Goal: Task Accomplishment & Management: Use online tool/utility

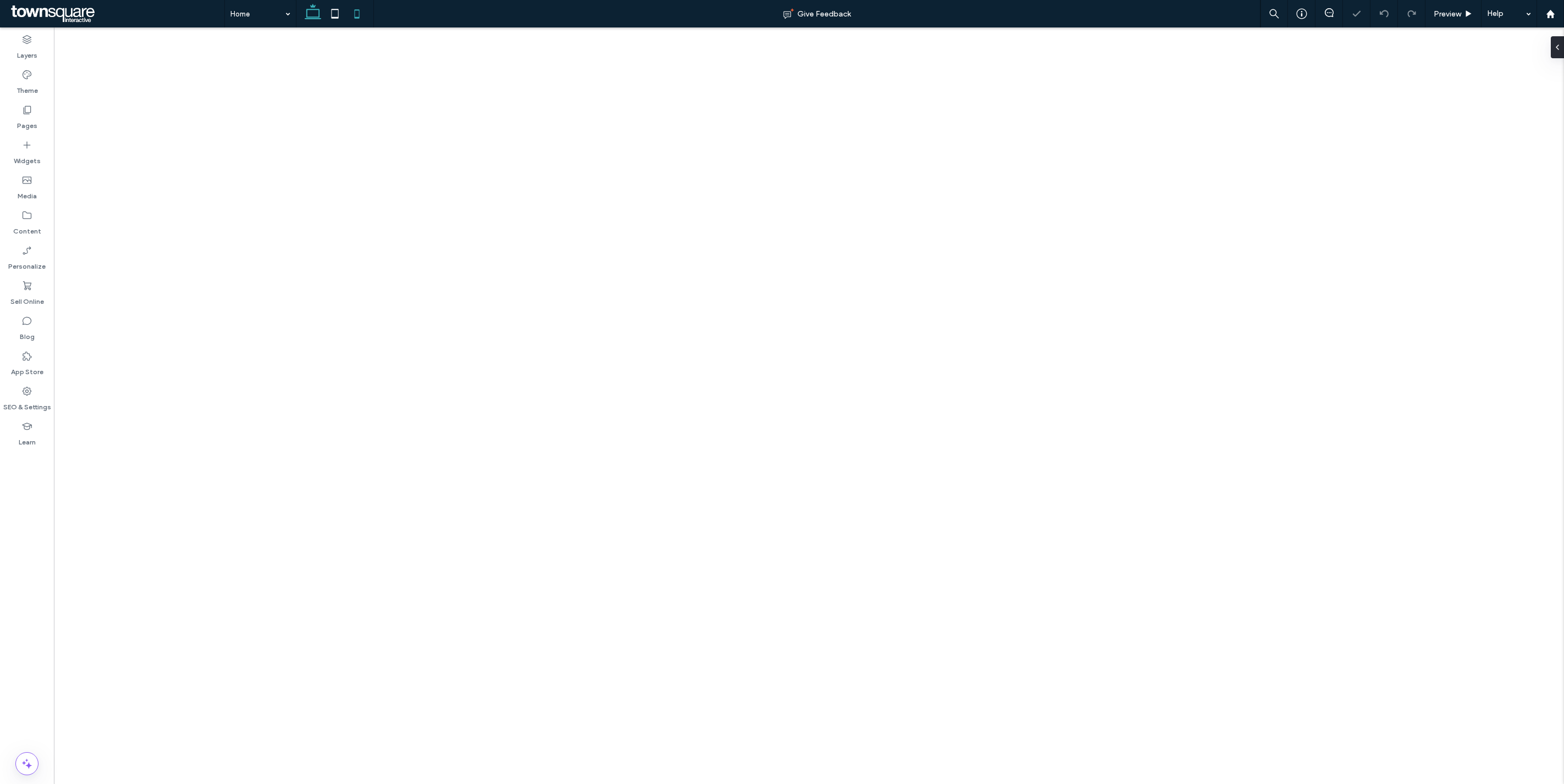
click at [339, 19] on icon at bounding box center [334, 14] width 22 height 22
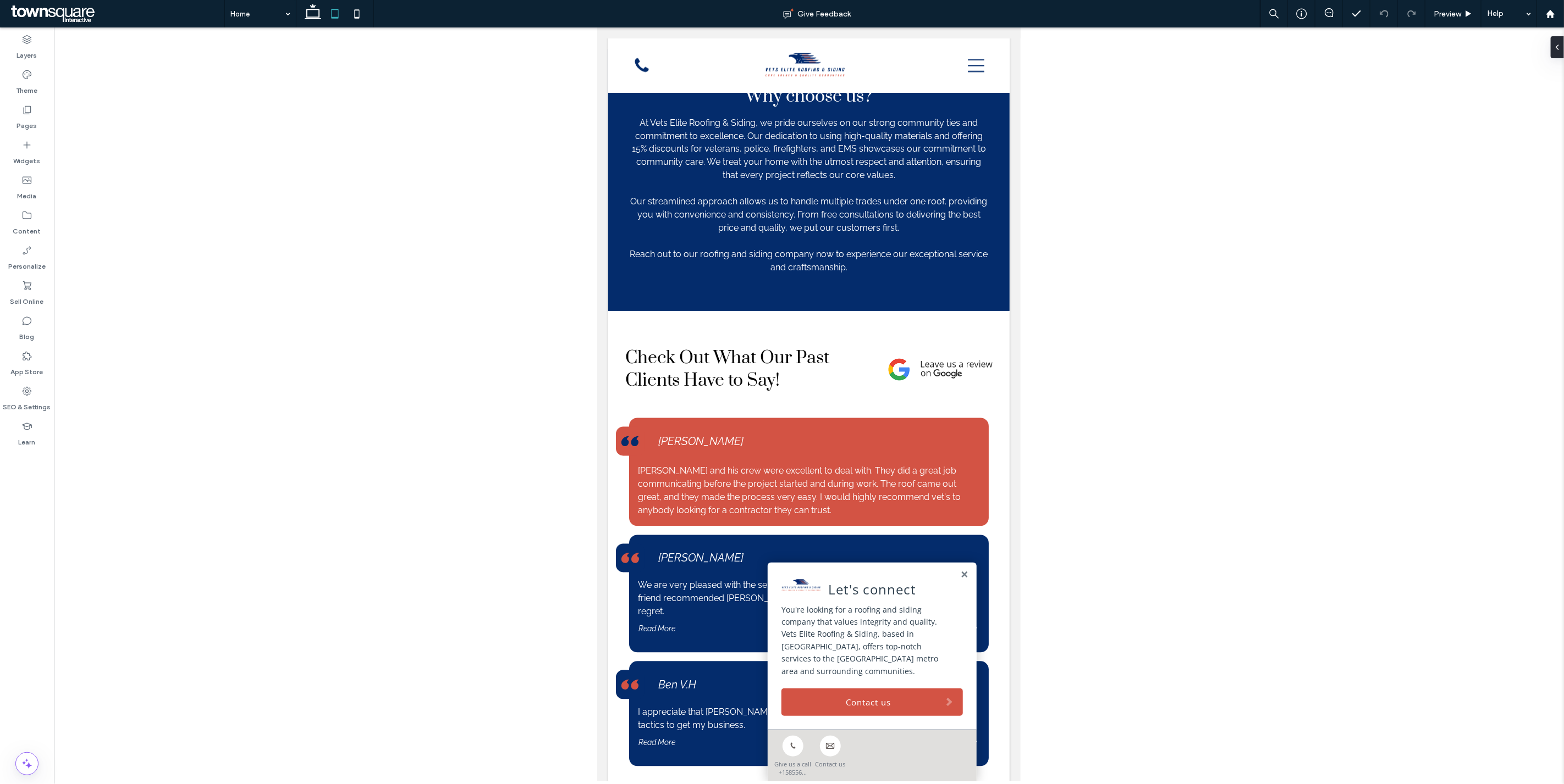
scroll to position [2052, 0]
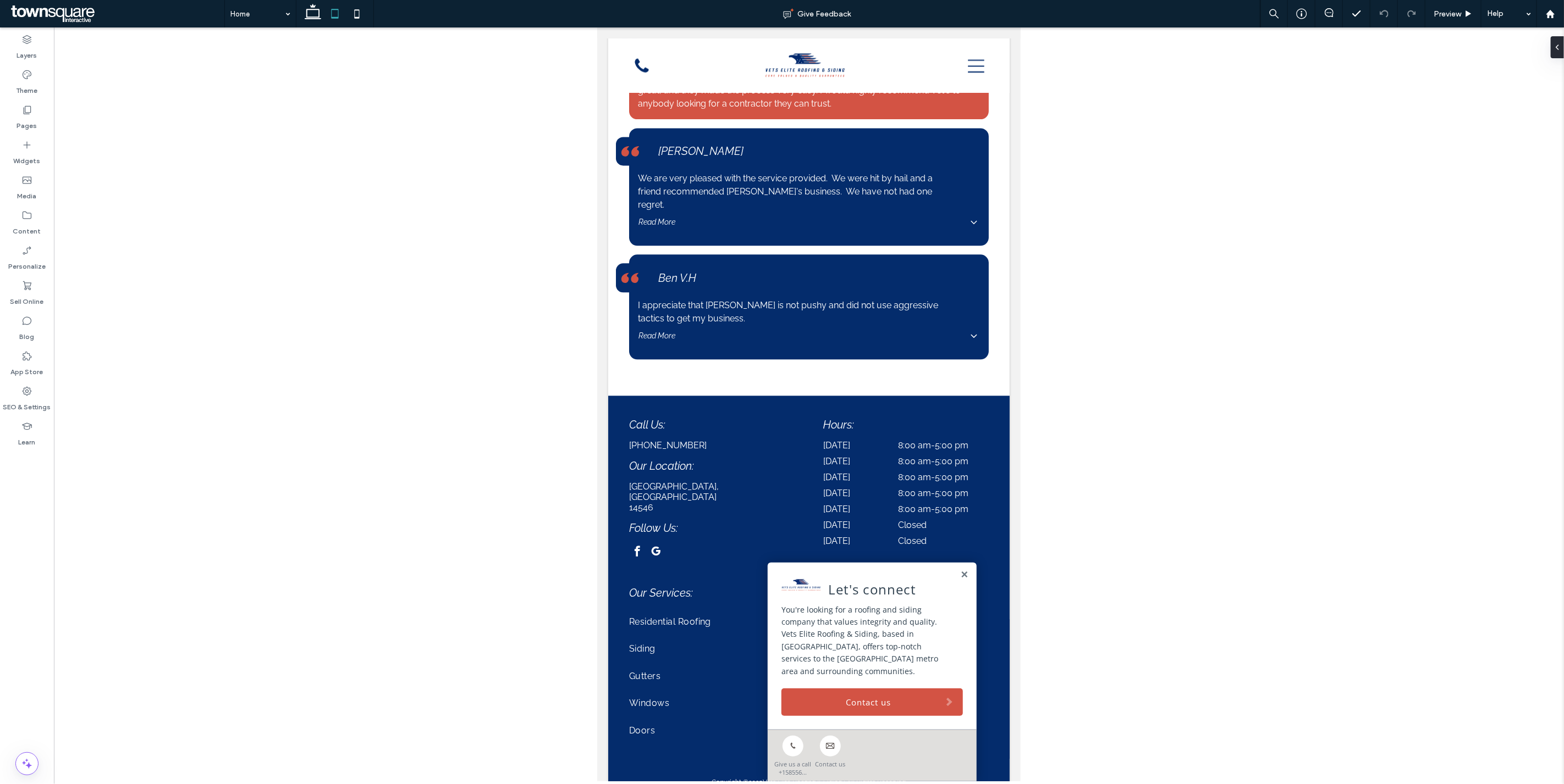
drag, startPoint x: 1021, startPoint y: 623, endPoint x: 1029, endPoint y: 692, distance: 69.5
click at [1029, 692] on div at bounding box center [808, 404] width 1509 height 754
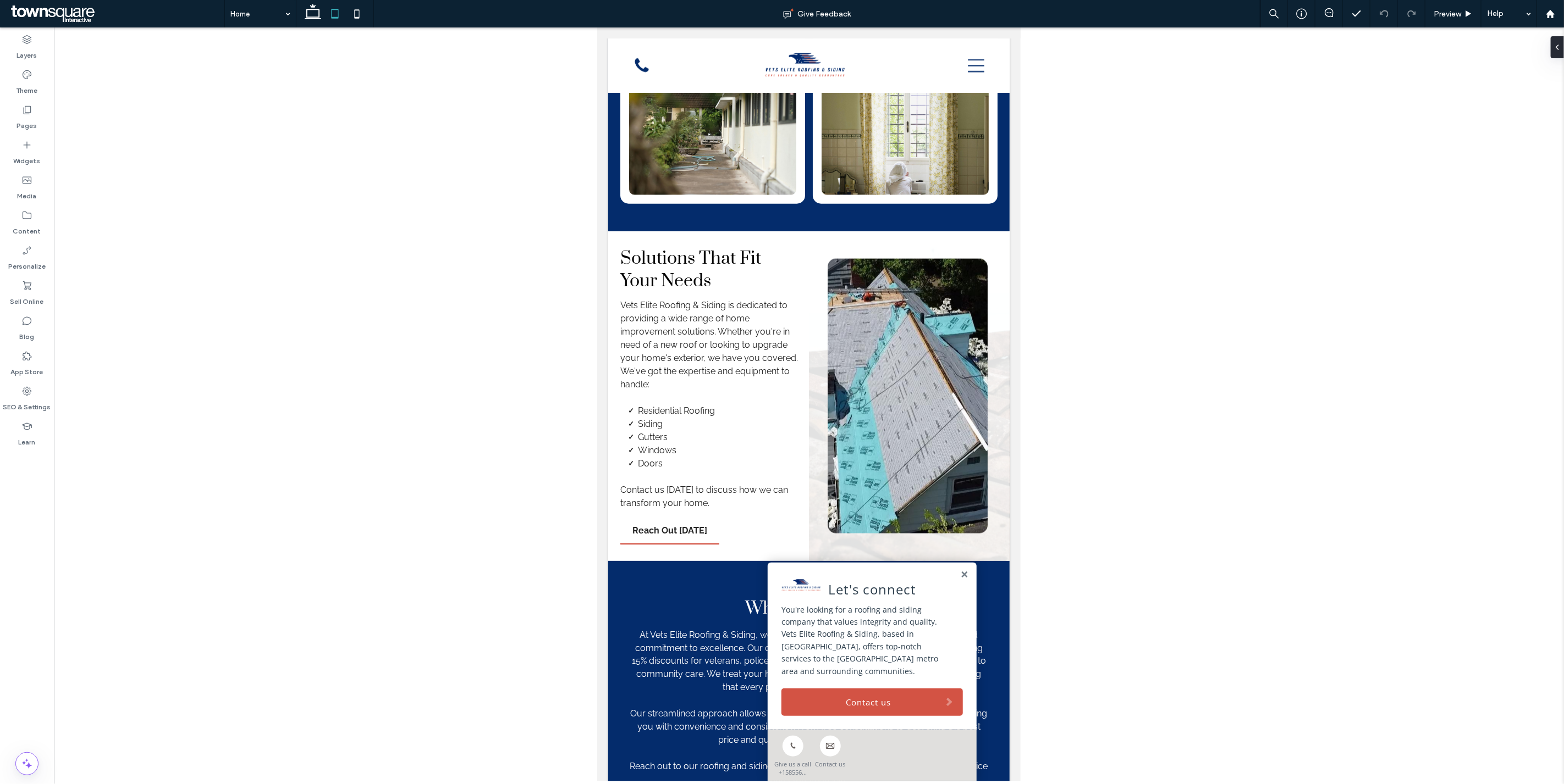
scroll to position [2062, 0]
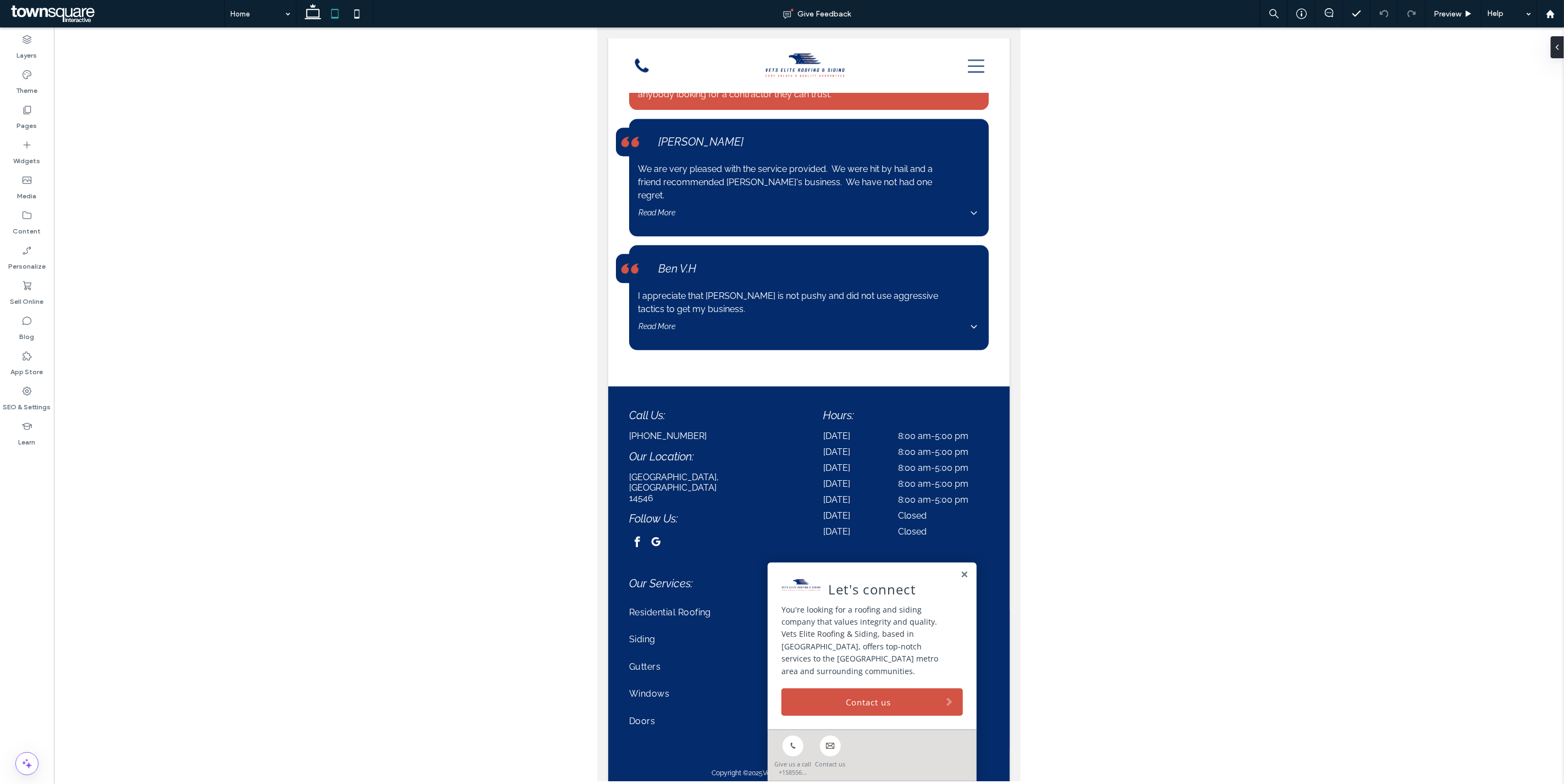
drag, startPoint x: 1018, startPoint y: 686, endPoint x: 1633, endPoint y: 755, distance: 618.9
drag, startPoint x: 931, startPoint y: 776, endPoint x: 1622, endPoint y: 779, distance: 691.0
drag, startPoint x: 1020, startPoint y: 693, endPoint x: 1029, endPoint y: 443, distance: 250.2
click at [1029, 443] on div at bounding box center [808, 404] width 1509 height 754
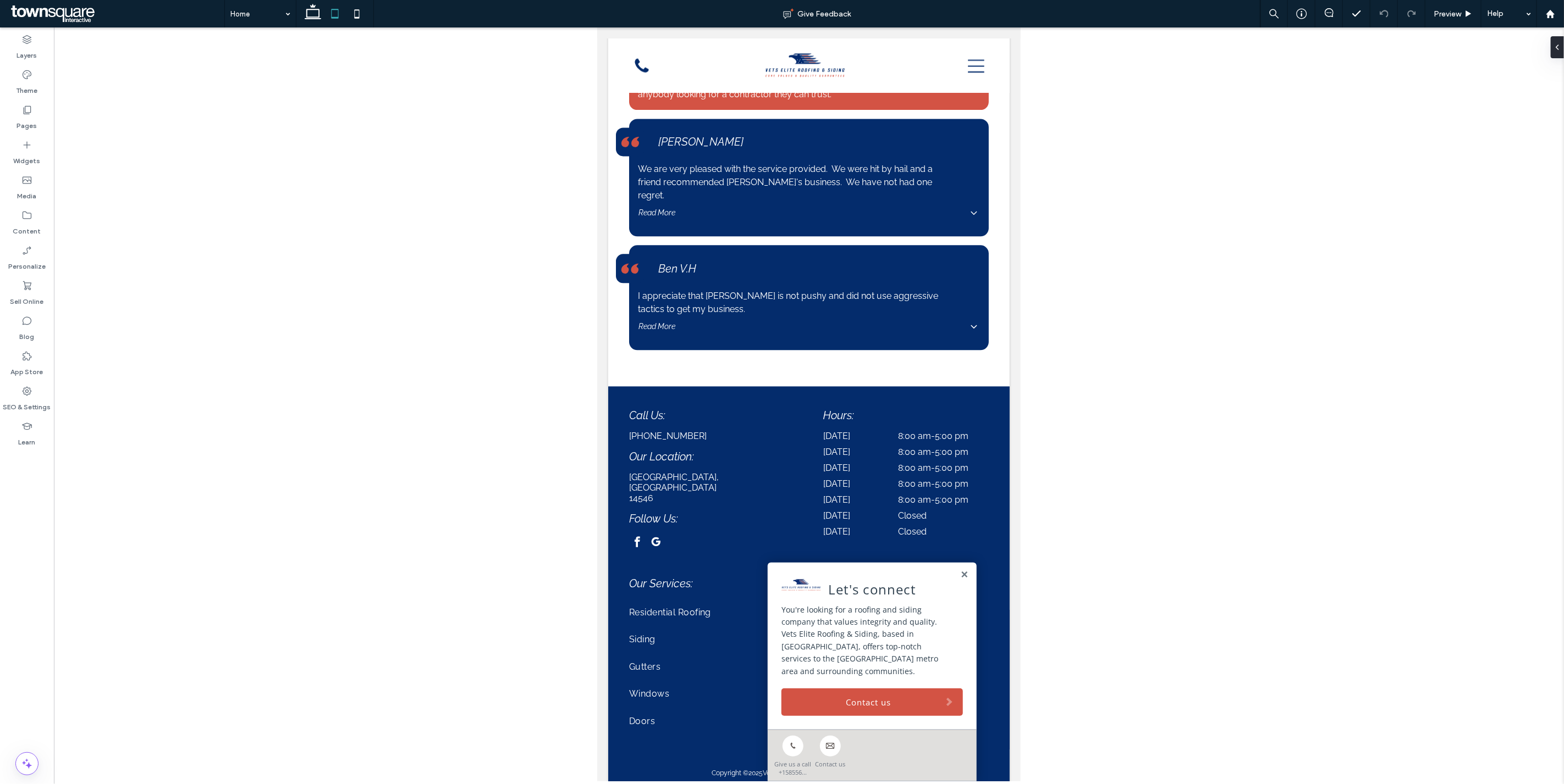
scroll to position [2062, 0]
click at [364, 12] on icon at bounding box center [357, 14] width 22 height 22
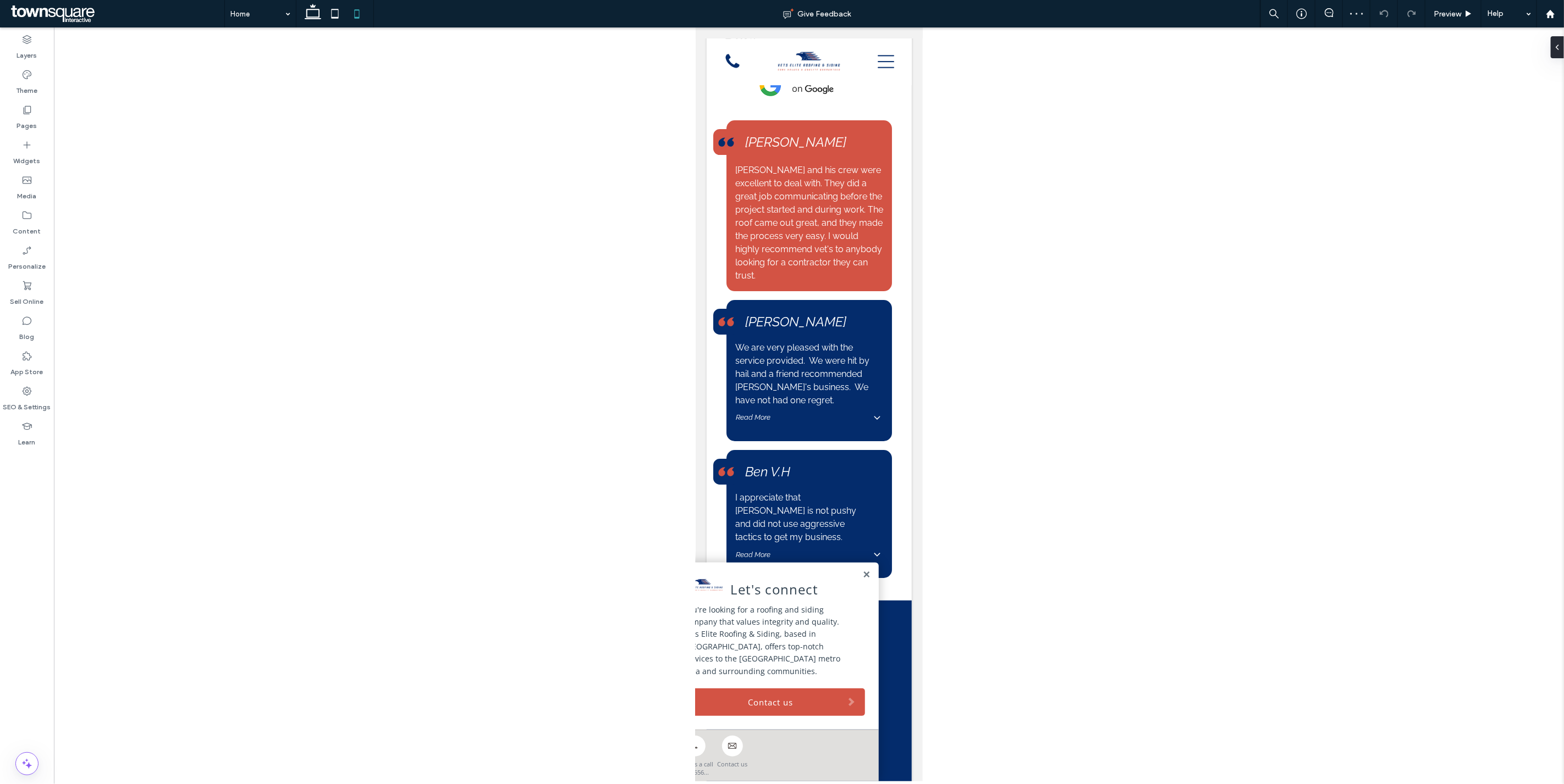
scroll to position [3540, 0]
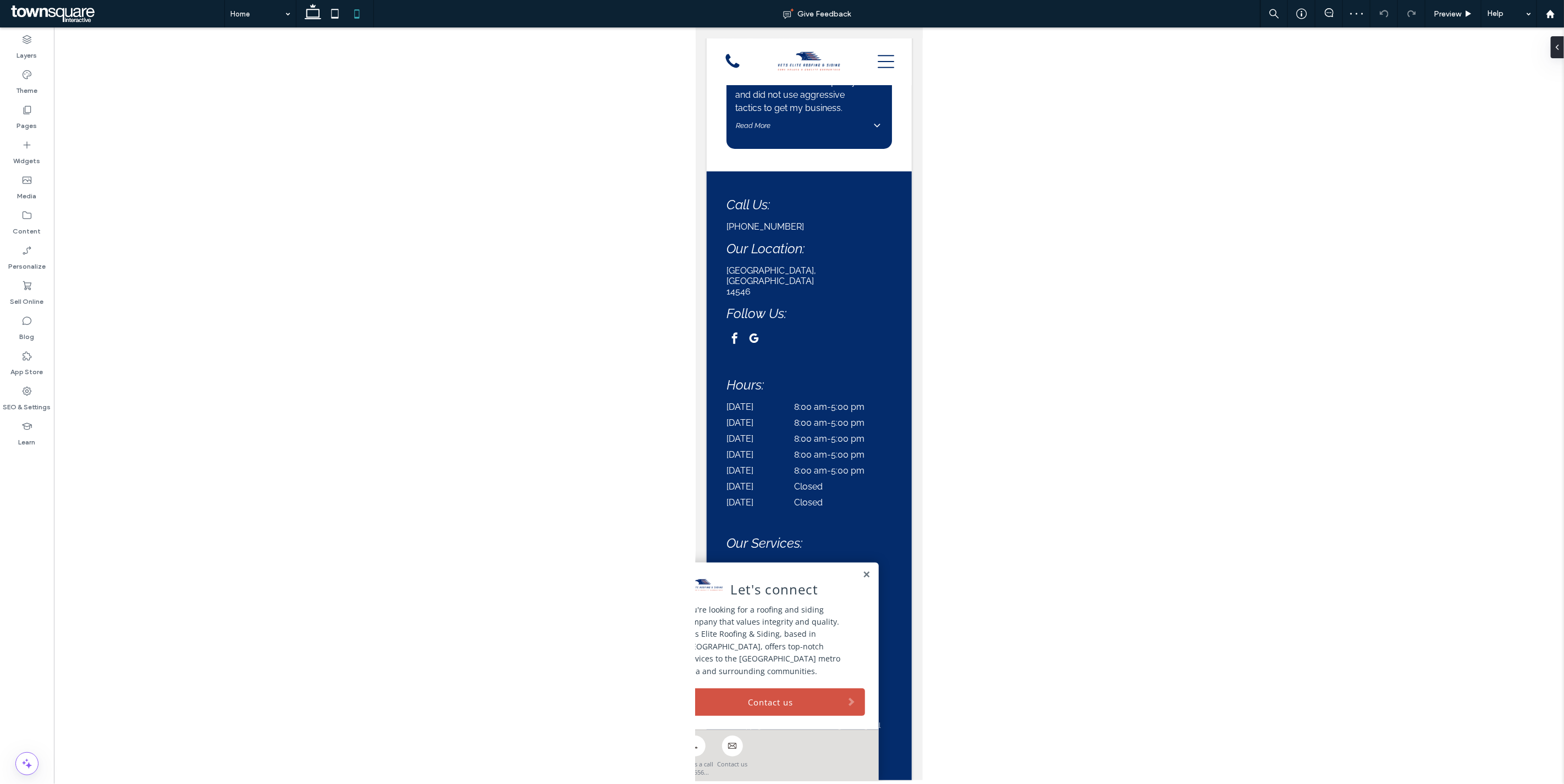
drag, startPoint x: 916, startPoint y: 705, endPoint x: 1696, endPoint y: 502, distance: 806.0
drag, startPoint x: 1617, startPoint y: 712, endPoint x: 898, endPoint y: 331, distance: 813.7
click at [1439, 6] on div "Preview" at bounding box center [1453, 14] width 56 height 27
click at [1443, 18] on div "Preview" at bounding box center [1453, 14] width 56 height 27
click at [1450, 15] on span "Preview" at bounding box center [1446, 14] width 27 height 9
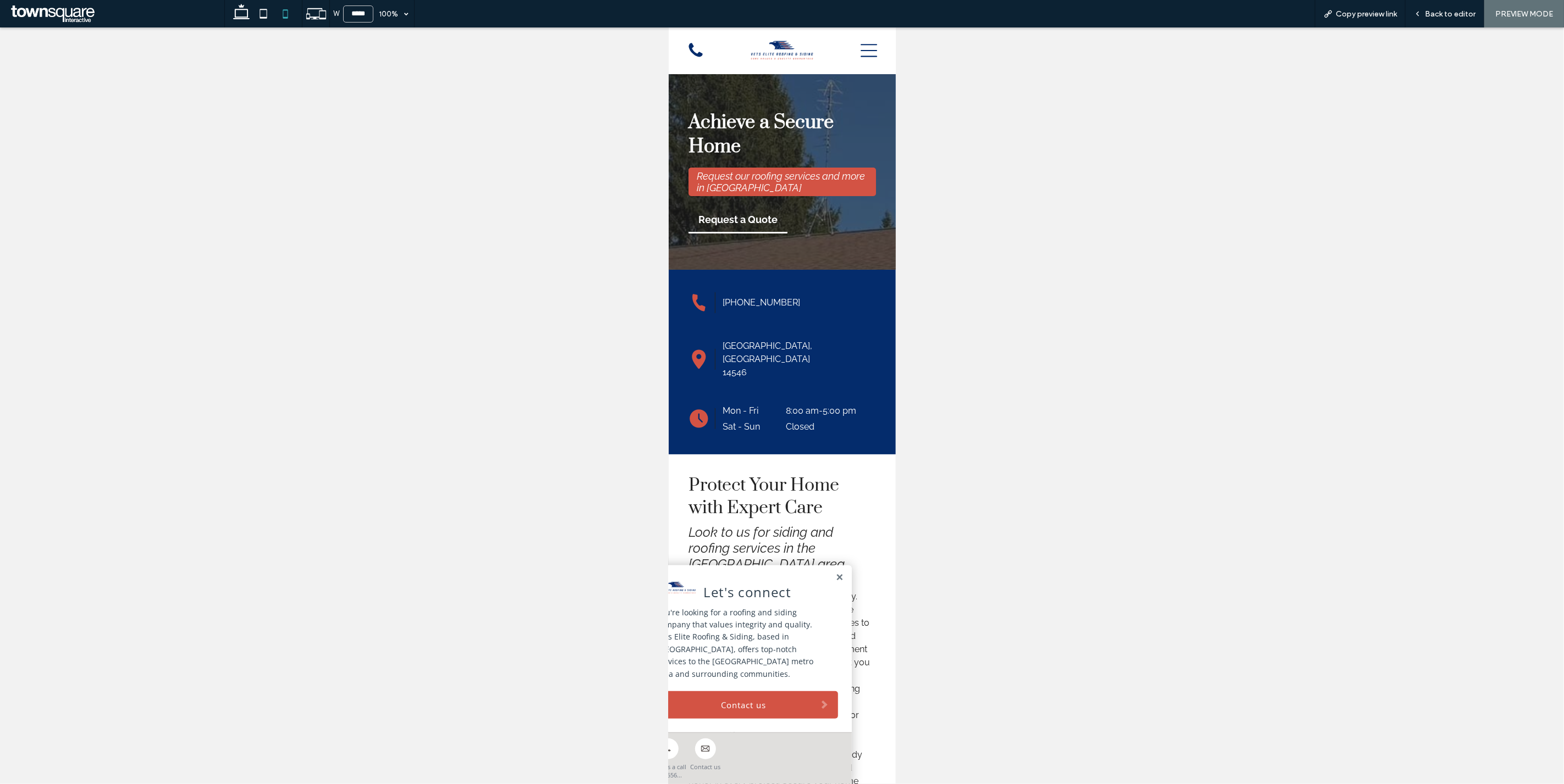
drag, startPoint x: 887, startPoint y: 678, endPoint x: 1548, endPoint y: 40, distance: 918.7
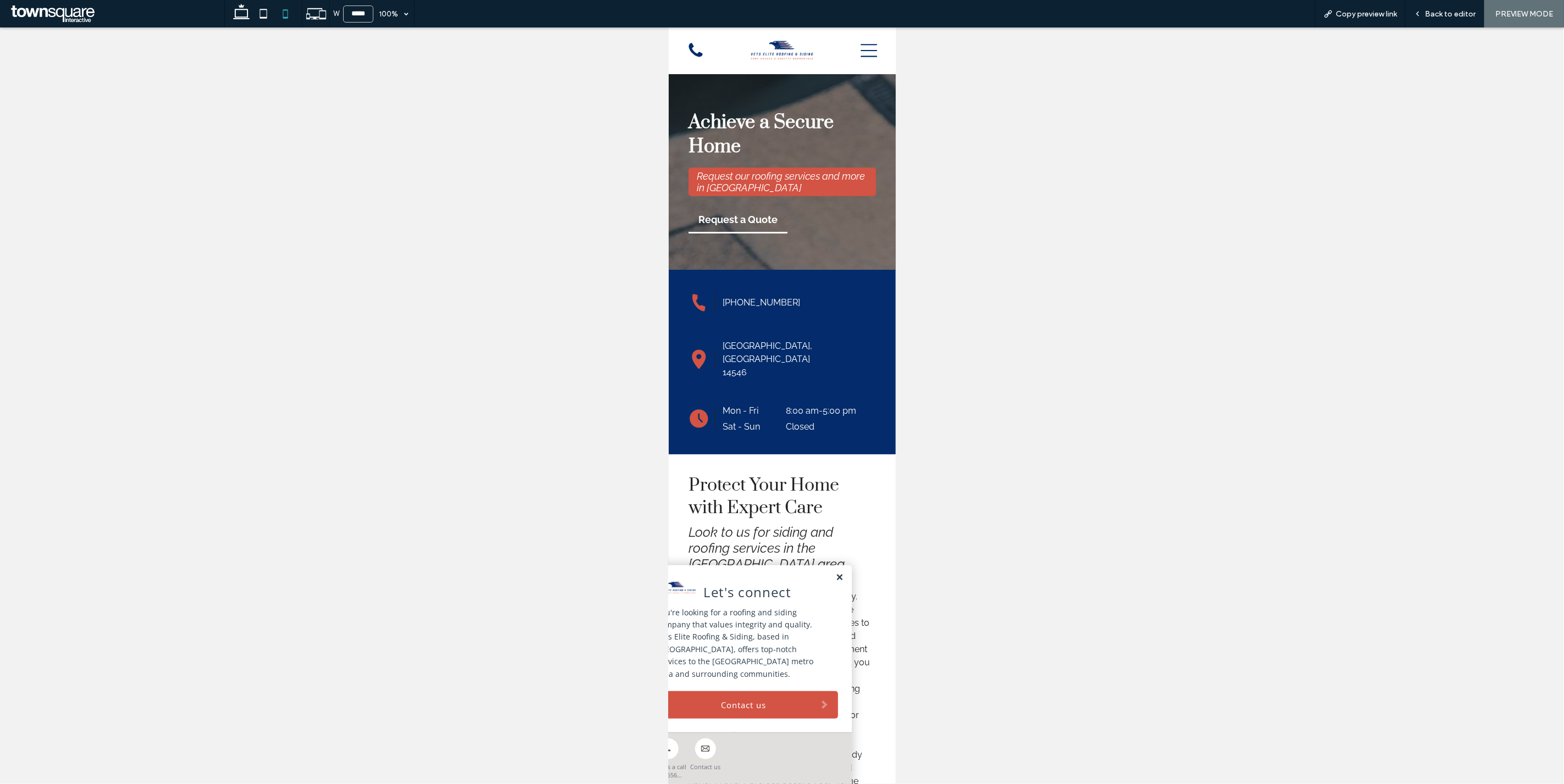
click at [834, 583] on link at bounding box center [838, 578] width 8 height 9
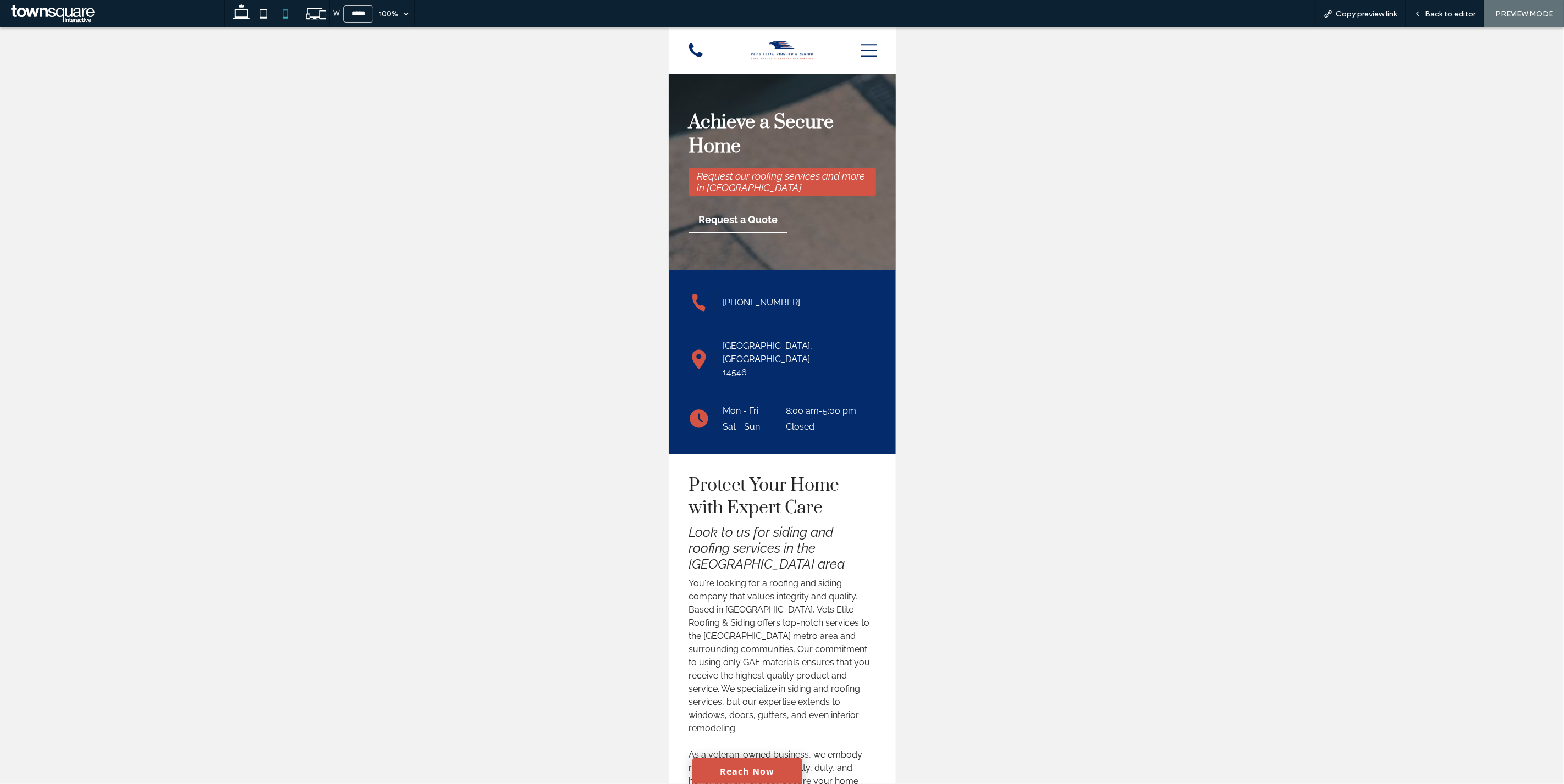
click at [860, 49] on icon at bounding box center [868, 50] width 16 height 16
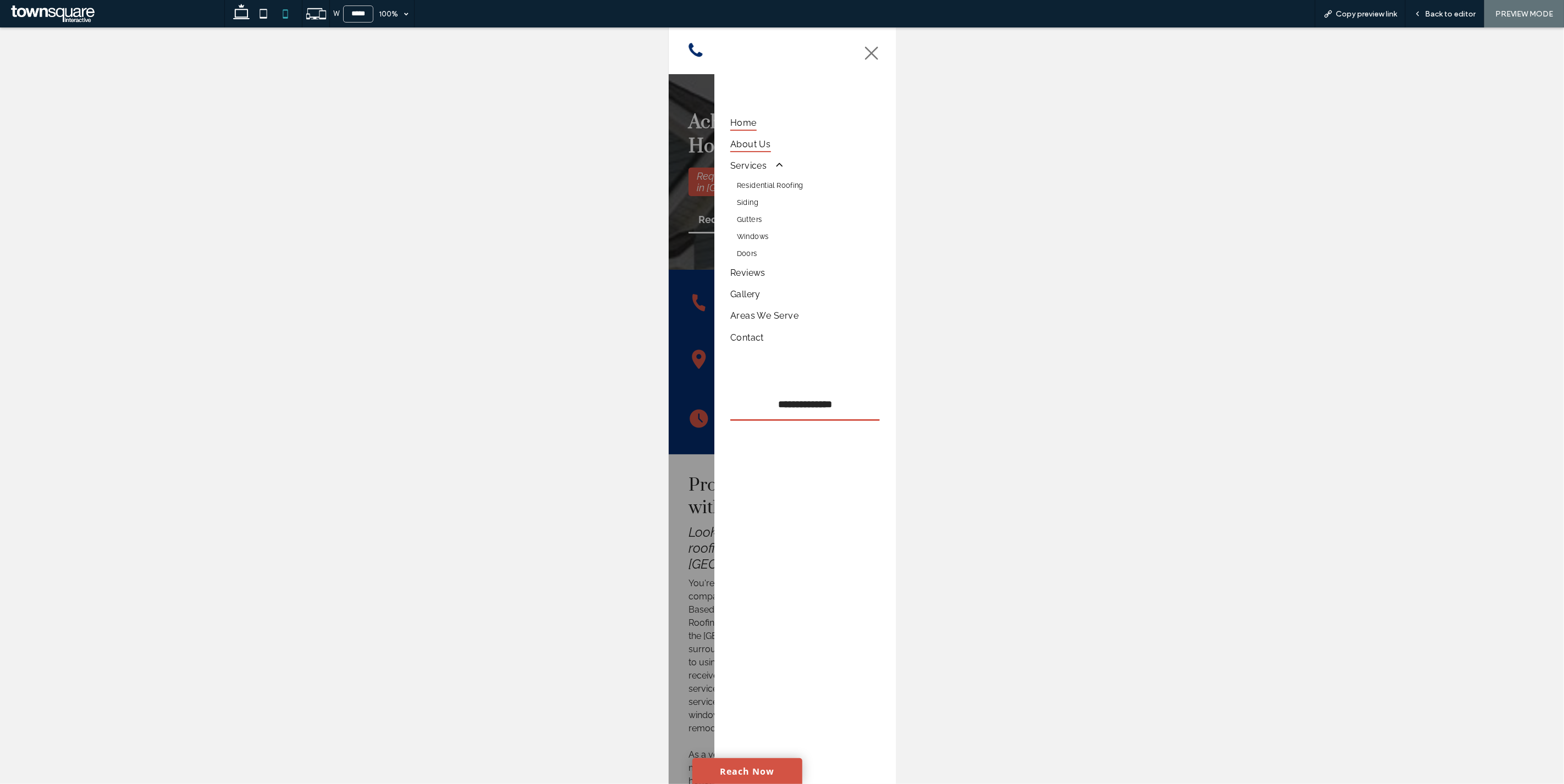
click at [747, 141] on span "About Us" at bounding box center [750, 145] width 41 height 16
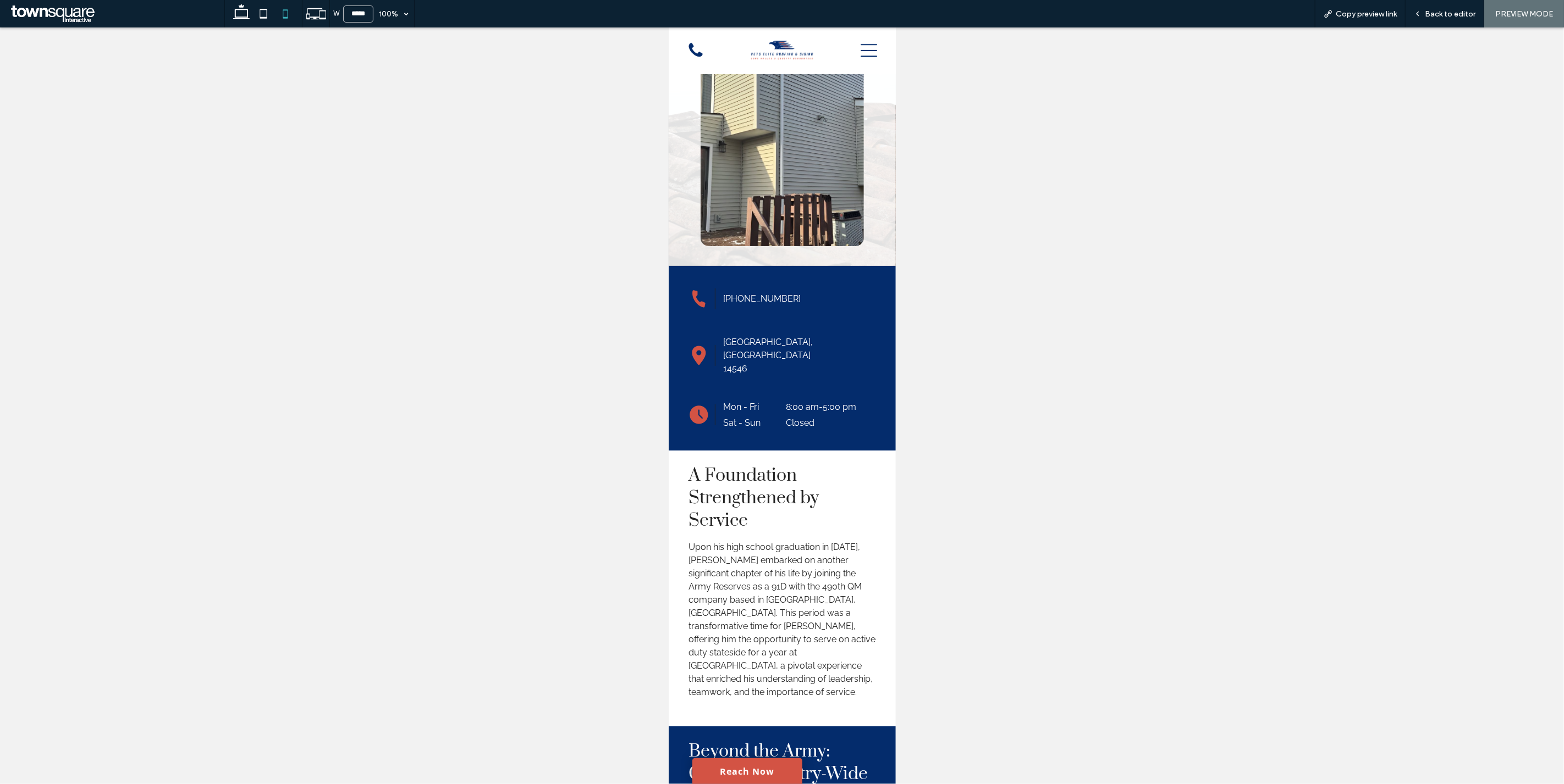
scroll to position [1758, 0]
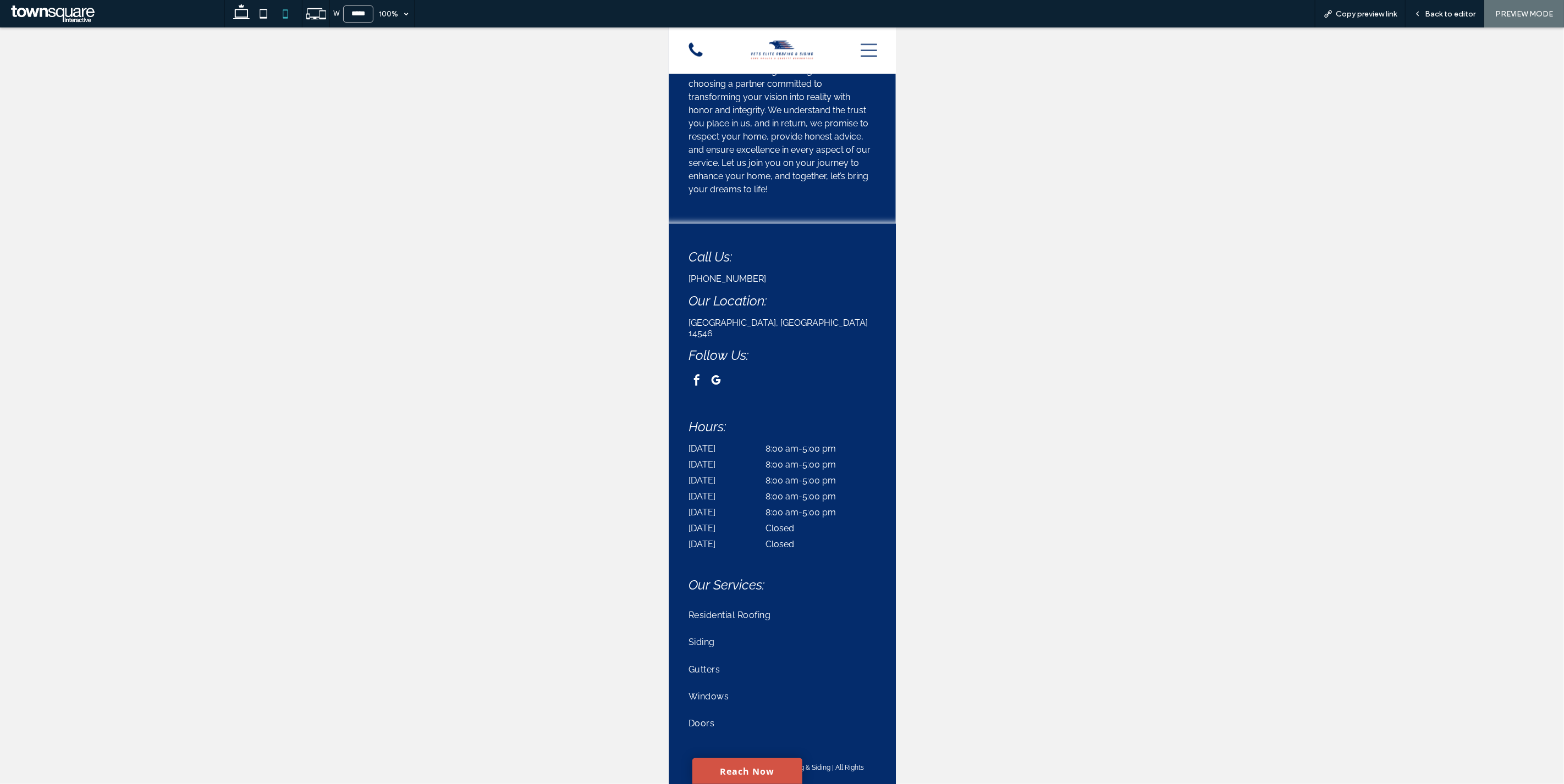
drag, startPoint x: 890, startPoint y: 149, endPoint x: 1741, endPoint y: 124, distance: 851.4
click at [860, 52] on icon at bounding box center [868, 50] width 16 height 16
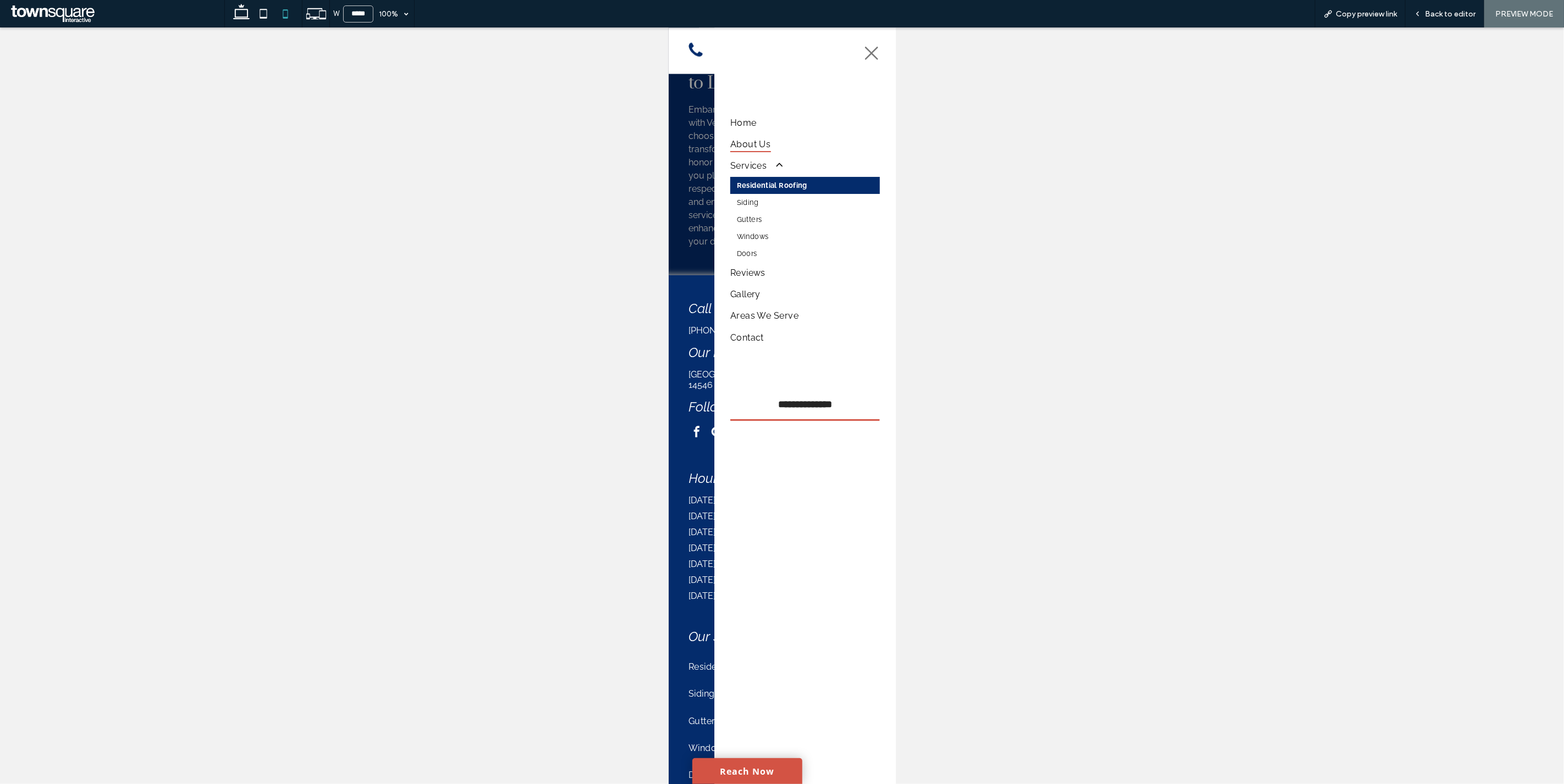
click at [779, 189] on link "Residential Roofing" at bounding box center [804, 185] width 149 height 17
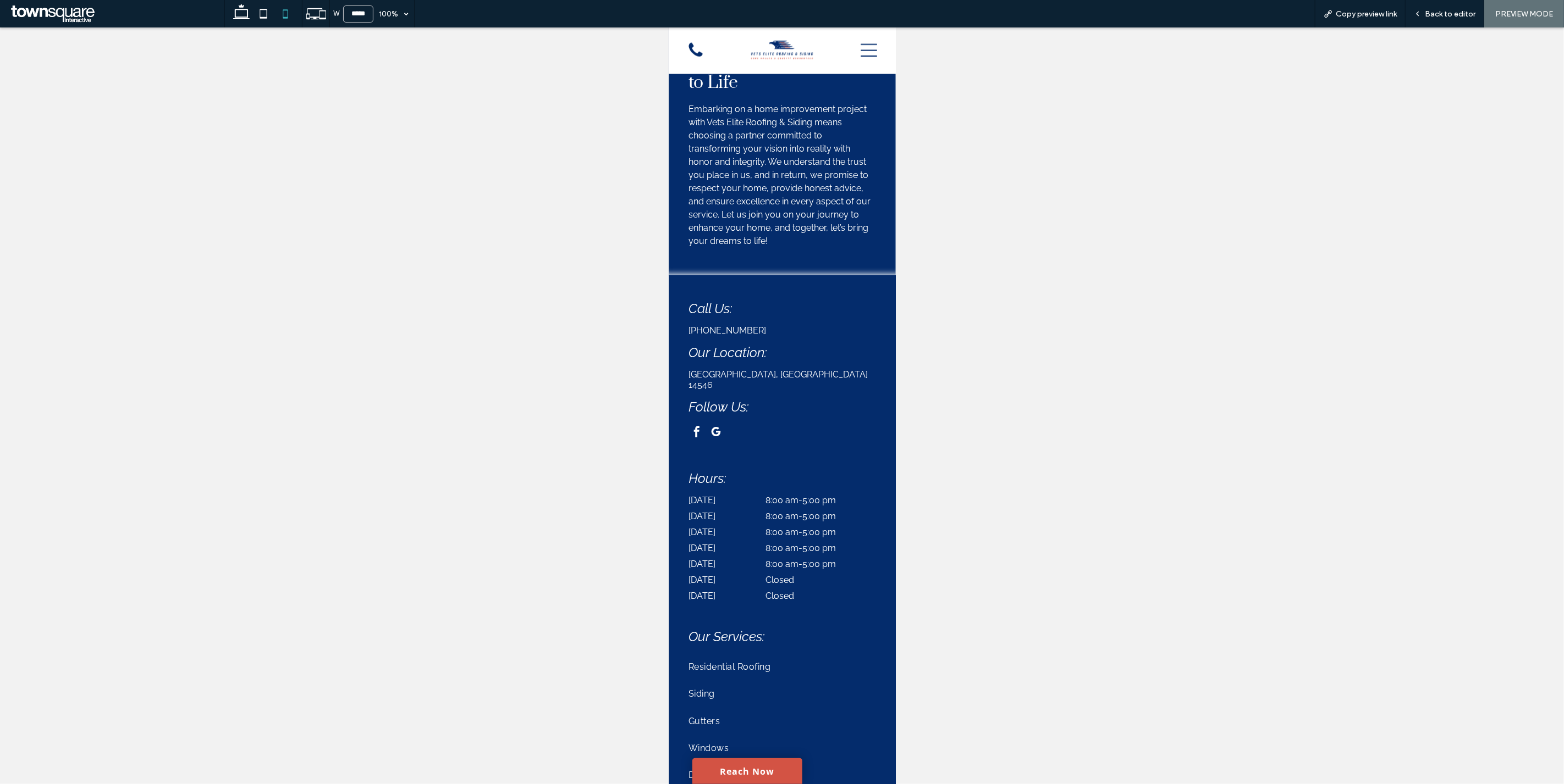
scroll to position [1758, 0]
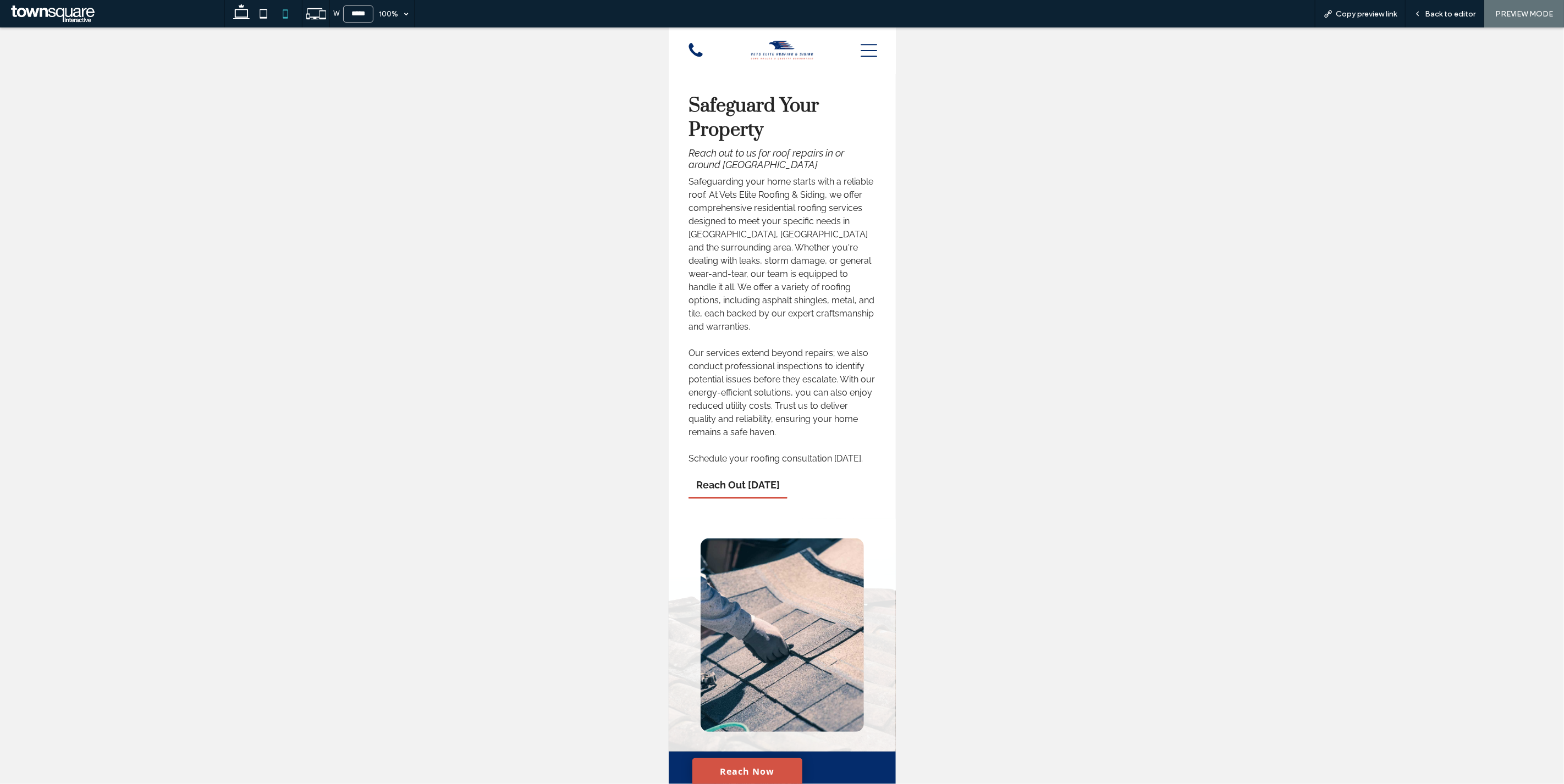
drag, startPoint x: 888, startPoint y: 303, endPoint x: 1576, endPoint y: 155, distance: 703.7
click at [864, 54] on icon at bounding box center [868, 50] width 16 height 16
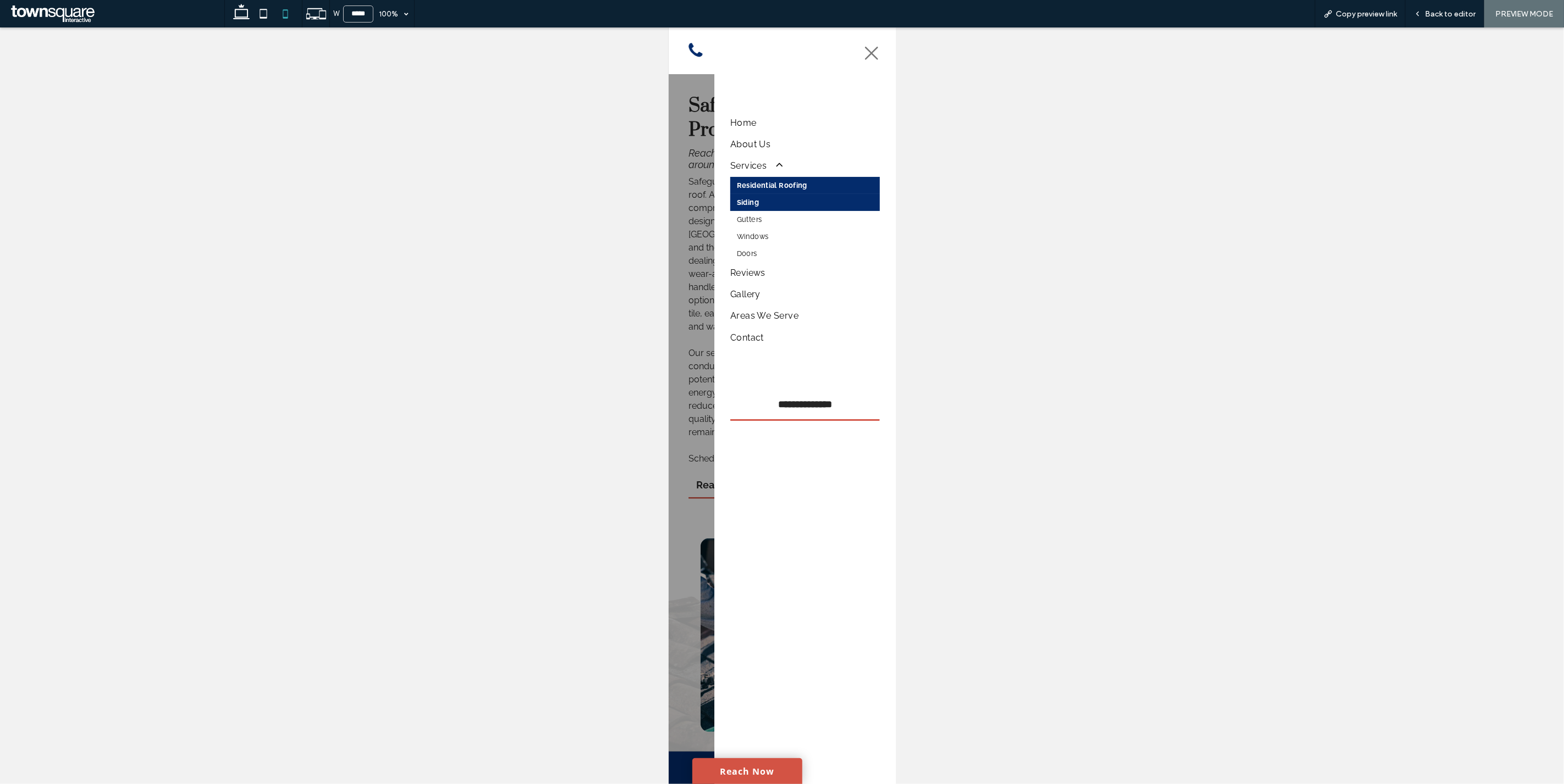
click at [751, 203] on span "Siding" at bounding box center [747, 202] width 22 height 8
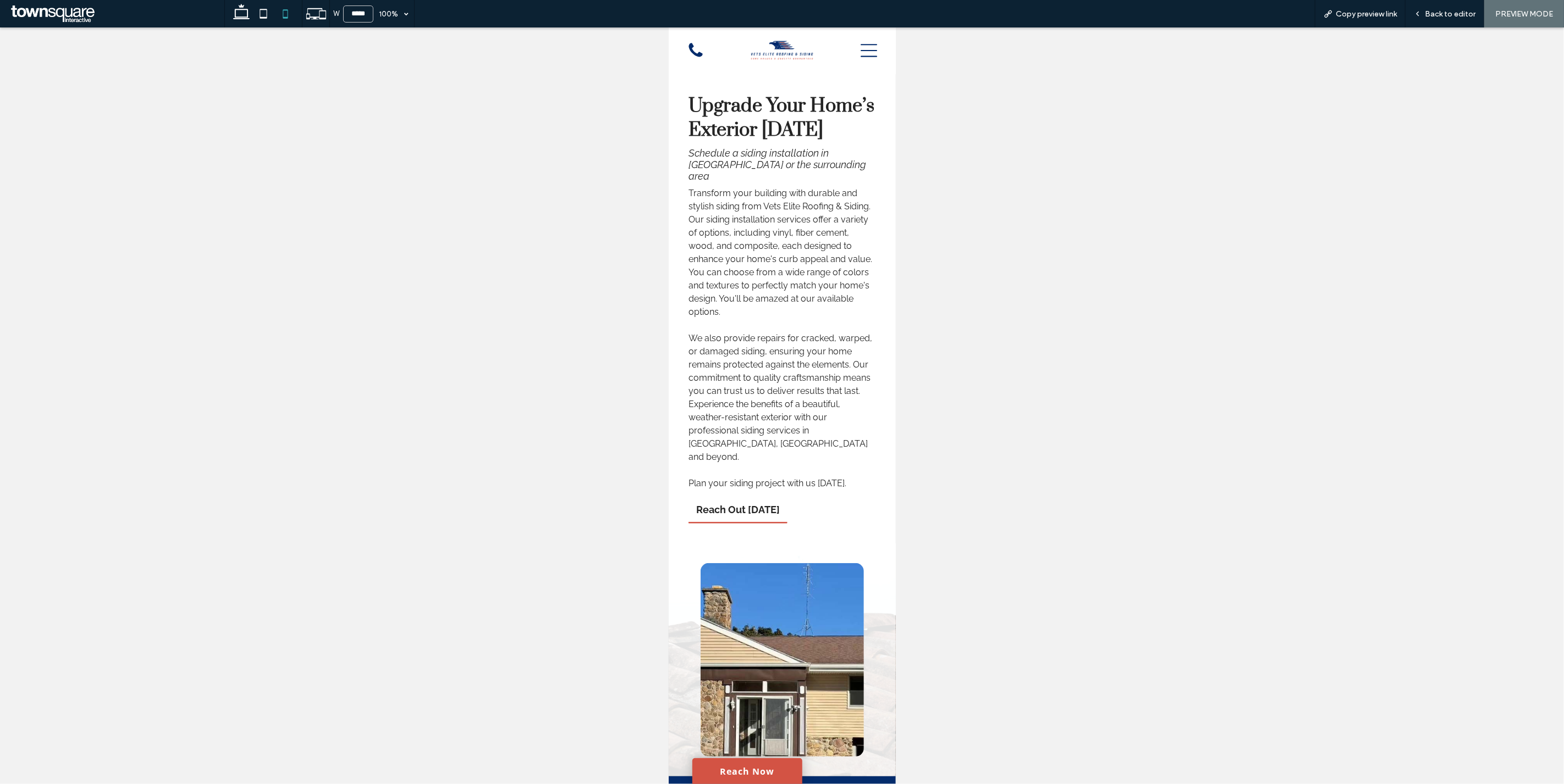
click at [864, 52] on icon at bounding box center [868, 50] width 16 height 16
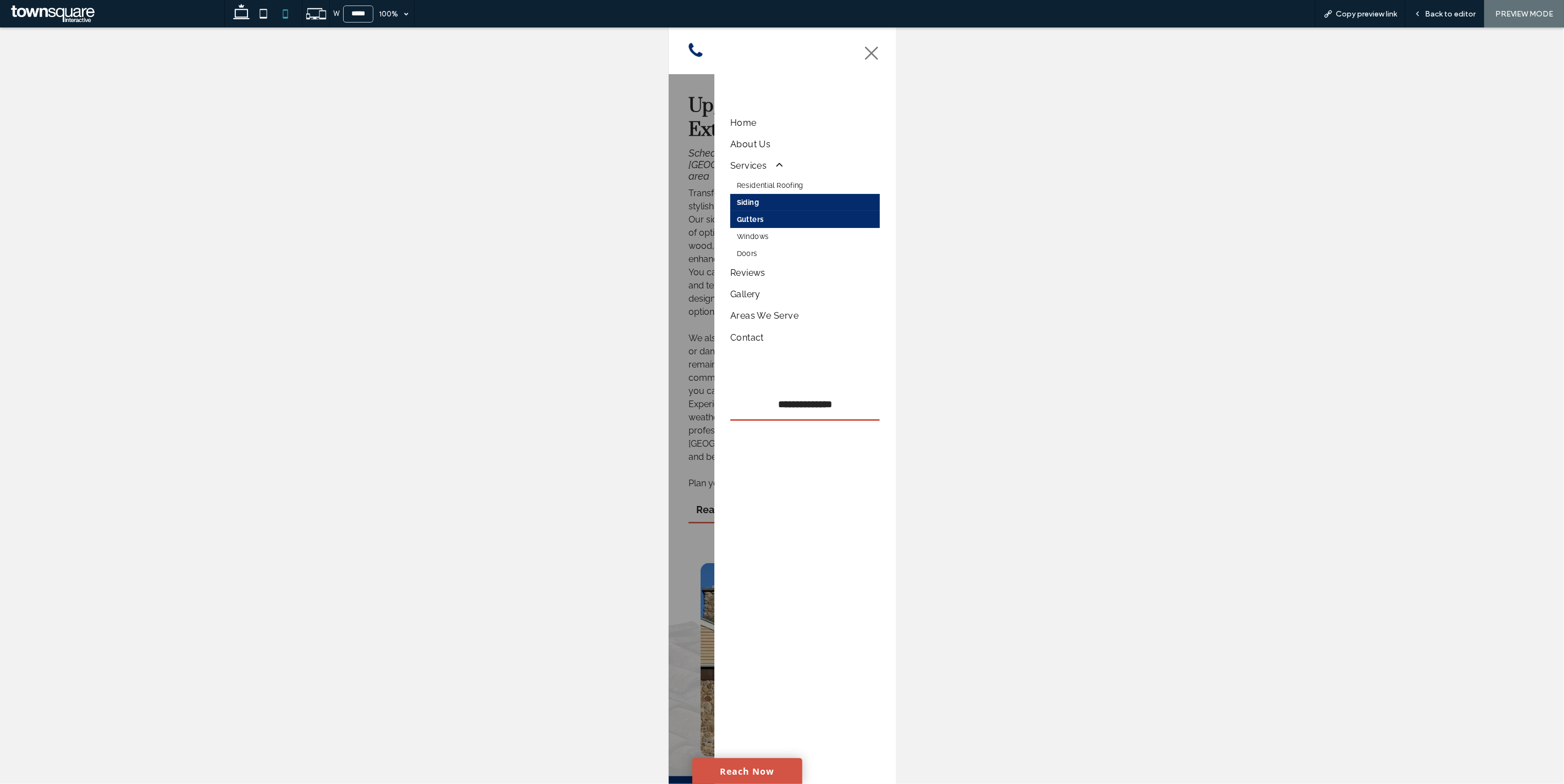
click at [796, 223] on link "Gutters" at bounding box center [804, 219] width 149 height 17
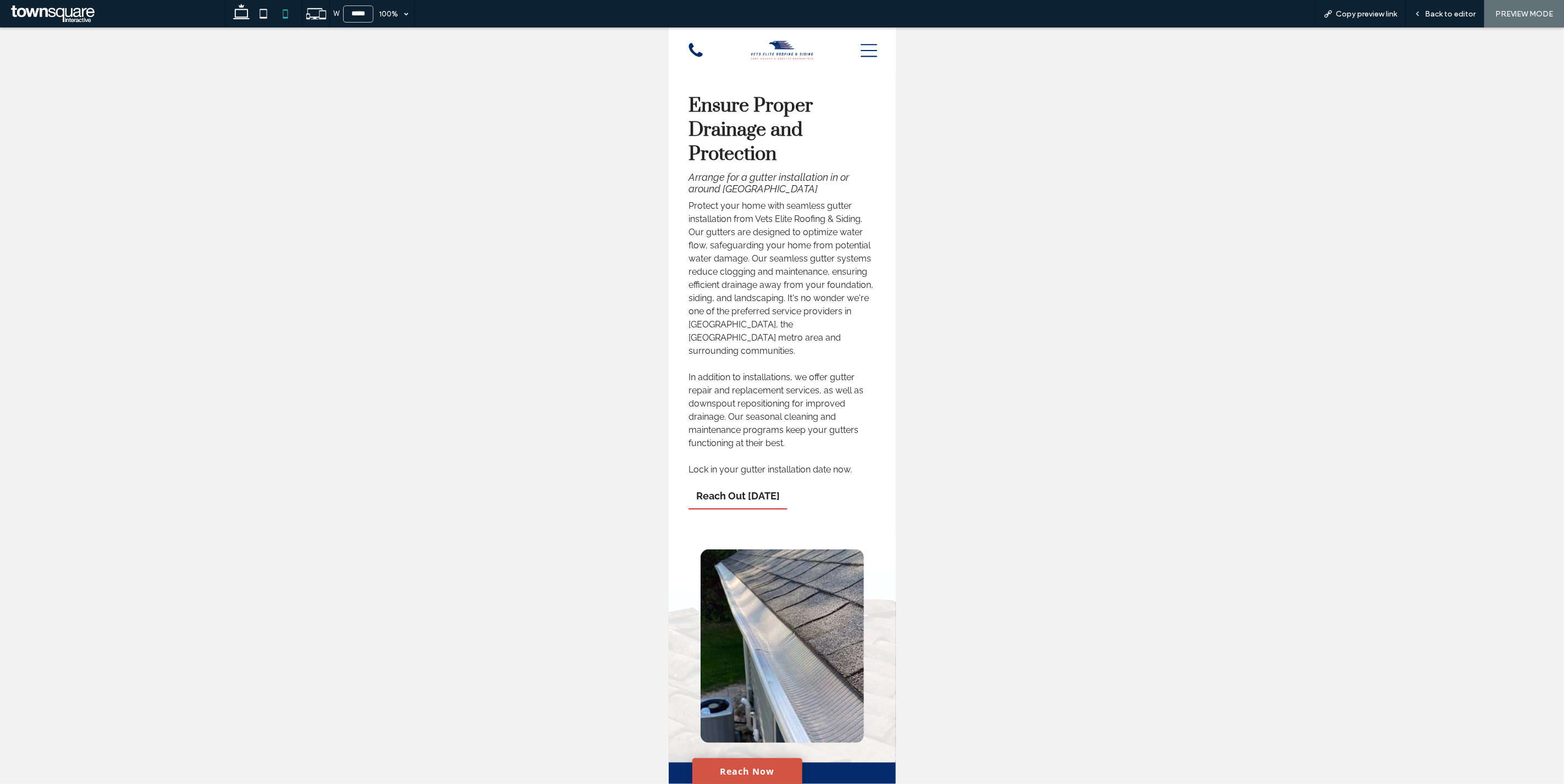
click at [865, 51] on icon at bounding box center [868, 51] width 16 height 13
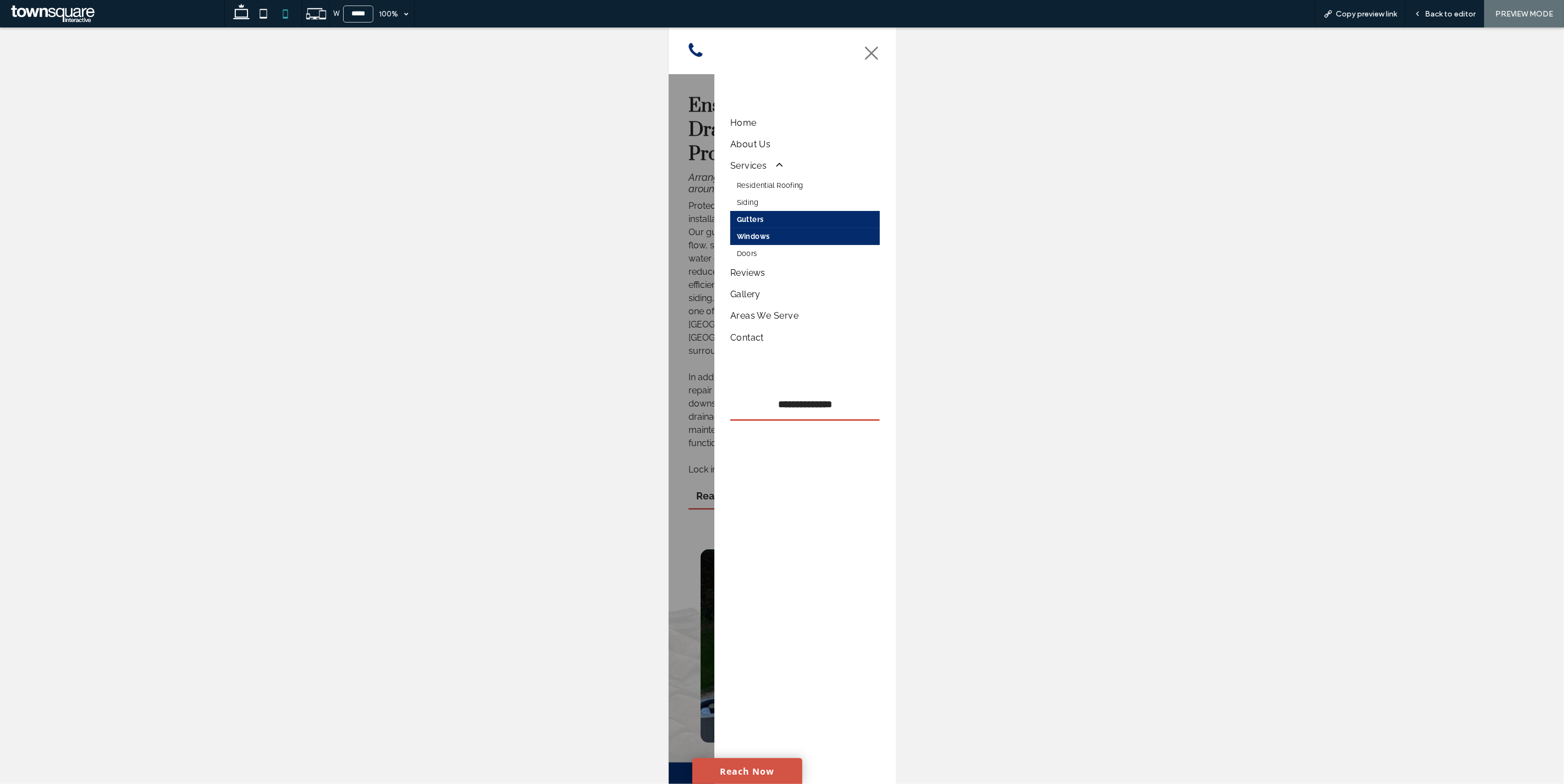
click at [758, 237] on span "Windows" at bounding box center [752, 236] width 33 height 8
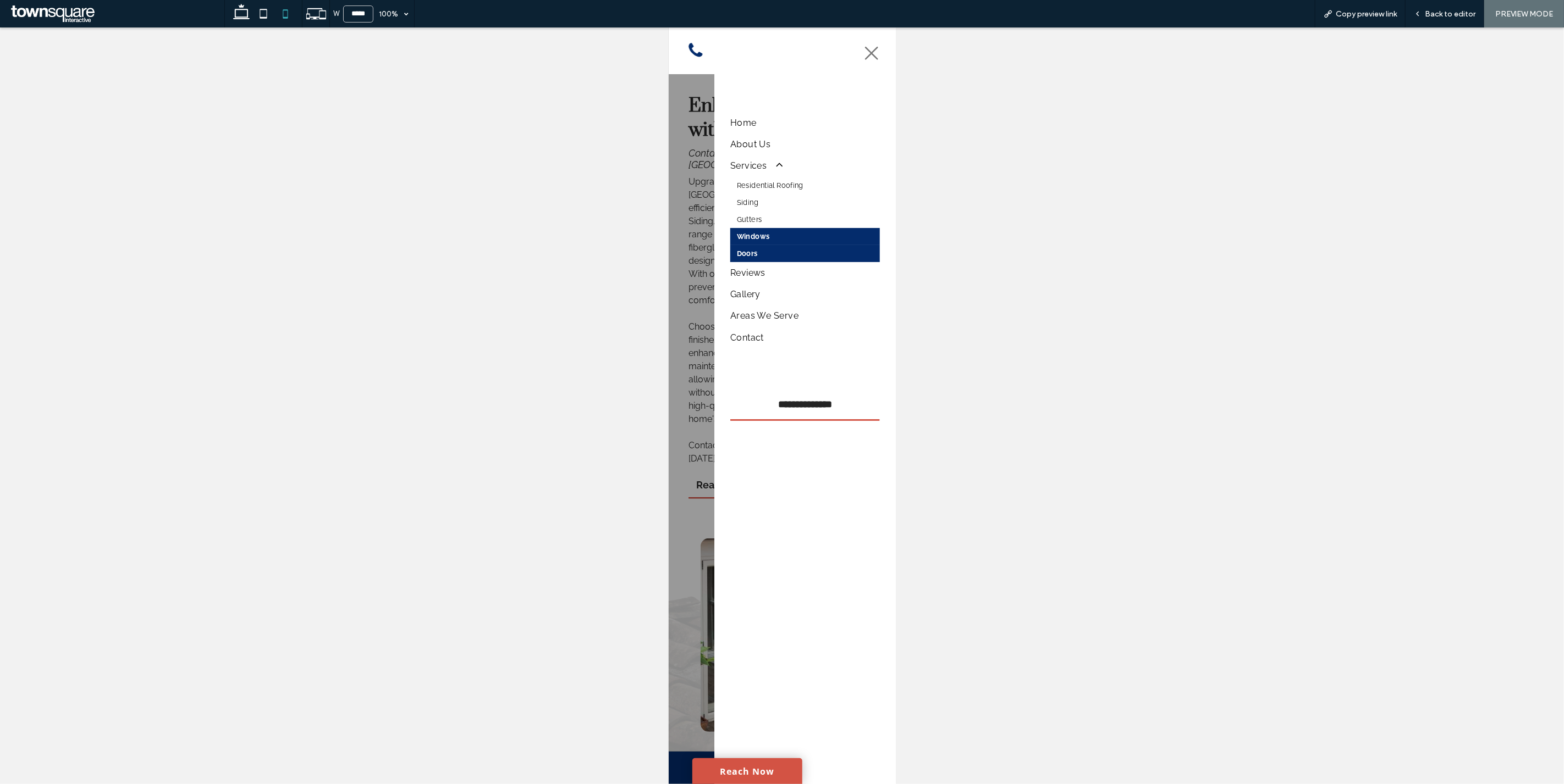
click at [785, 260] on link "Doors" at bounding box center [804, 253] width 149 height 17
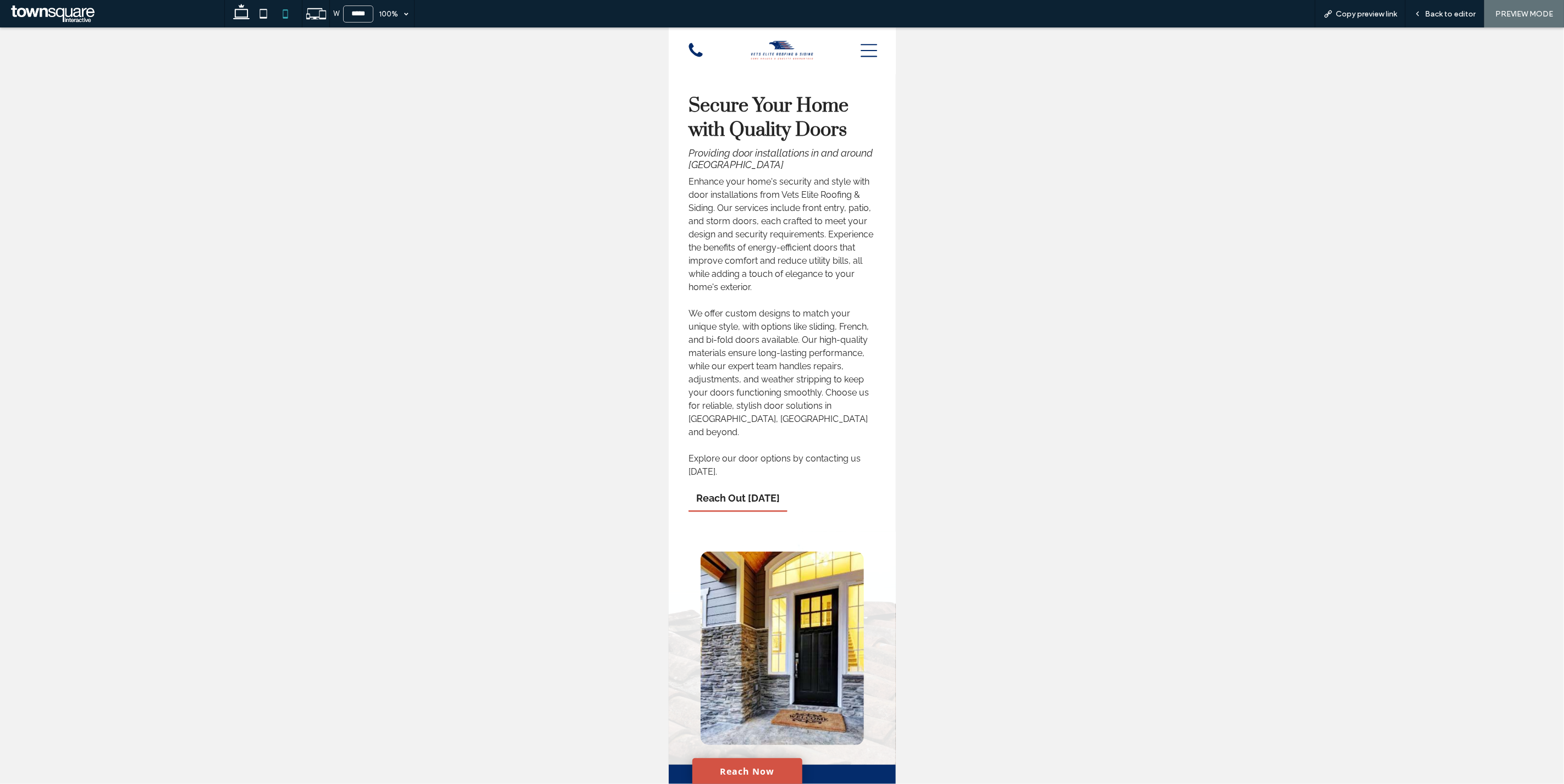
click at [860, 52] on icon at bounding box center [868, 50] width 16 height 16
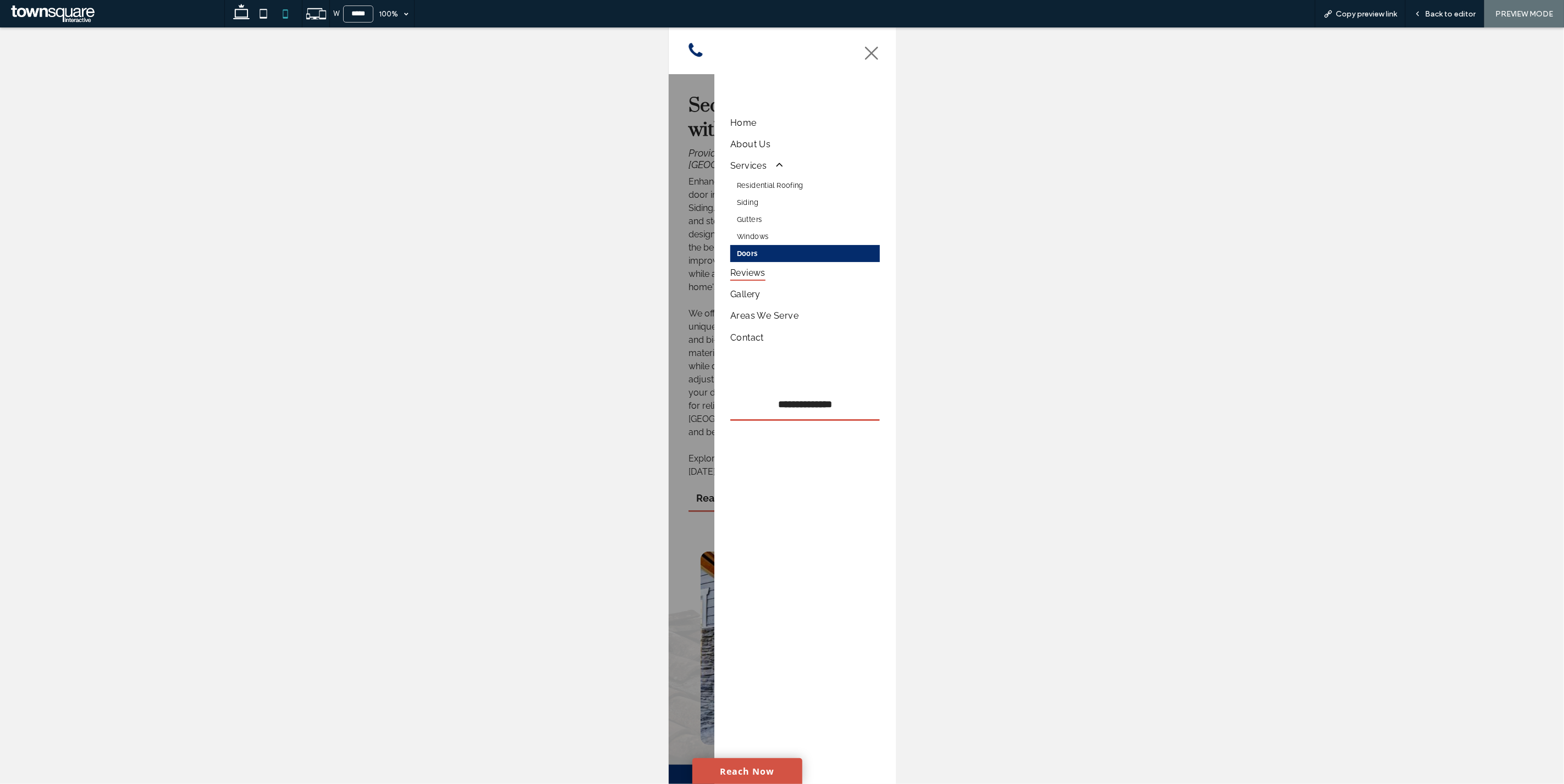
drag, startPoint x: 783, startPoint y: 271, endPoint x: 1452, endPoint y: 298, distance: 669.5
click at [783, 271] on link "Reviews" at bounding box center [804, 273] width 149 height 22
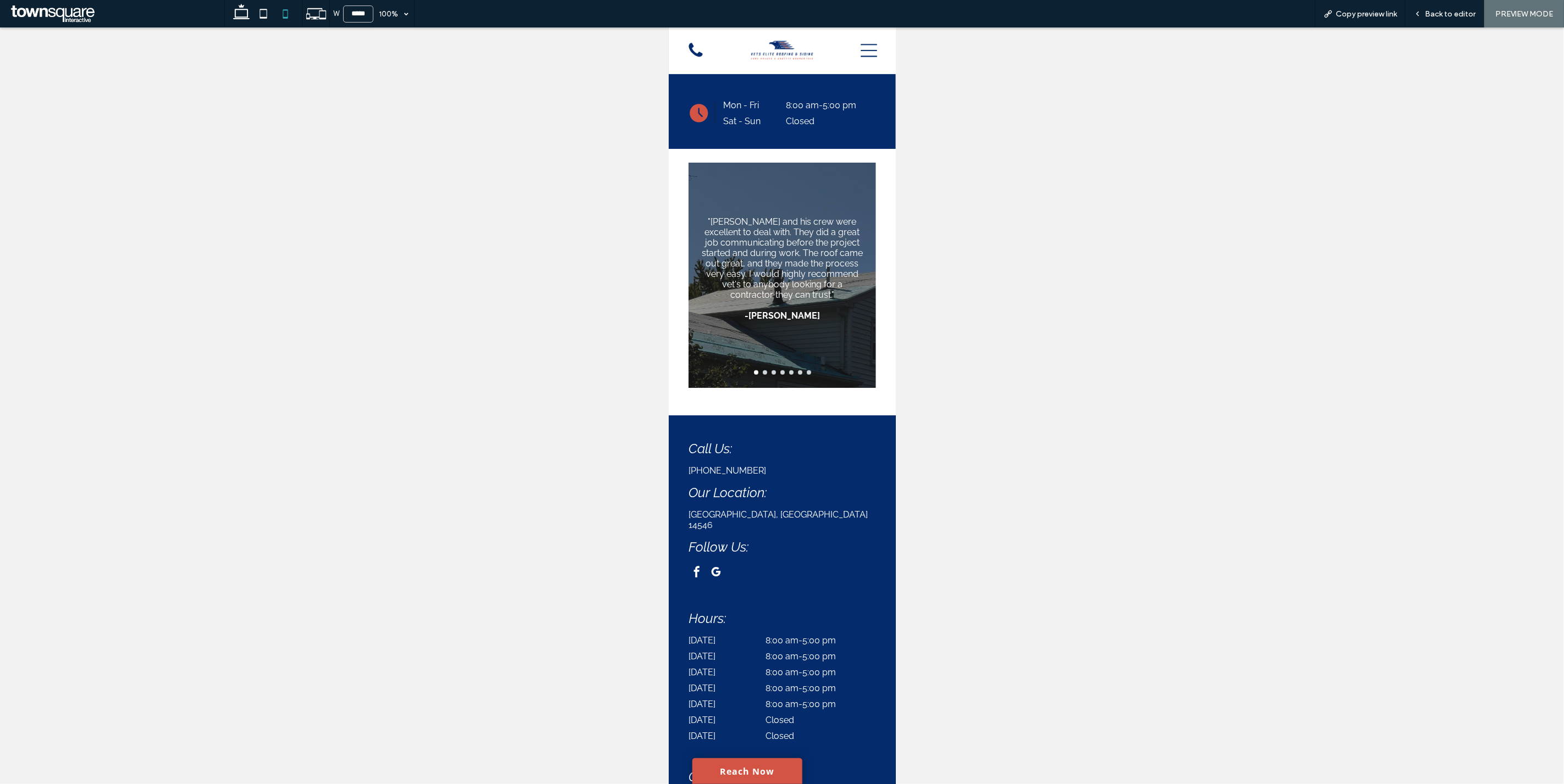
scroll to position [457, 0]
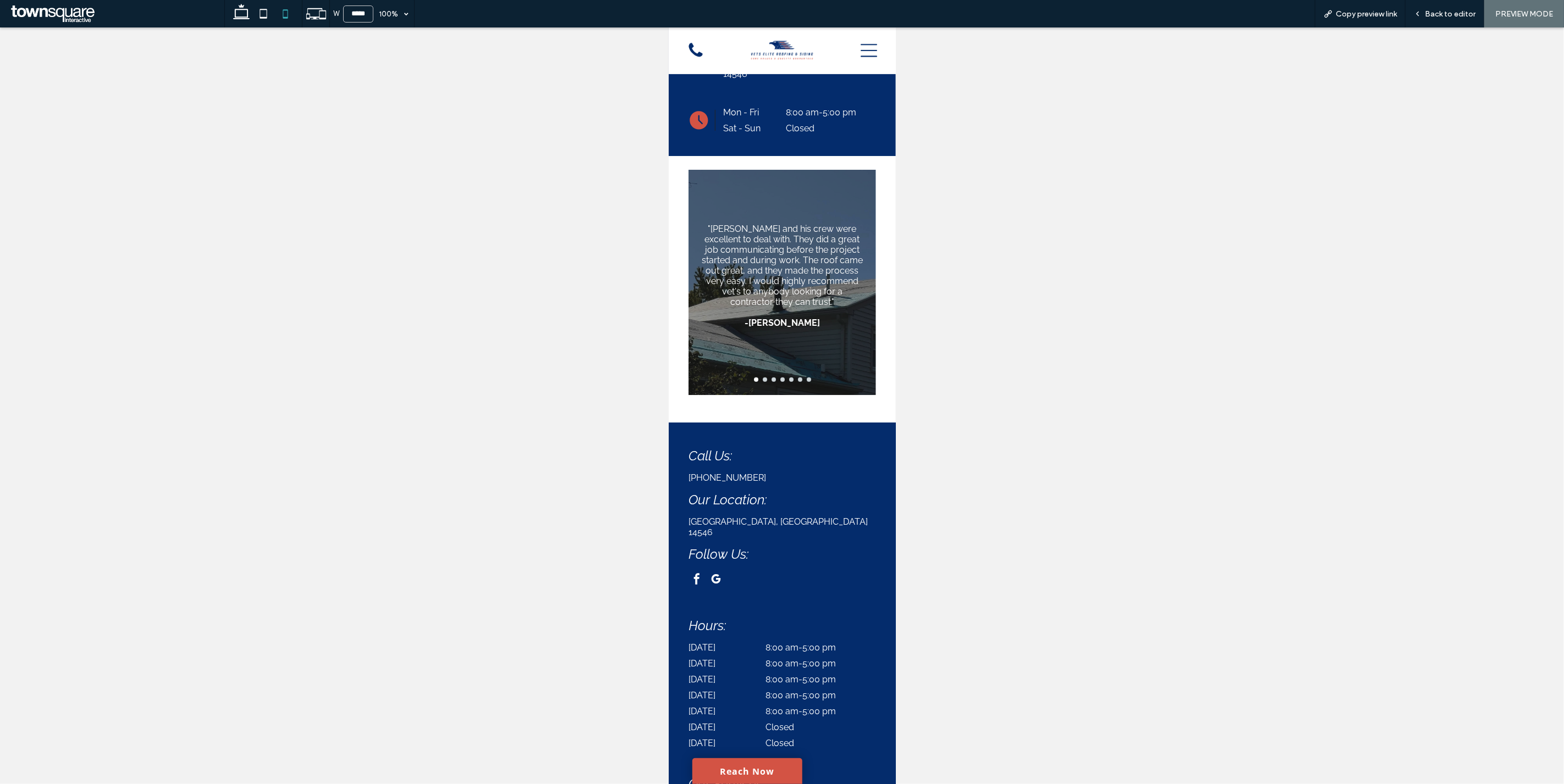
click at [782, 378] on div at bounding box center [782, 380] width 188 height 5
click at [789, 378] on button "go to slide 5" at bounding box center [791, 380] width 5 height 5
click at [797, 378] on button "go to slide 6" at bounding box center [799, 380] width 5 height 5
click at [806, 378] on button "go to slide 7" at bounding box center [808, 380] width 5 height 5
click at [797, 378] on button "go to slide 6" at bounding box center [799, 380] width 5 height 5
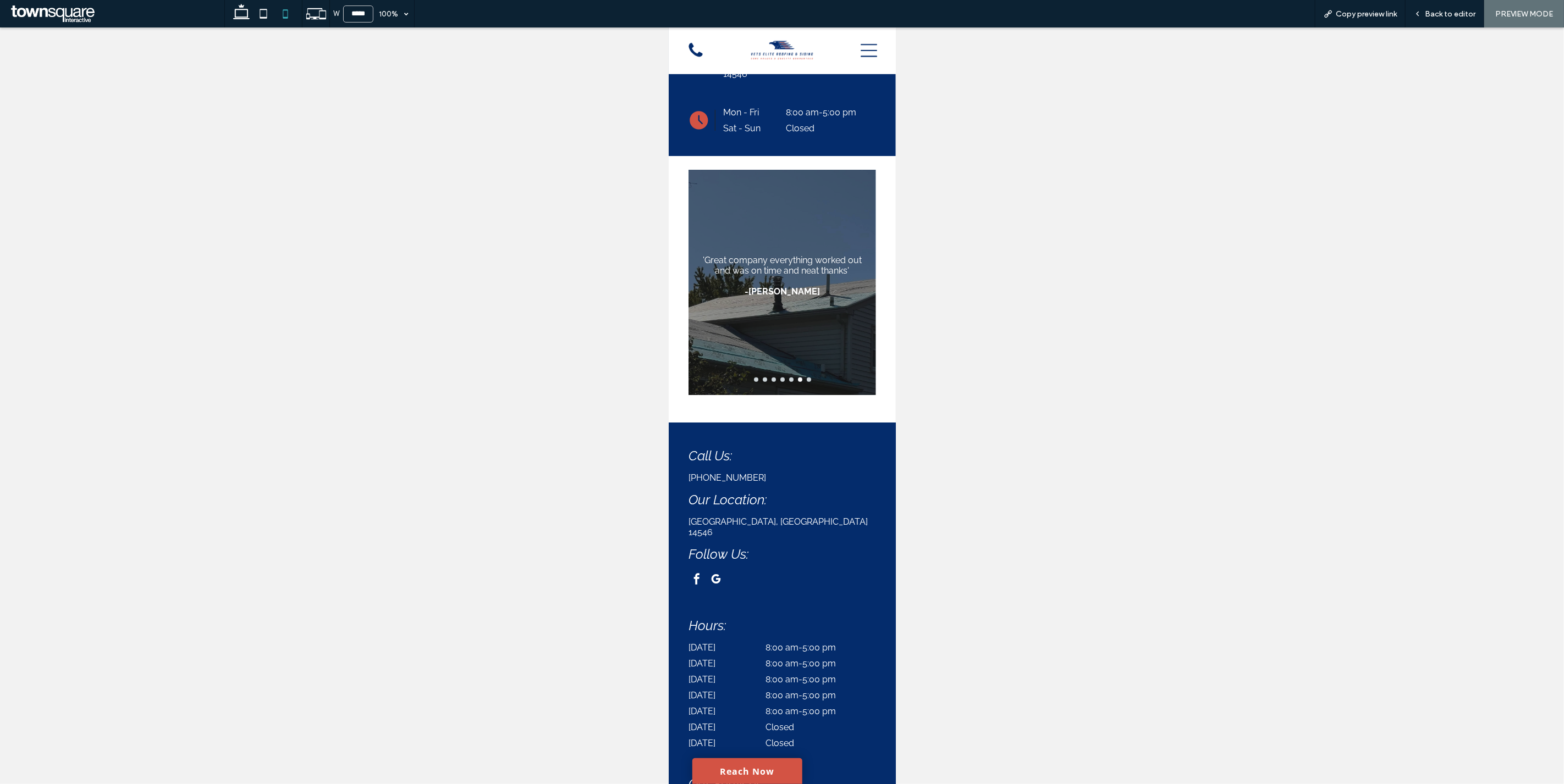
click at [789, 378] on button "go to slide 5" at bounding box center [791, 380] width 5 height 5
click at [774, 378] on div at bounding box center [782, 380] width 188 height 5
click at [780, 378] on button "go to slide 4" at bounding box center [782, 380] width 5 height 5
click at [789, 378] on button "go to slide 5" at bounding box center [791, 380] width 5 height 5
click at [771, 378] on button "go to slide 3" at bounding box center [772, 380] width 5 height 5
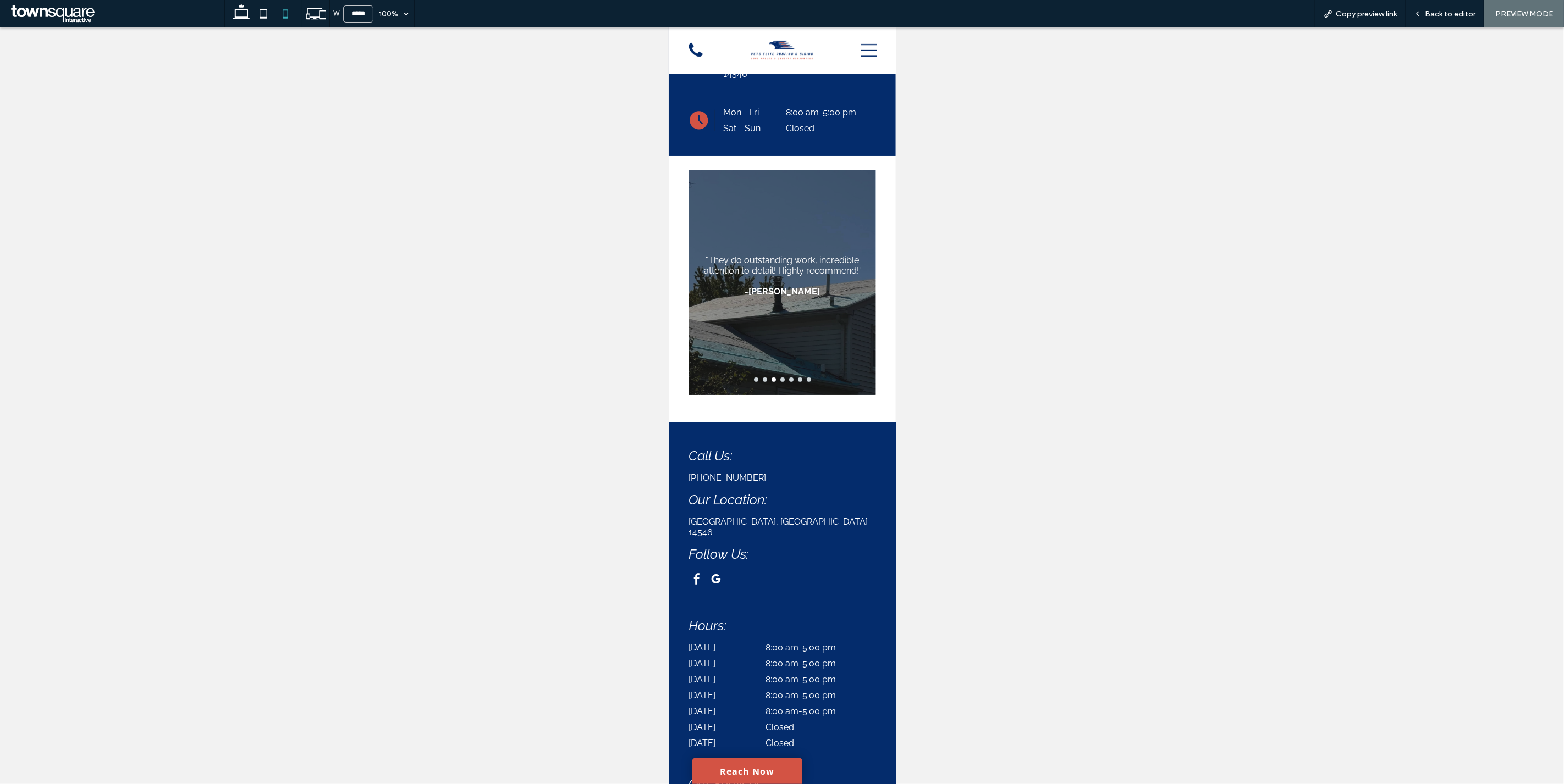
click at [762, 378] on button "go to slide 2" at bounding box center [764, 380] width 5 height 5
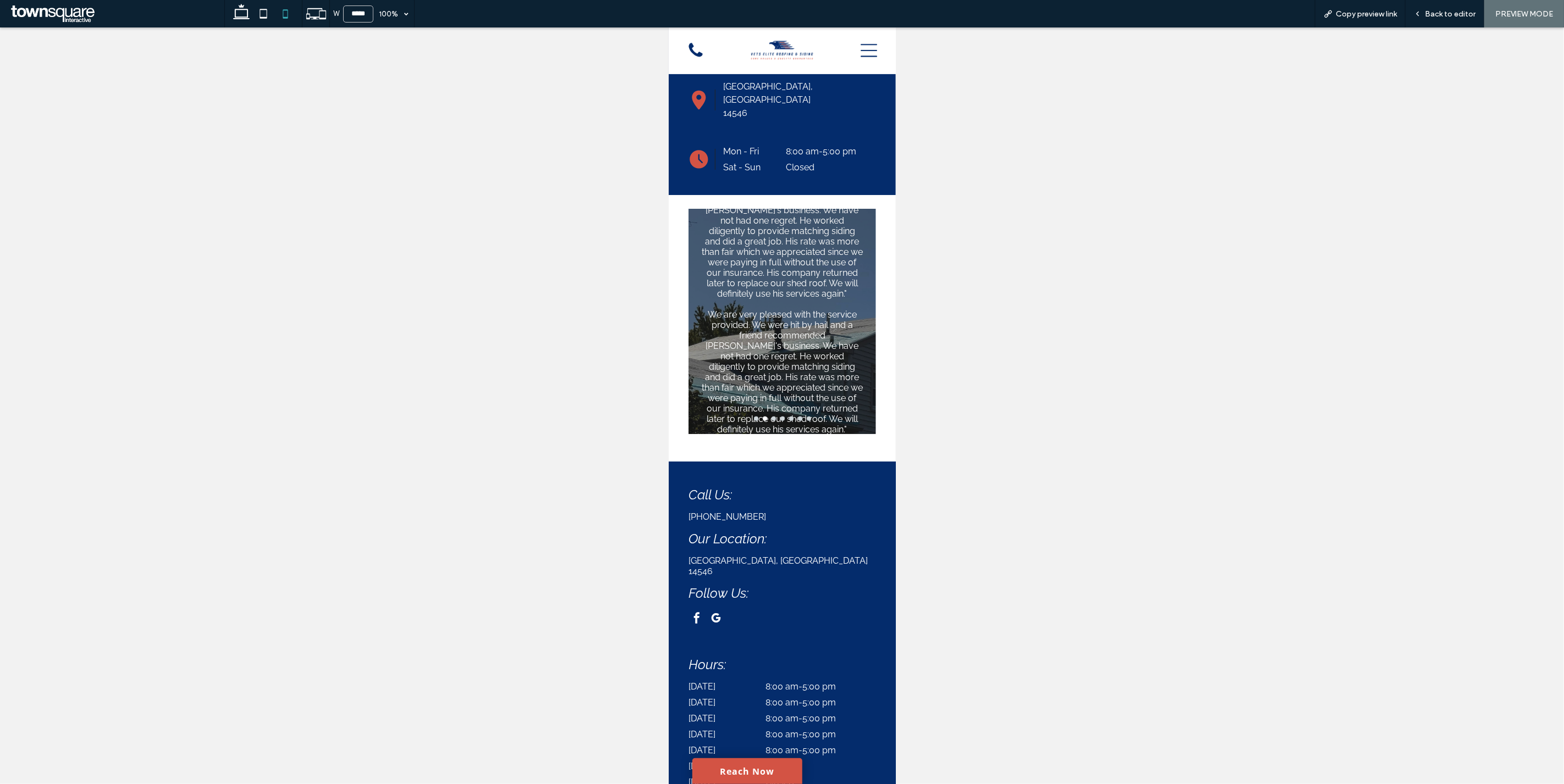
scroll to position [434, 0]
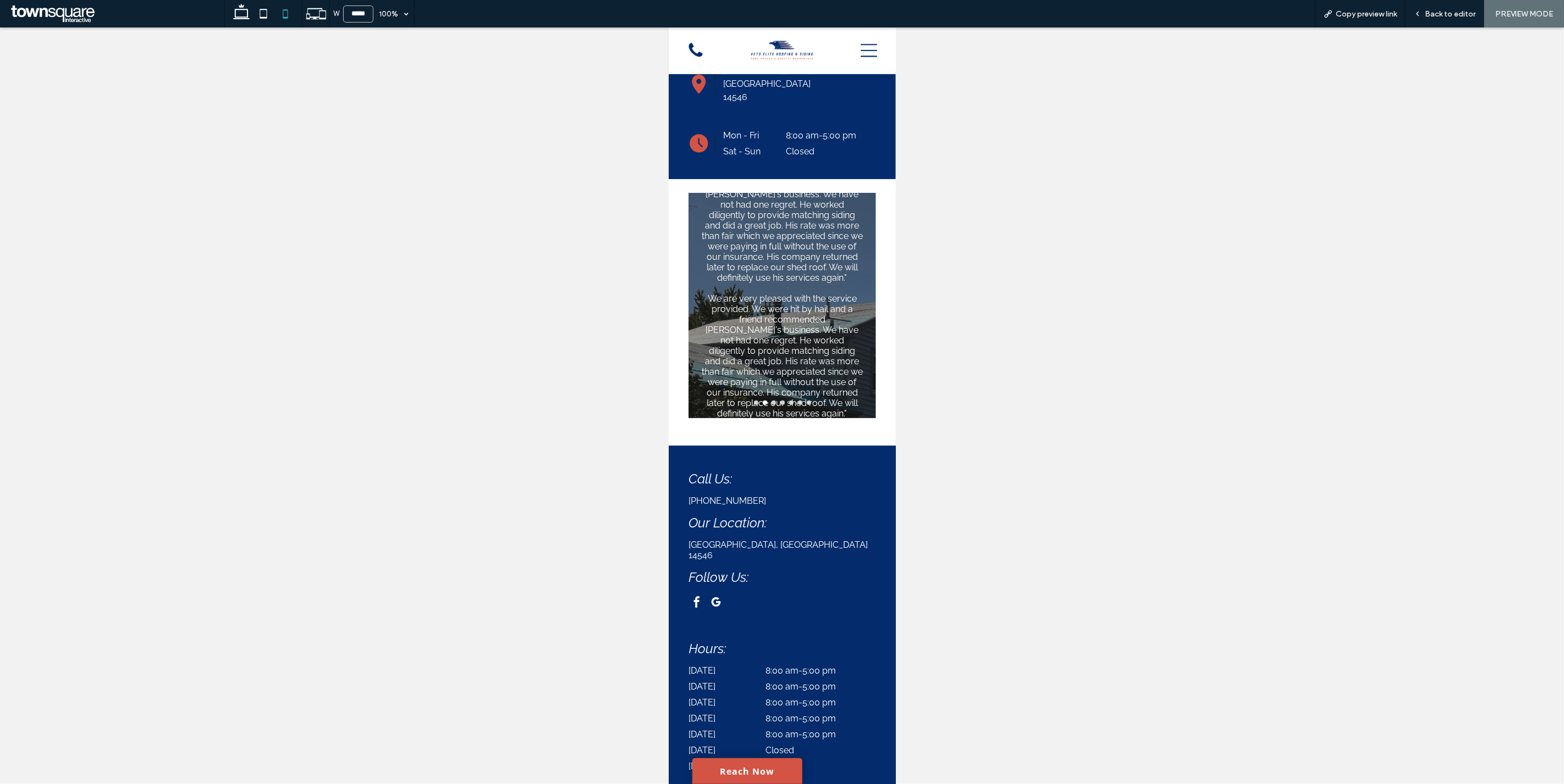
click at [753, 401] on button "go to slide 1" at bounding box center [755, 402] width 5 height 5
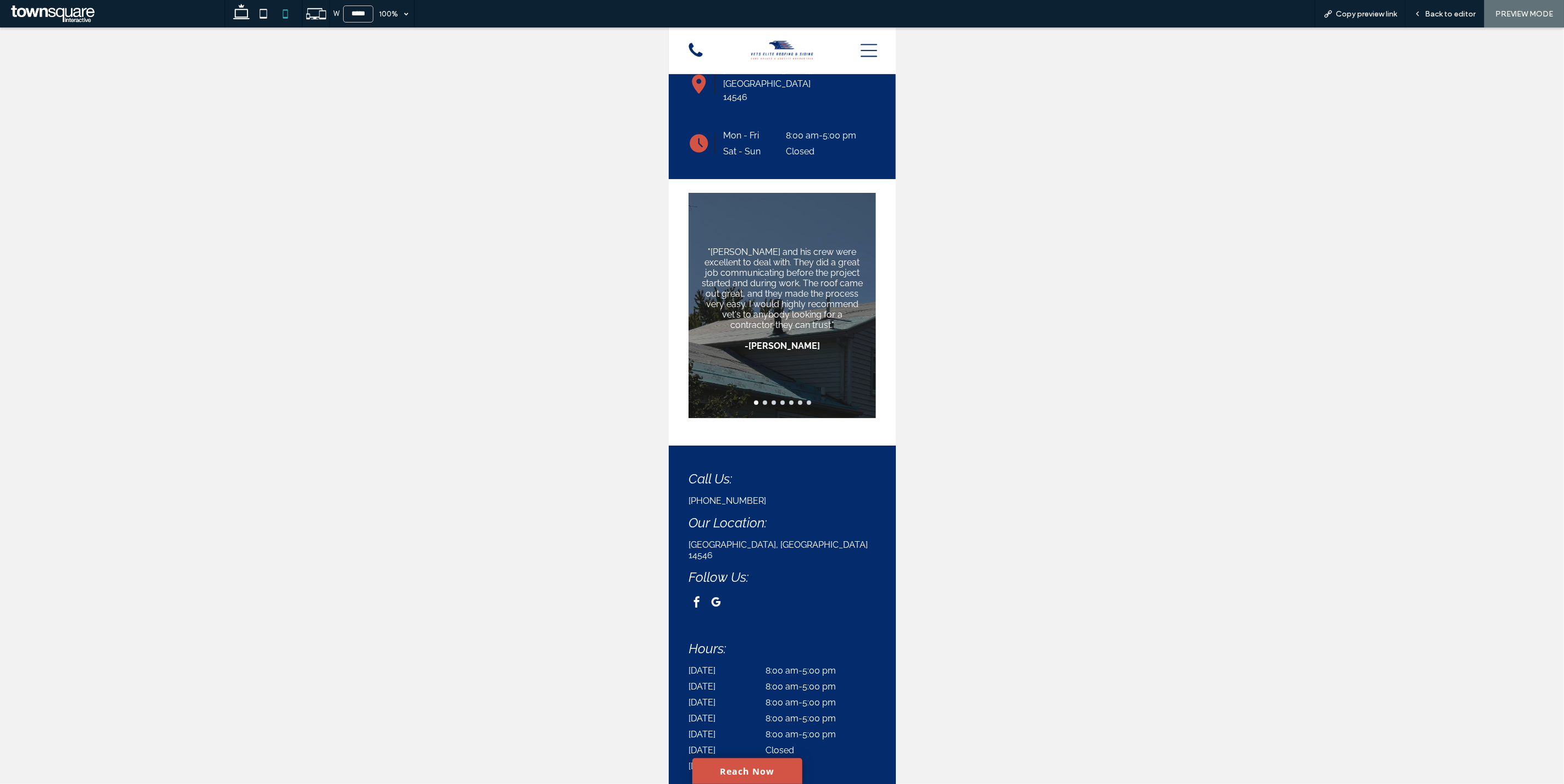
click at [762, 401] on button "go to slide 2" at bounding box center [764, 402] width 5 height 5
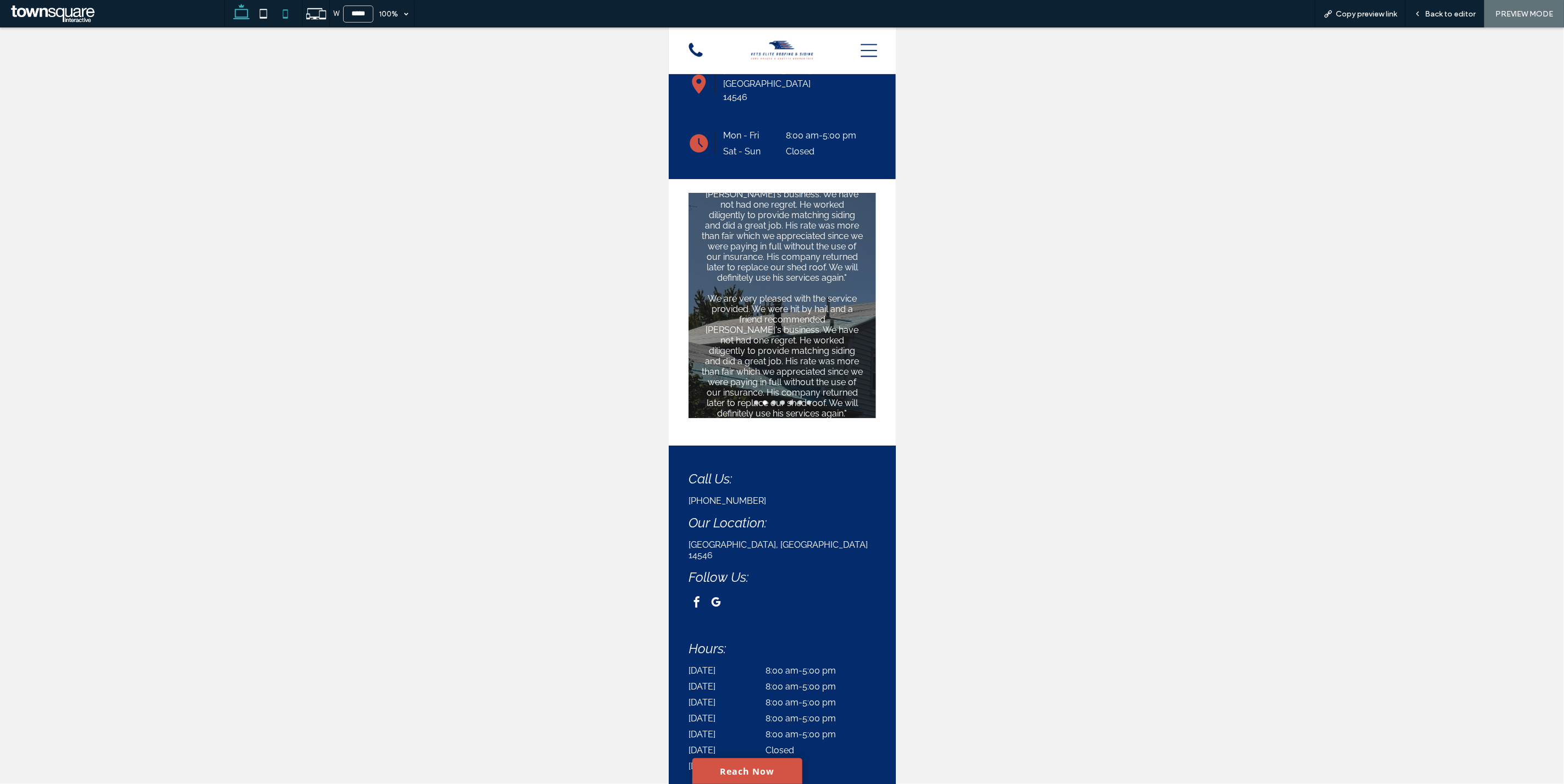
click at [240, 17] on icon at bounding box center [241, 14] width 22 height 22
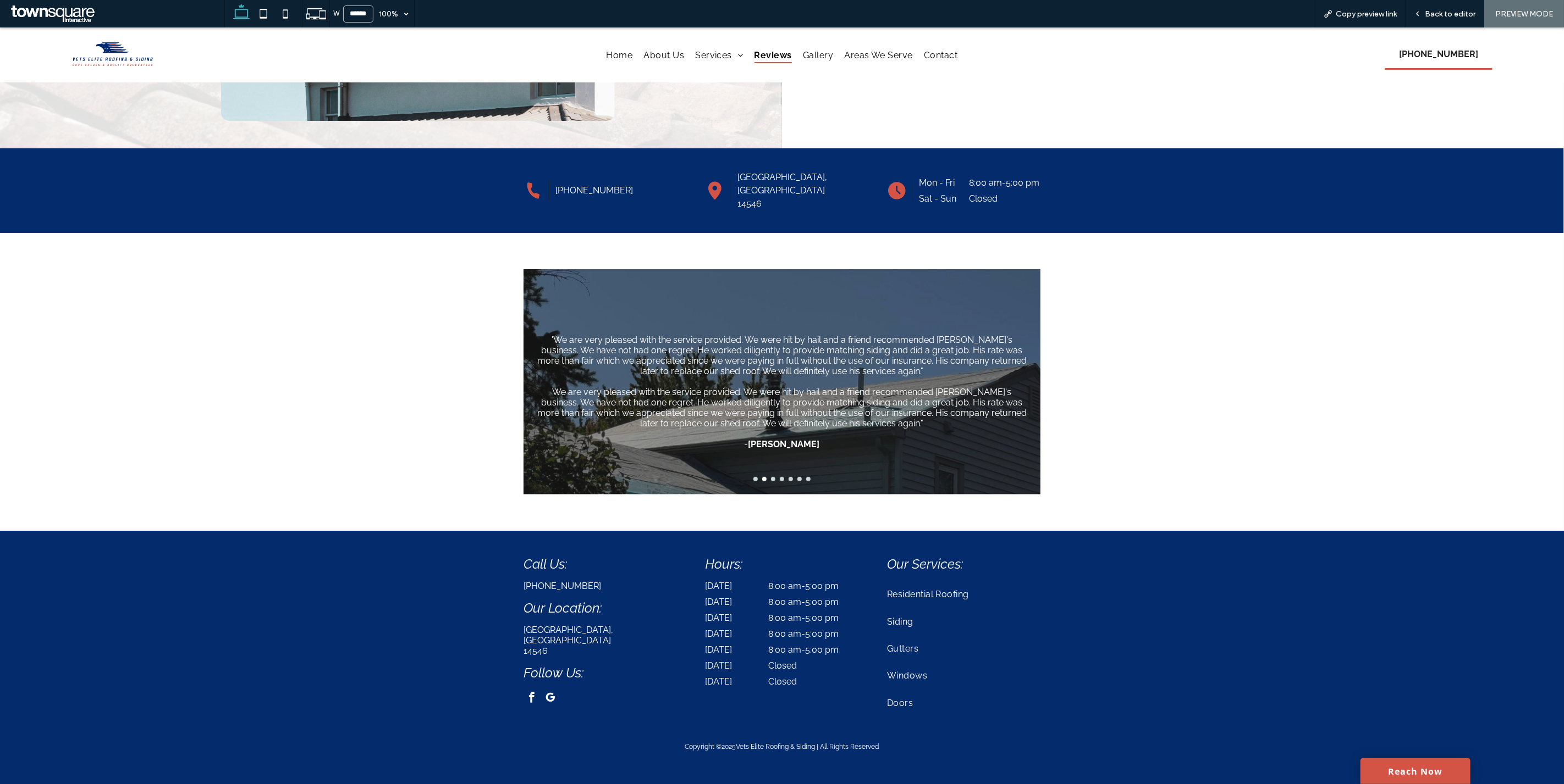
click at [771, 478] on button "go to slide 3" at bounding box center [772, 479] width 5 height 5
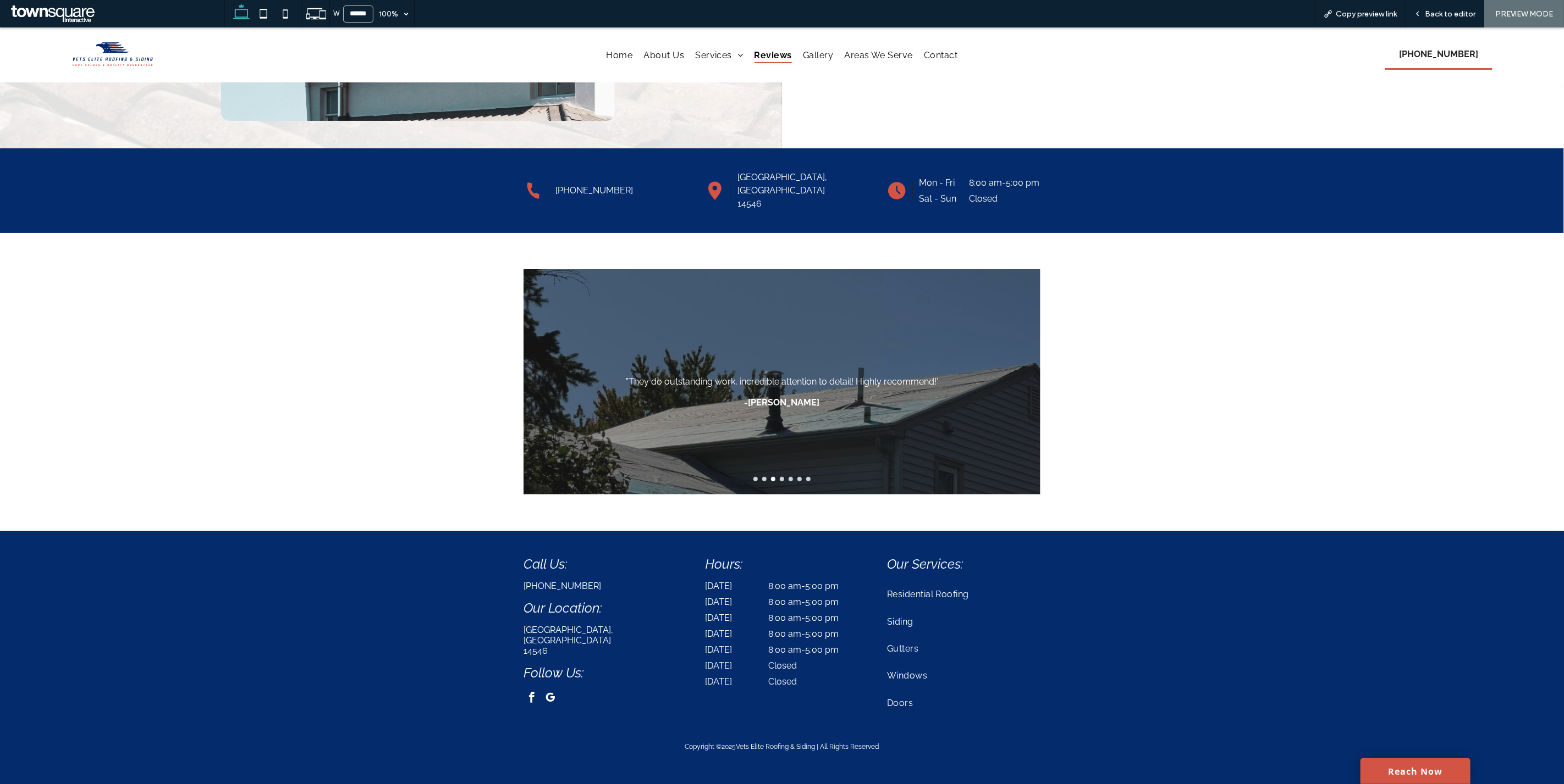
click at [780, 477] on button "go to slide 4" at bounding box center [782, 479] width 5 height 5
click at [787, 478] on div at bounding box center [782, 479] width 517 height 5
click at [789, 477] on button "go to slide 5" at bounding box center [791, 479] width 5 height 5
drag, startPoint x: 794, startPoint y: 476, endPoint x: 794, endPoint y: 486, distance: 10.0
click at [794, 486] on div ""Brandon and his crew were excellent to deal with. They did a great job communi…" at bounding box center [782, 382] width 517 height 225
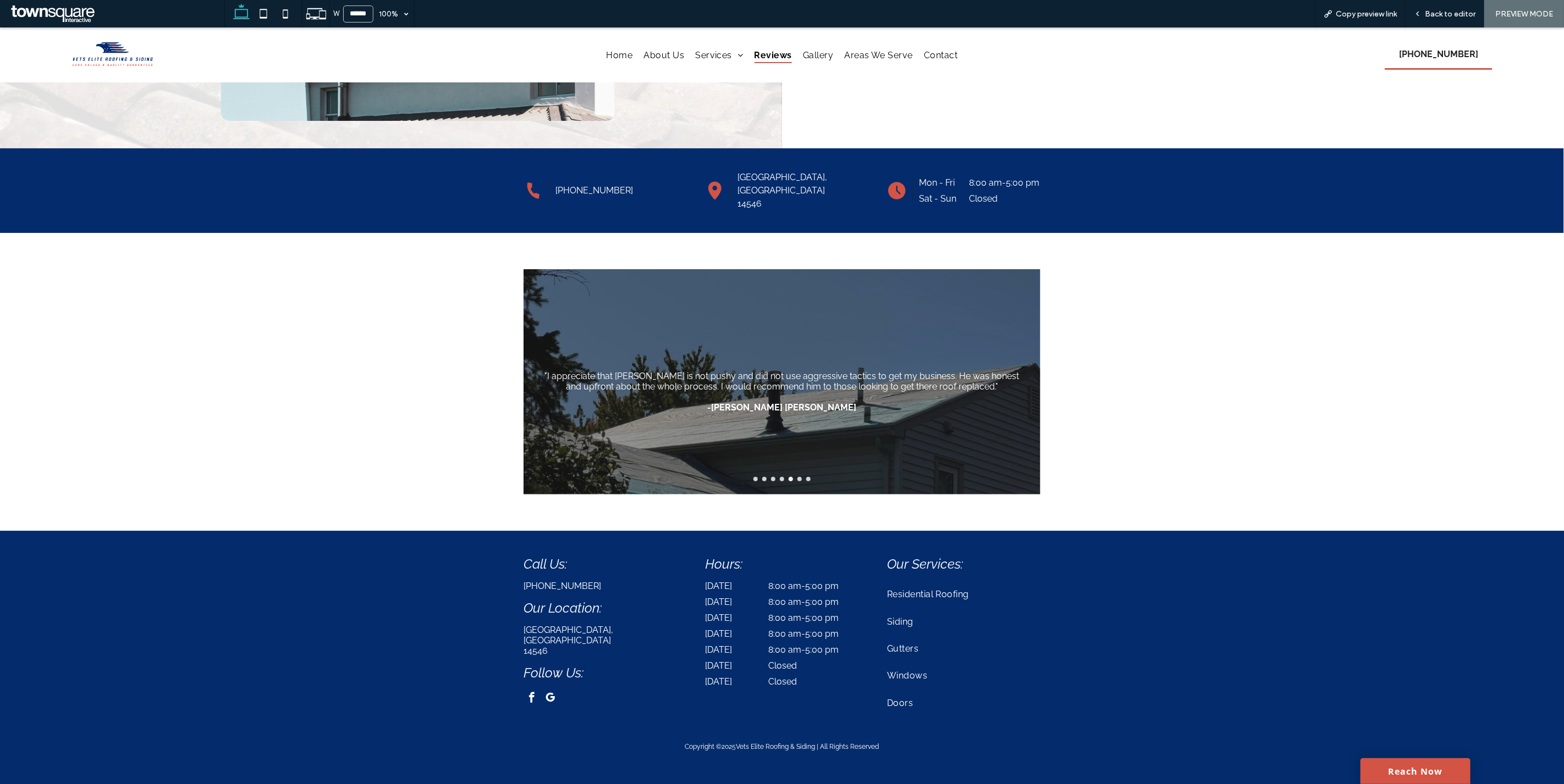
click at [780, 477] on div at bounding box center [782, 479] width 517 height 5
click at [780, 477] on button "go to slide 4" at bounding box center [782, 479] width 5 height 5
click at [278, 22] on icon at bounding box center [285, 14] width 22 height 22
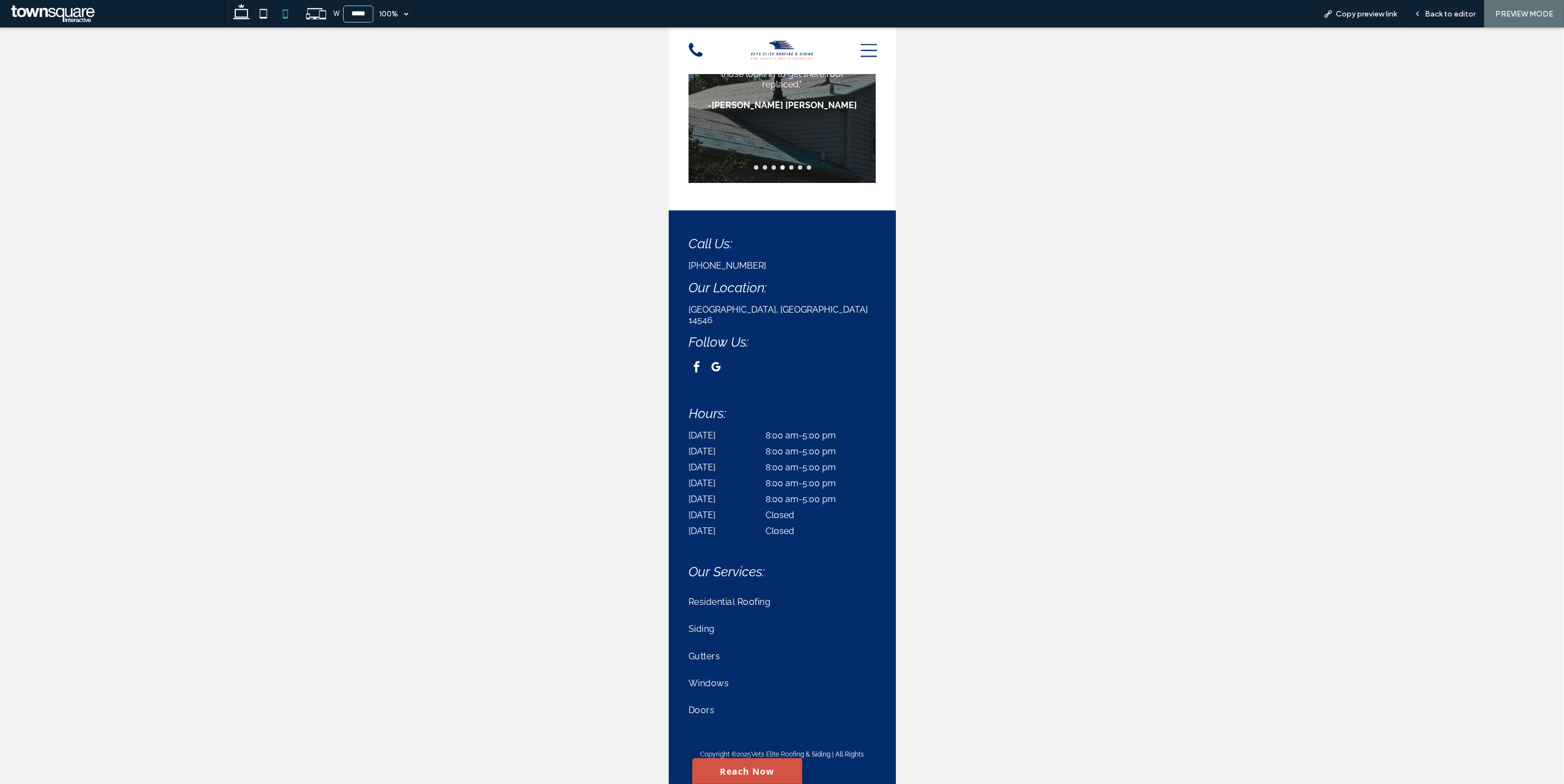
click at [869, 52] on div at bounding box center [858, 50] width 52 height 46
click at [861, 51] on icon at bounding box center [868, 51] width 16 height 13
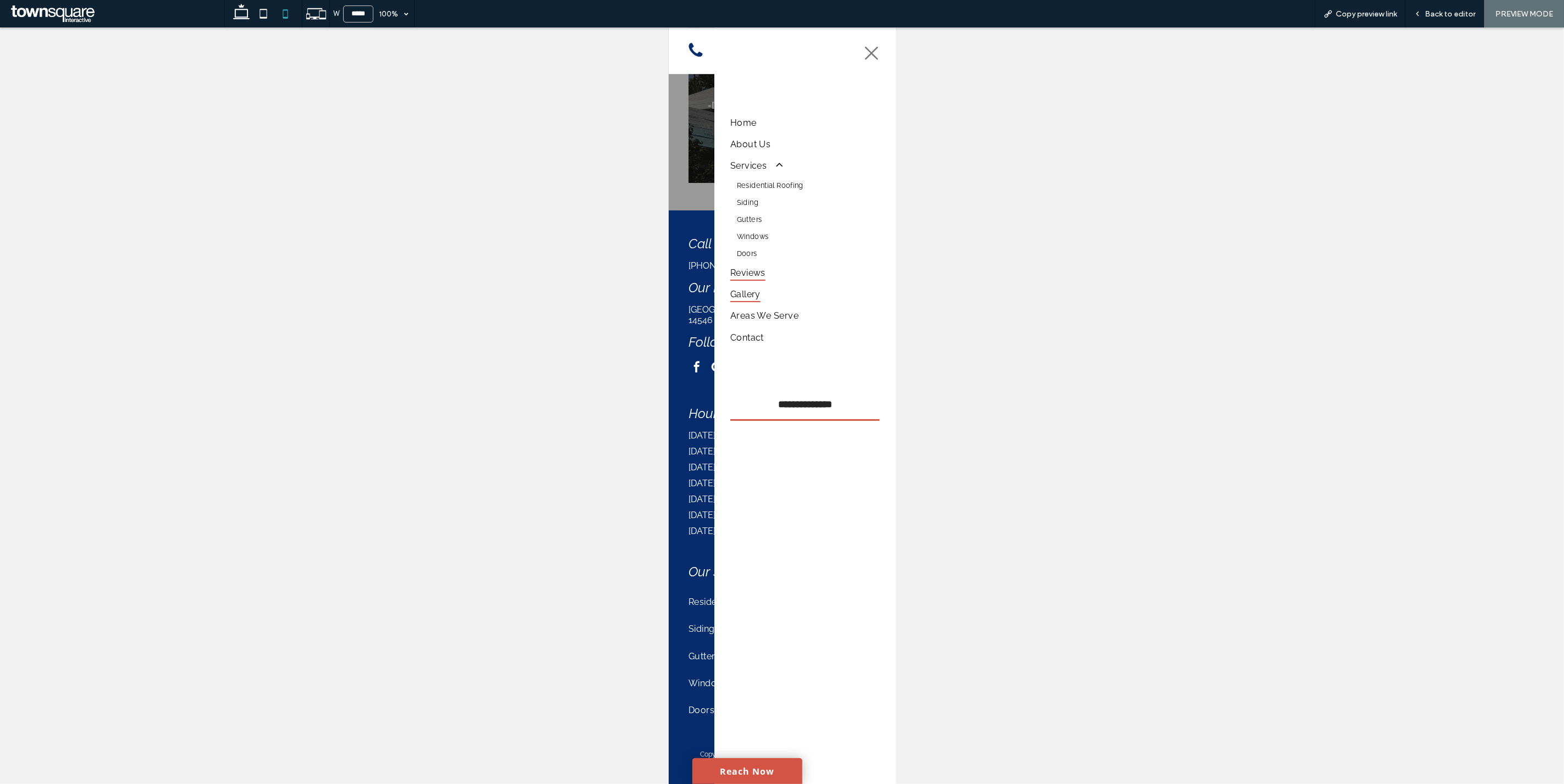
click at [752, 298] on span "Gallery" at bounding box center [744, 294] width 30 height 16
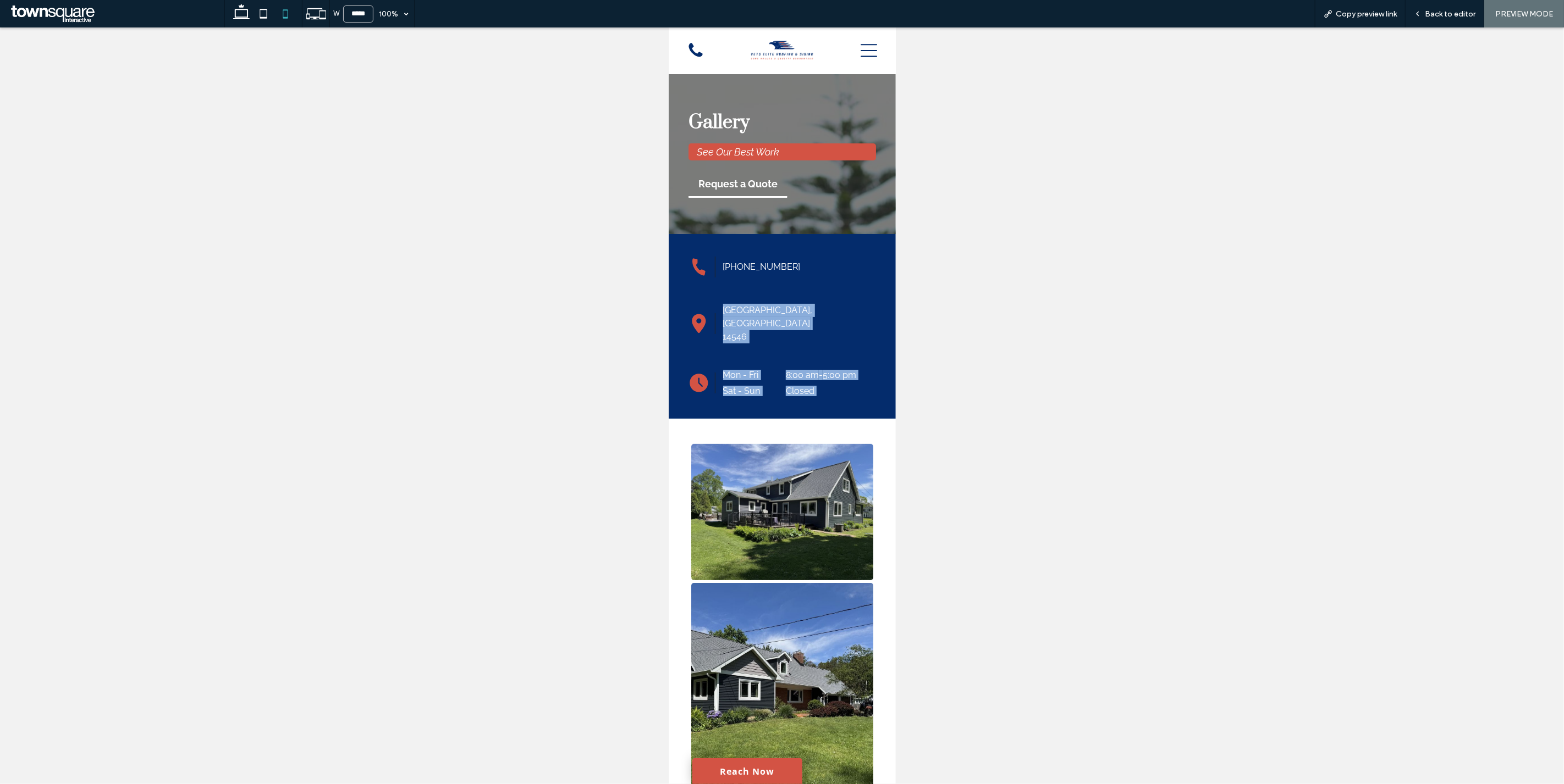
click at [893, 535] on html "Home About Us Services Residential Roofing [GEOGRAPHIC_DATA] Gutters Windows Do…" at bounding box center [781, 736] width 227 height 1418
drag, startPoint x: 889, startPoint y: 421, endPoint x: 1583, endPoint y: 127, distance: 753.7
click at [866, 56] on icon at bounding box center [868, 50] width 16 height 16
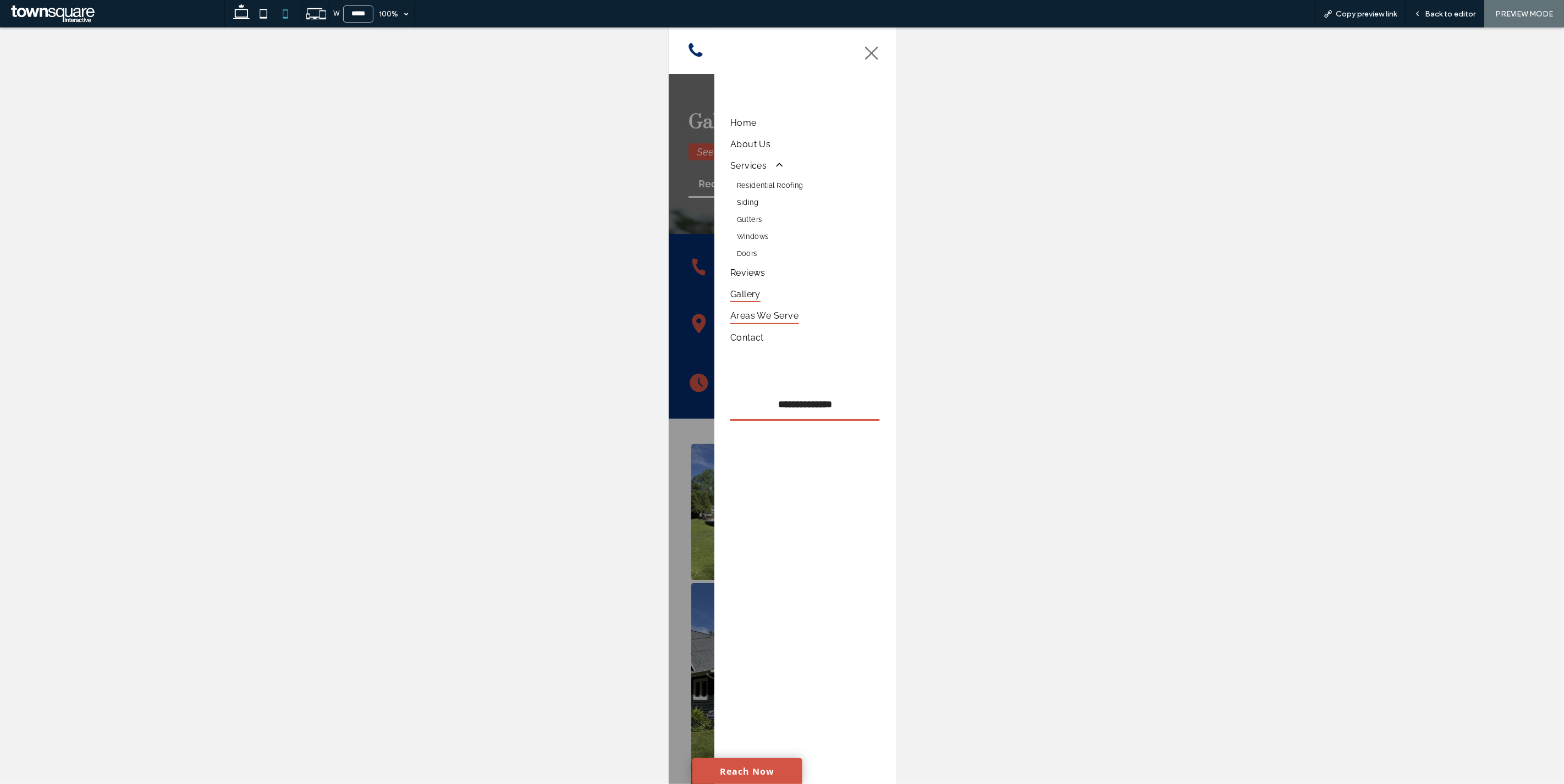
click at [785, 311] on span "Areas We Serve" at bounding box center [763, 316] width 68 height 16
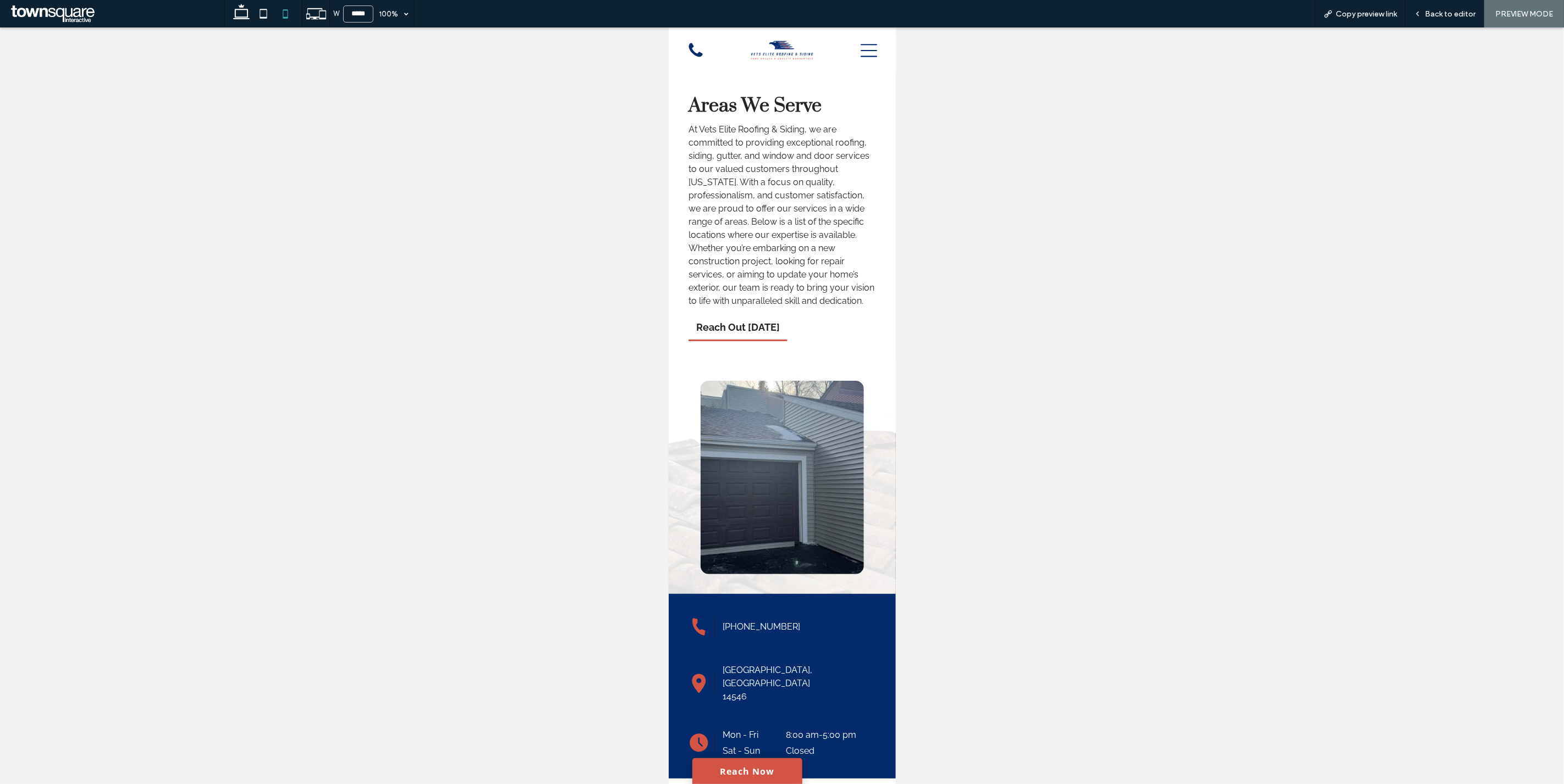
click at [860, 42] on icon at bounding box center [868, 50] width 16 height 16
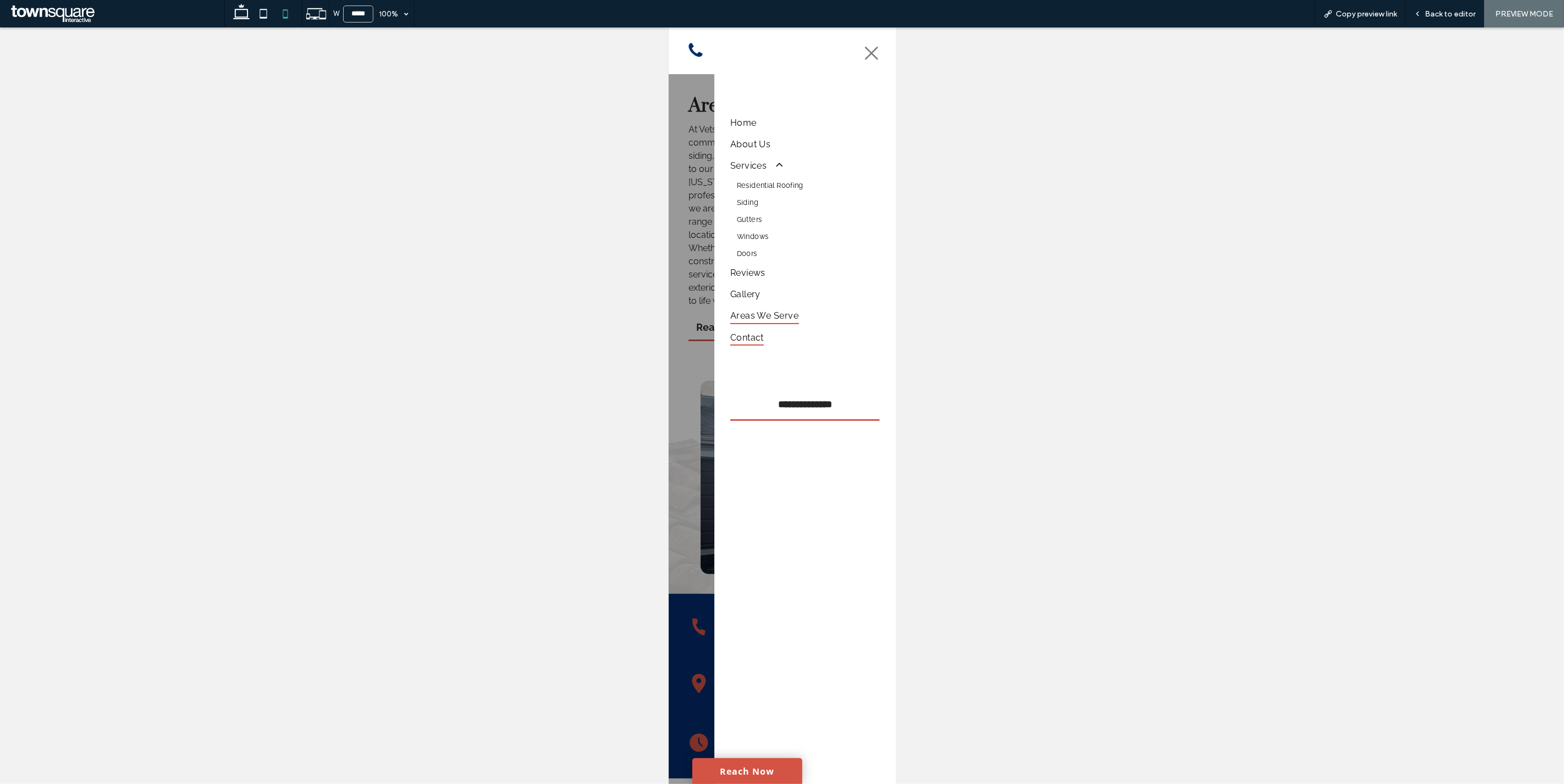
drag, startPoint x: 1427, startPoint y: 354, endPoint x: 759, endPoint y: 327, distance: 668.5
click at [759, 330] on span "Contact" at bounding box center [746, 338] width 34 height 16
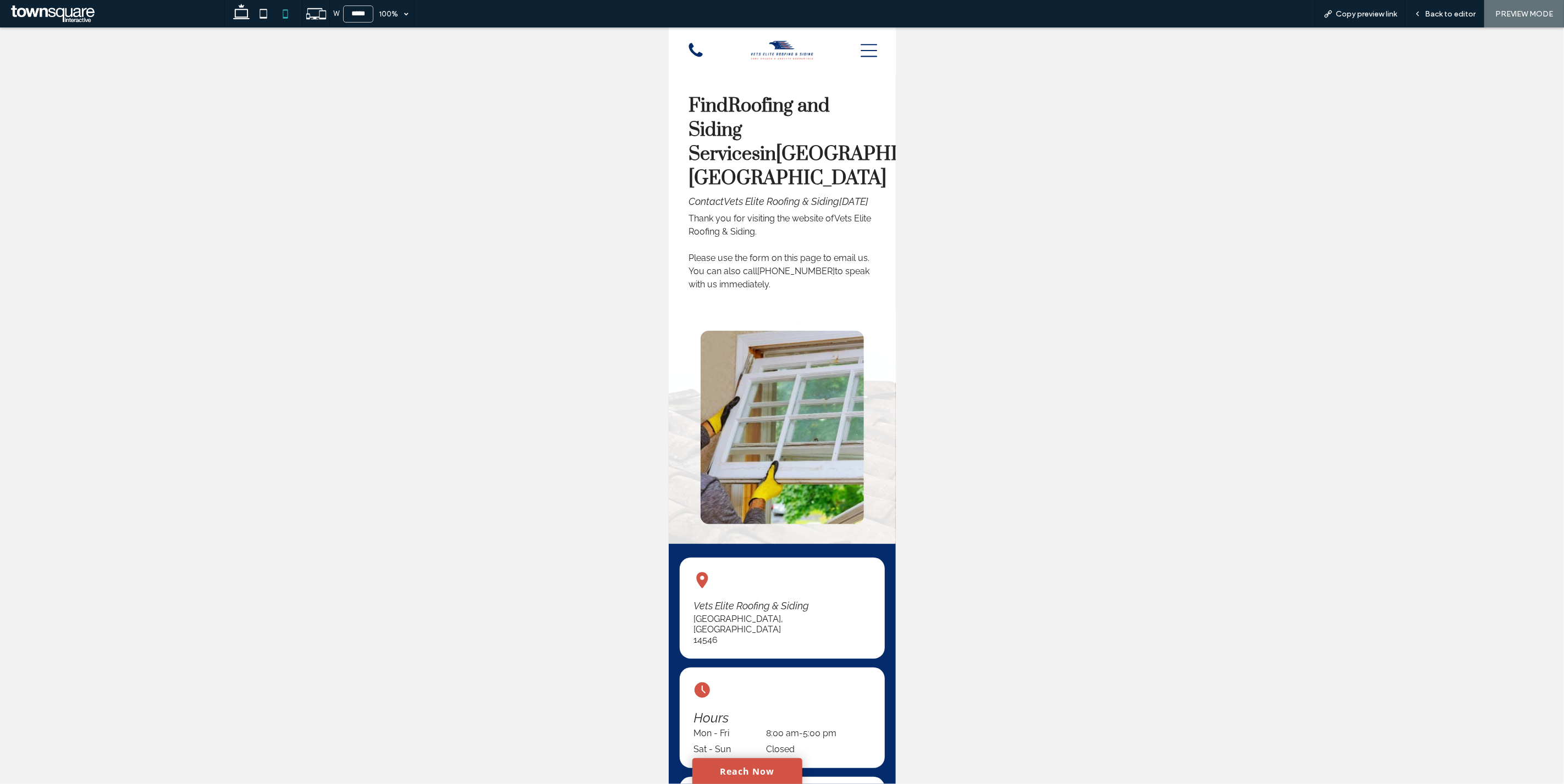
click at [864, 51] on icon at bounding box center [868, 51] width 16 height 13
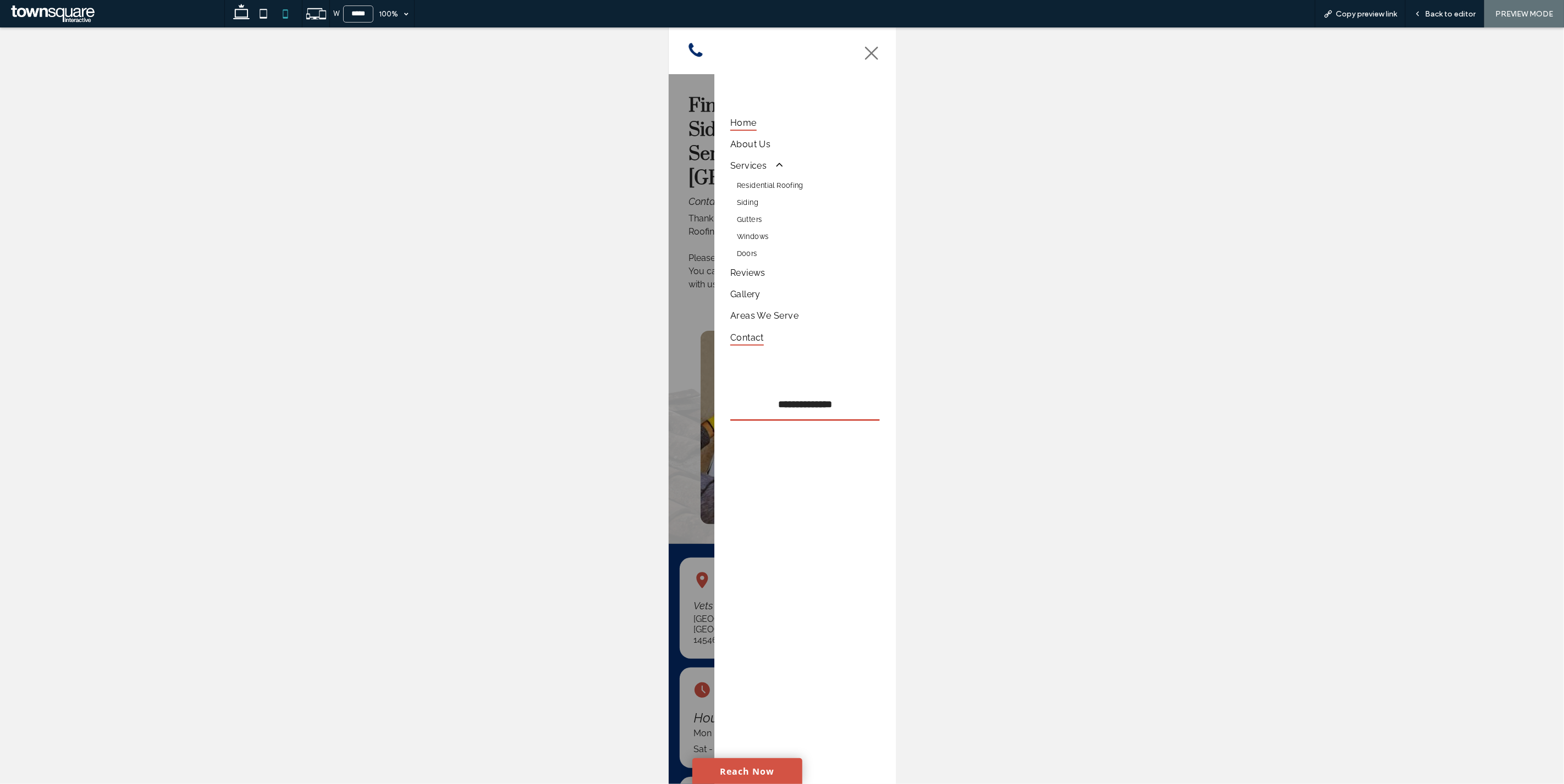
click at [738, 118] on span "Home" at bounding box center [742, 123] width 26 height 16
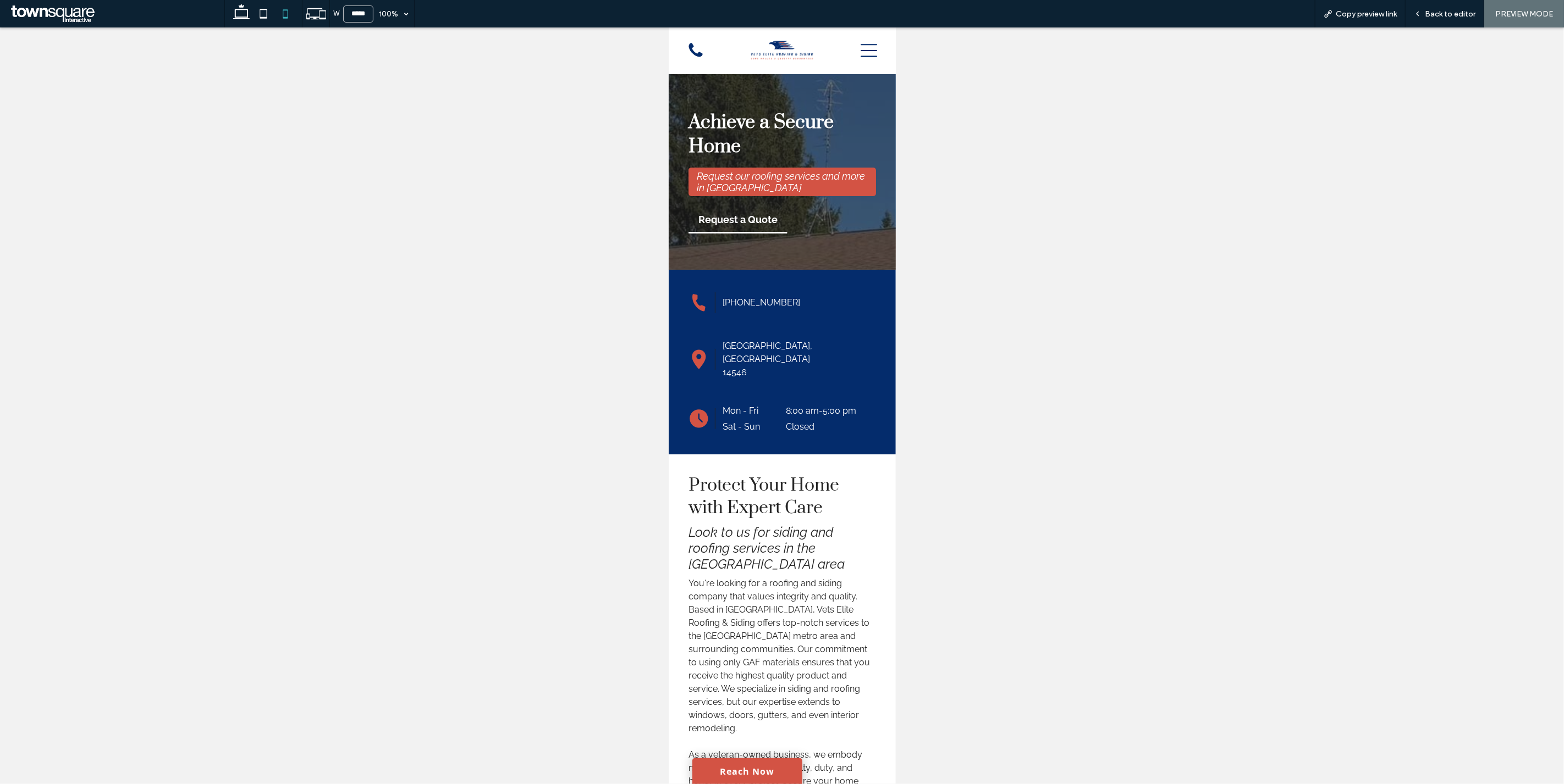
click at [282, 15] on icon at bounding box center [285, 14] width 22 height 22
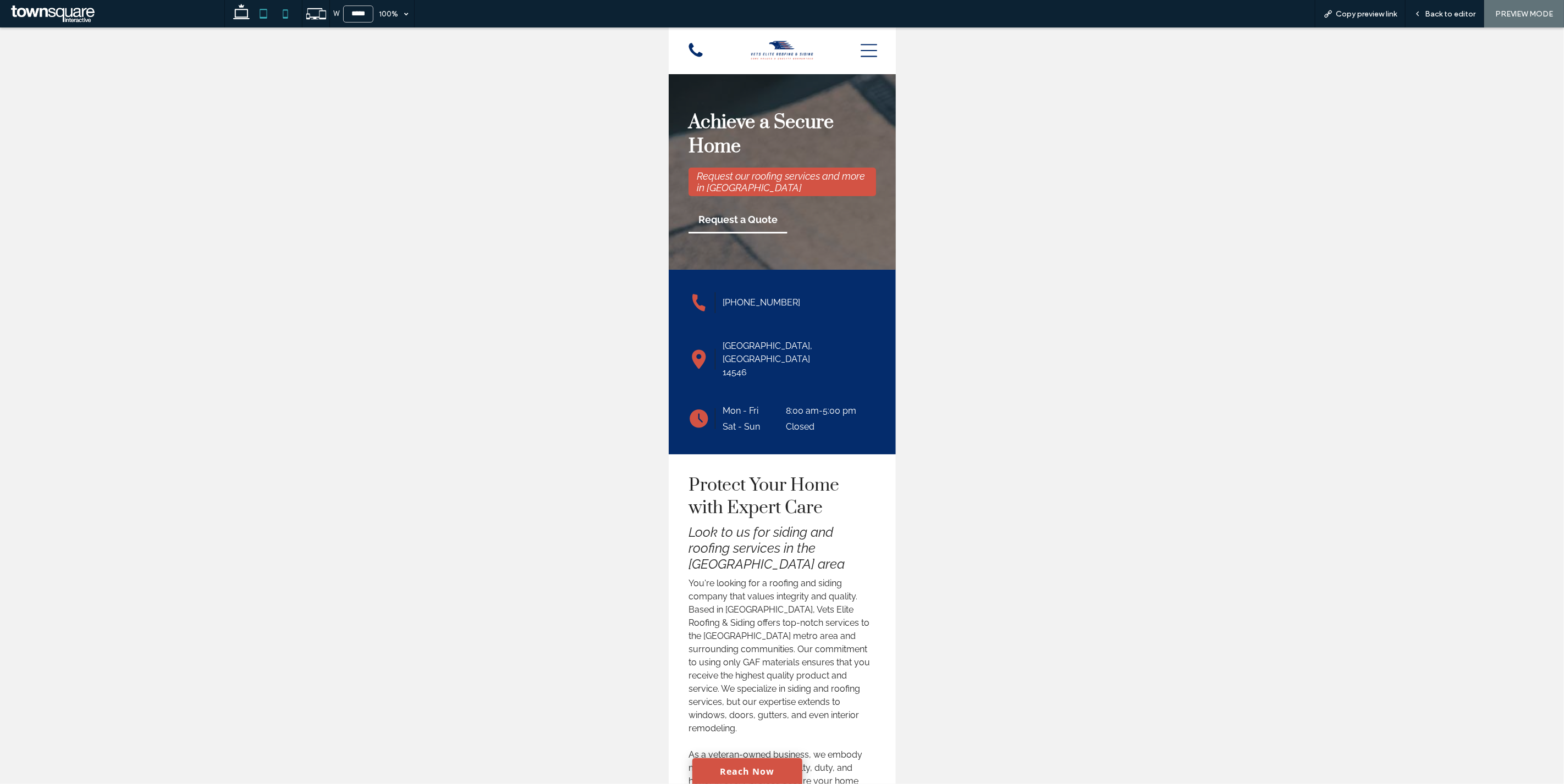
click at [264, 17] on use at bounding box center [263, 14] width 7 height 9
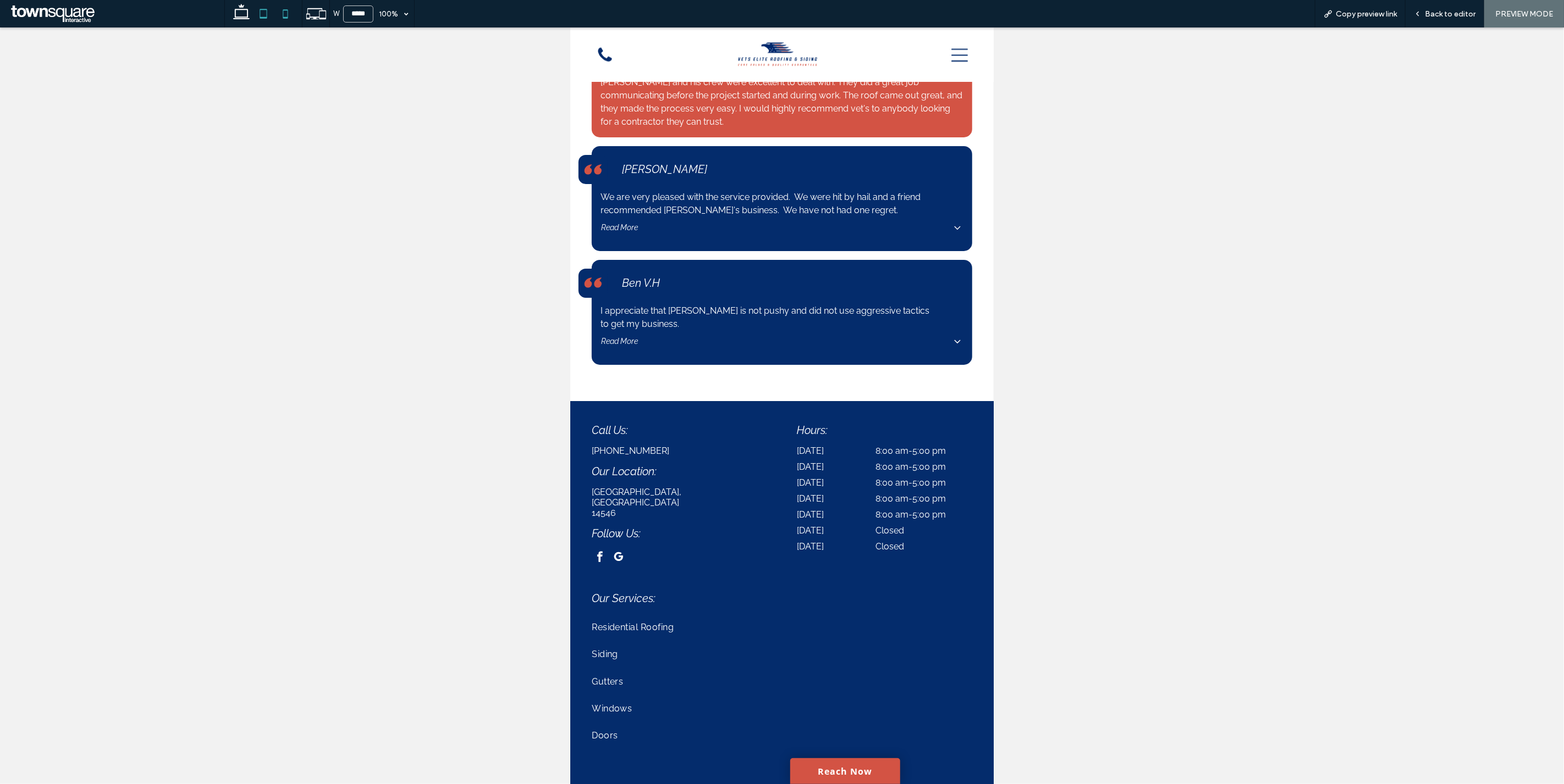
drag, startPoint x: 283, startPoint y: 19, endPoint x: 293, endPoint y: 23, distance: 10.8
click at [282, 19] on icon at bounding box center [285, 14] width 22 height 22
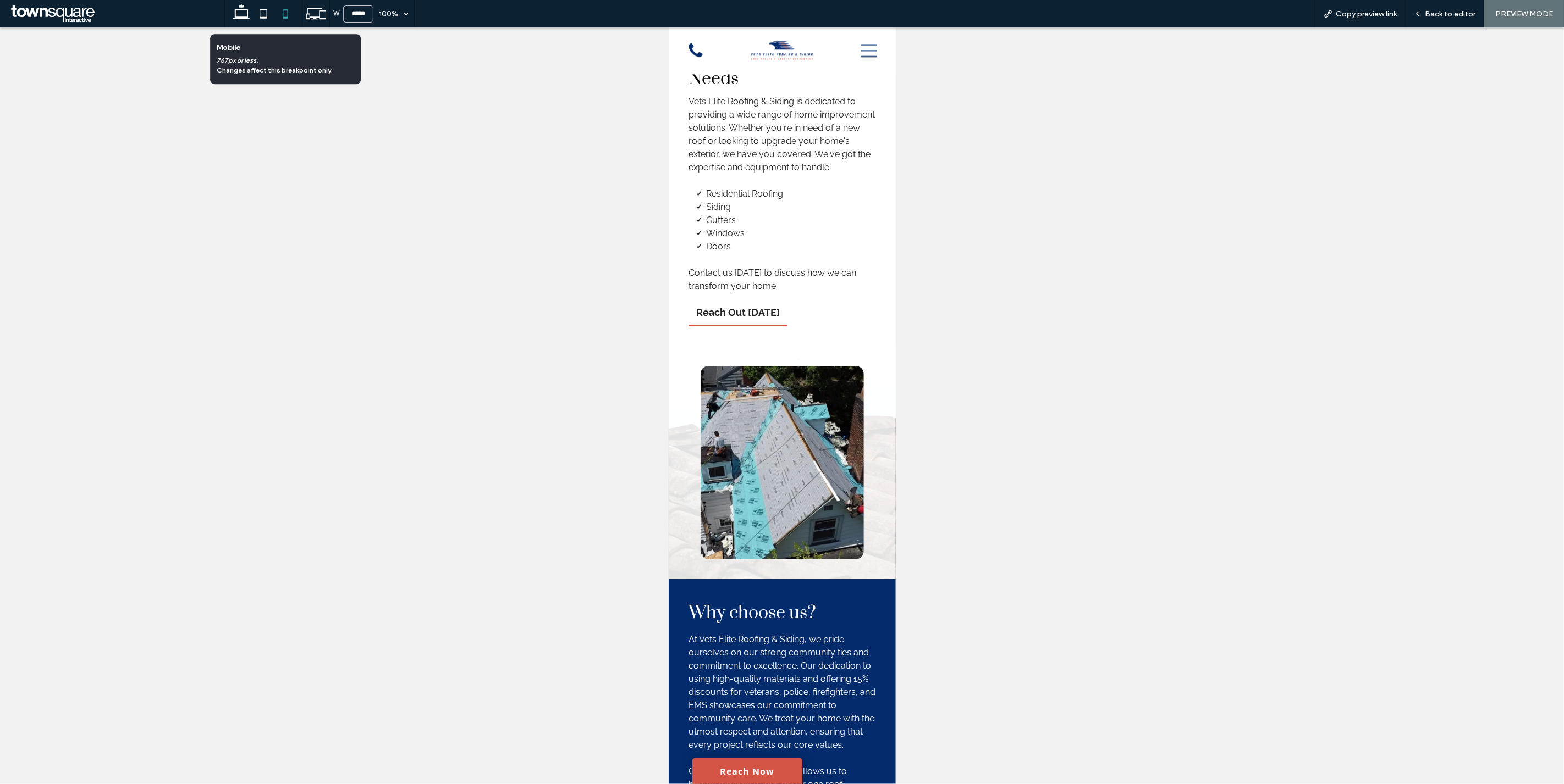
scroll to position [3370, 0]
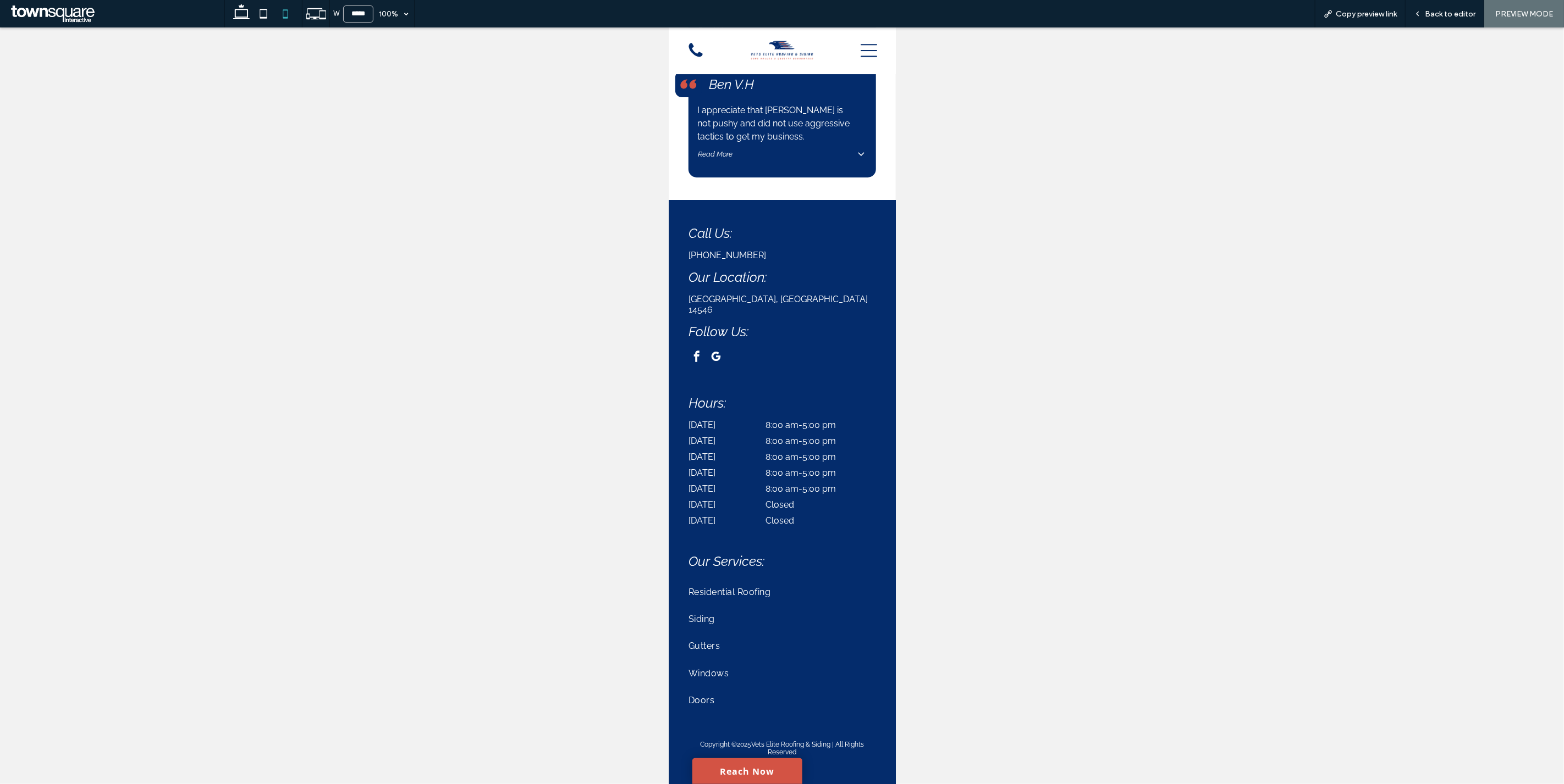
click at [899, 206] on div at bounding box center [782, 405] width 1564 height 757
click at [263, 24] on icon at bounding box center [263, 14] width 22 height 22
type input "*****"
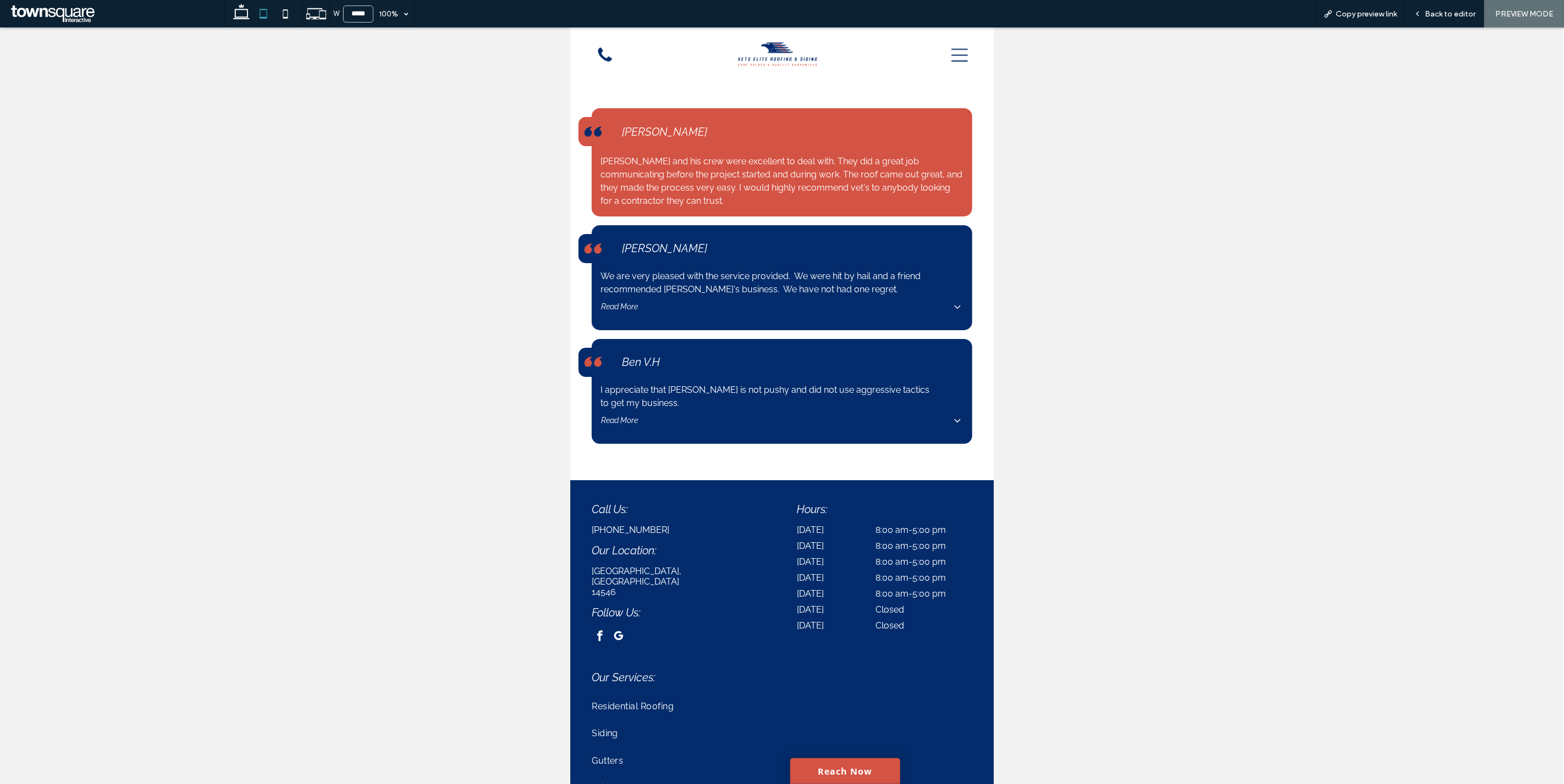
scroll to position [2023, 0]
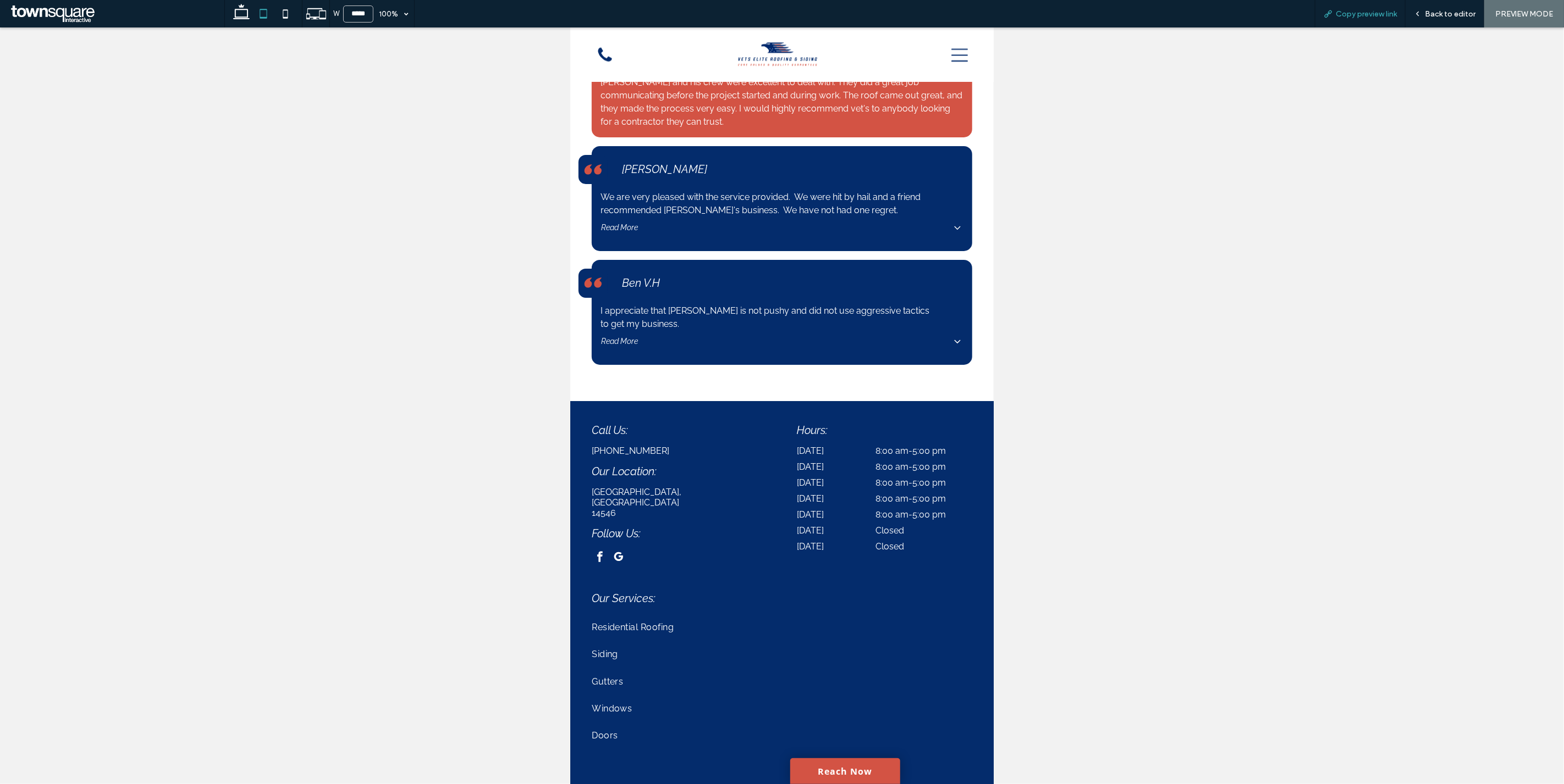
click at [1362, 19] on div "Copy preview link" at bounding box center [1360, 14] width 91 height 27
click at [1369, 15] on span "Copy preview link" at bounding box center [1365, 14] width 61 height 9
click at [1438, 15] on span "Back to editor" at bounding box center [1450, 14] width 51 height 9
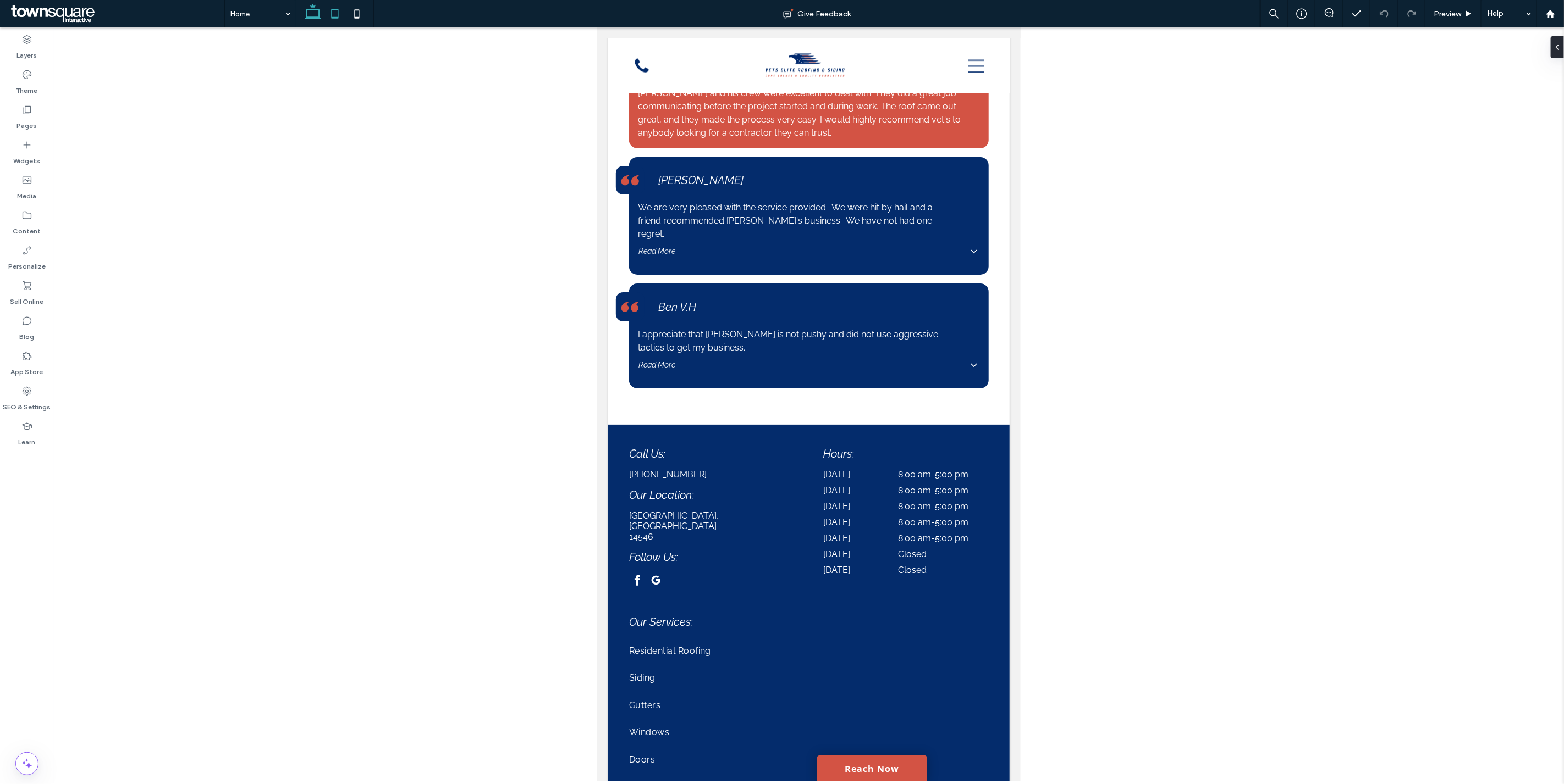
click at [314, 15] on icon at bounding box center [312, 14] width 22 height 22
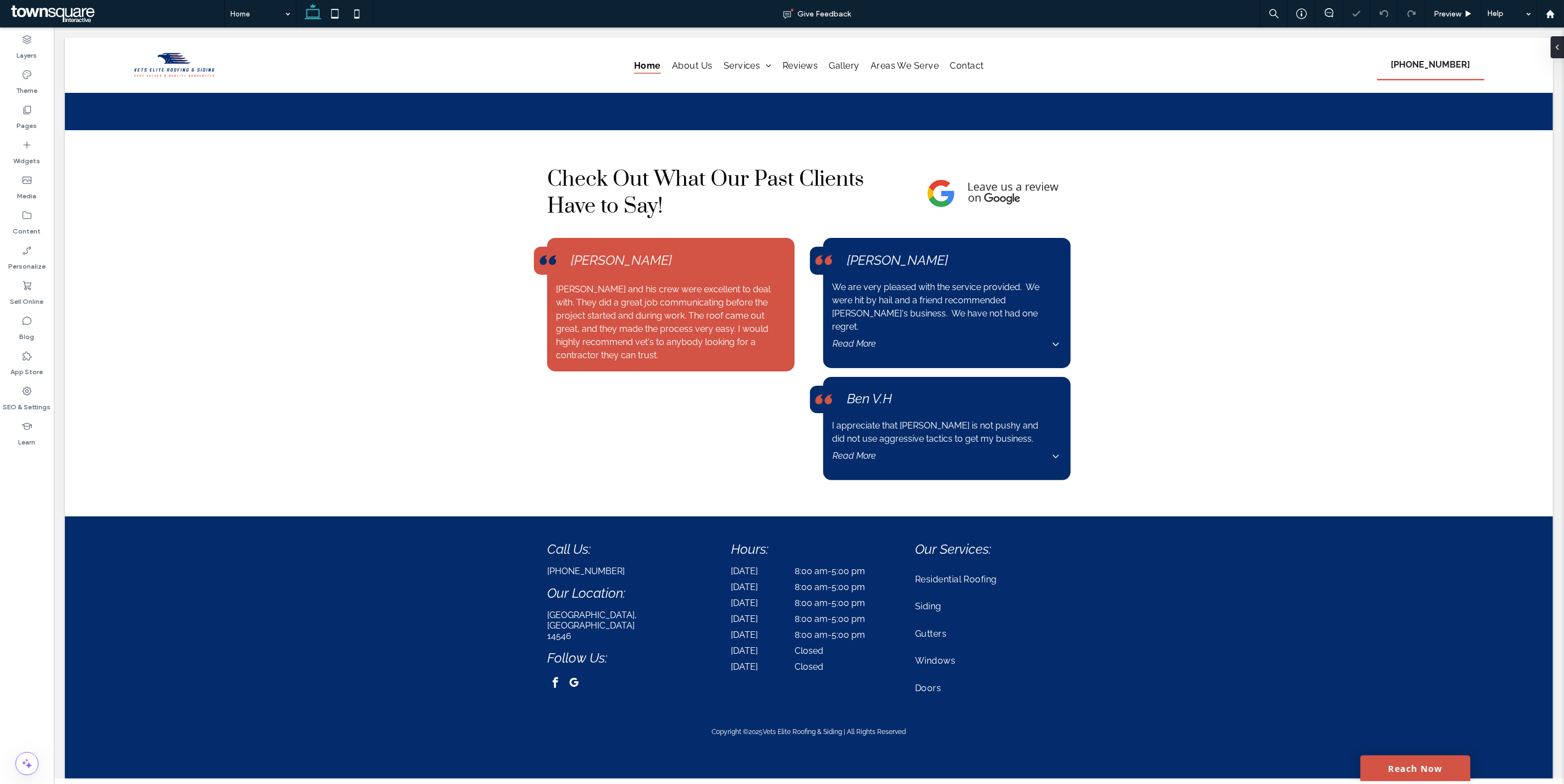
scroll to position [1728, 0]
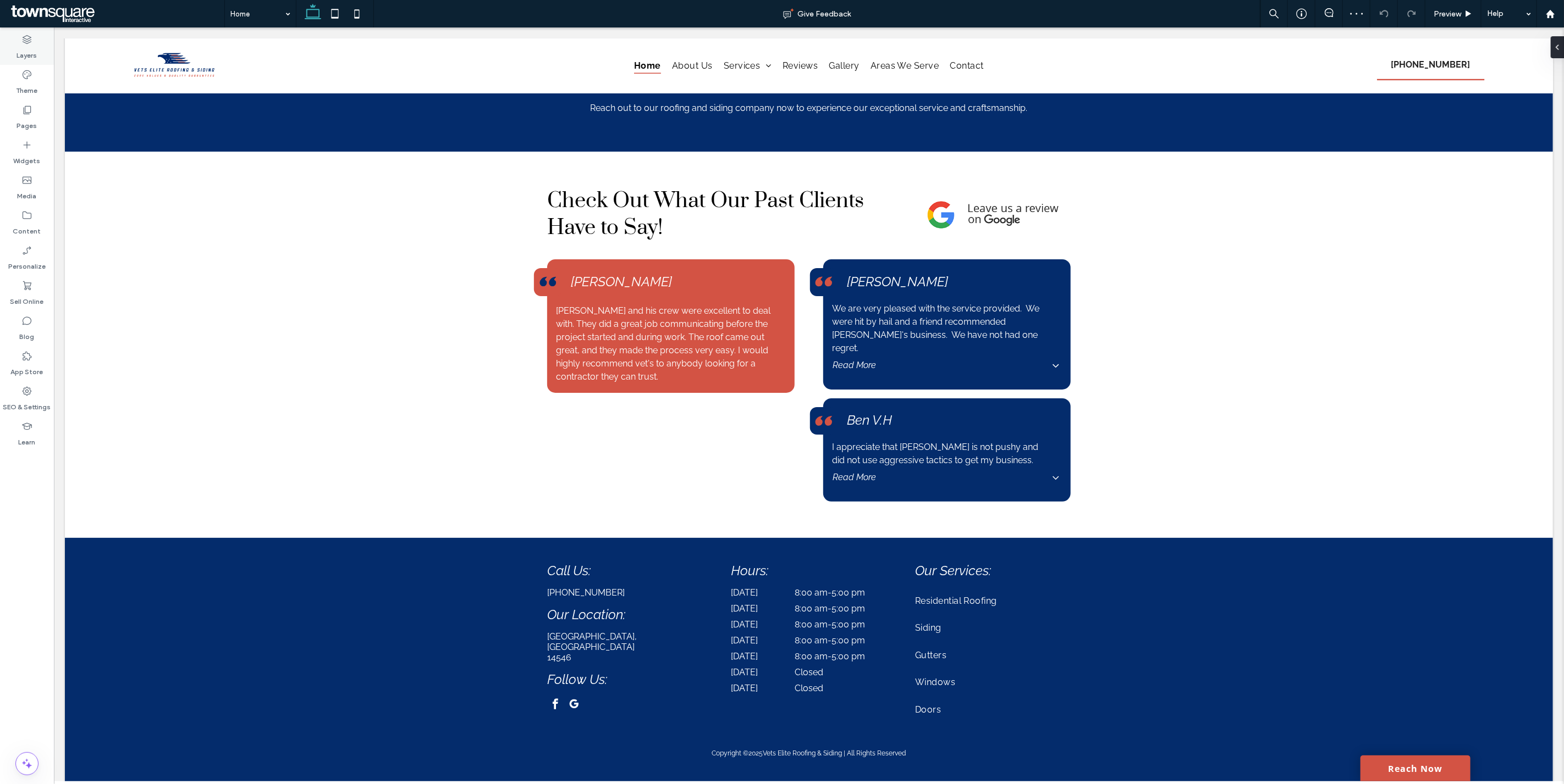
click at [36, 56] on label "Layers" at bounding box center [27, 52] width 20 height 15
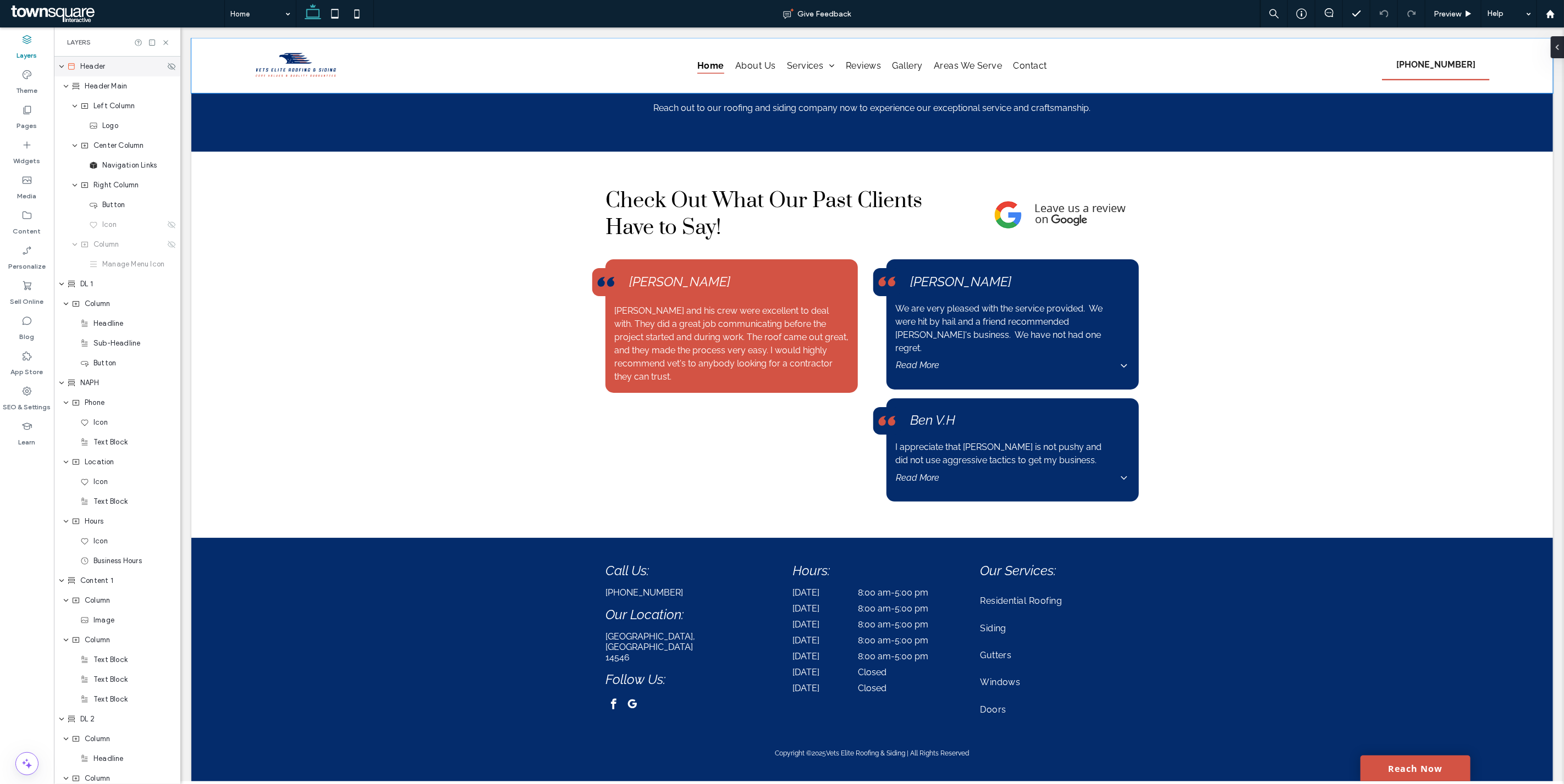
click at [107, 67] on div "Header" at bounding box center [116, 66] width 97 height 11
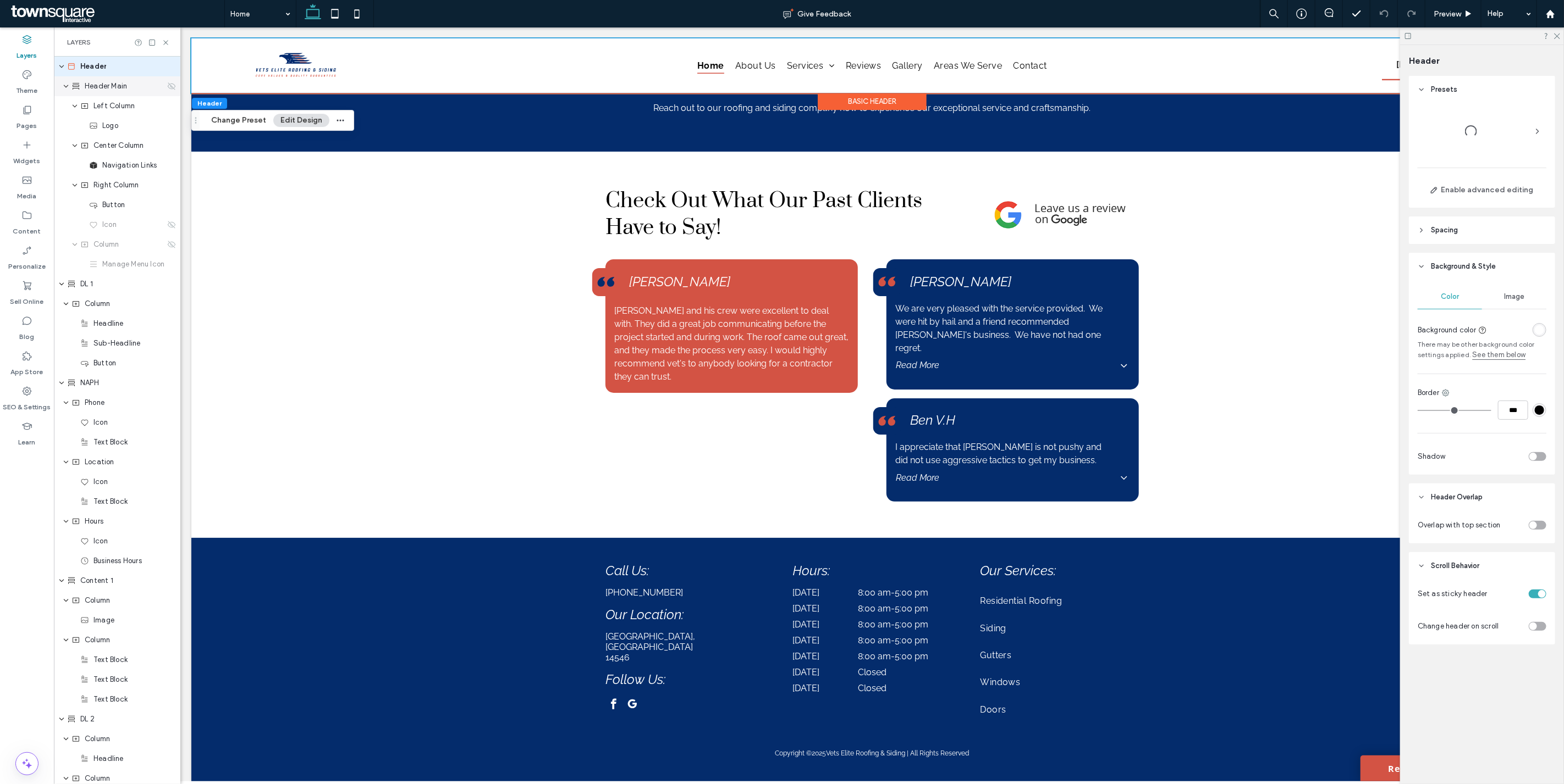
click at [103, 83] on span "Header Main" at bounding box center [106, 87] width 42 height 11
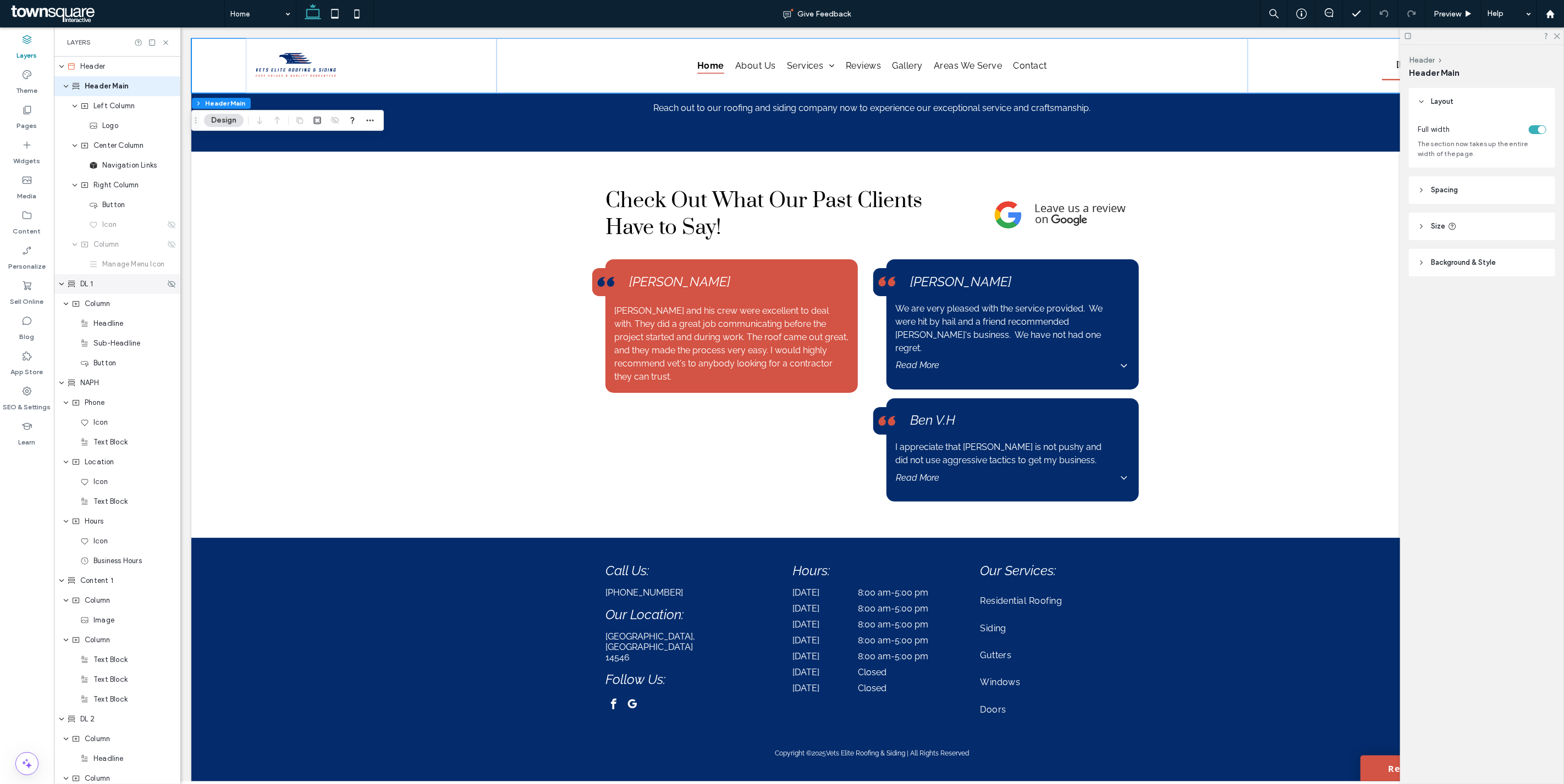
click at [87, 292] on div "DL 1" at bounding box center [117, 284] width 127 height 20
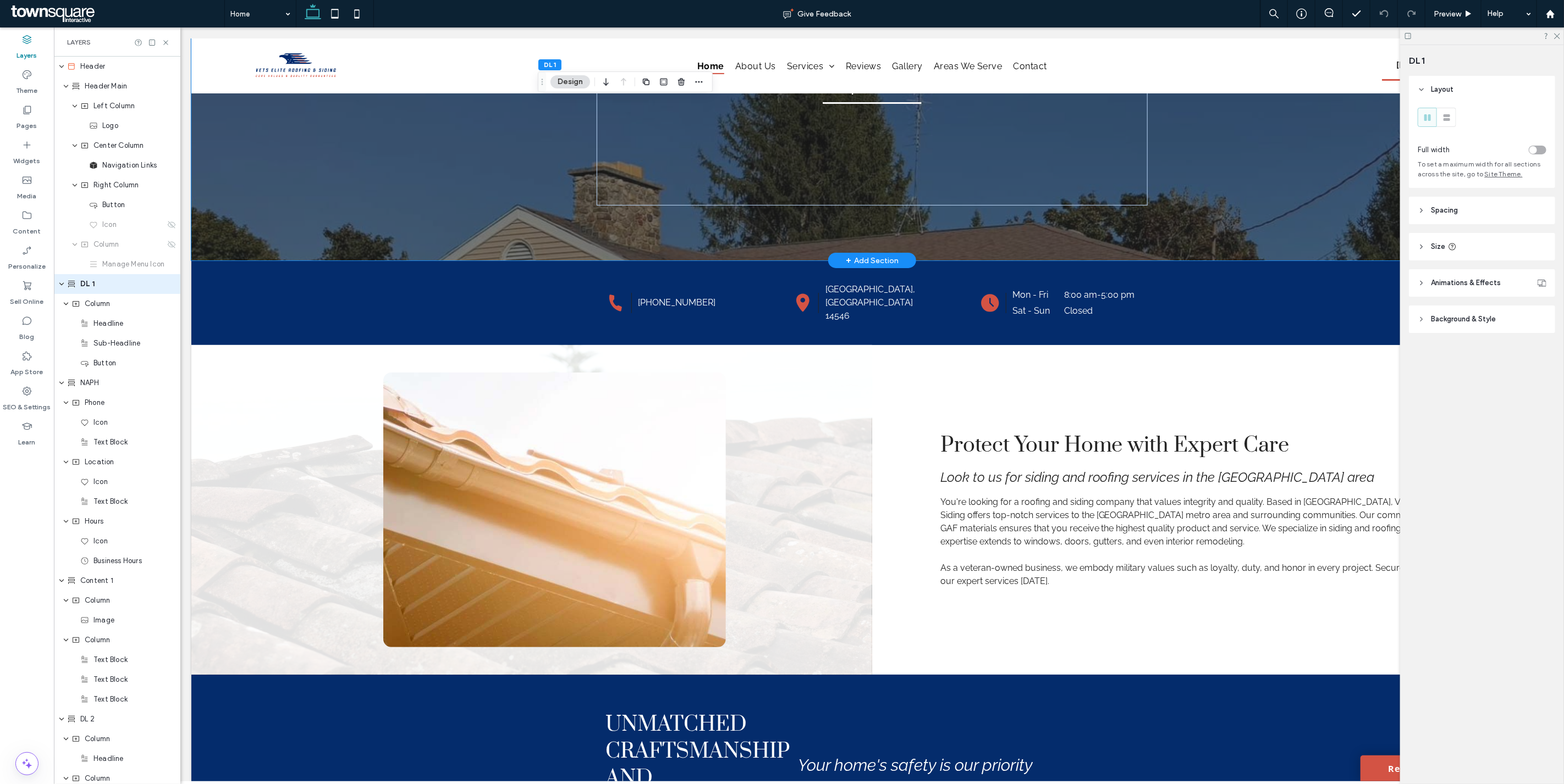
scroll to position [0, 0]
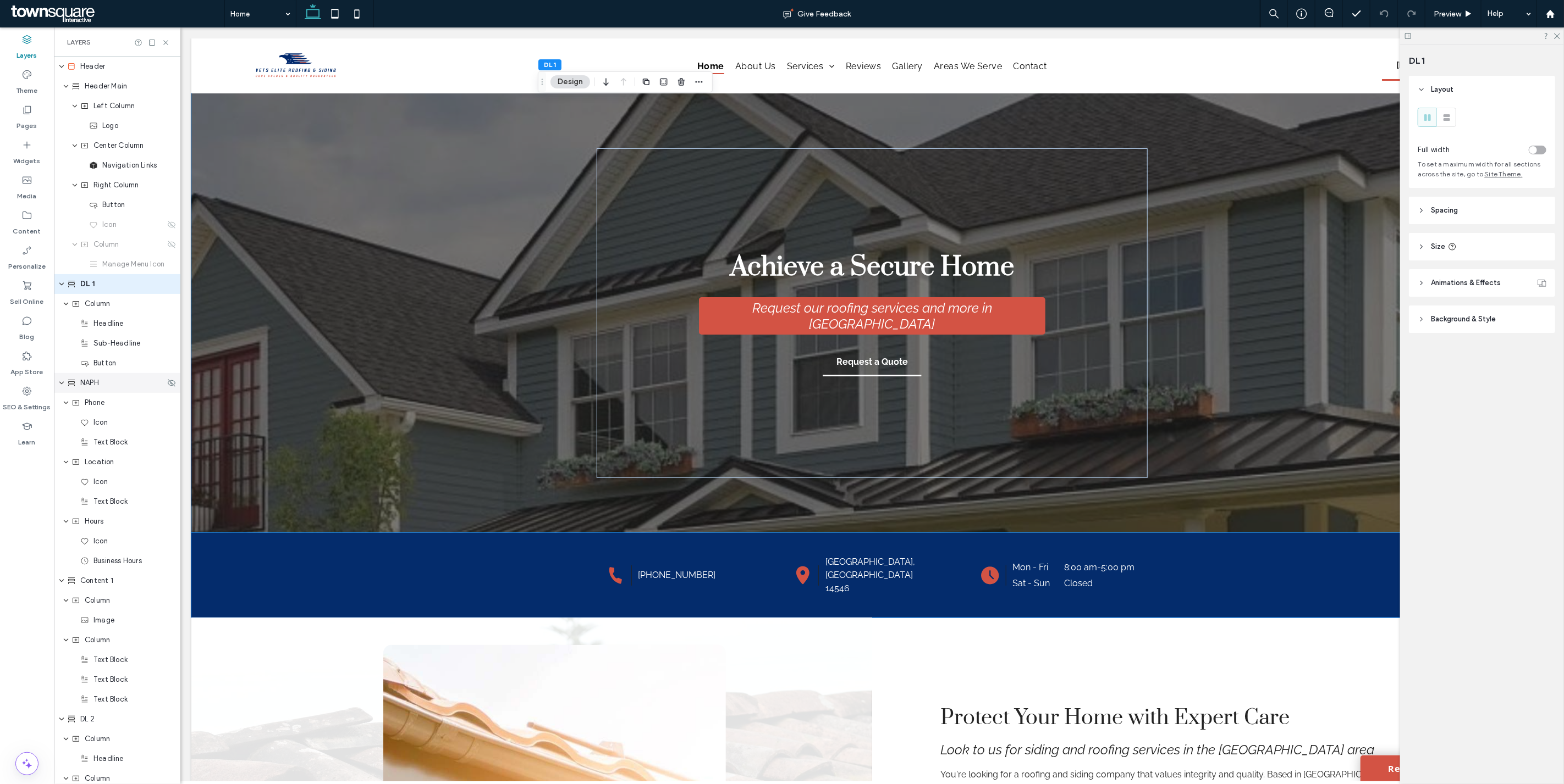
click at [86, 388] on span "NAPH" at bounding box center [89, 383] width 19 height 11
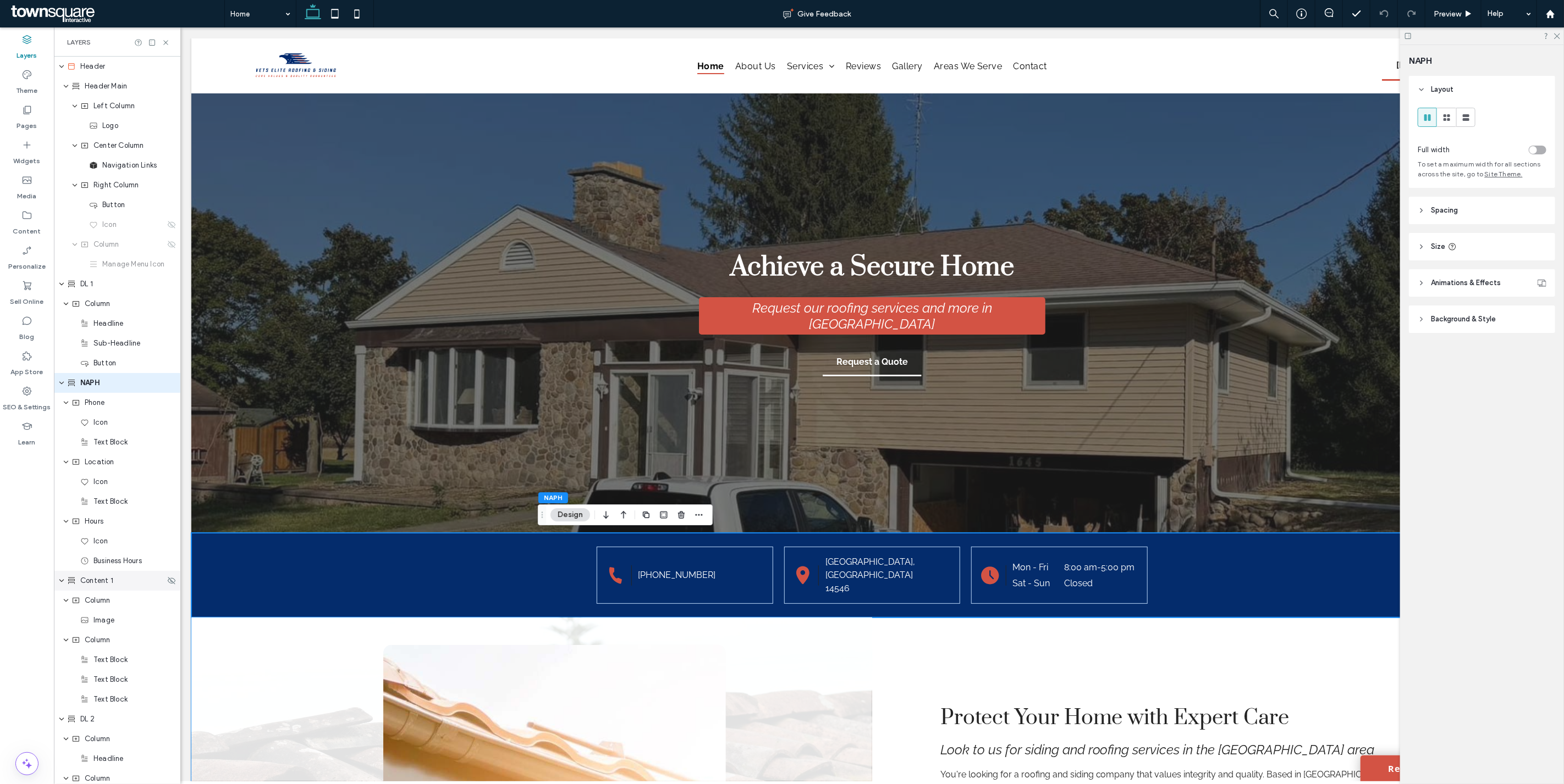
click at [97, 587] on div "Content 1" at bounding box center [117, 581] width 127 height 20
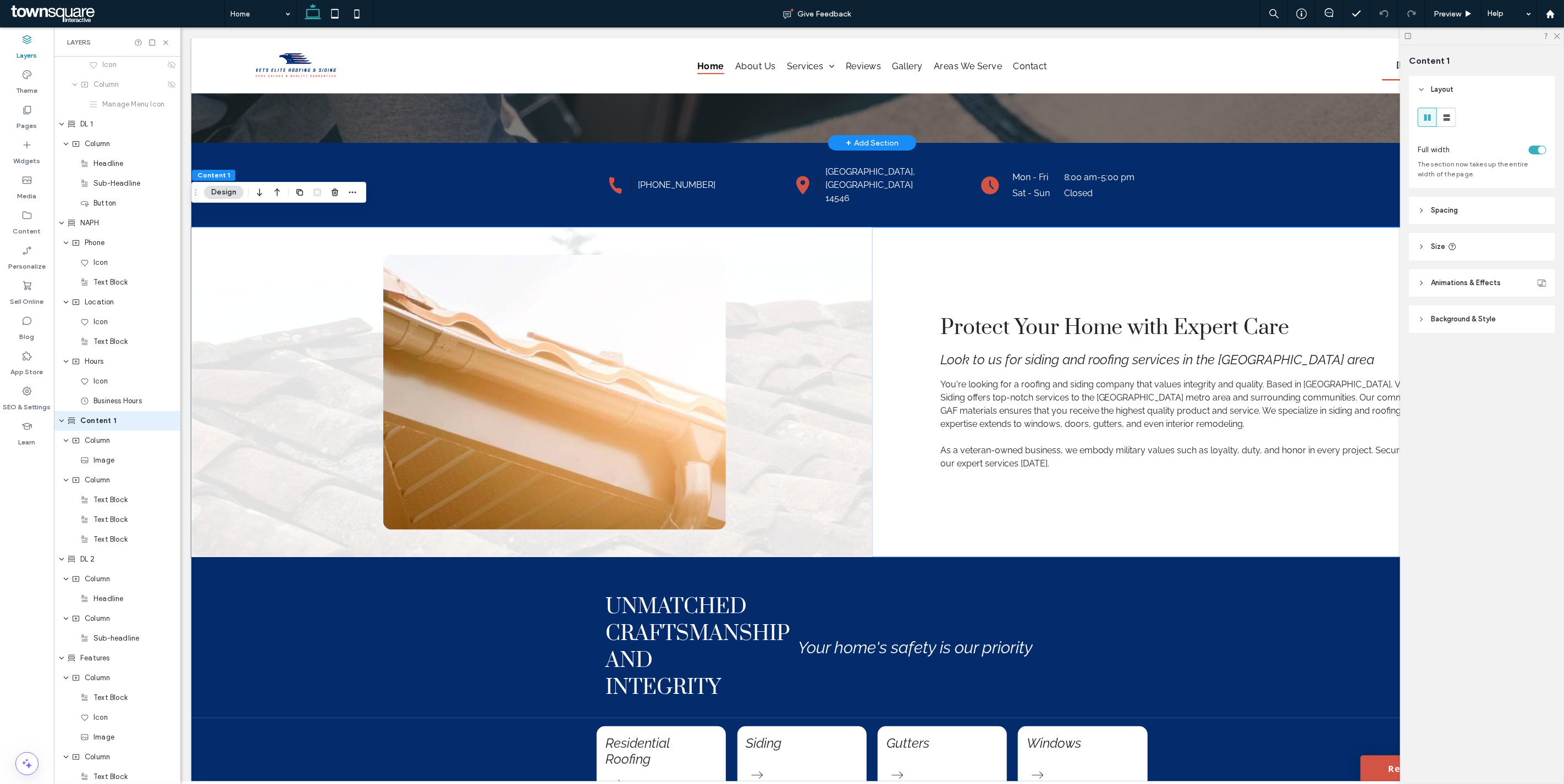
scroll to position [407, 0]
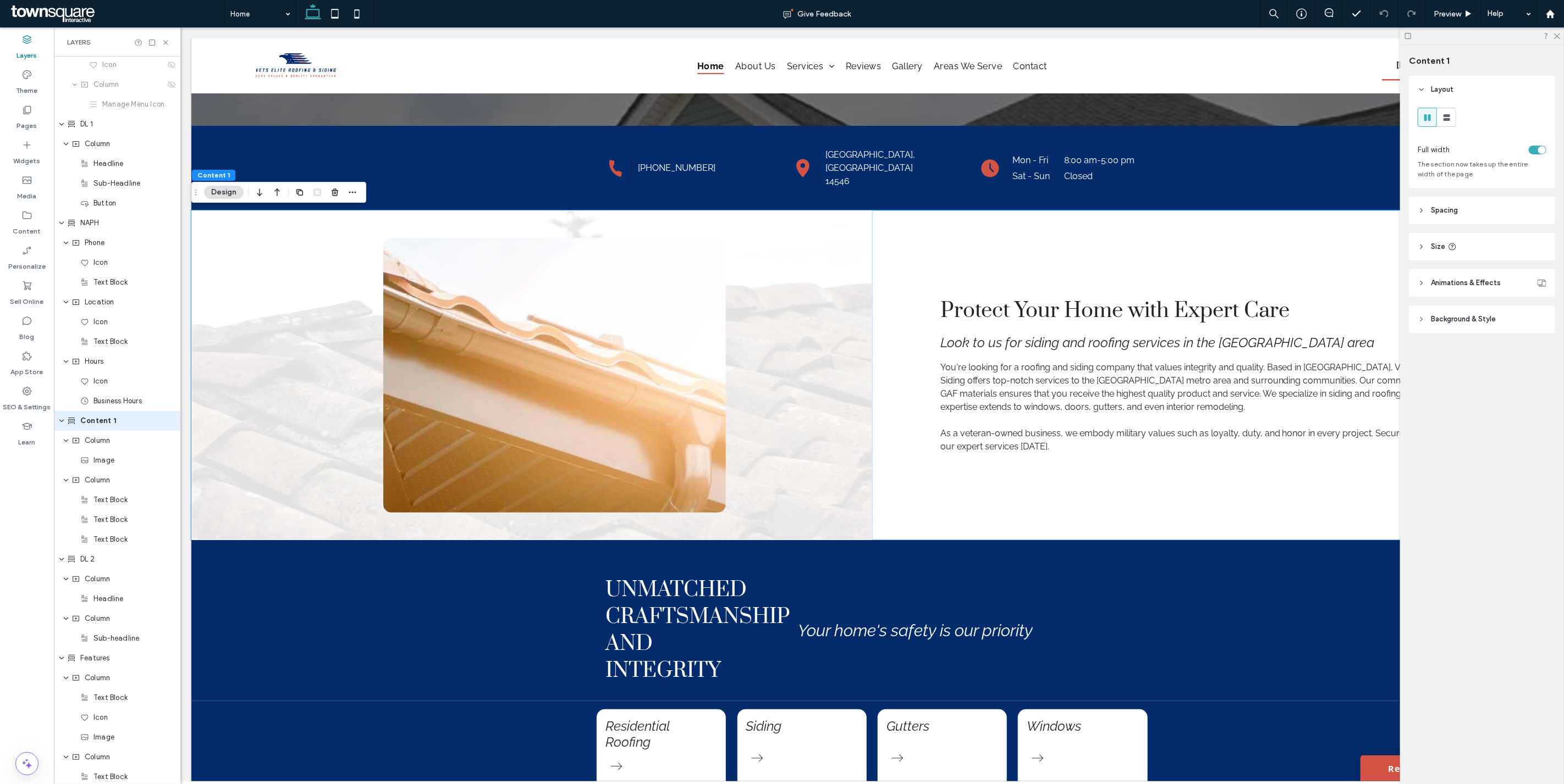
click at [1543, 152] on div "toggle" at bounding box center [1541, 150] width 7 height 7
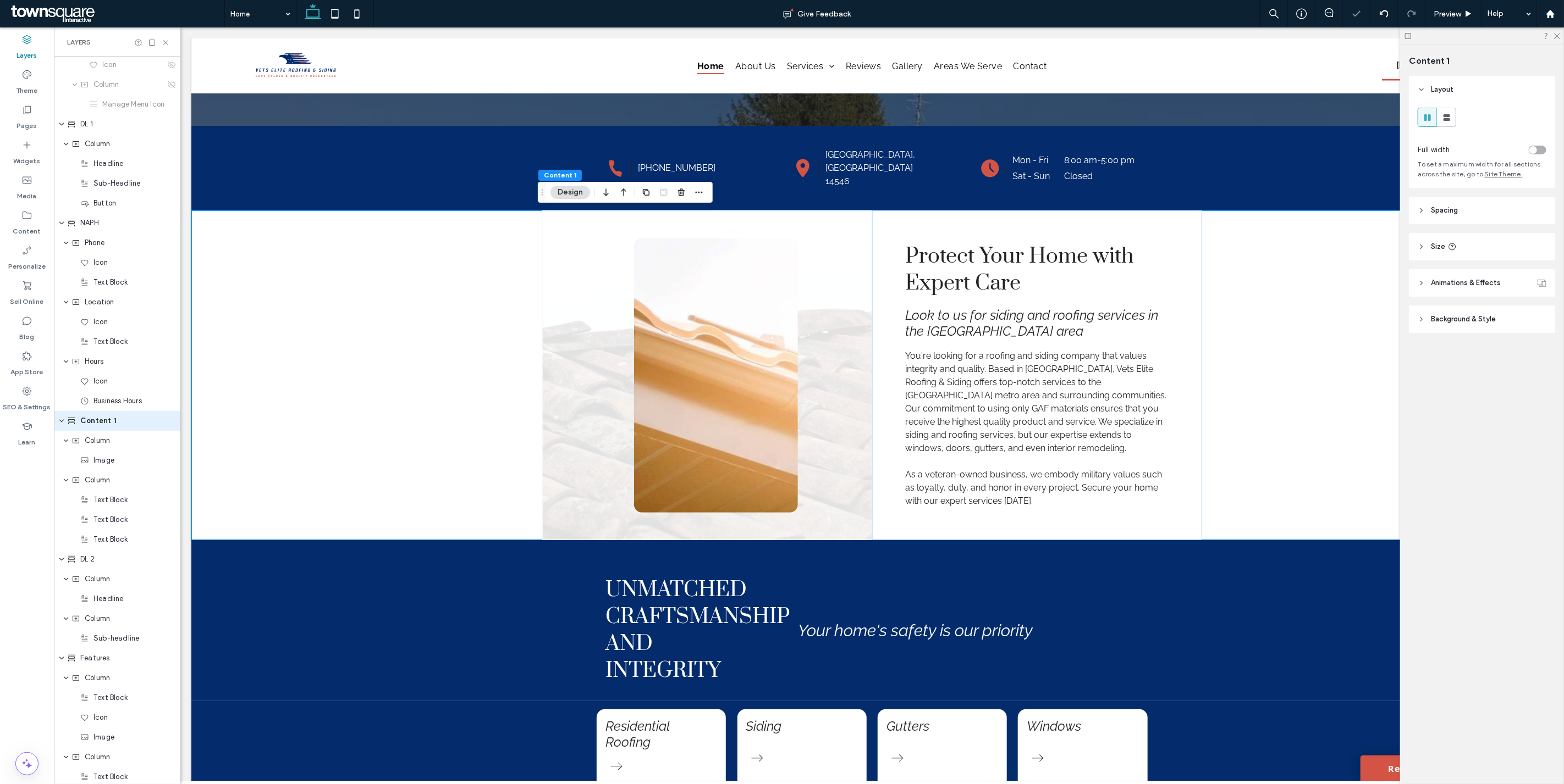
click at [1543, 152] on div "toggle" at bounding box center [1537, 150] width 17 height 9
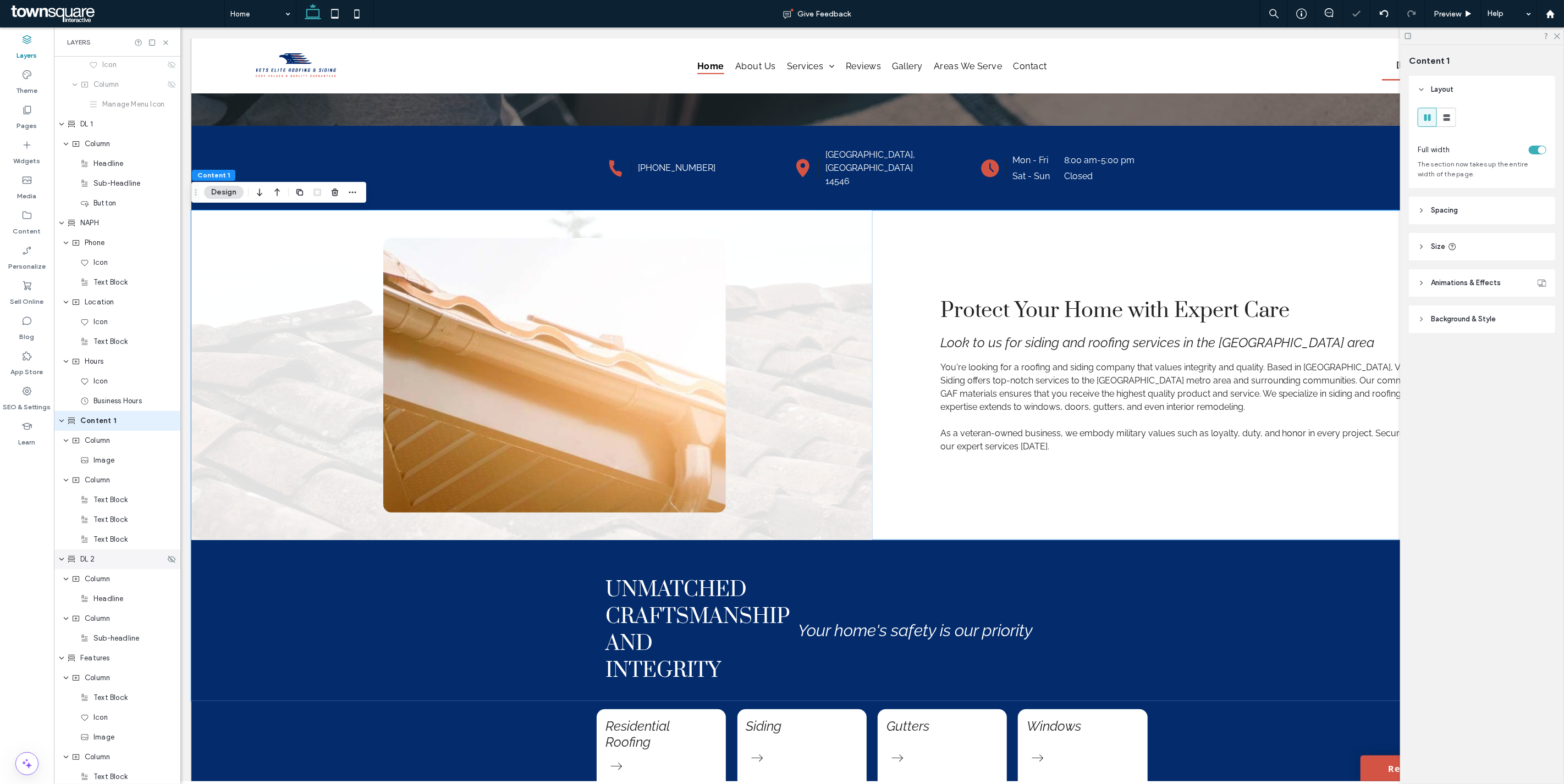
click at [91, 563] on span "DL 2" at bounding box center [87, 559] width 15 height 11
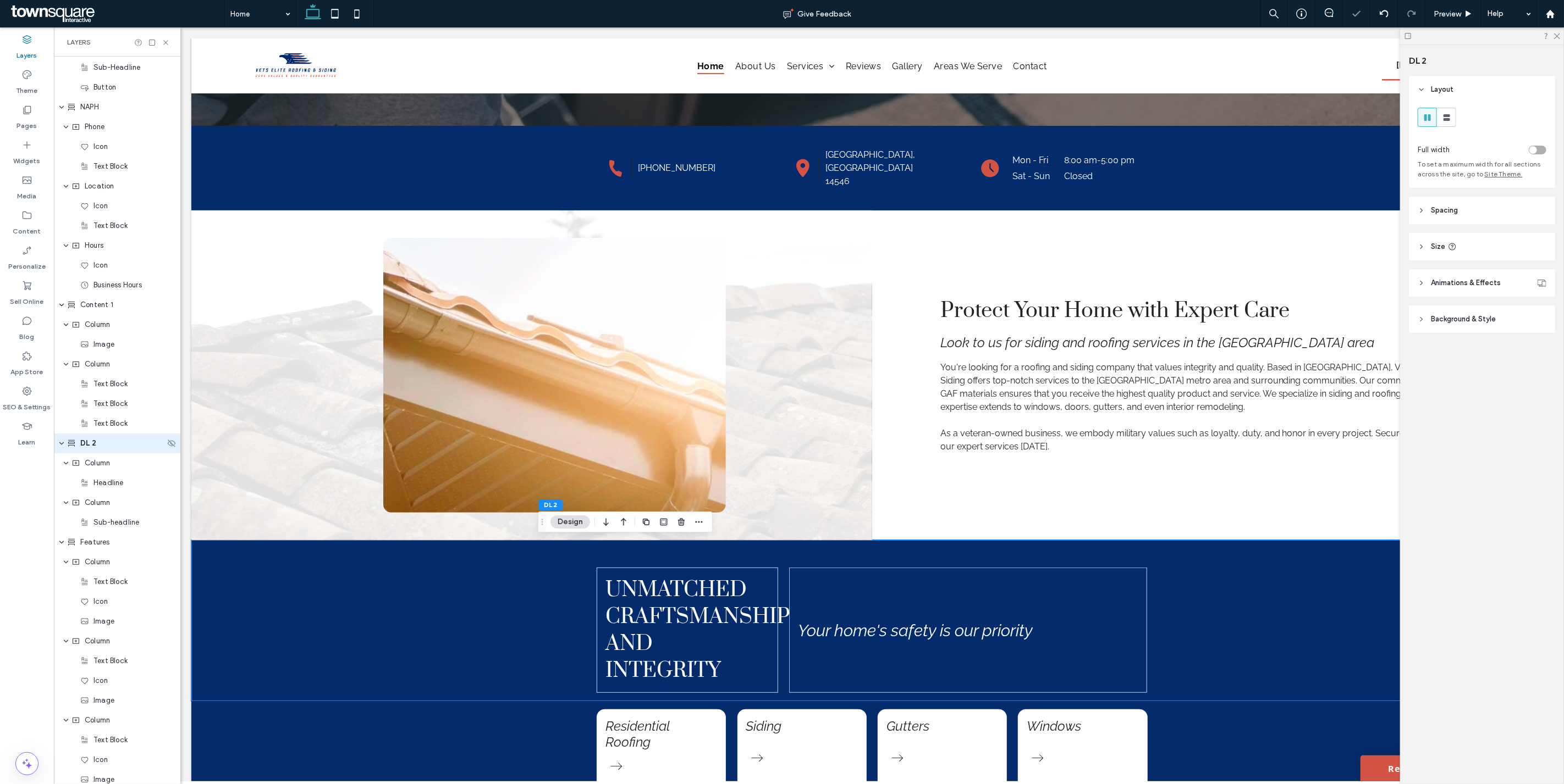
scroll to position [299, 0]
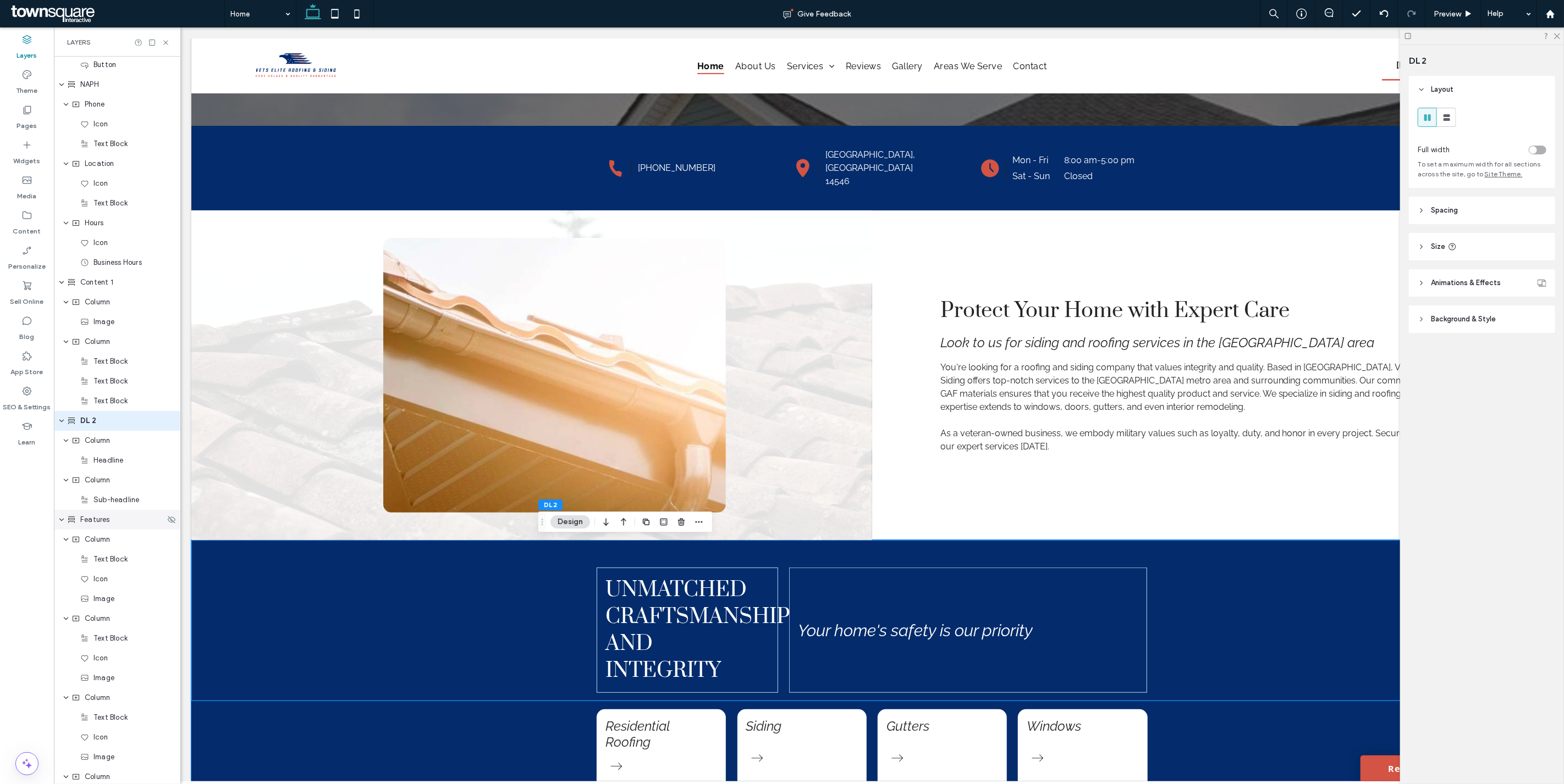
click at [107, 520] on span "Features" at bounding box center [95, 520] width 30 height 11
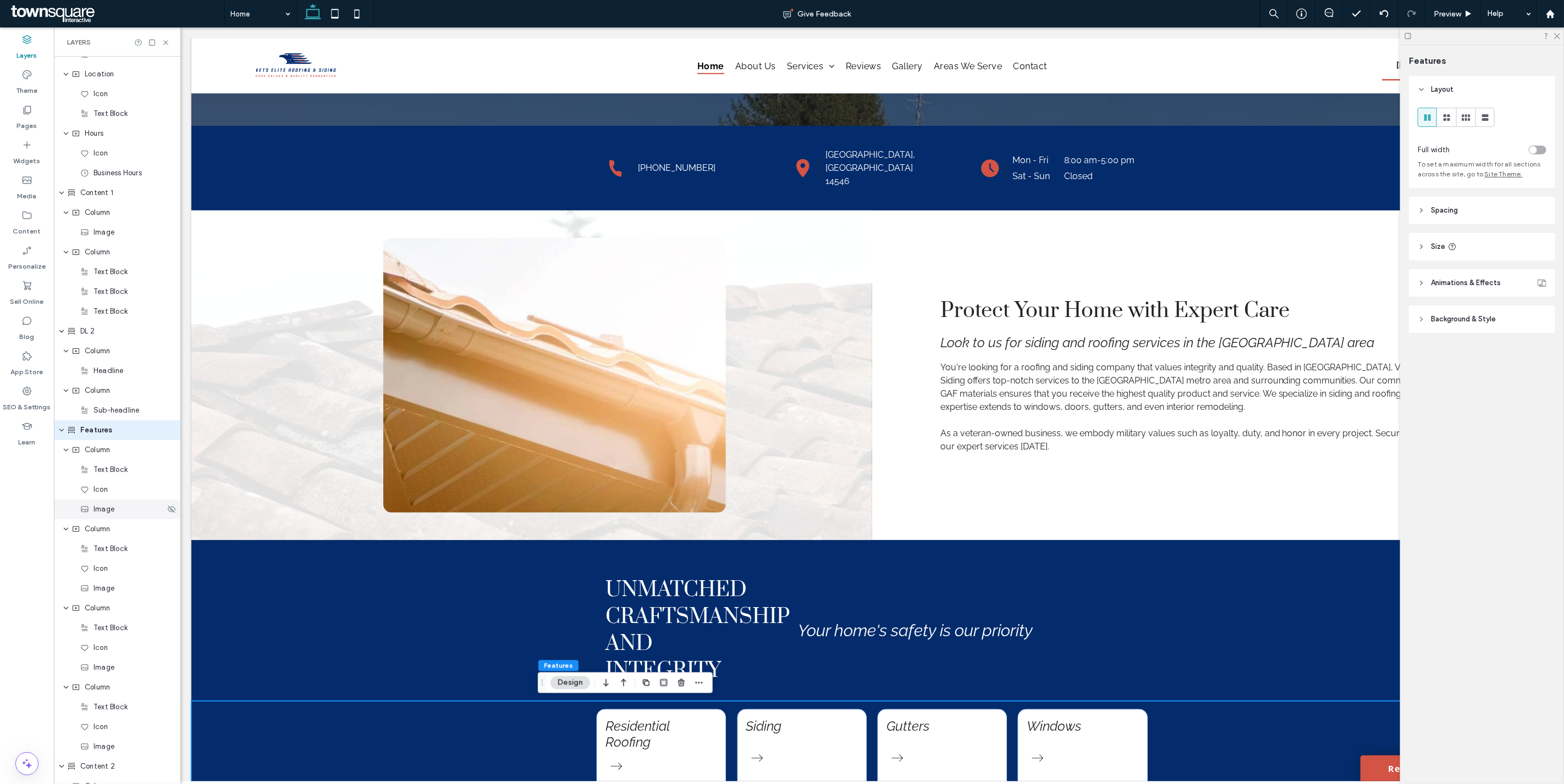
scroll to position [397, 0]
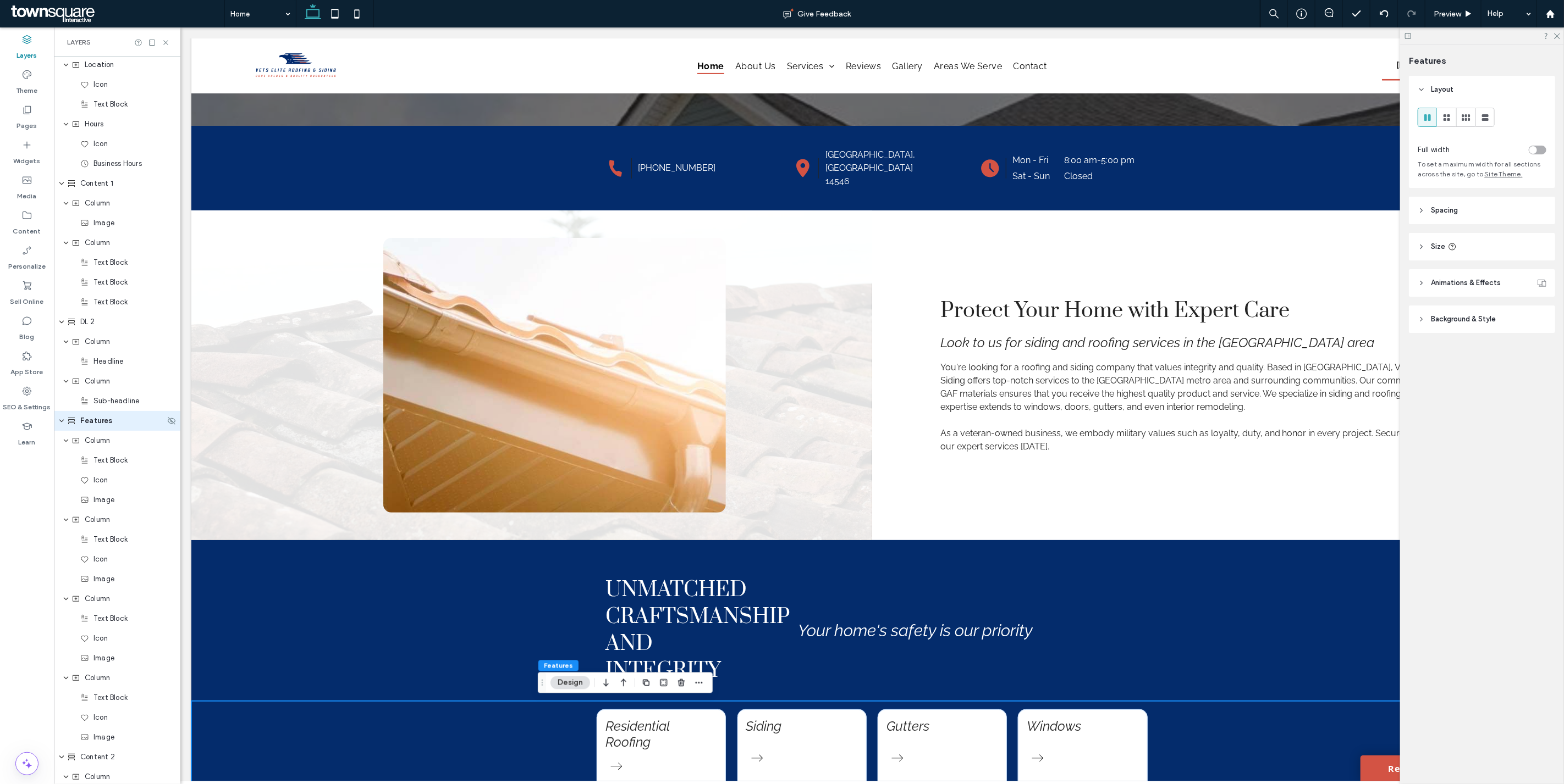
click at [61, 421] on use "expand Features" at bounding box center [61, 421] width 5 height 3
click at [71, 439] on use at bounding box center [71, 440] width 6 height 6
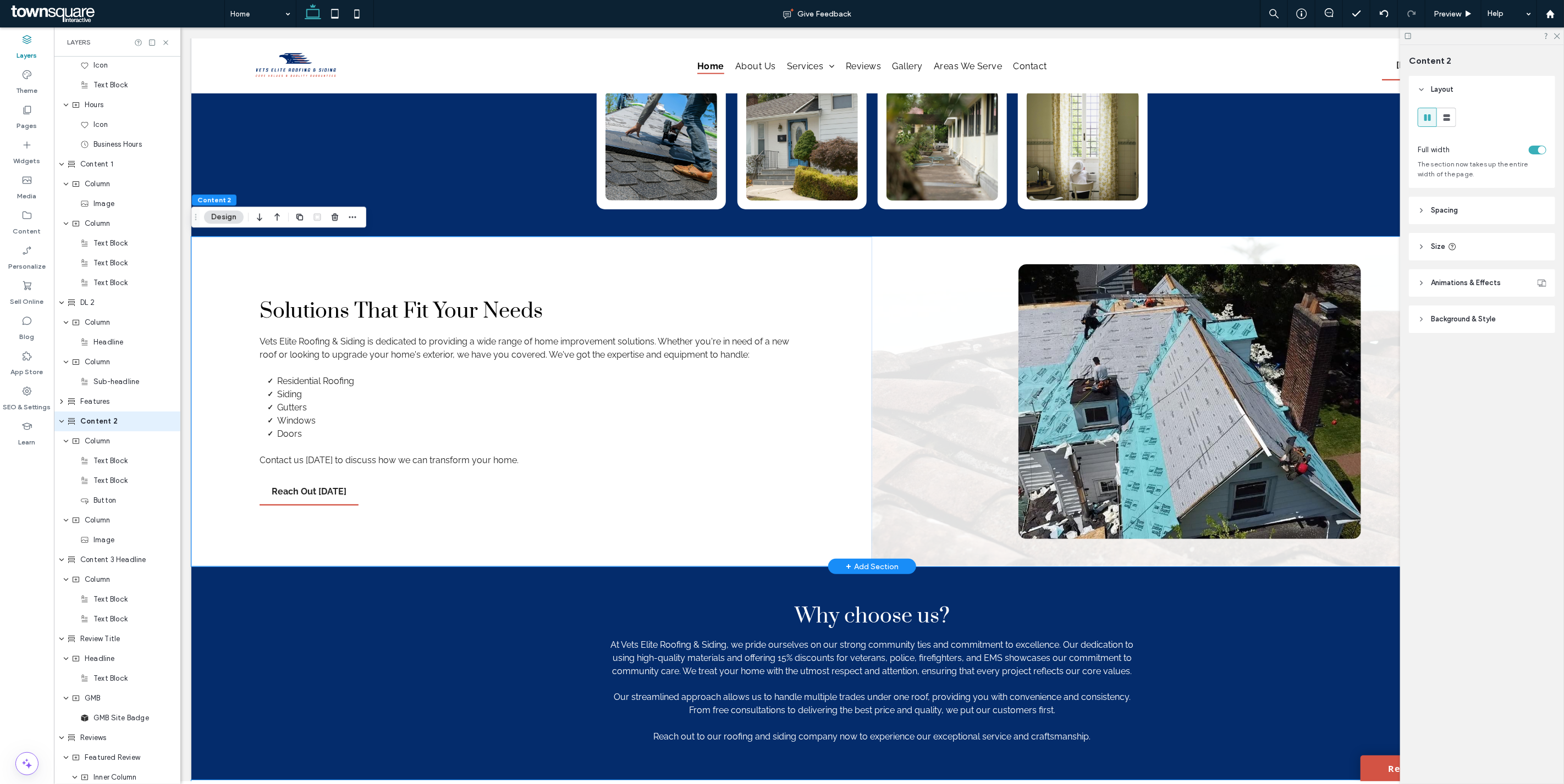
scroll to position [1506, 0]
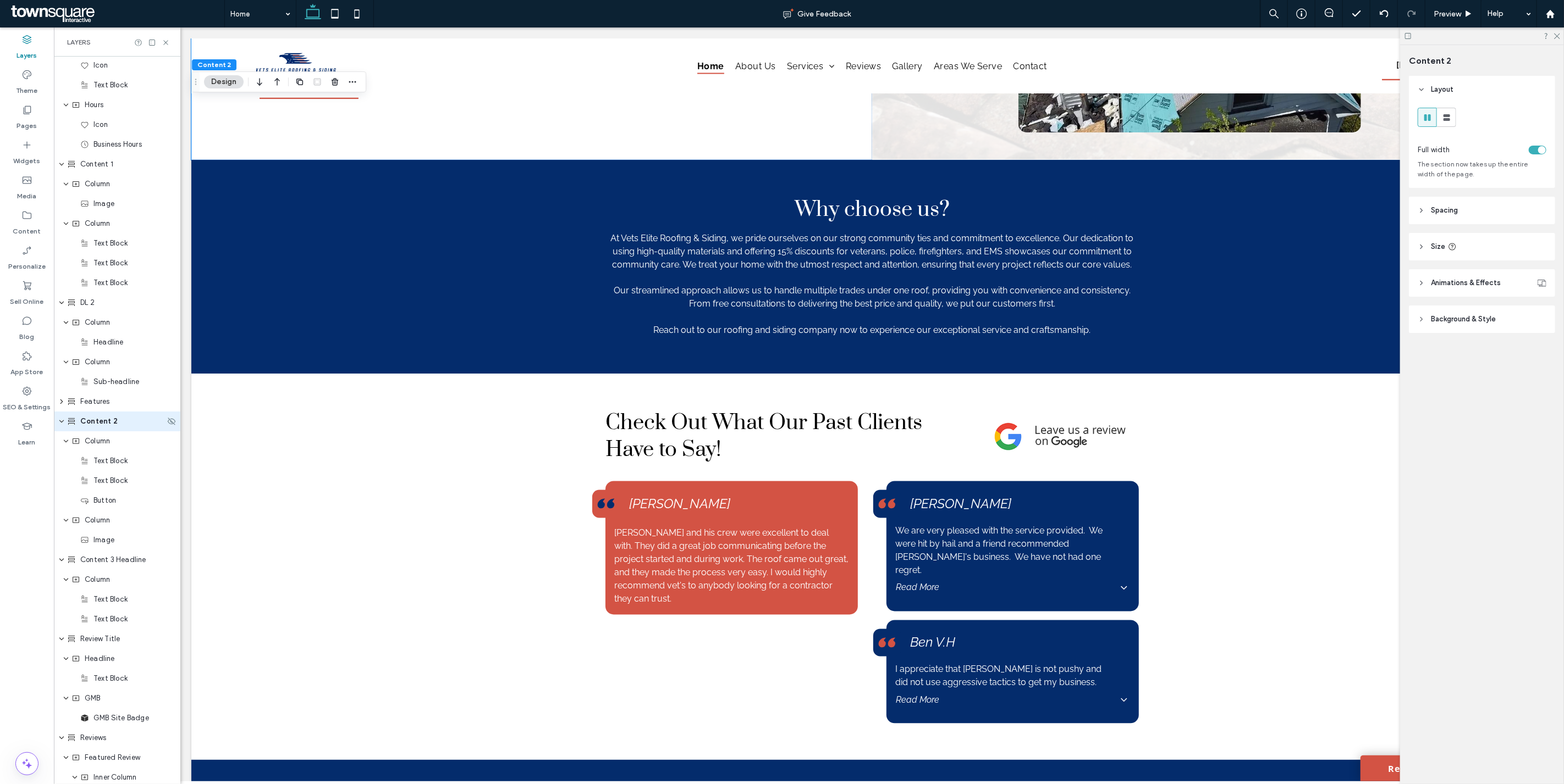
click at [59, 419] on icon "expand Content 2" at bounding box center [61, 422] width 6 height 9
click at [80, 441] on span "Content 3 Headline" at bounding box center [113, 442] width 66 height 11
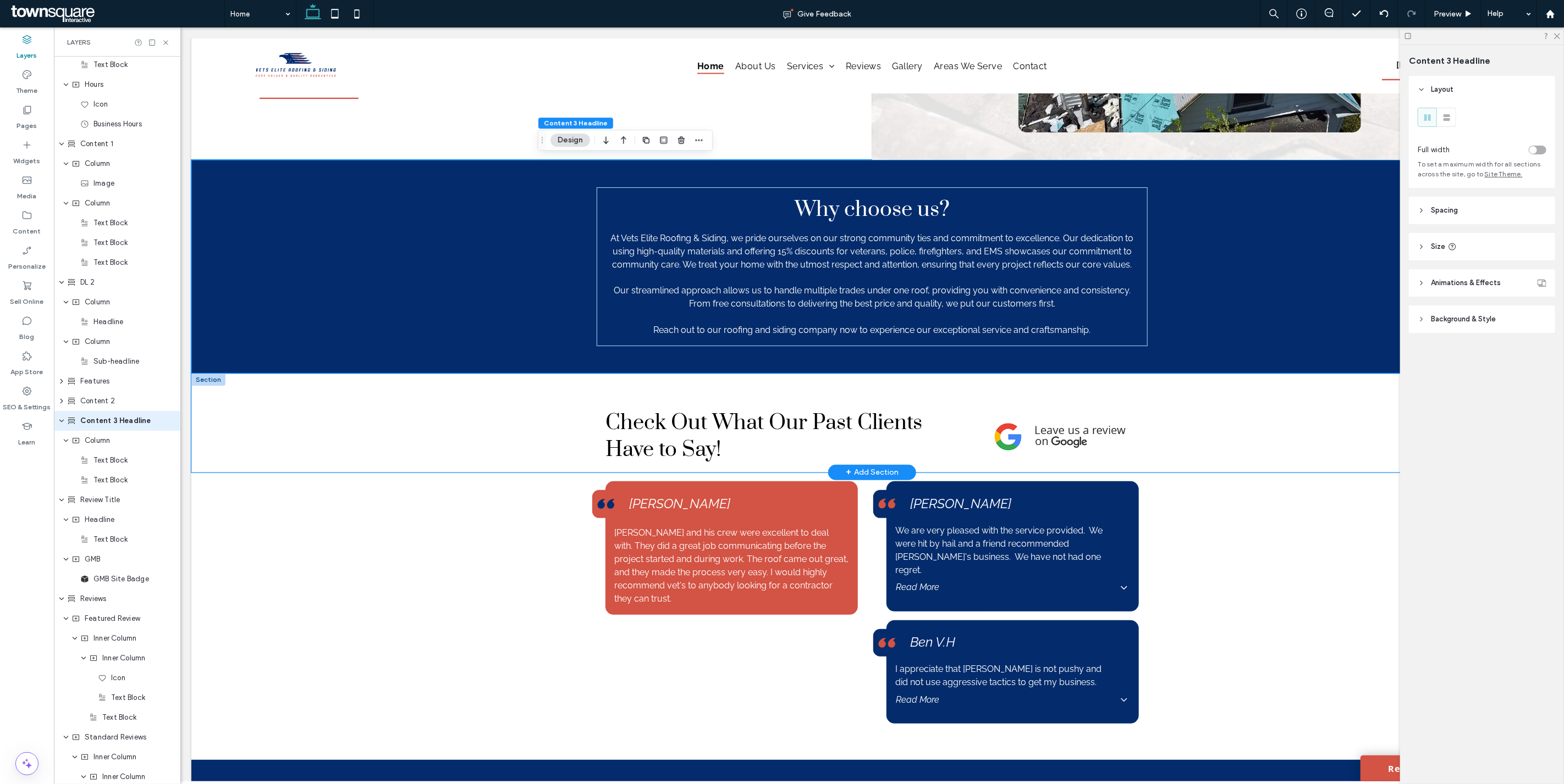
scroll to position [1737, 0]
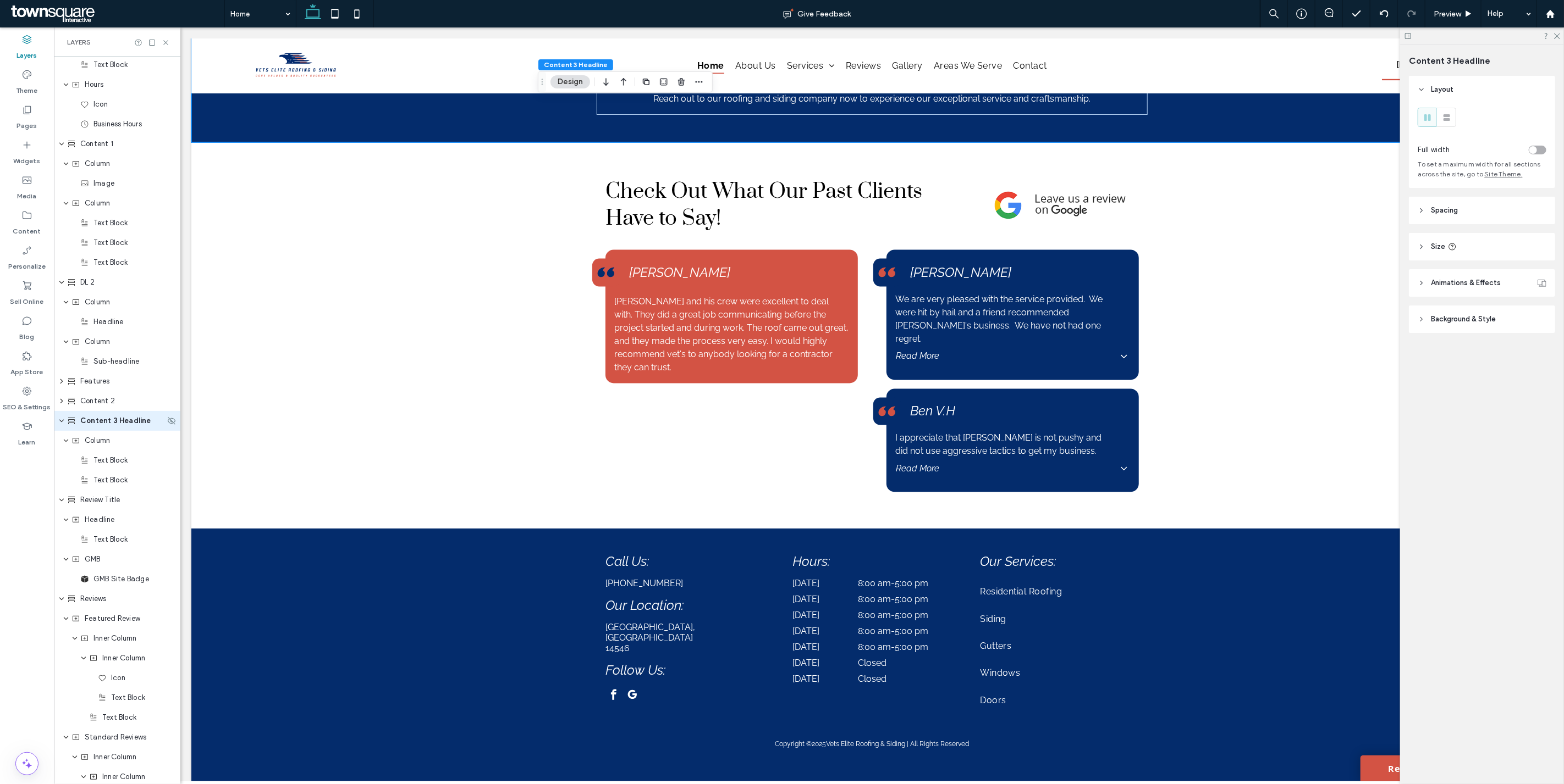
click at [59, 418] on icon "expand Content 3 Headline" at bounding box center [61, 422] width 6 height 9
click at [88, 442] on span "Review Title" at bounding box center [99, 441] width 39 height 11
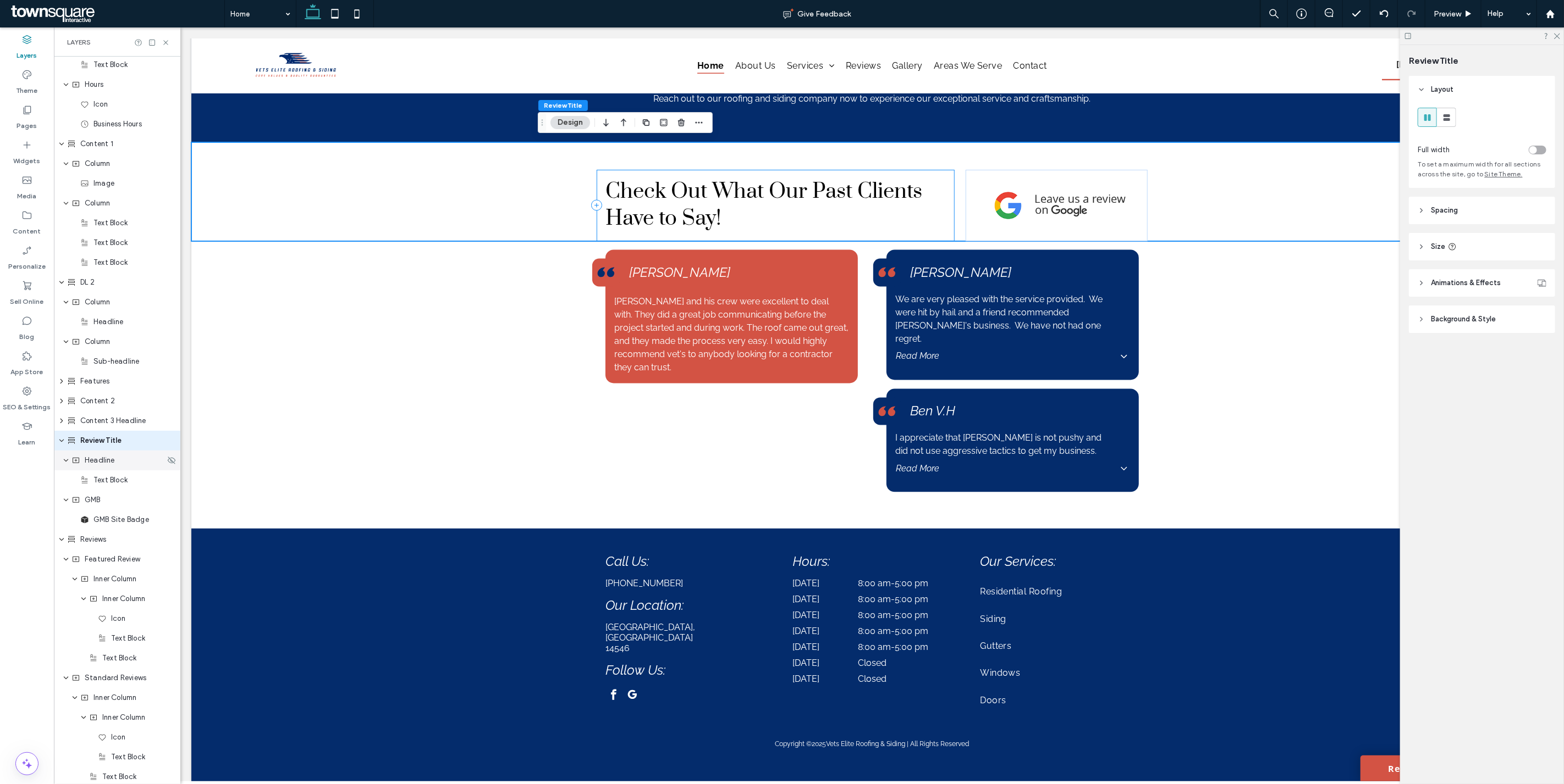
scroll to position [457, 0]
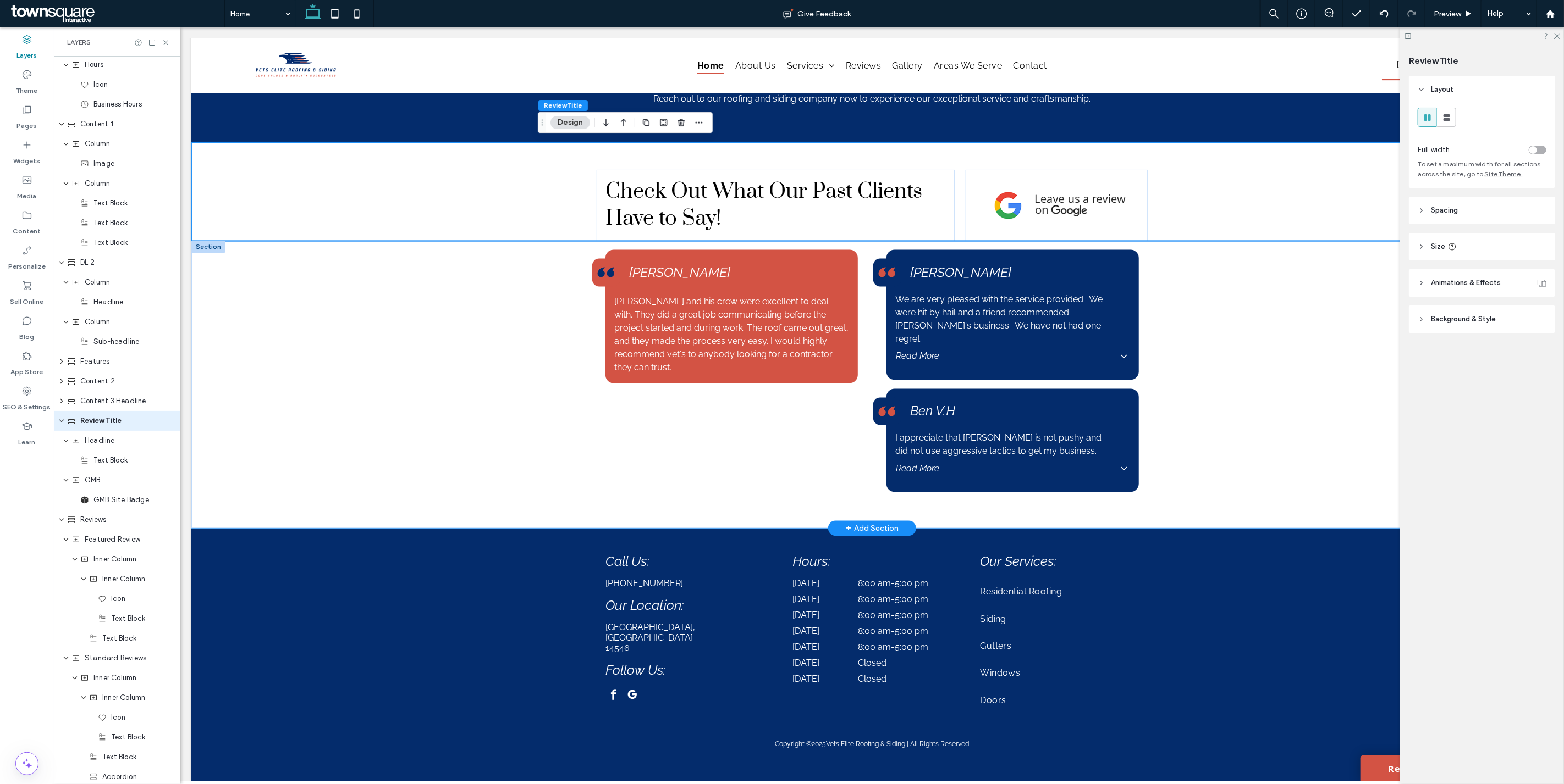
click at [323, 349] on div "[PERSON_NAME] and his crew were excellent to deal with. They did a great job co…" at bounding box center [871, 385] width 1361 height 288
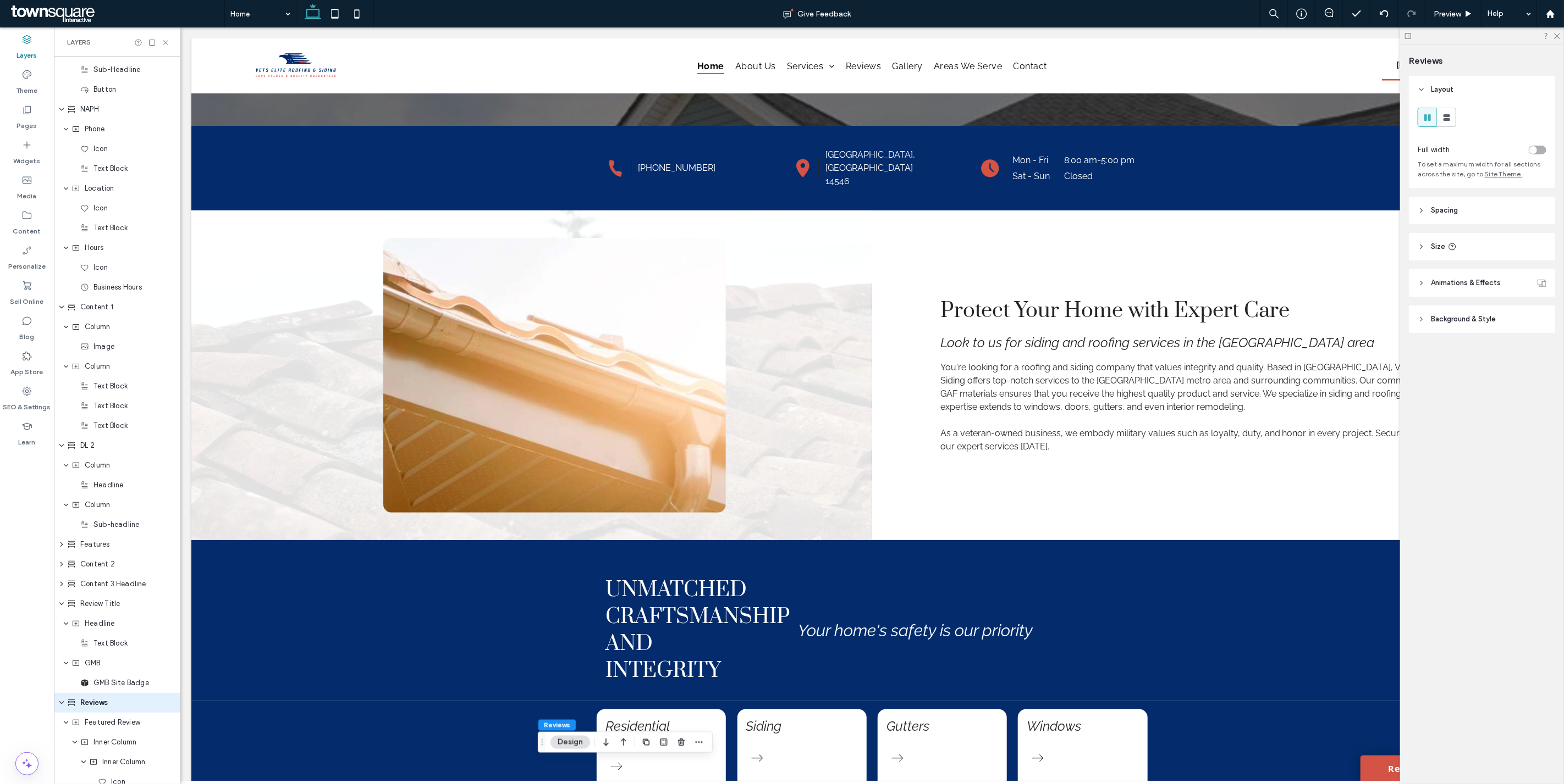
scroll to position [0, 0]
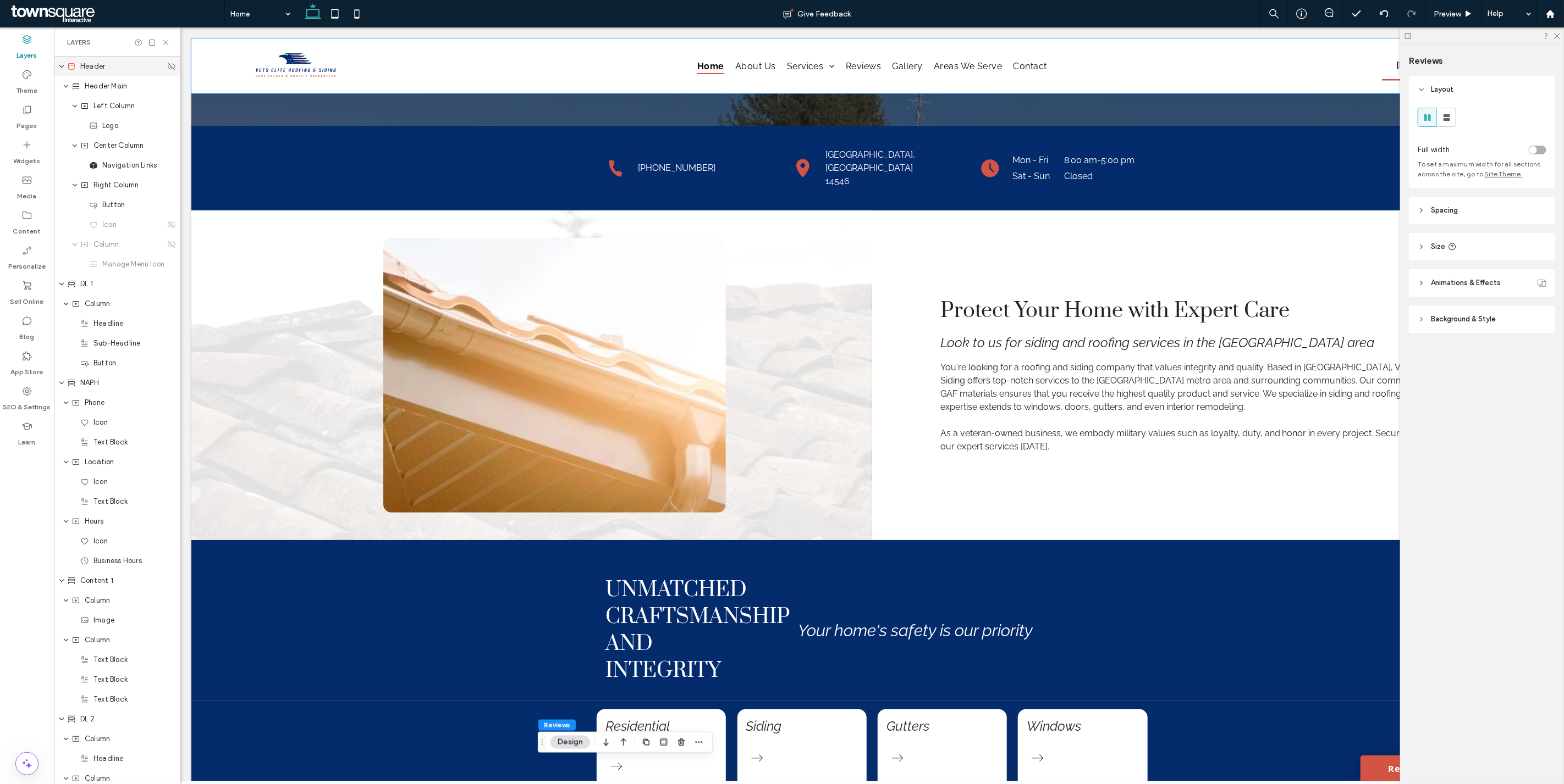
click at [62, 63] on icon "expand Header" at bounding box center [61, 66] width 6 height 9
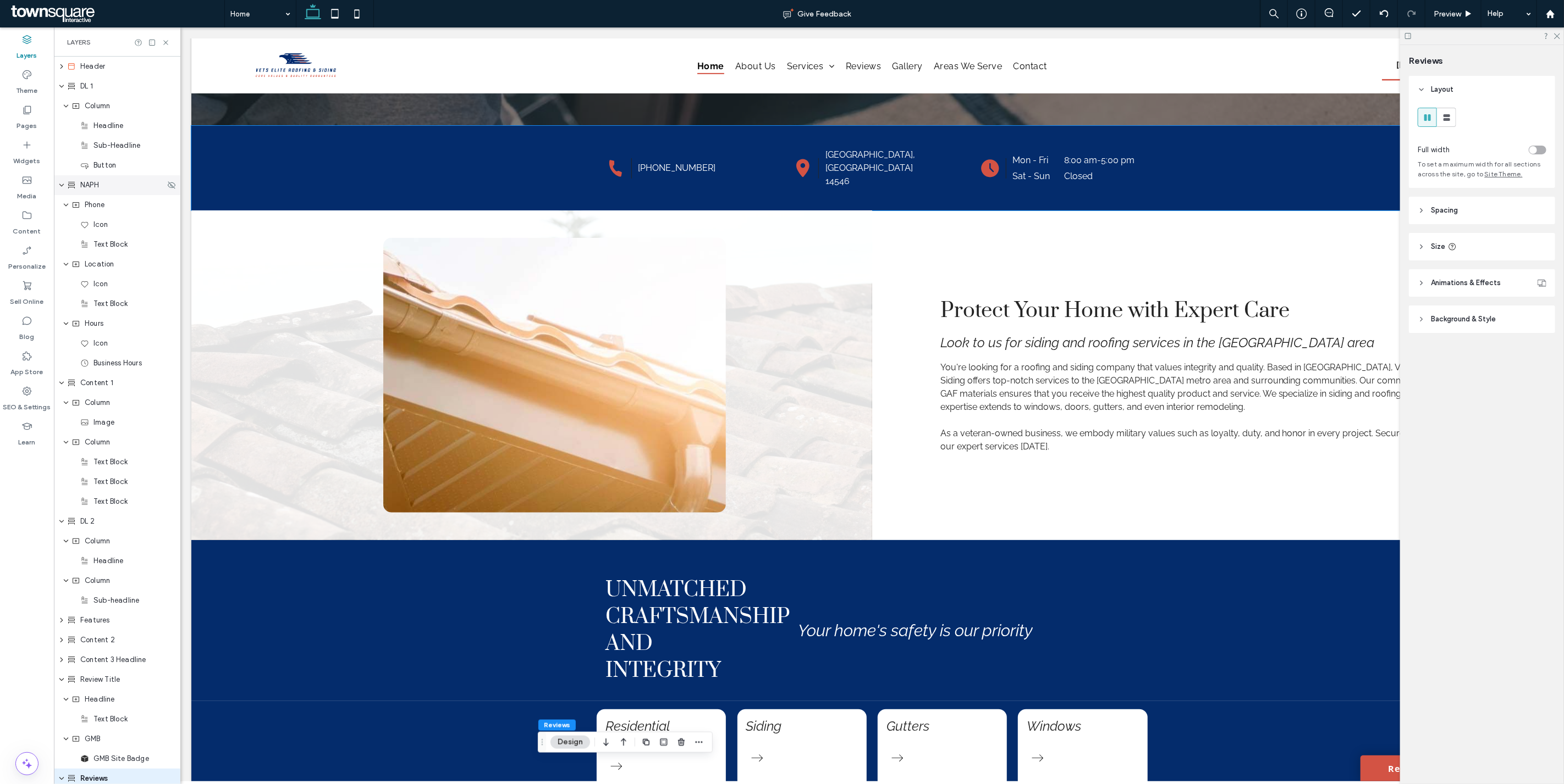
click at [86, 184] on span "NAPH" at bounding box center [89, 185] width 19 height 11
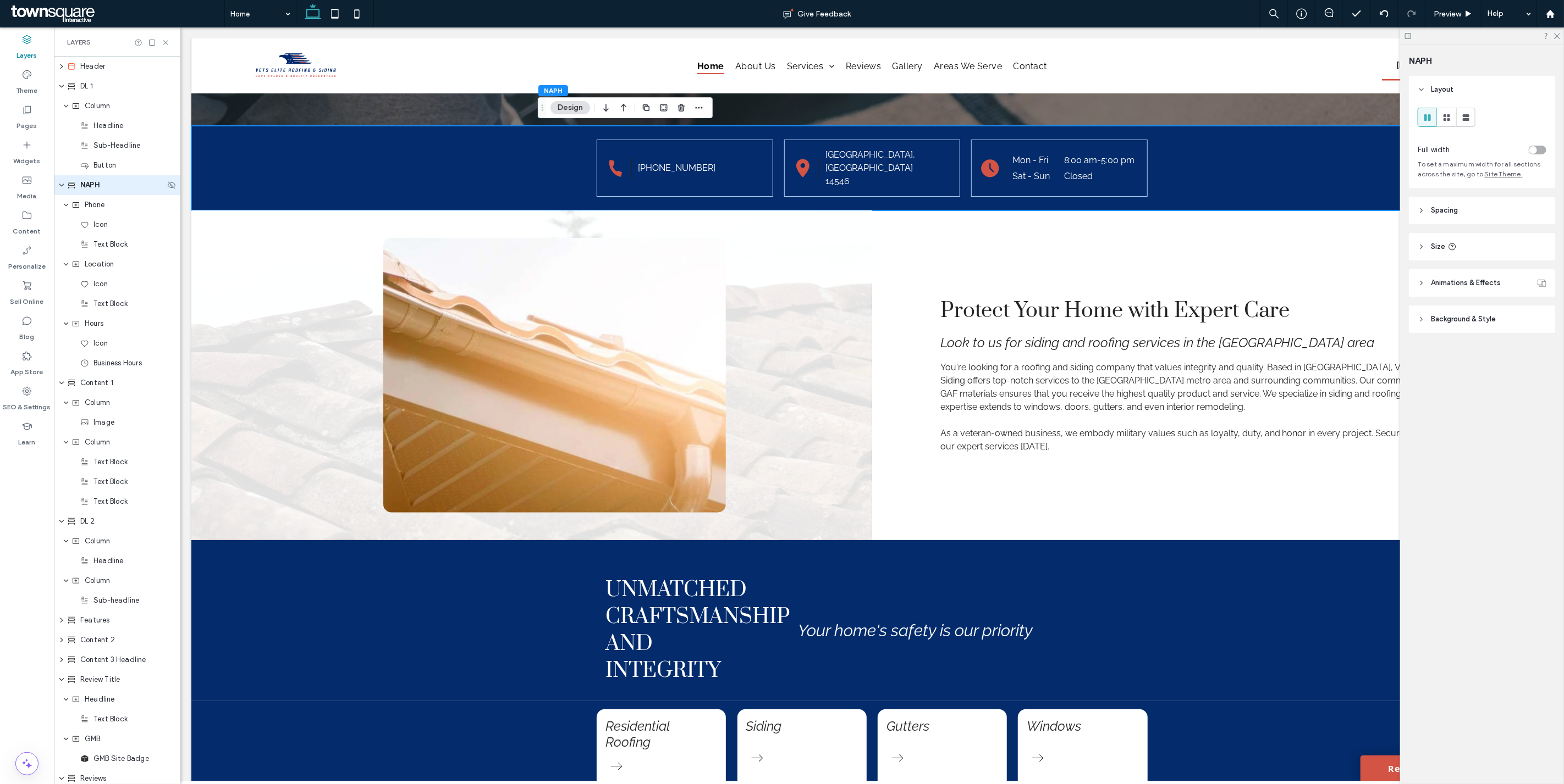
click at [61, 188] on icon "expand NAPH" at bounding box center [61, 186] width 6 height 9
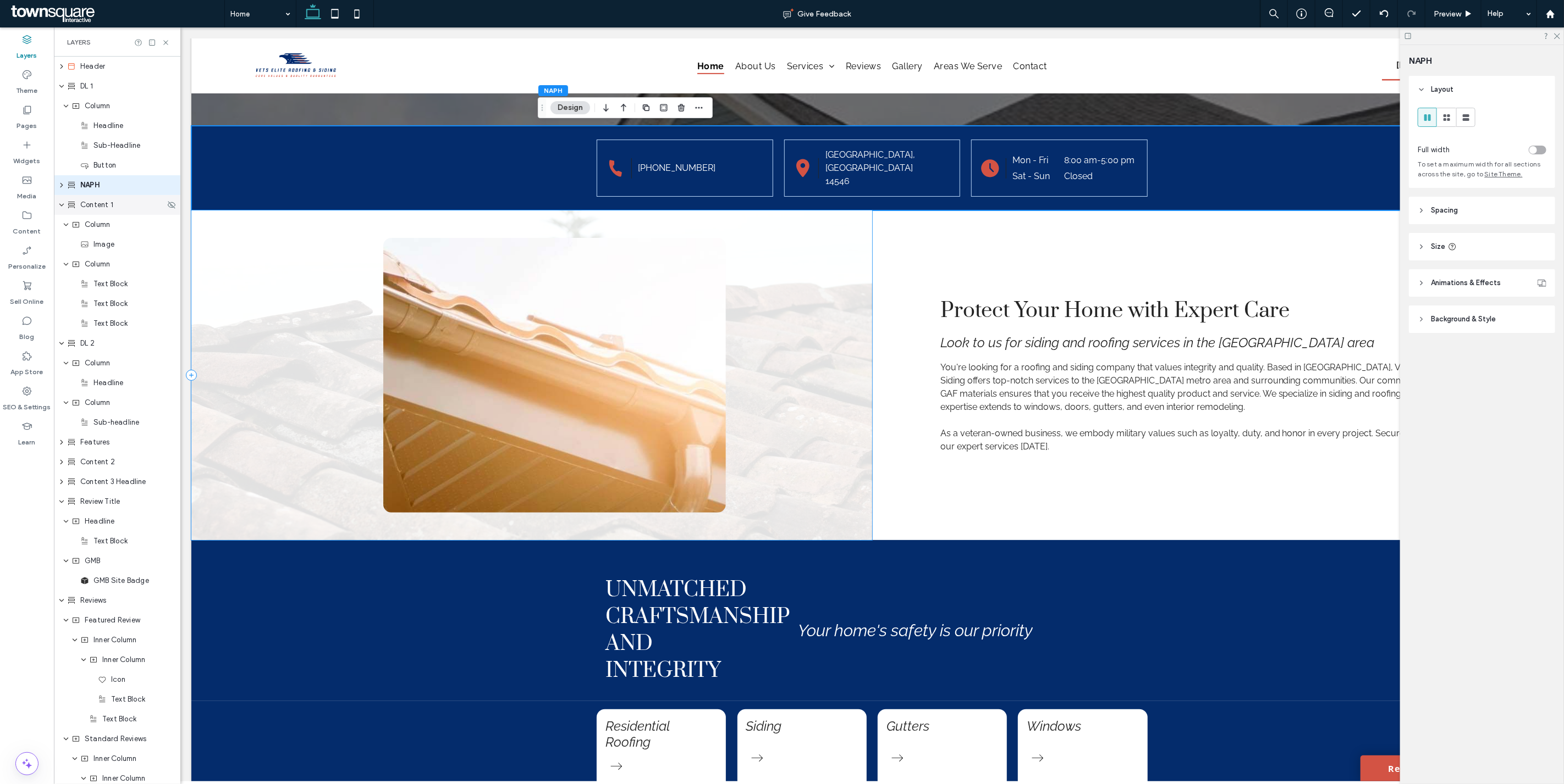
click at [92, 213] on div "Content 1" at bounding box center [117, 205] width 127 height 20
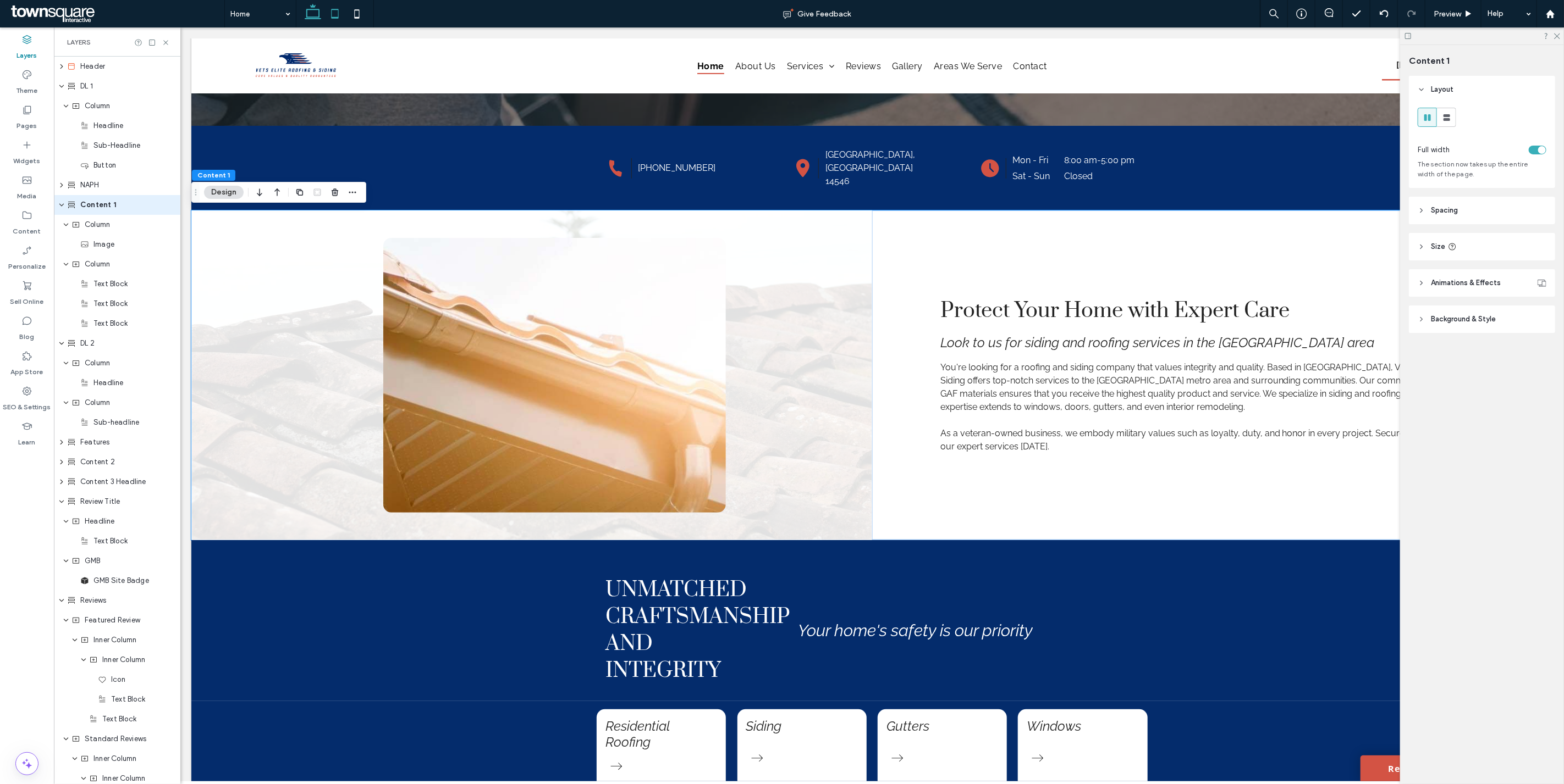
click at [342, 20] on icon at bounding box center [334, 14] width 22 height 22
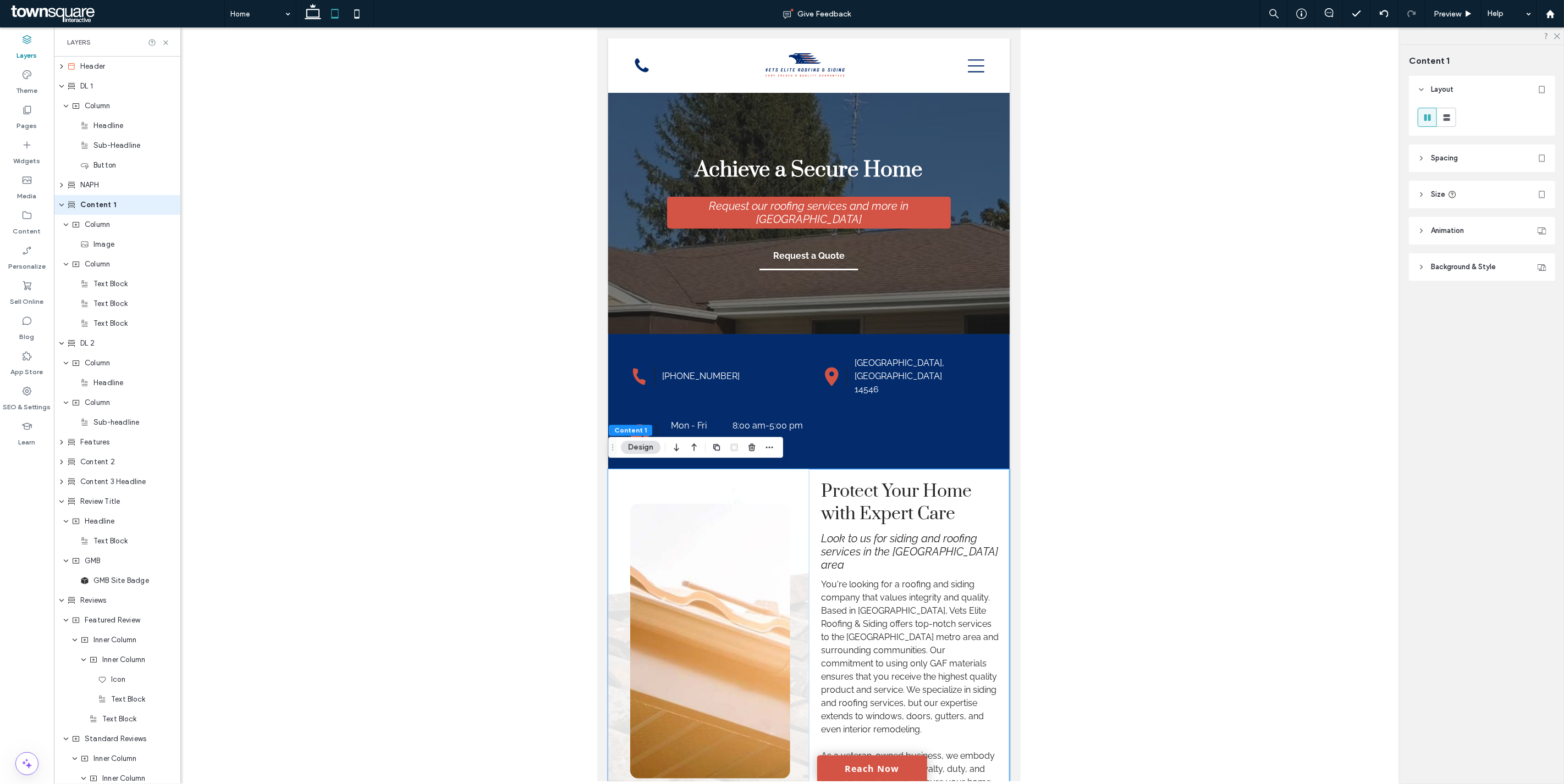
click at [1431, 152] on header "Spacing" at bounding box center [1481, 158] width 147 height 27
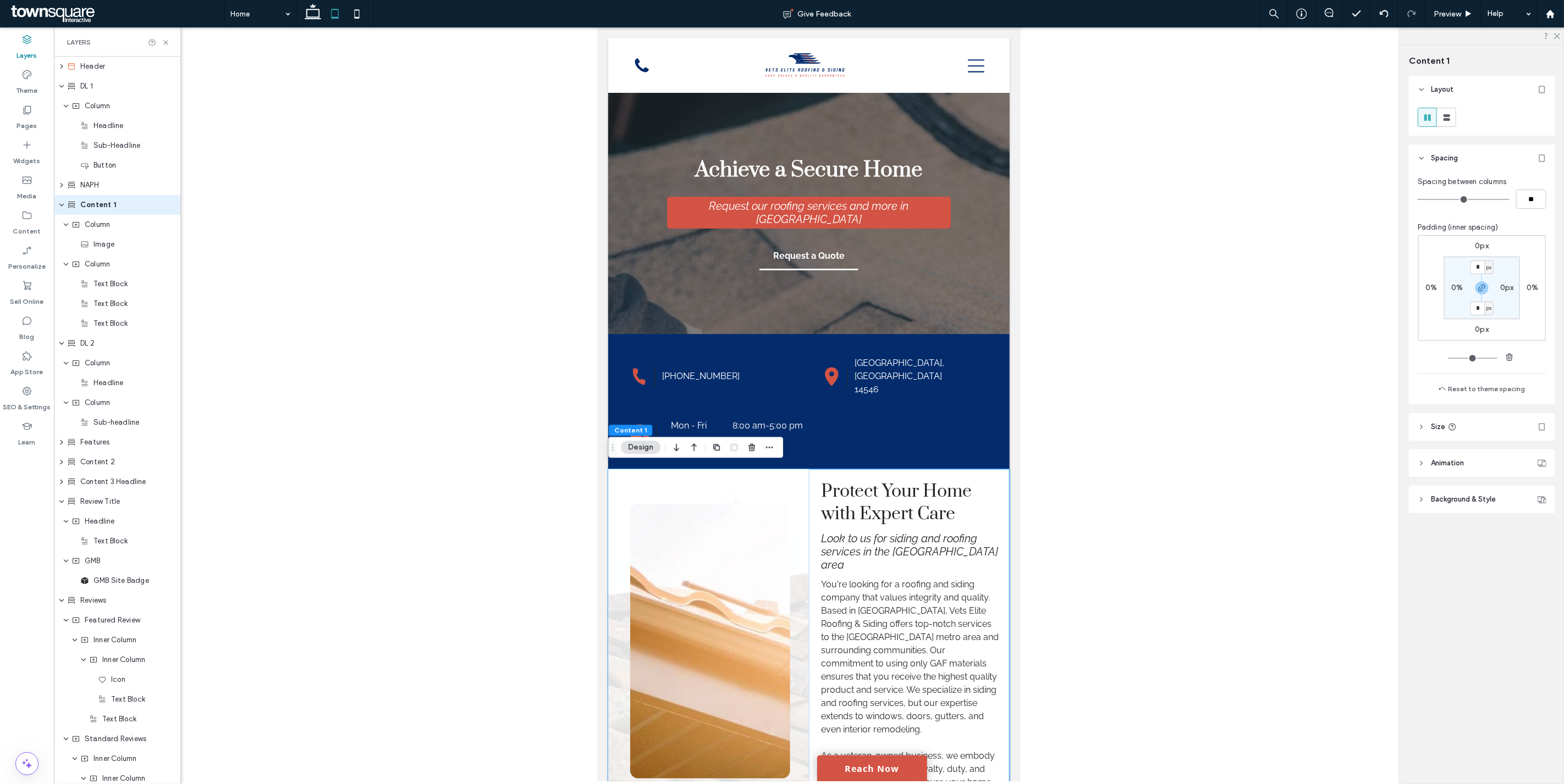
click at [1430, 152] on header "Spacing" at bounding box center [1481, 158] width 147 height 27
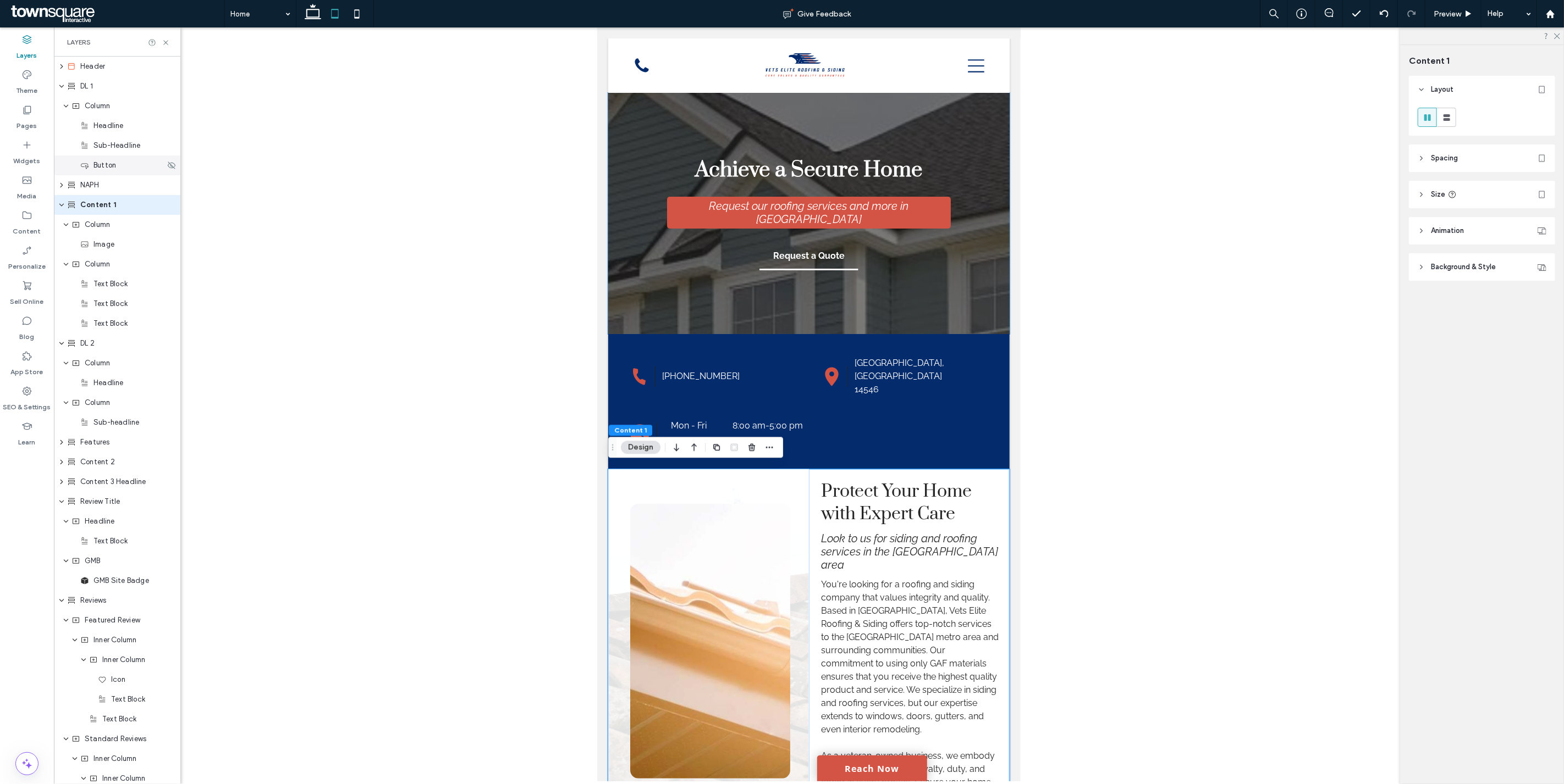
click at [90, 85] on span "DL 1" at bounding box center [87, 87] width 13 height 11
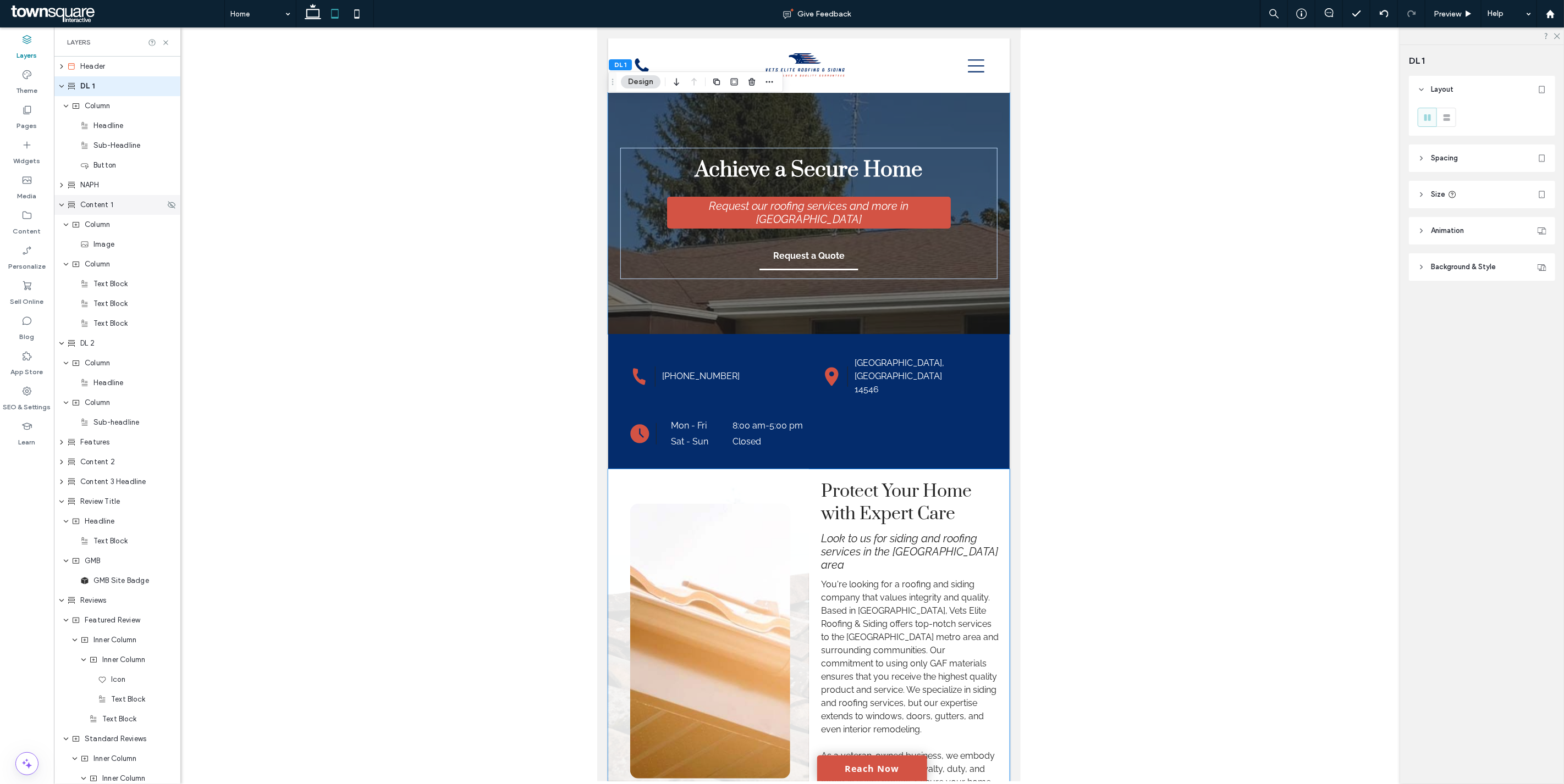
click at [58, 206] on icon "expand Content 1" at bounding box center [61, 205] width 6 height 9
click at [78, 206] on div "Content 1" at bounding box center [116, 205] width 97 height 11
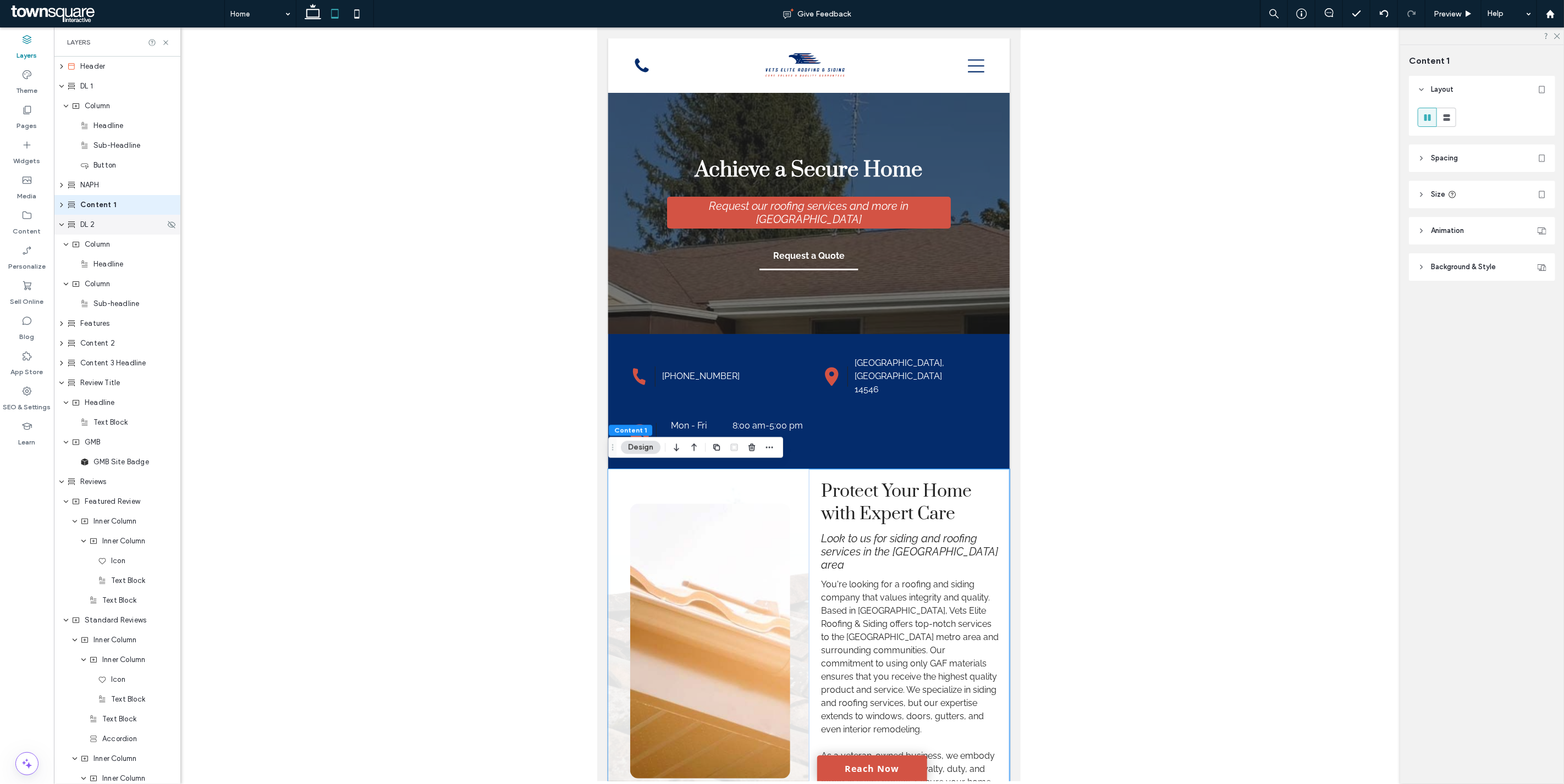
click at [74, 225] on use at bounding box center [71, 224] width 6 height 6
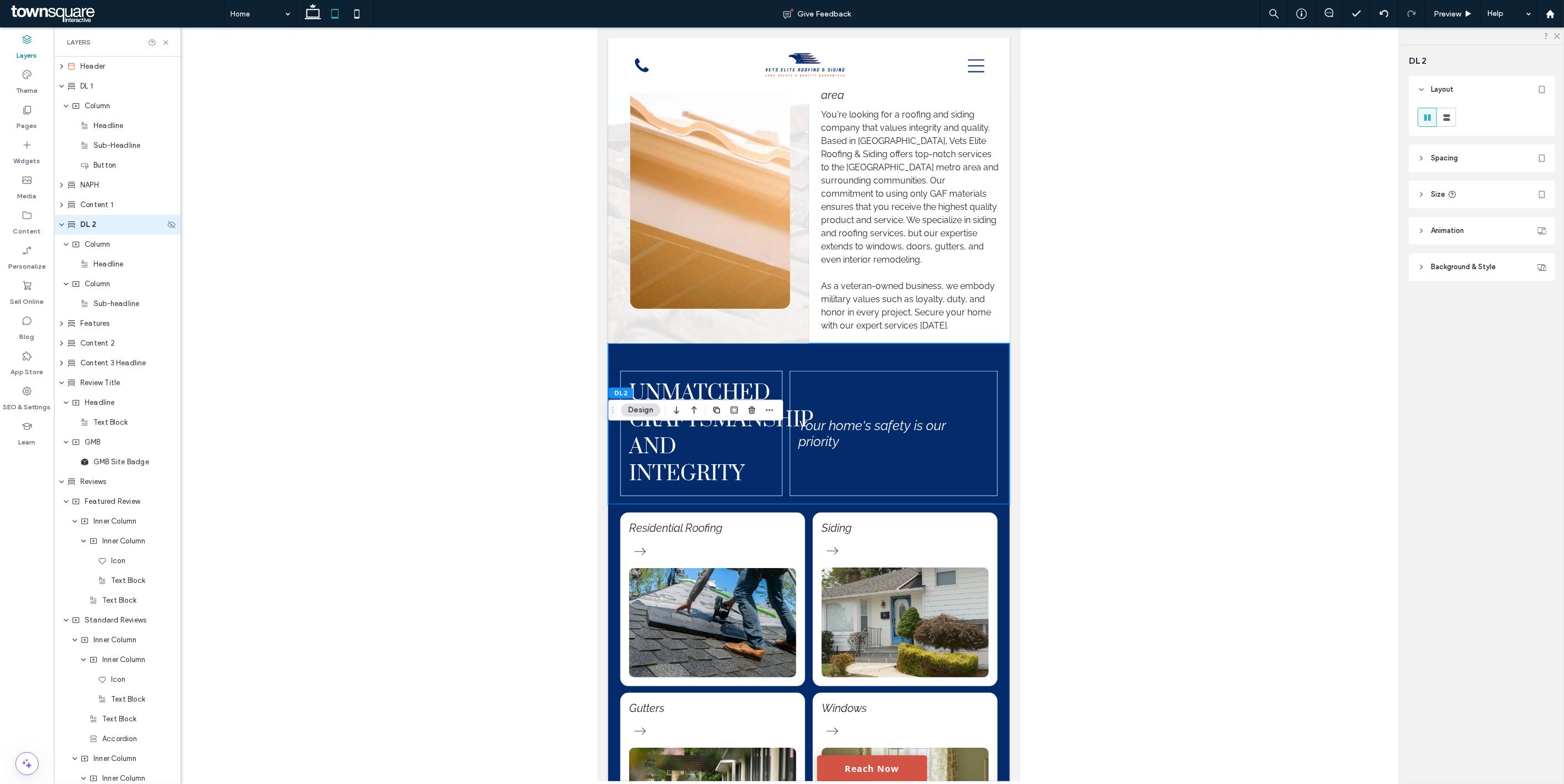
scroll to position [471, 0]
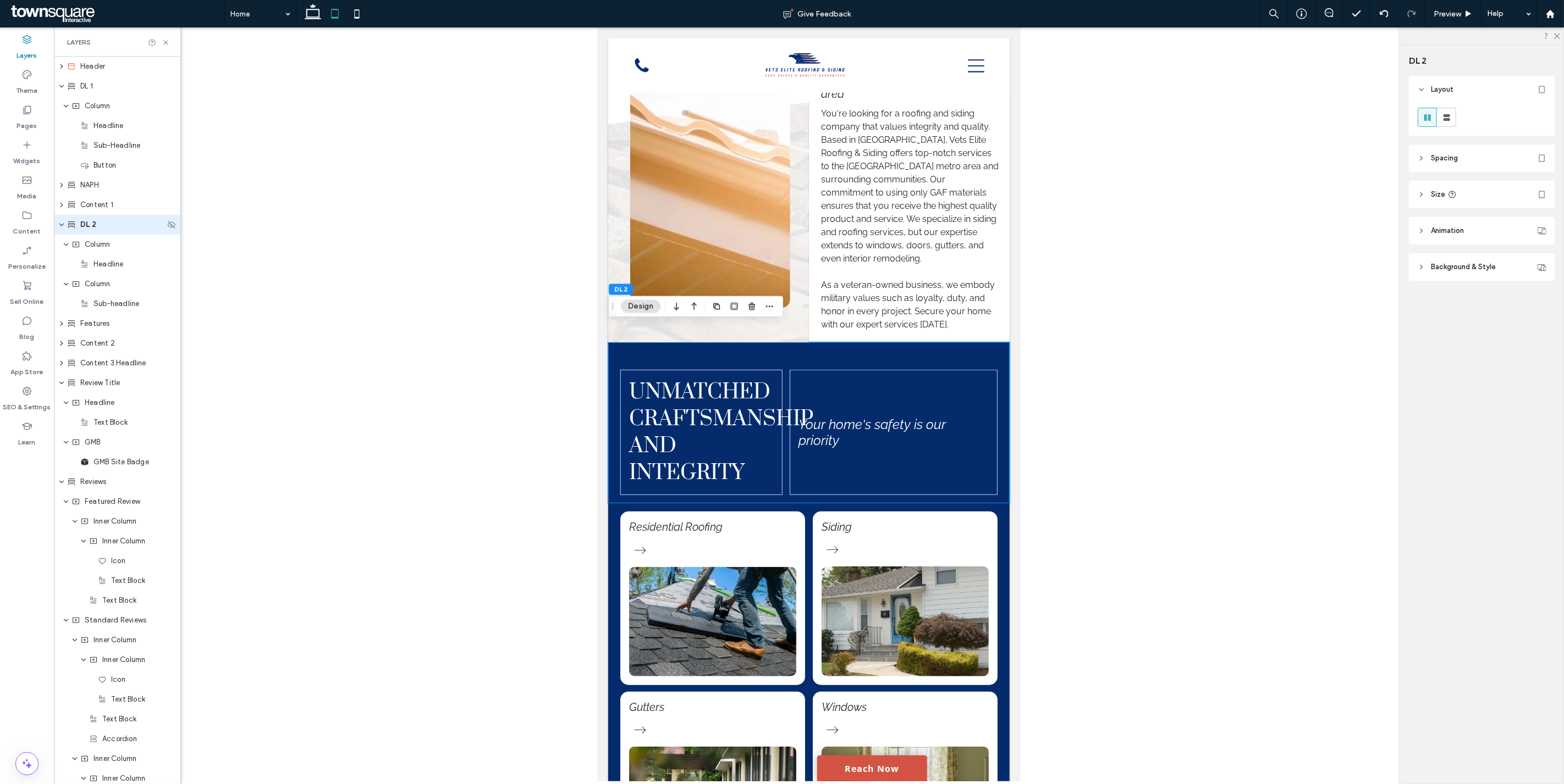
click at [62, 226] on icon "expand DL 2" at bounding box center [61, 225] width 6 height 9
click at [356, 15] on icon at bounding box center [357, 14] width 22 height 22
type input "**"
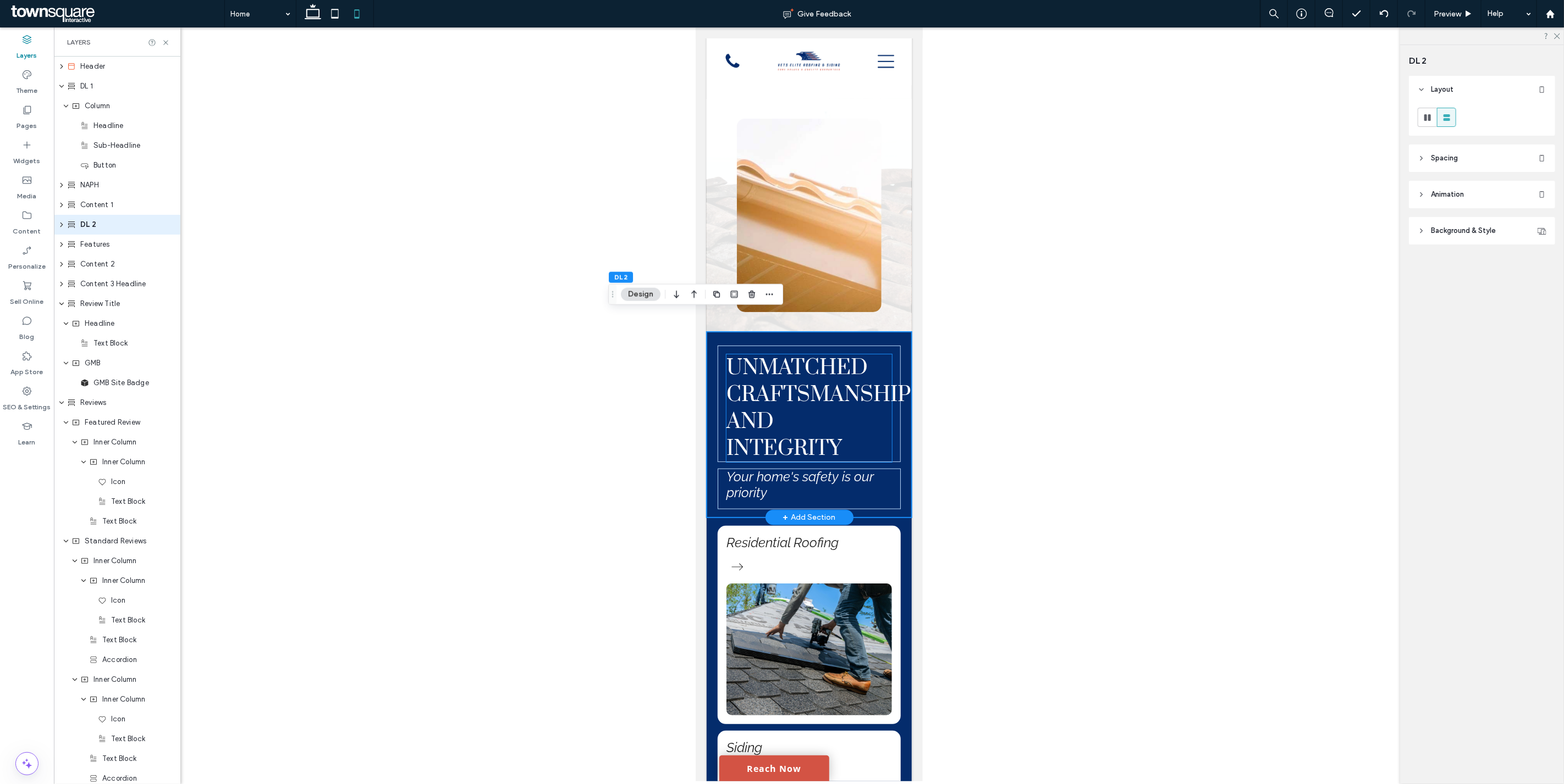
click at [800, 402] on h5 "Unmatched Craftsmanship and Integrity" at bounding box center [809, 408] width 166 height 107
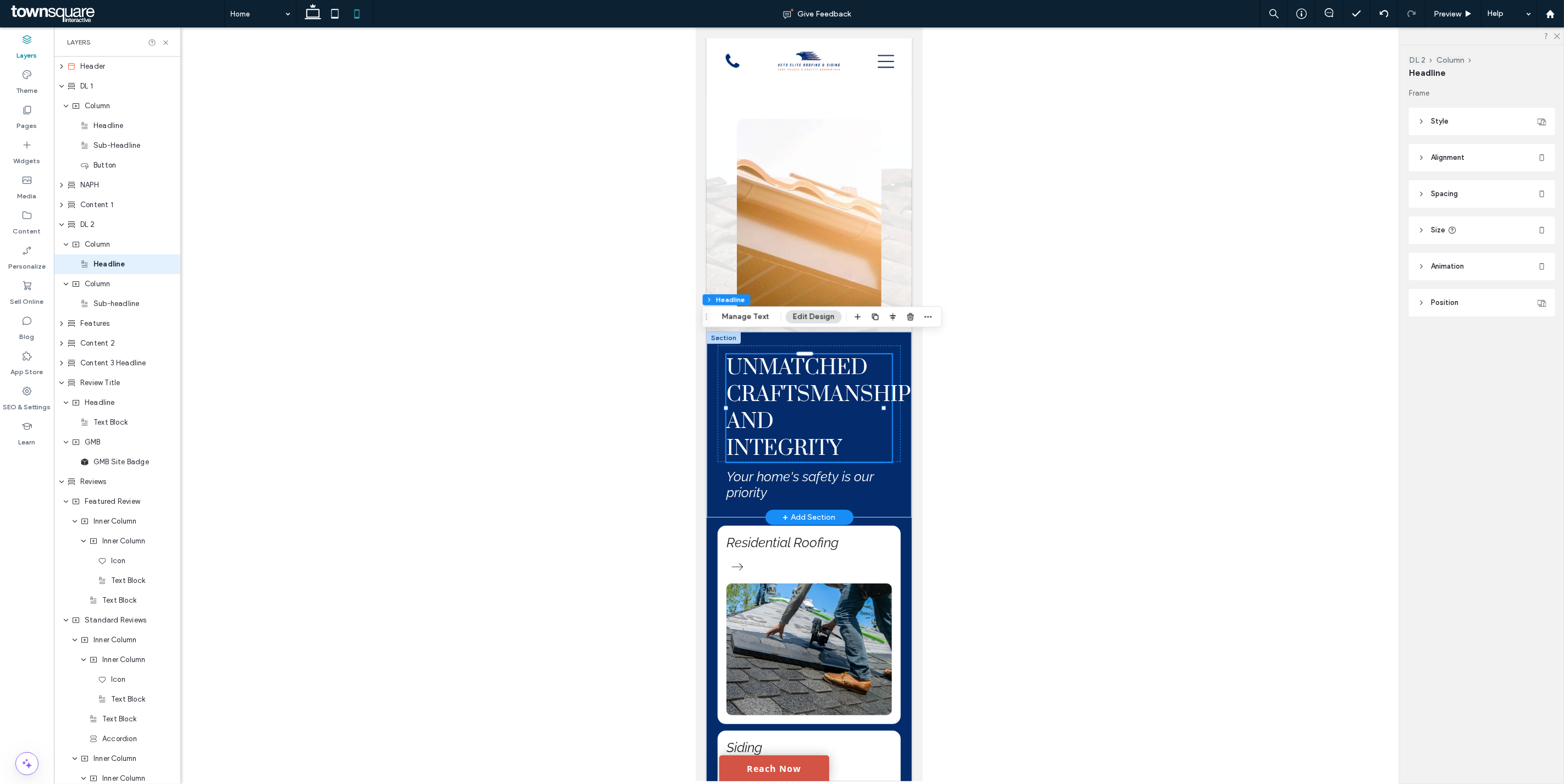
click at [800, 402] on h5 "Unmatched Craftsmanship and Integrity" at bounding box center [809, 408] width 166 height 107
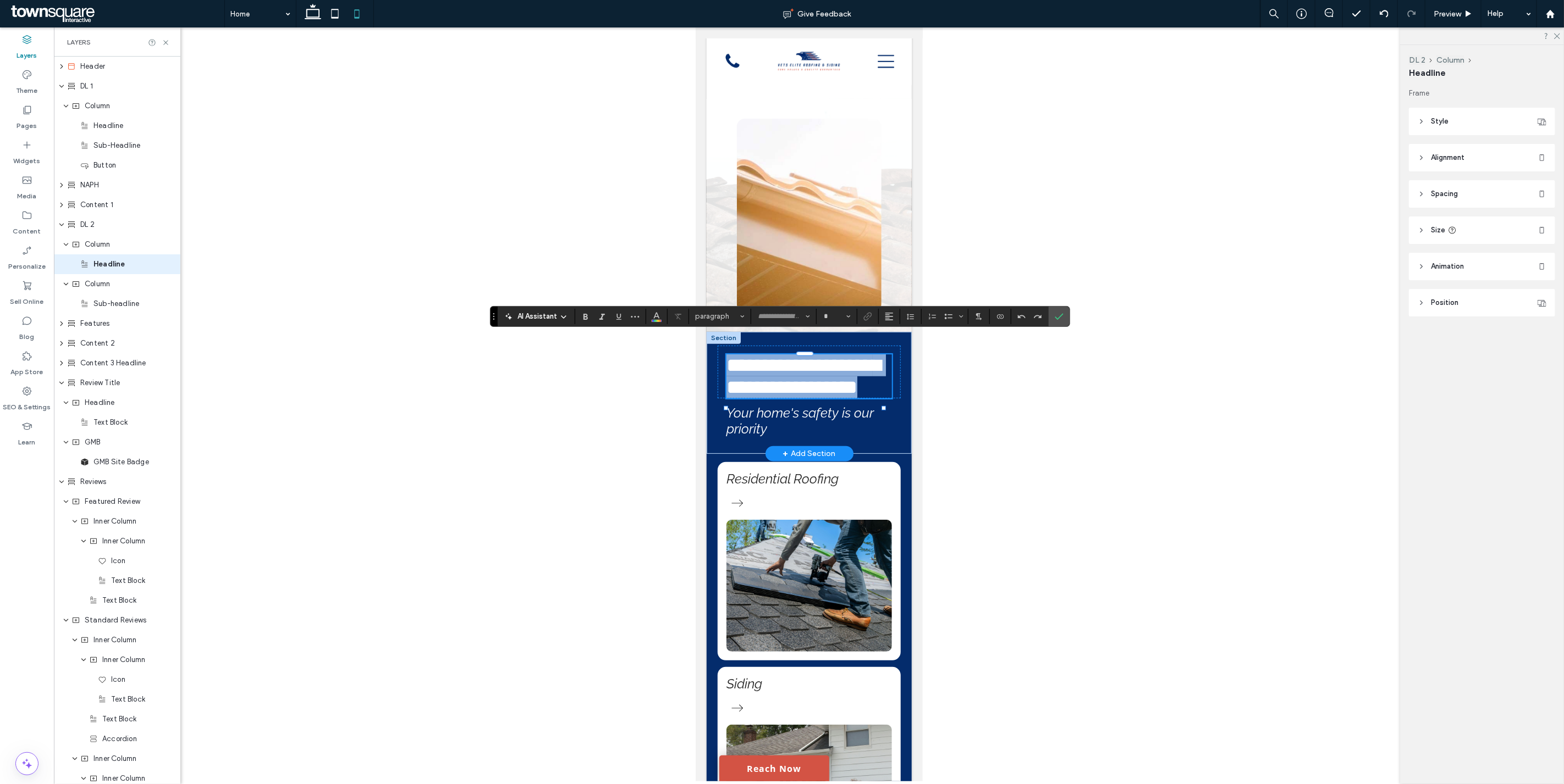
type input "*****"
type input "**"
click at [989, 421] on div at bounding box center [808, 404] width 1509 height 754
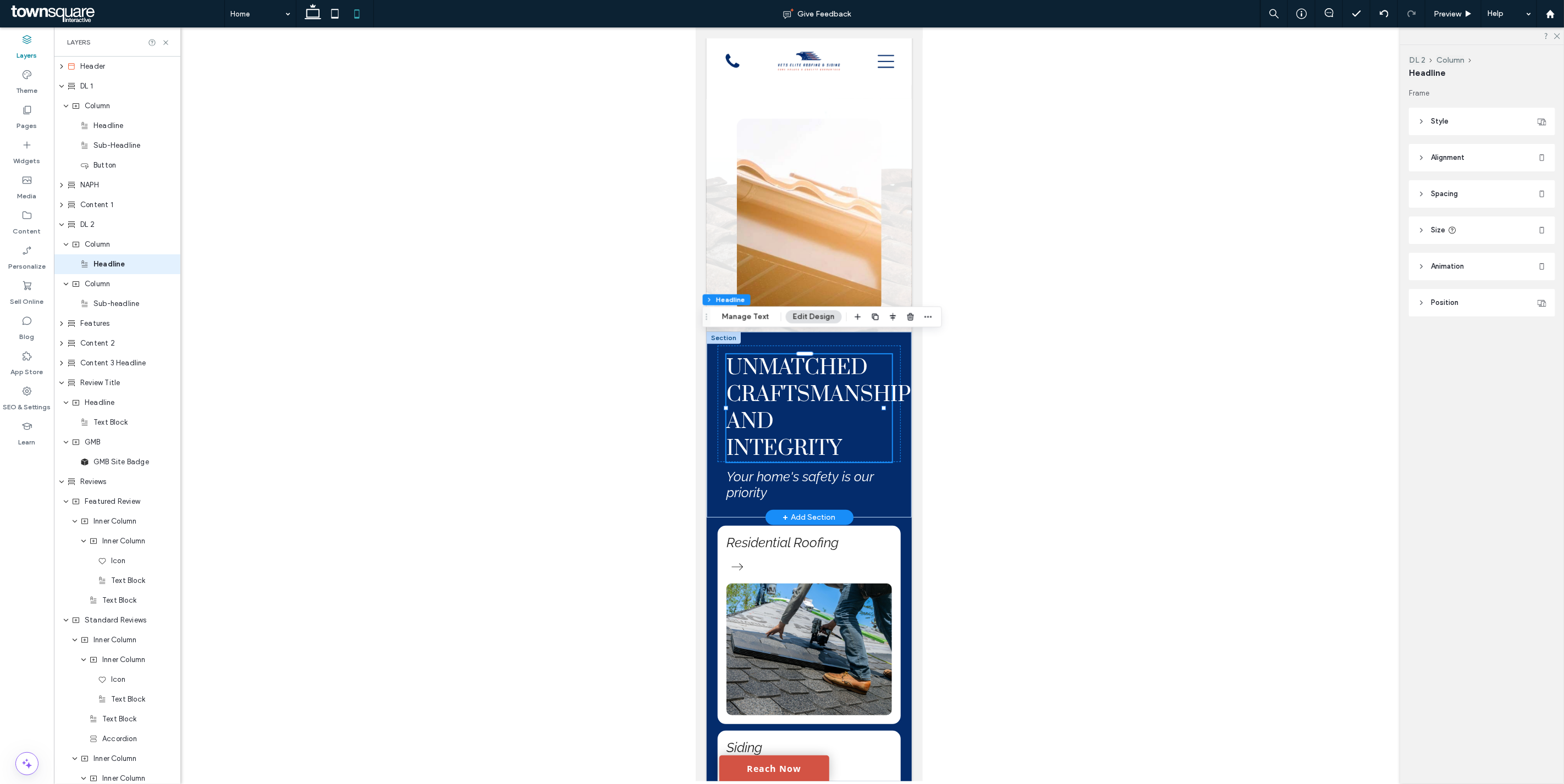
click at [797, 381] on span "Unmatched Craftsmanship and Integrity" at bounding box center [818, 408] width 185 height 107
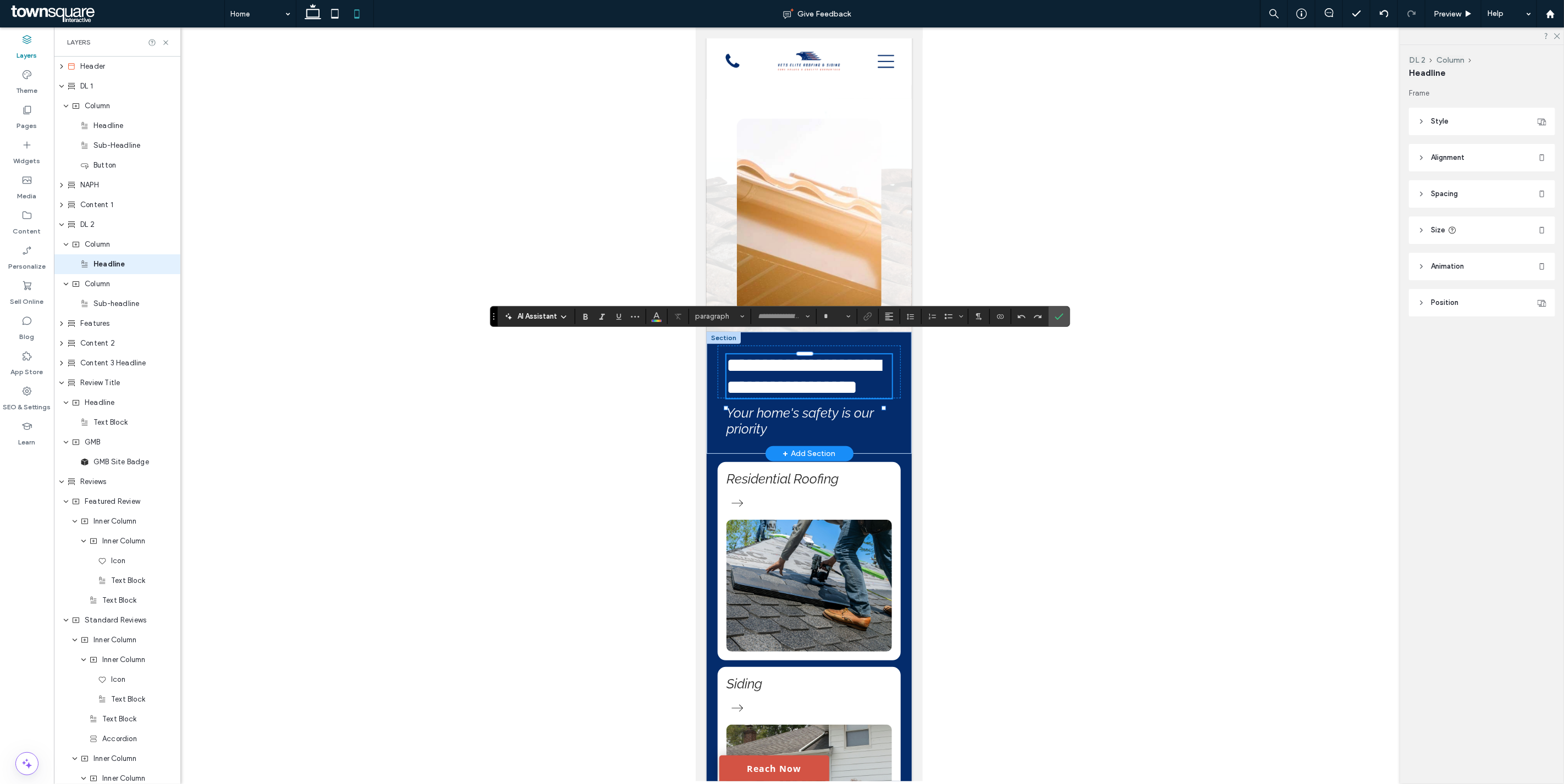
type input "*****"
type input "**"
click at [847, 317] on icon "Size" at bounding box center [848, 316] width 5 height 5
drag, startPoint x: 832, startPoint y: 370, endPoint x: 209, endPoint y: 364, distance: 623.0
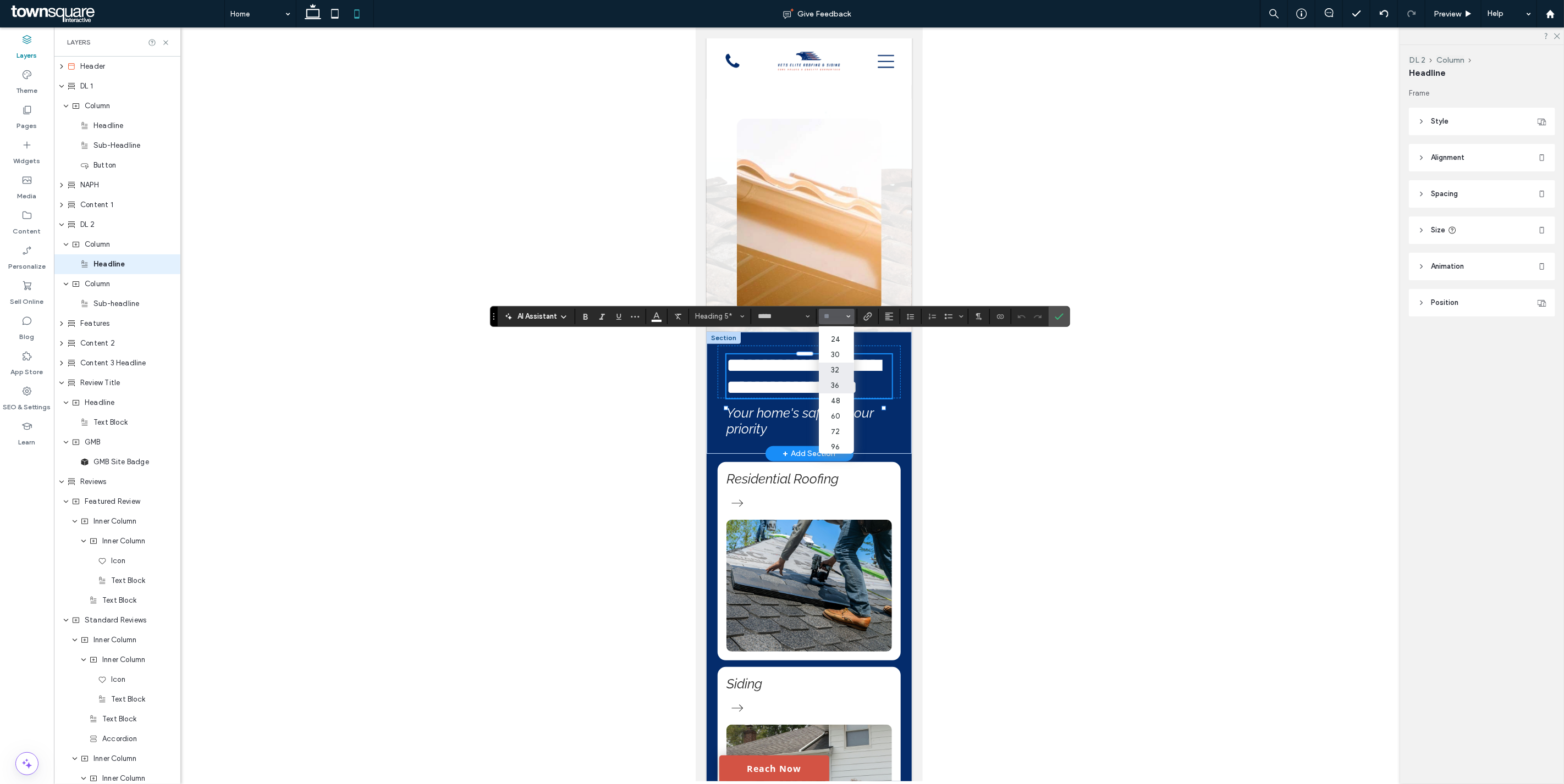
click at [832, 370] on label "32" at bounding box center [836, 370] width 36 height 15
type input "**"
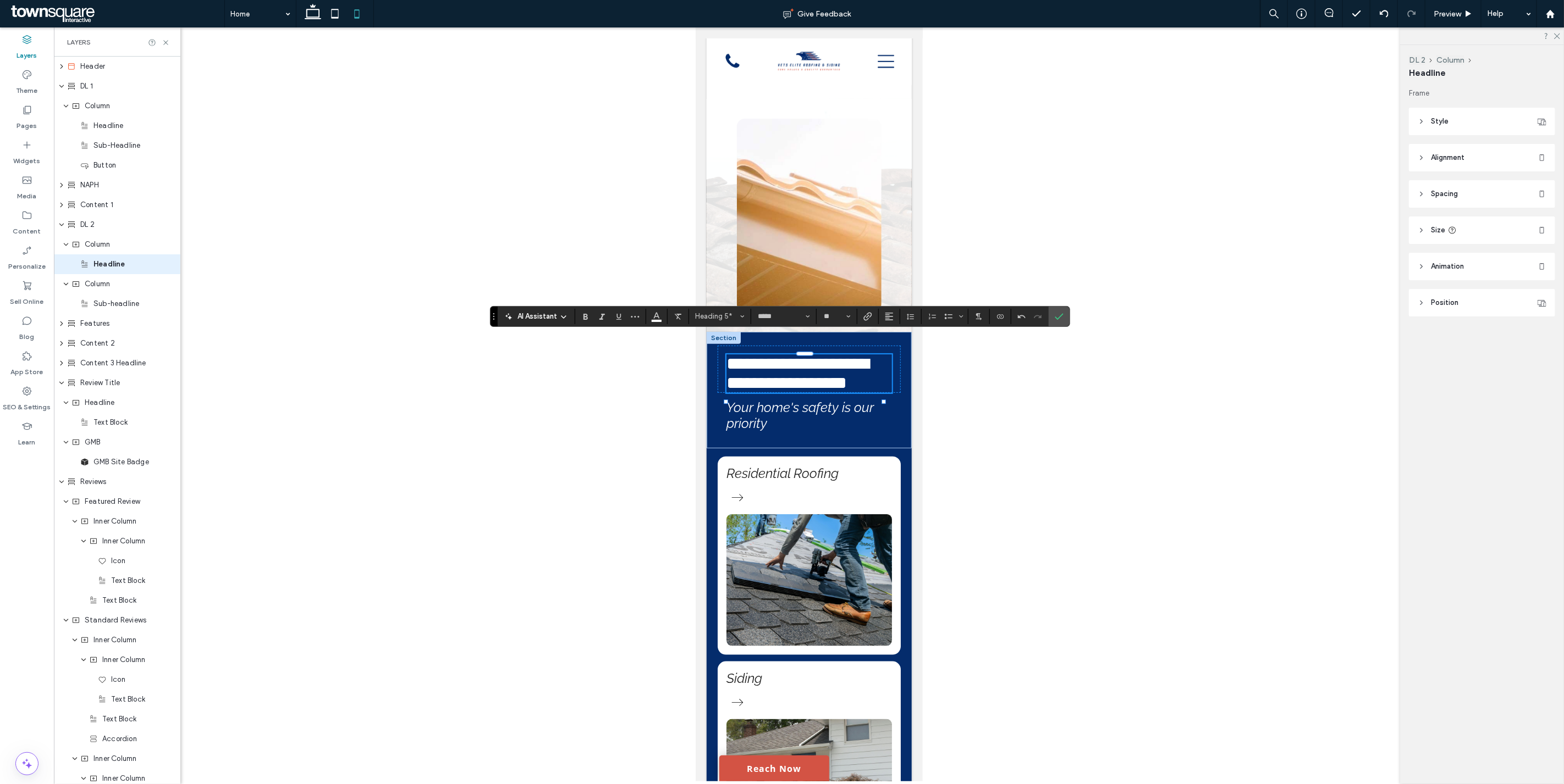
click at [972, 405] on div at bounding box center [808, 404] width 1509 height 754
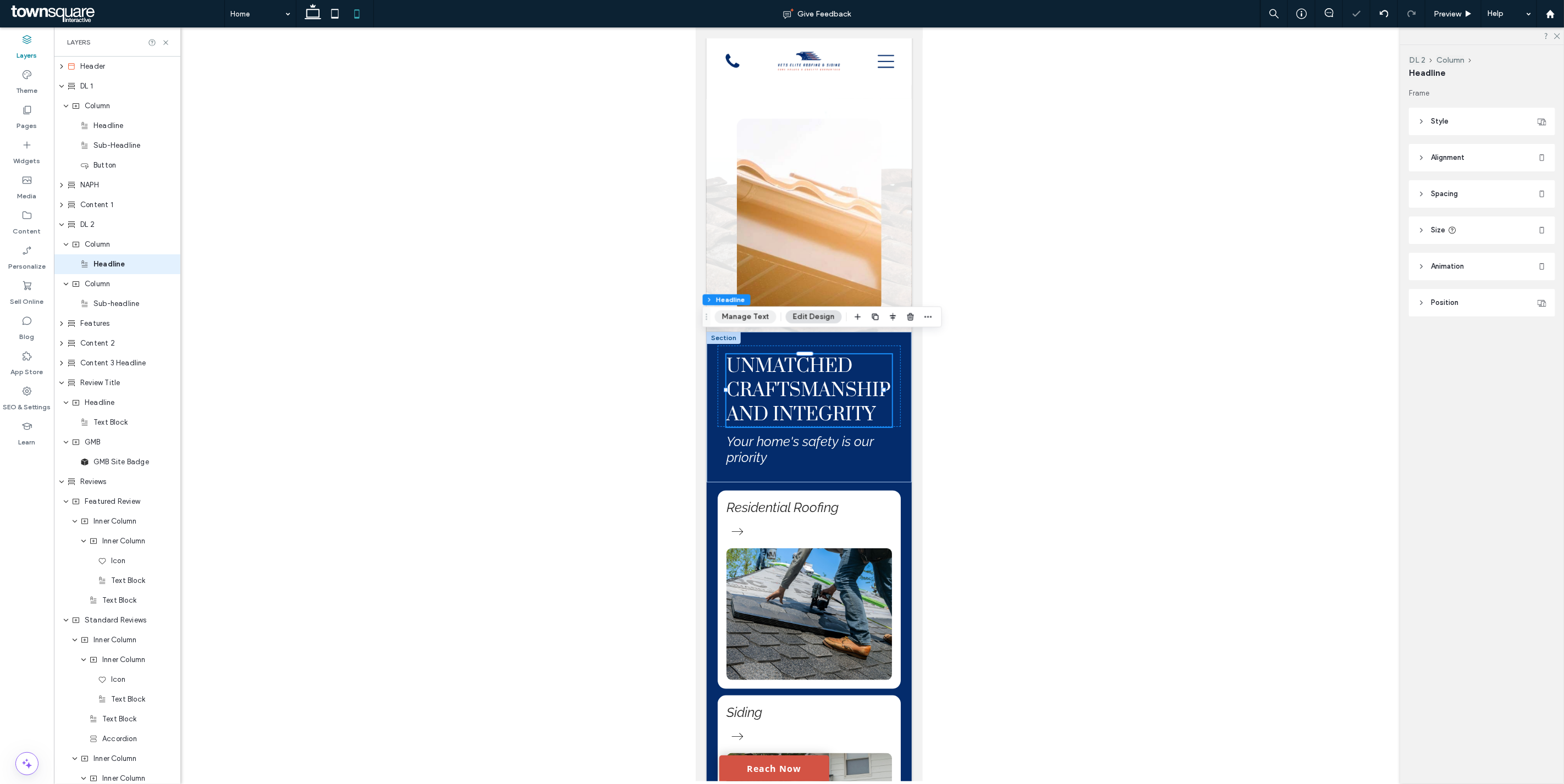
click at [761, 315] on button "Manage Text" at bounding box center [746, 317] width 62 height 13
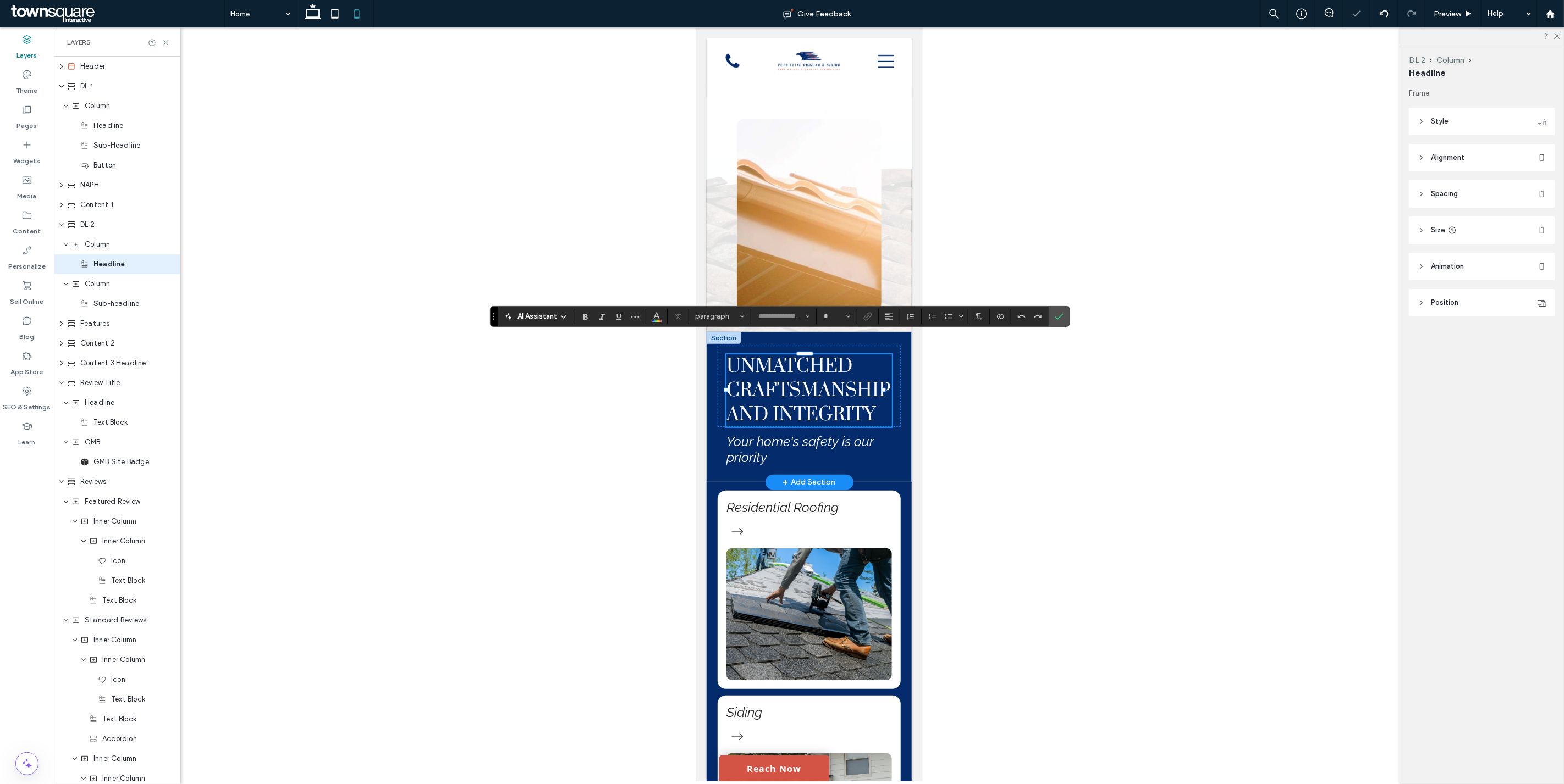
type input "*****"
type input "**"
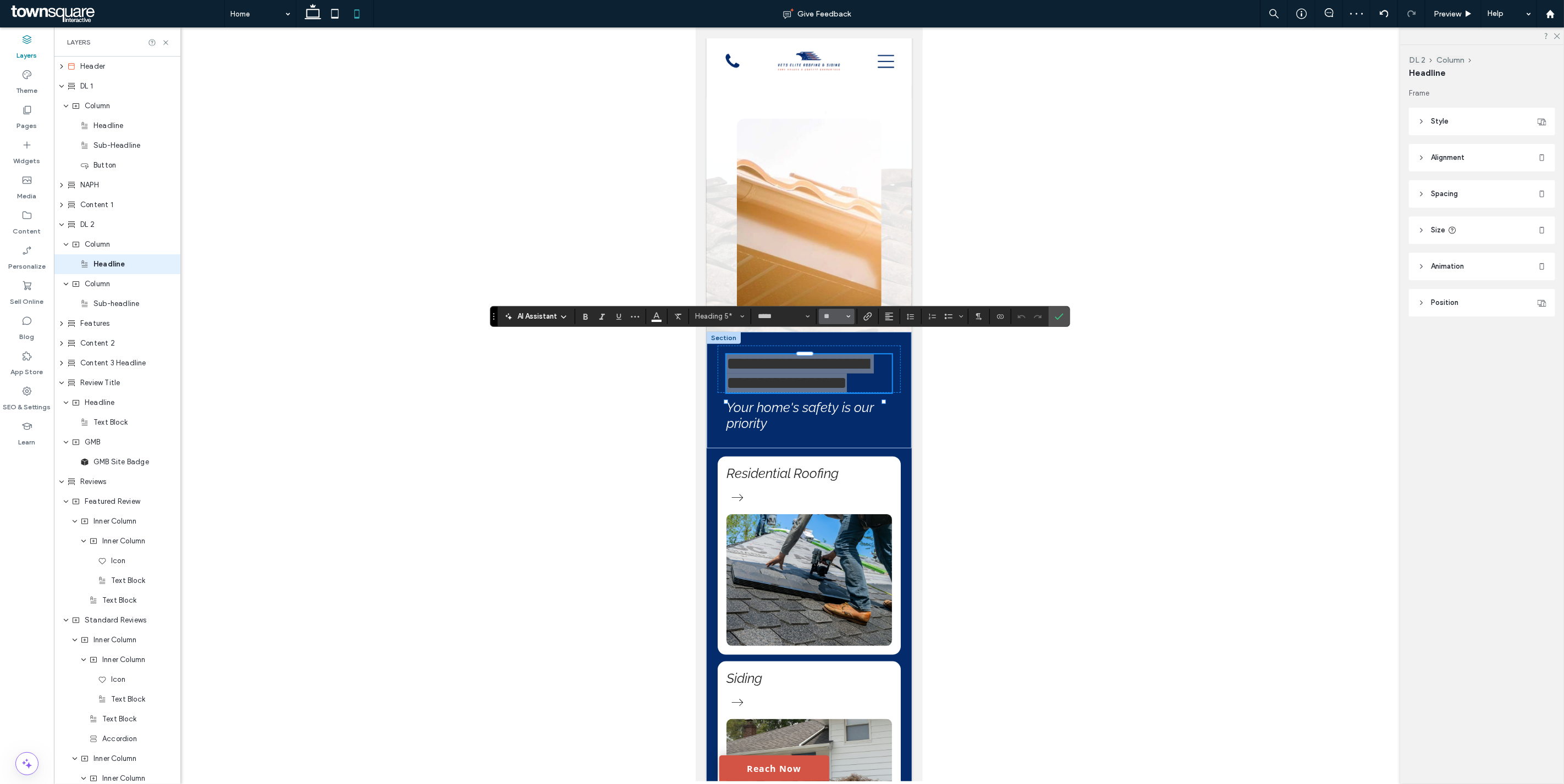
click at [848, 318] on icon "Size" at bounding box center [848, 316] width 5 height 5
click at [840, 400] on label "30" at bounding box center [836, 399] width 36 height 15
type input "**"
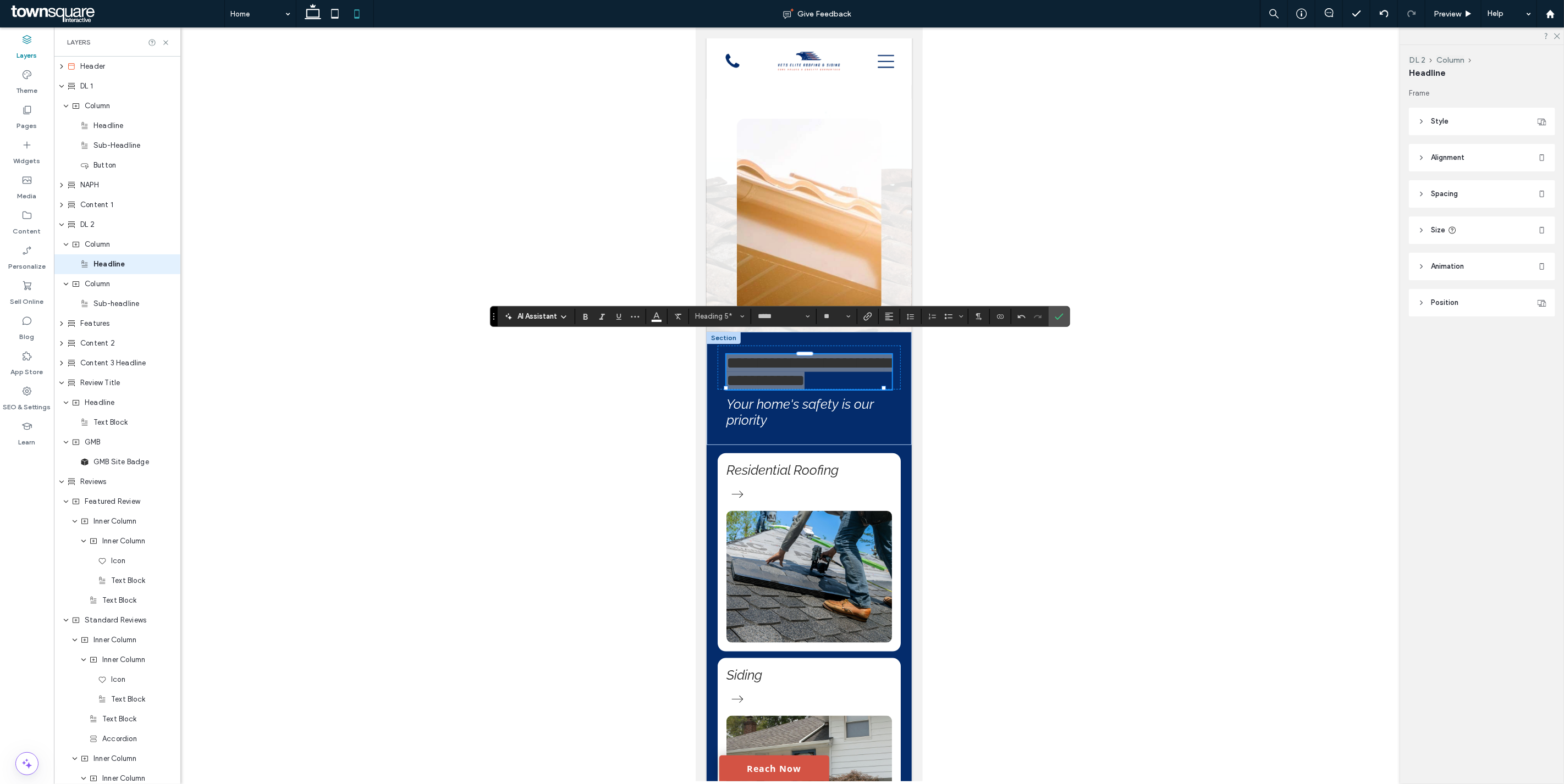
click at [997, 418] on div at bounding box center [808, 404] width 1509 height 754
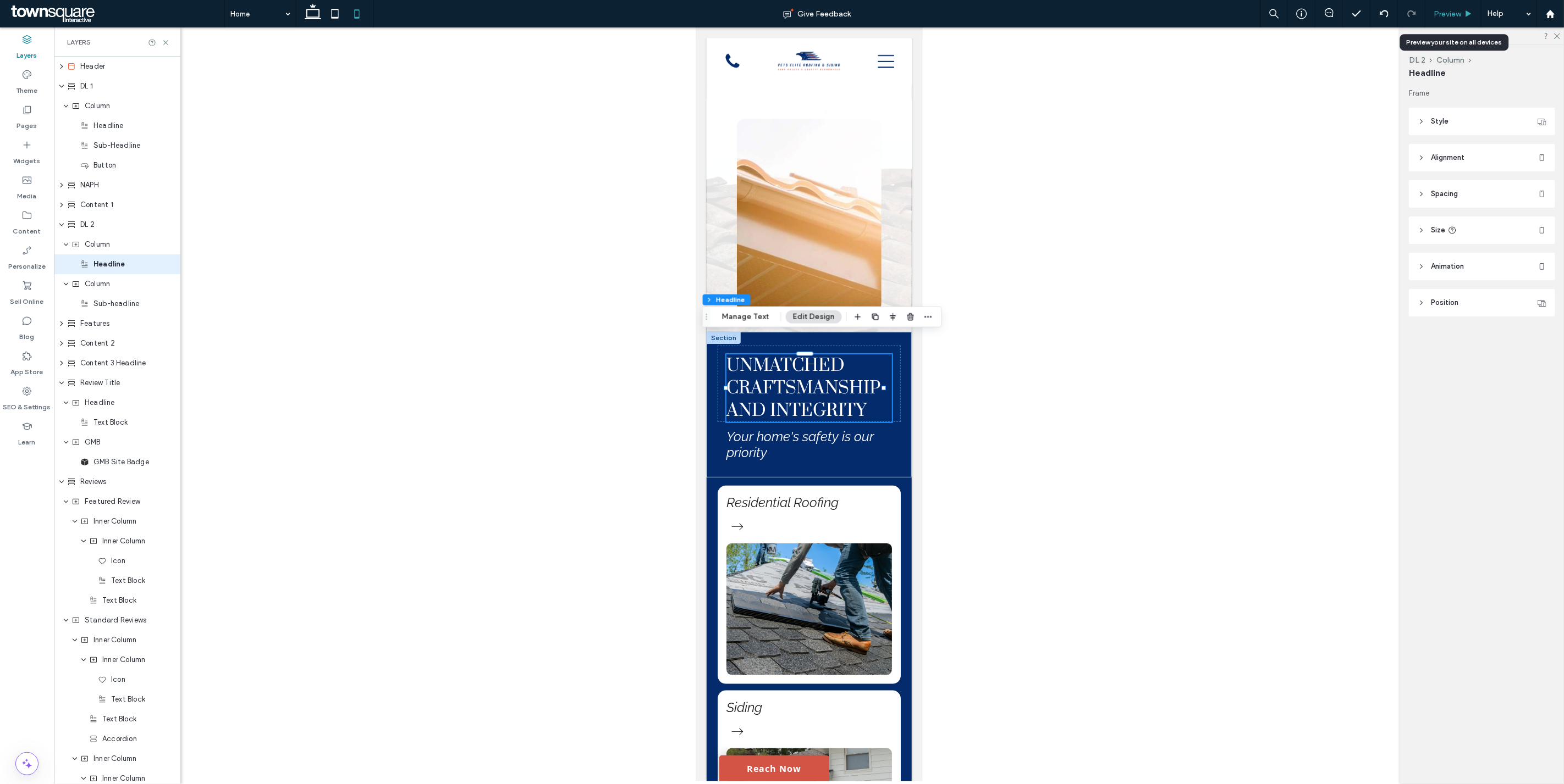
click at [1436, 15] on span "Preview" at bounding box center [1446, 14] width 27 height 9
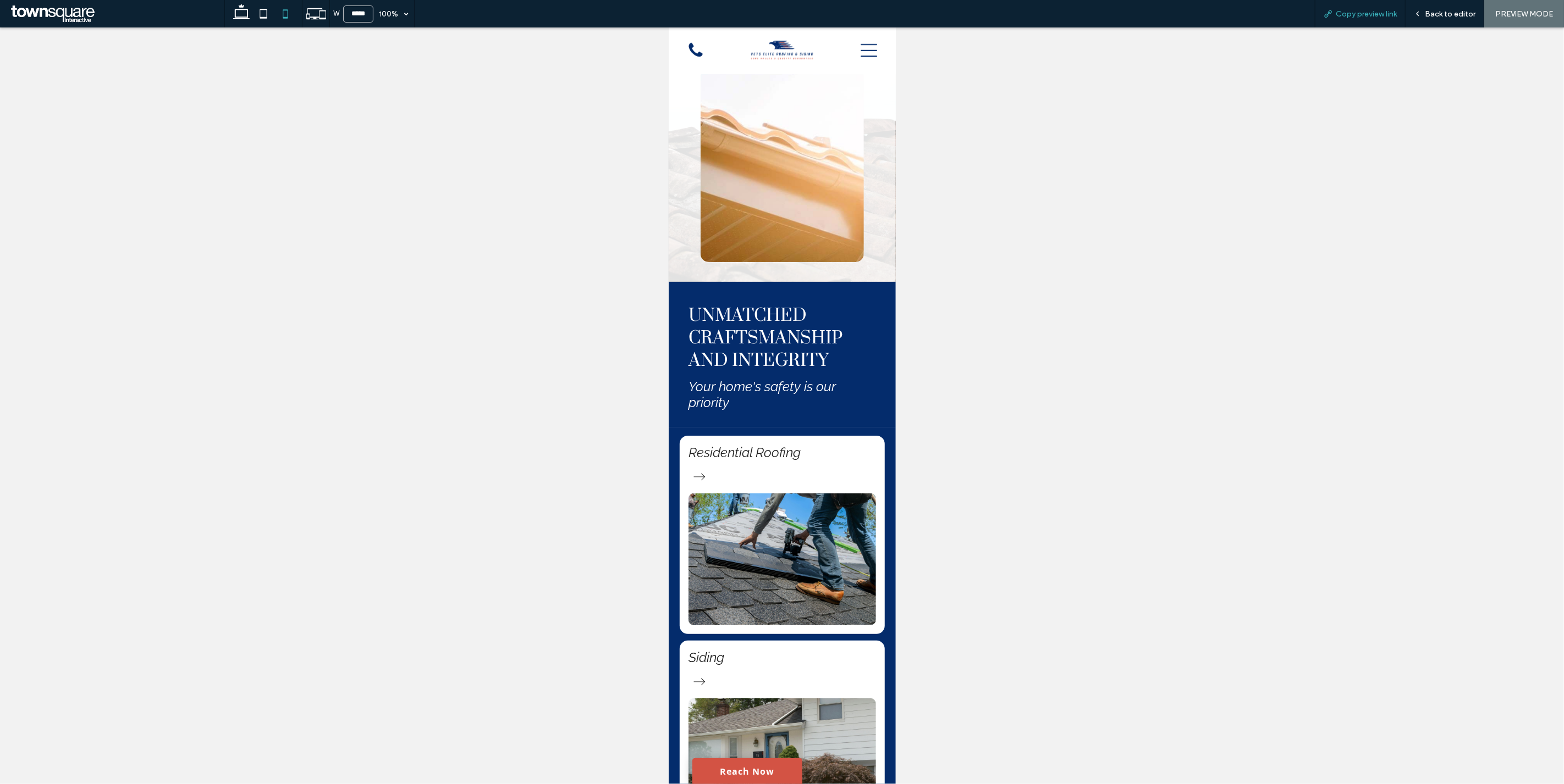
click at [1326, 9] on icon at bounding box center [1328, 14] width 9 height 9
click at [263, 13] on icon at bounding box center [263, 14] width 22 height 22
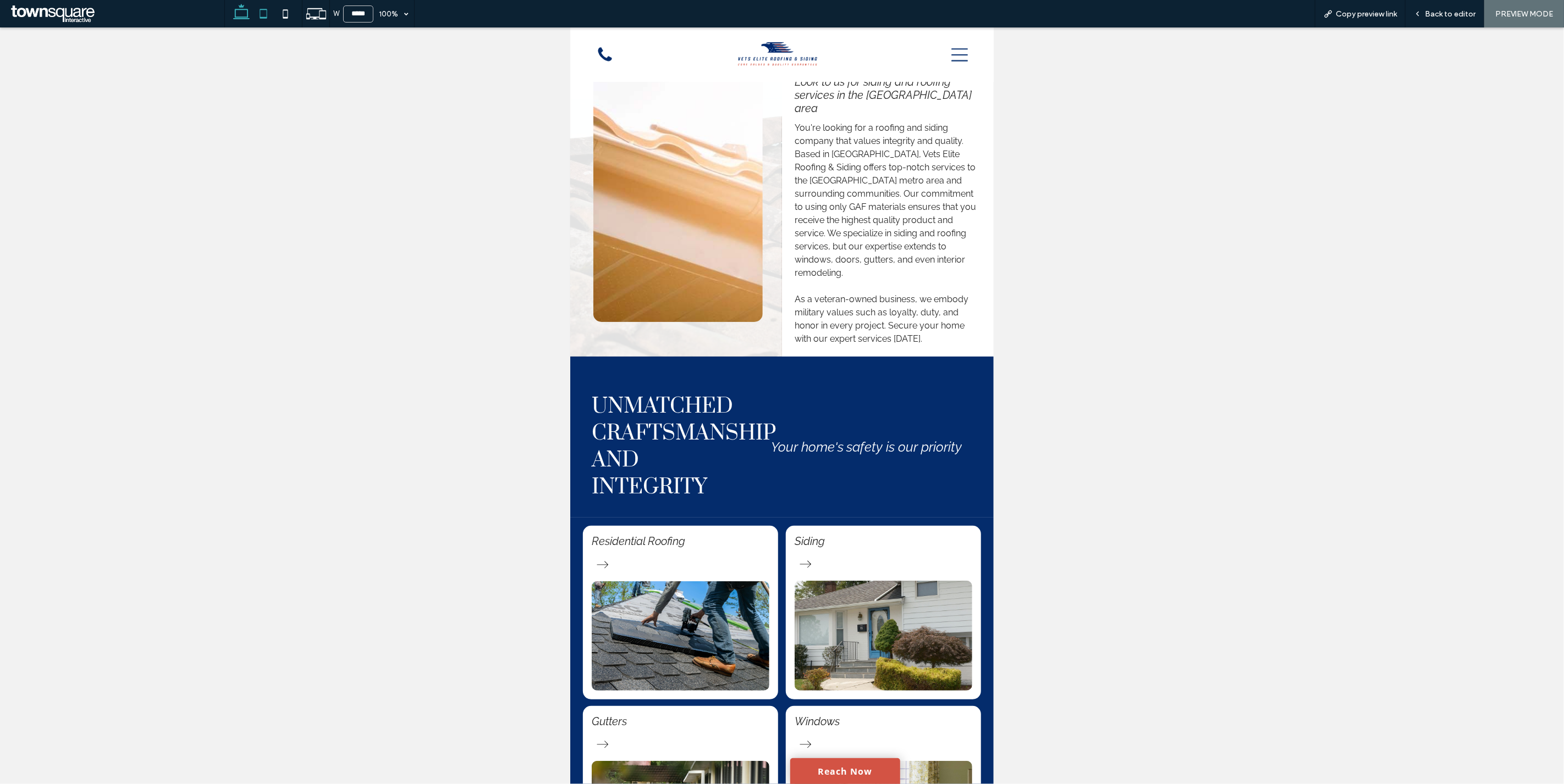
click at [245, 19] on icon at bounding box center [241, 14] width 22 height 22
type input "******"
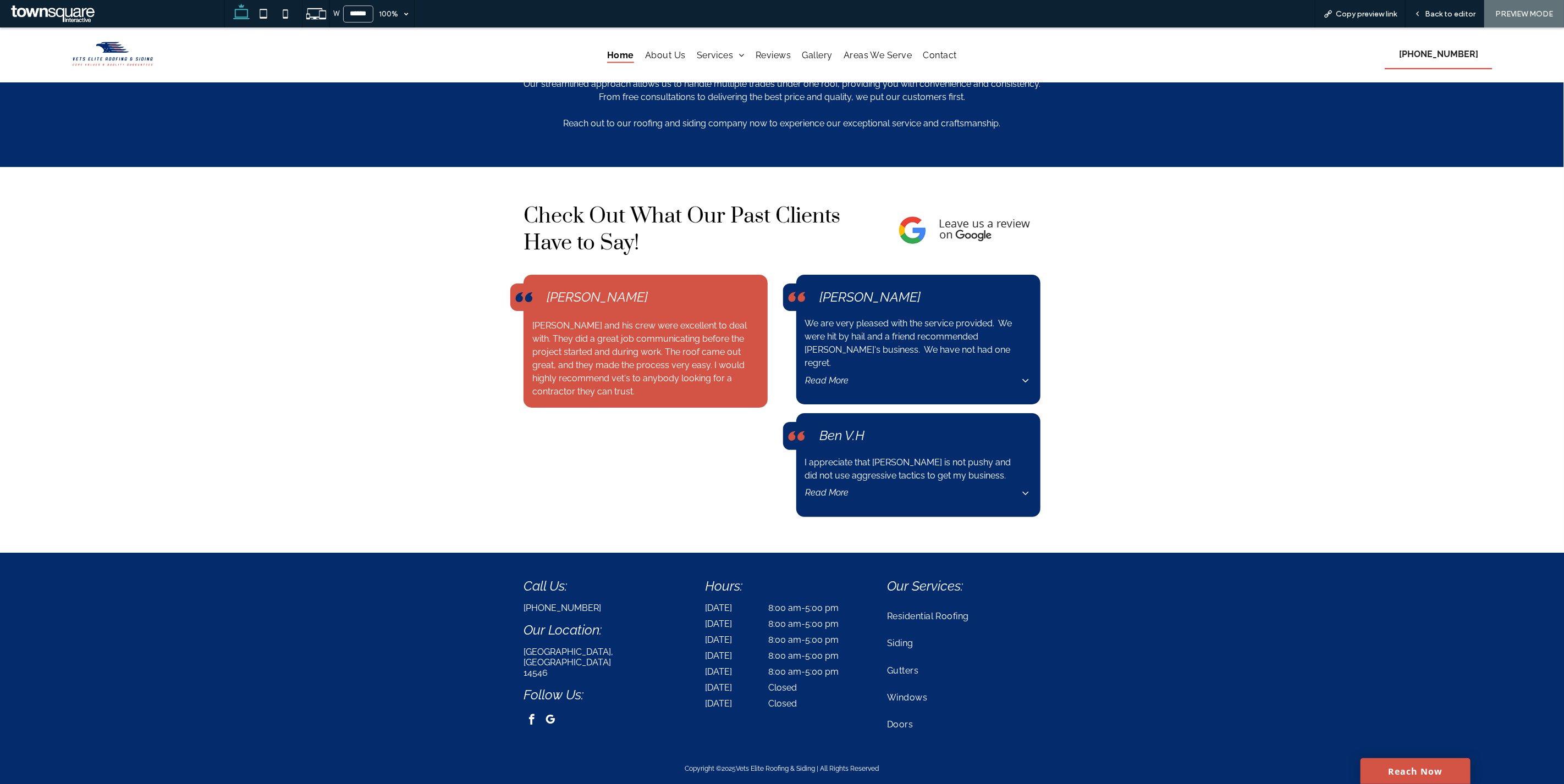
scroll to position [1724, 0]
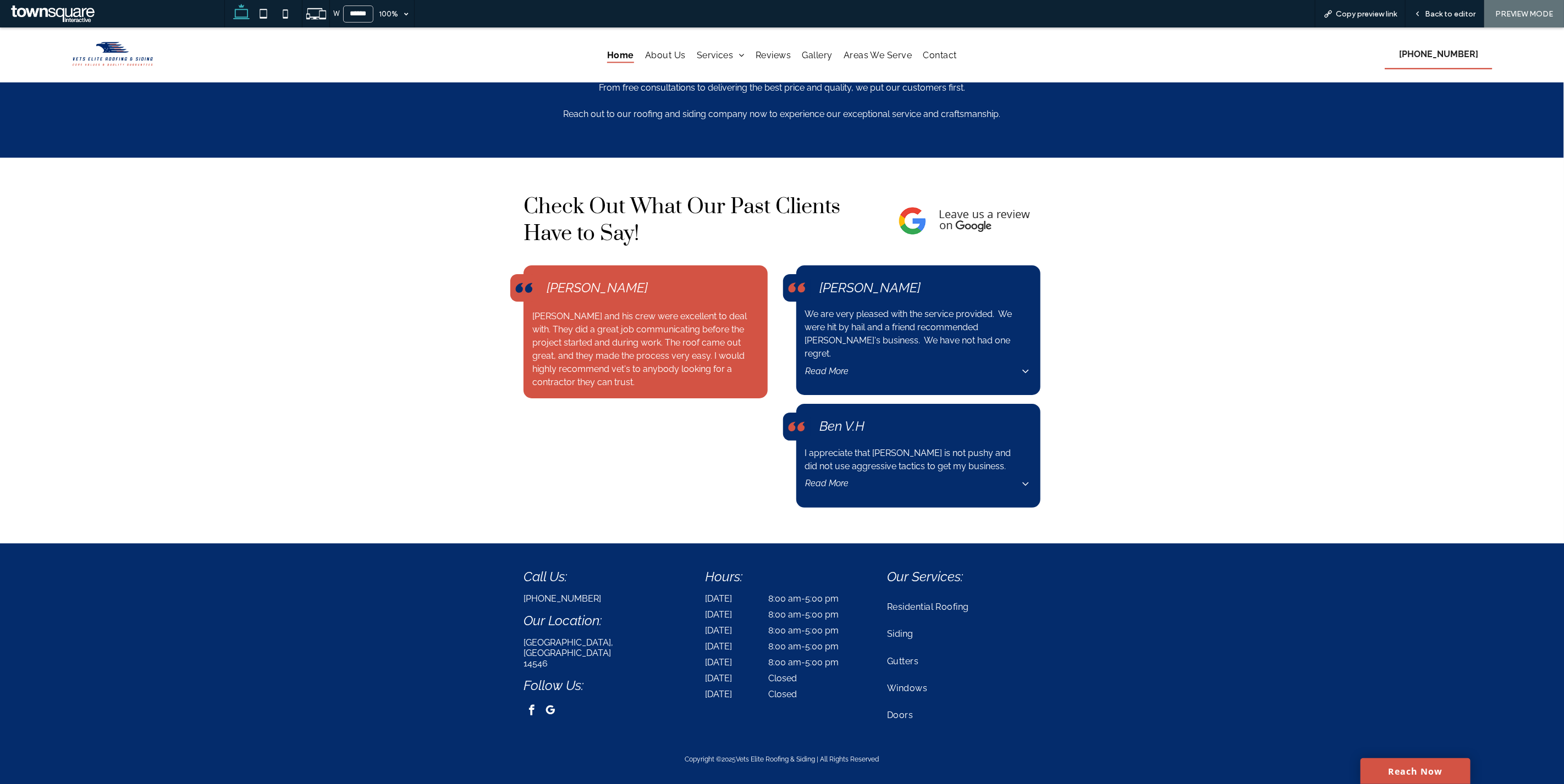
click at [1308, 431] on div "[PERSON_NAME] and his crew were excellent to deal with. They did a great job co…" at bounding box center [782, 401] width 1564 height 288
click at [1467, 25] on div "Back to editor" at bounding box center [1445, 14] width 78 height 27
click at [1447, 12] on span "Back to editor" at bounding box center [1450, 14] width 51 height 9
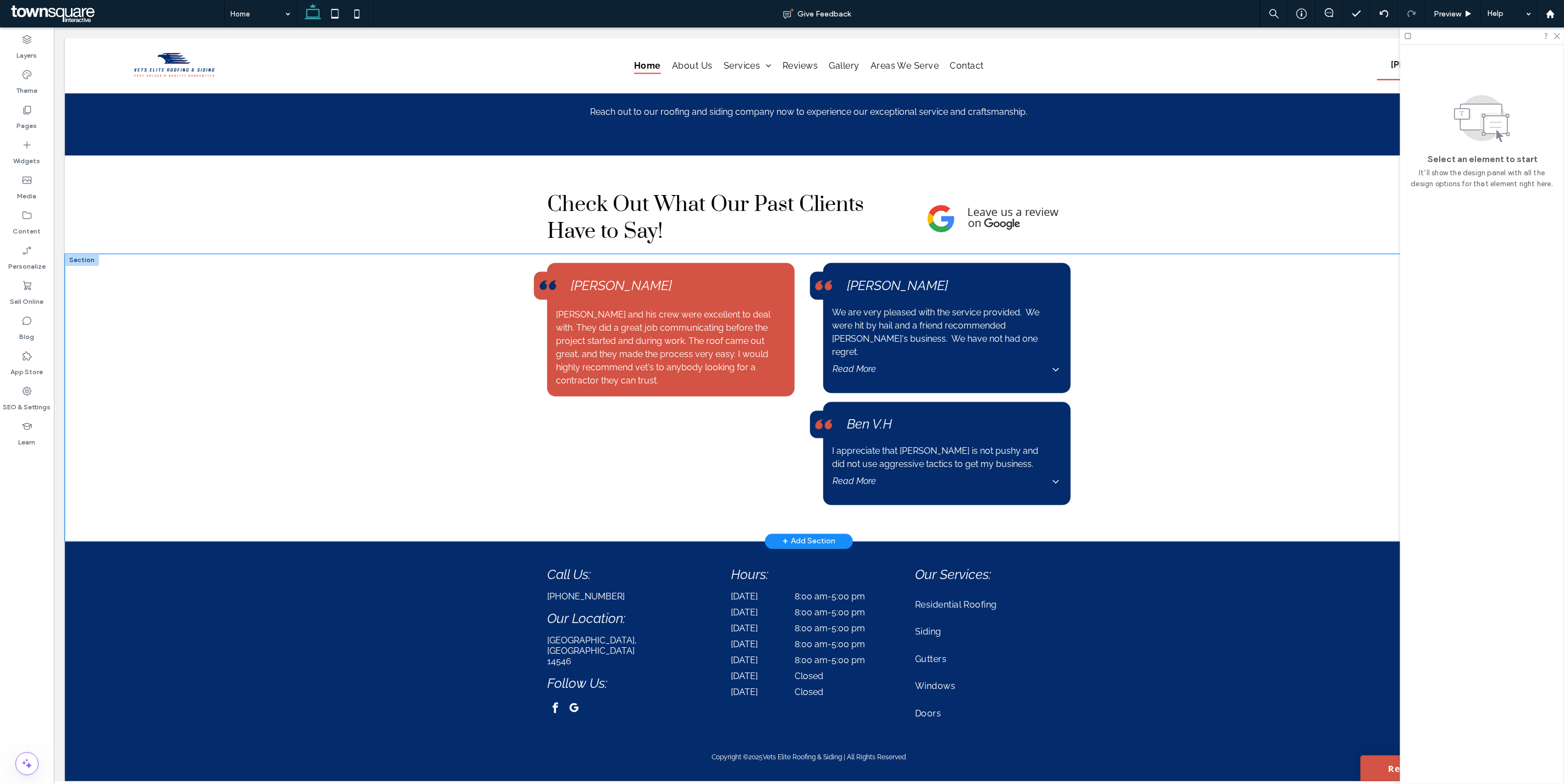
click at [1247, 422] on div "[PERSON_NAME] and his crew were excellent to deal with. They did a great job co…" at bounding box center [808, 398] width 1487 height 288
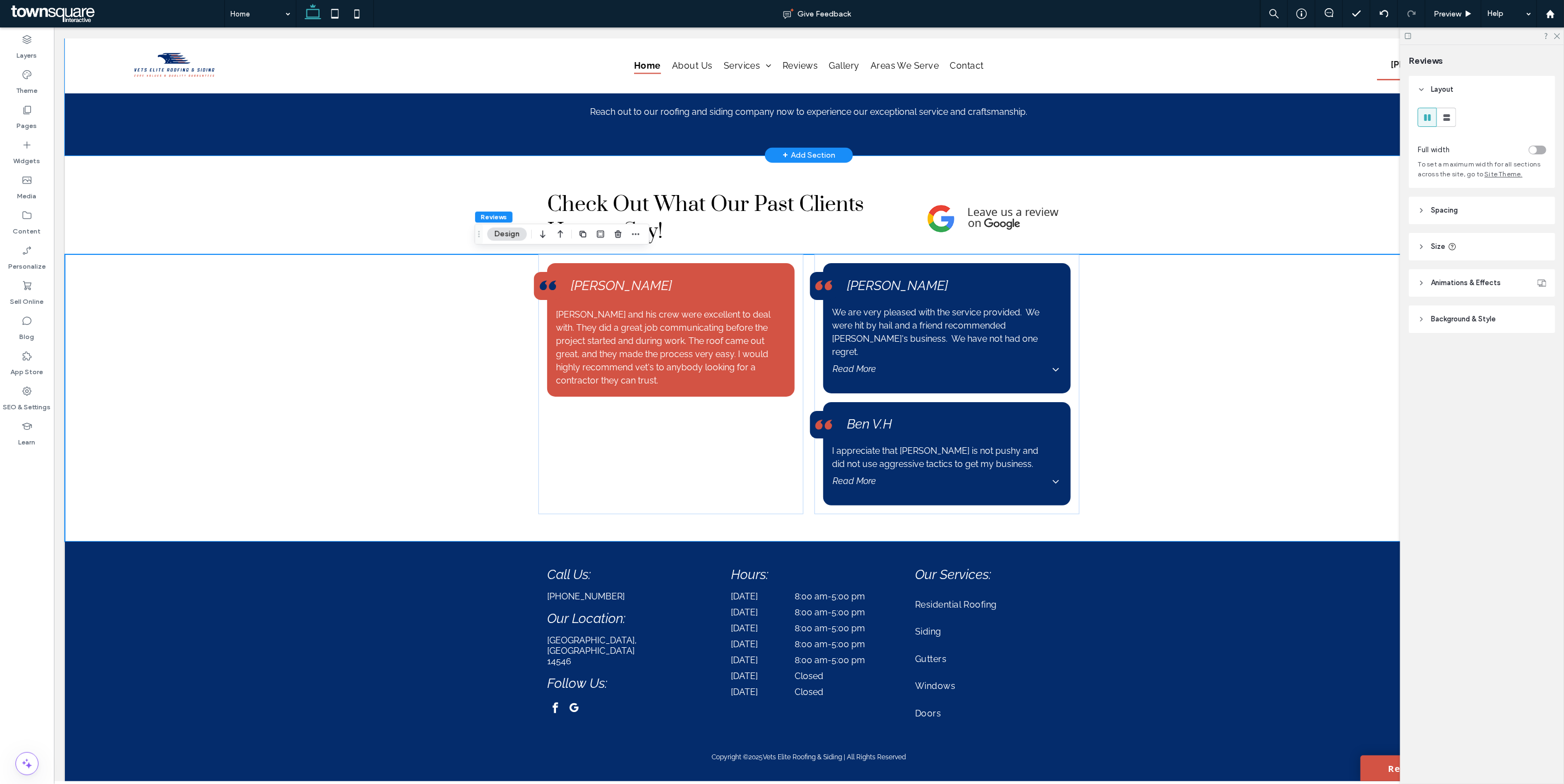
click at [1209, 116] on div "At Vets Elite Roofing & Siding, we pride ourselves on our strong community ties…" at bounding box center [808, 48] width 1487 height 214
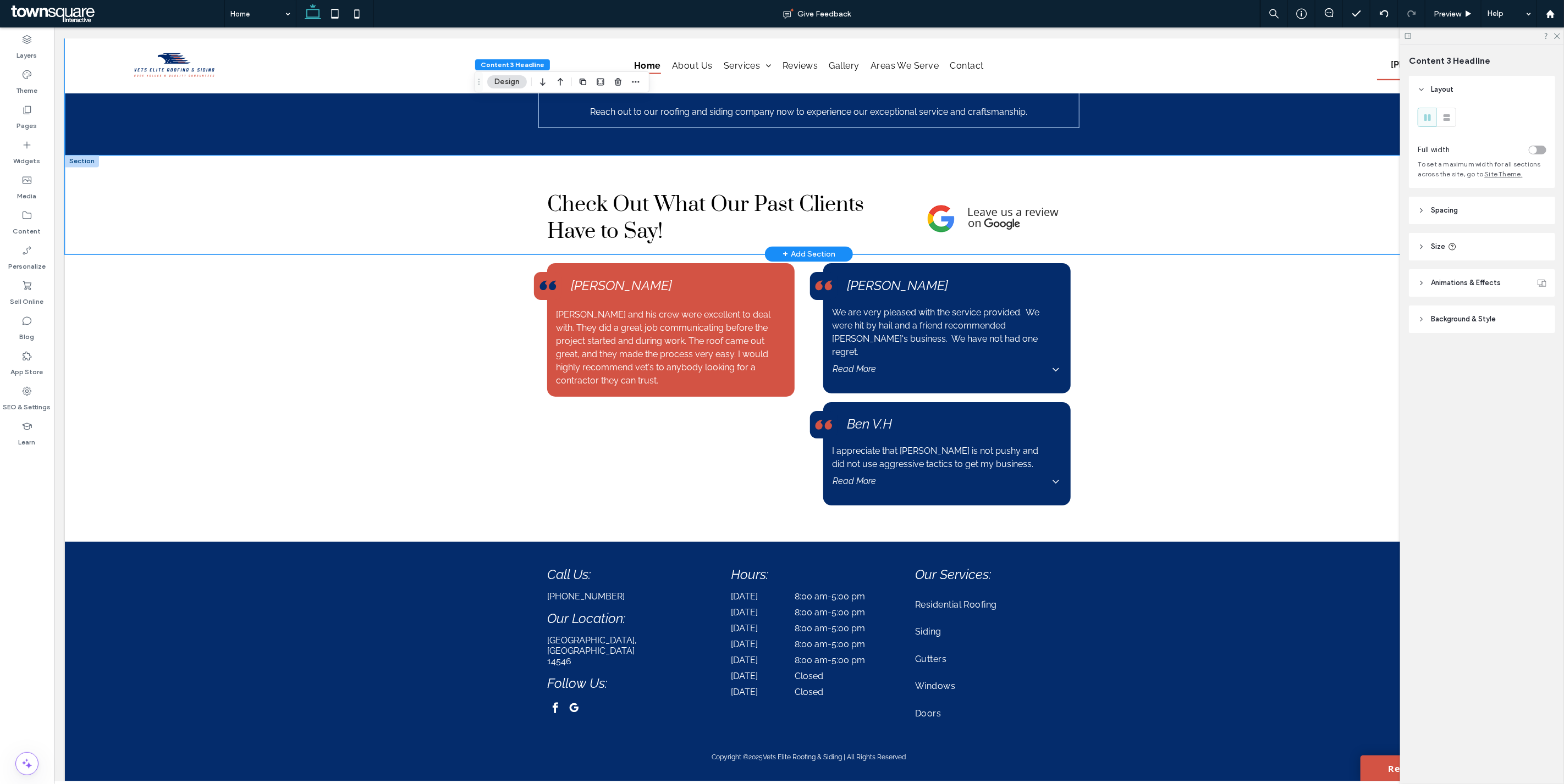
click at [1222, 184] on div "Check Out What Our Past Clients Have to Say!" at bounding box center [808, 205] width 1487 height 99
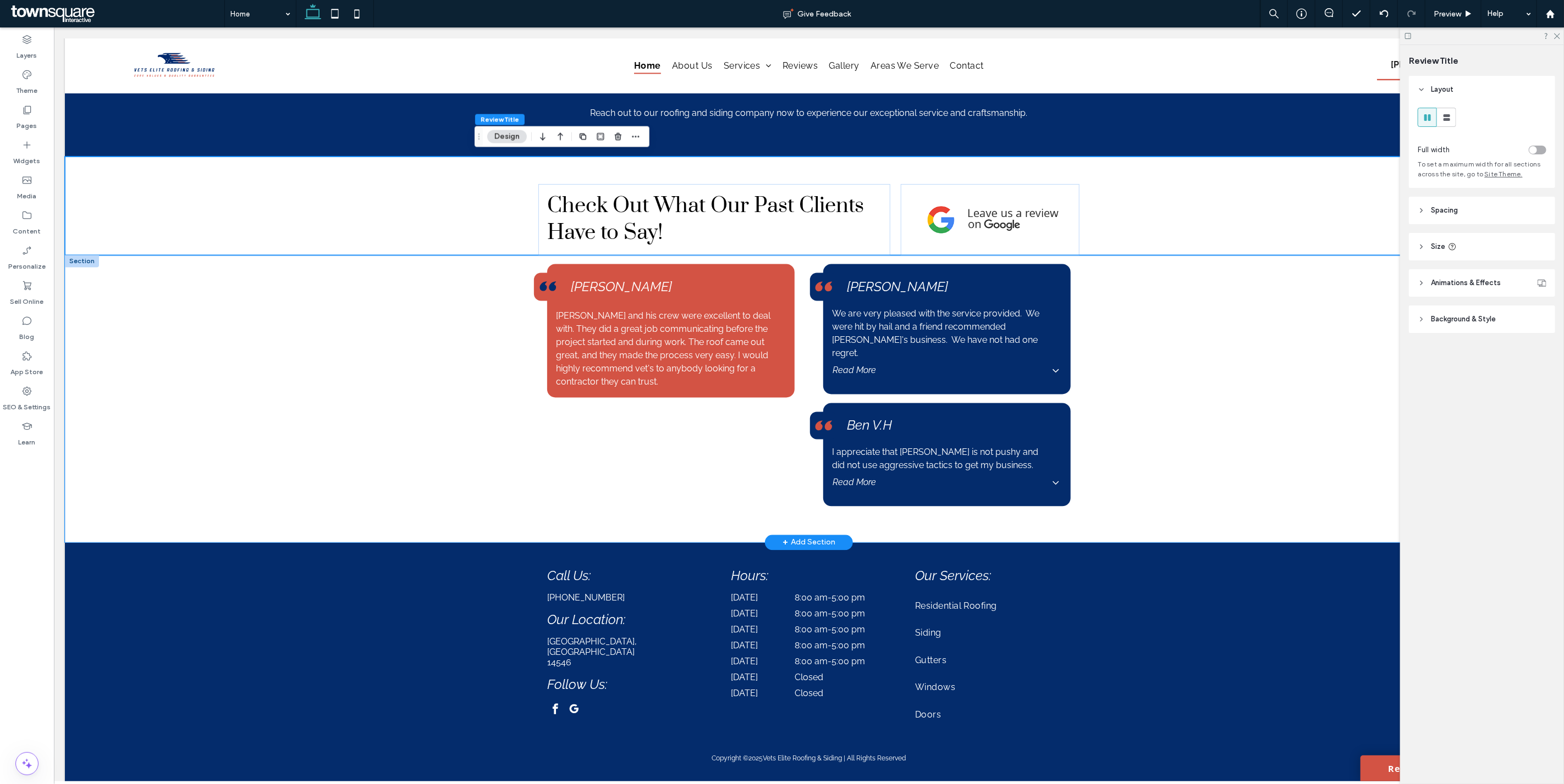
scroll to position [1737, 0]
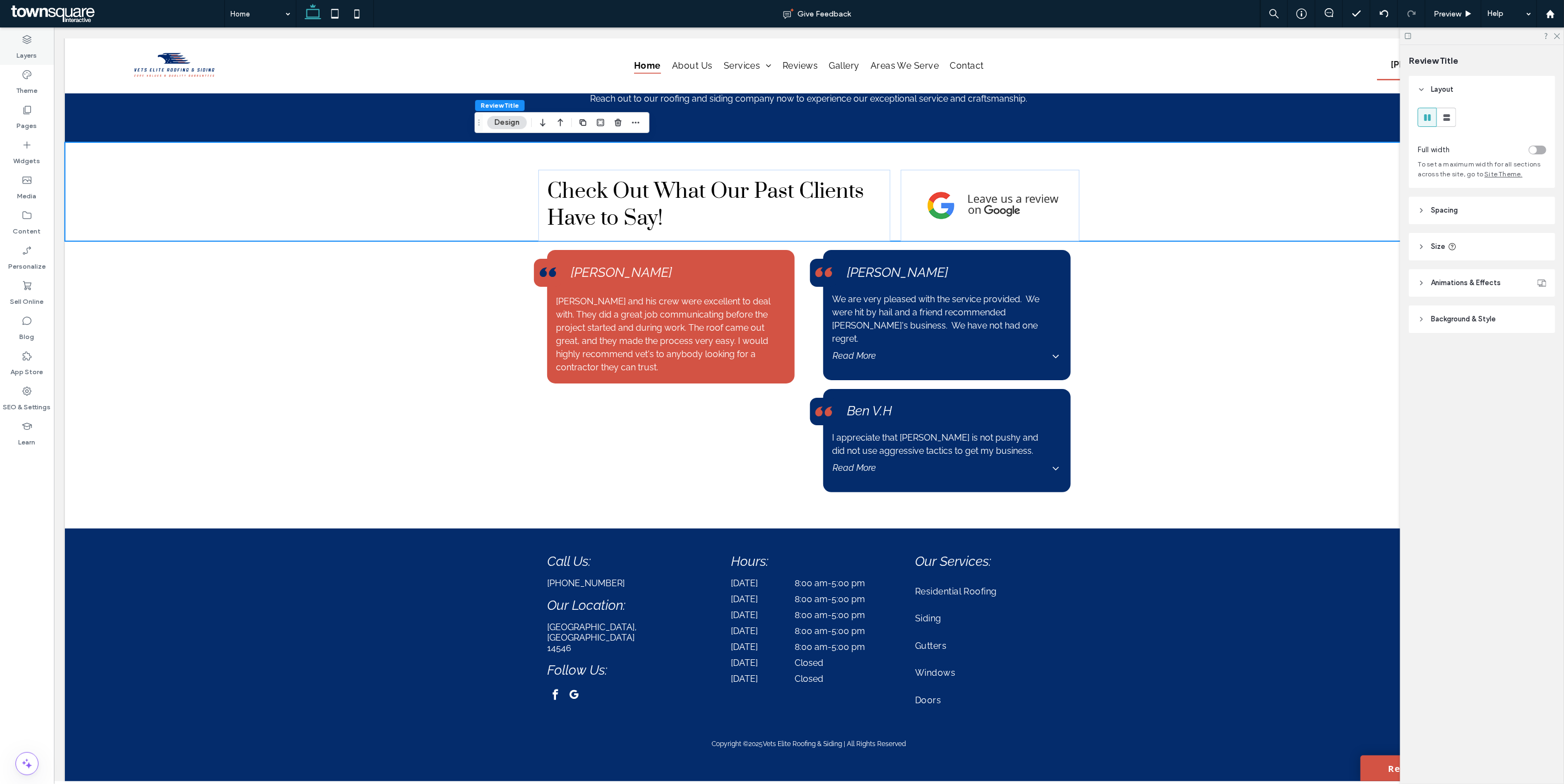
click at [4, 39] on div "Layers" at bounding box center [26, 47] width 54 height 36
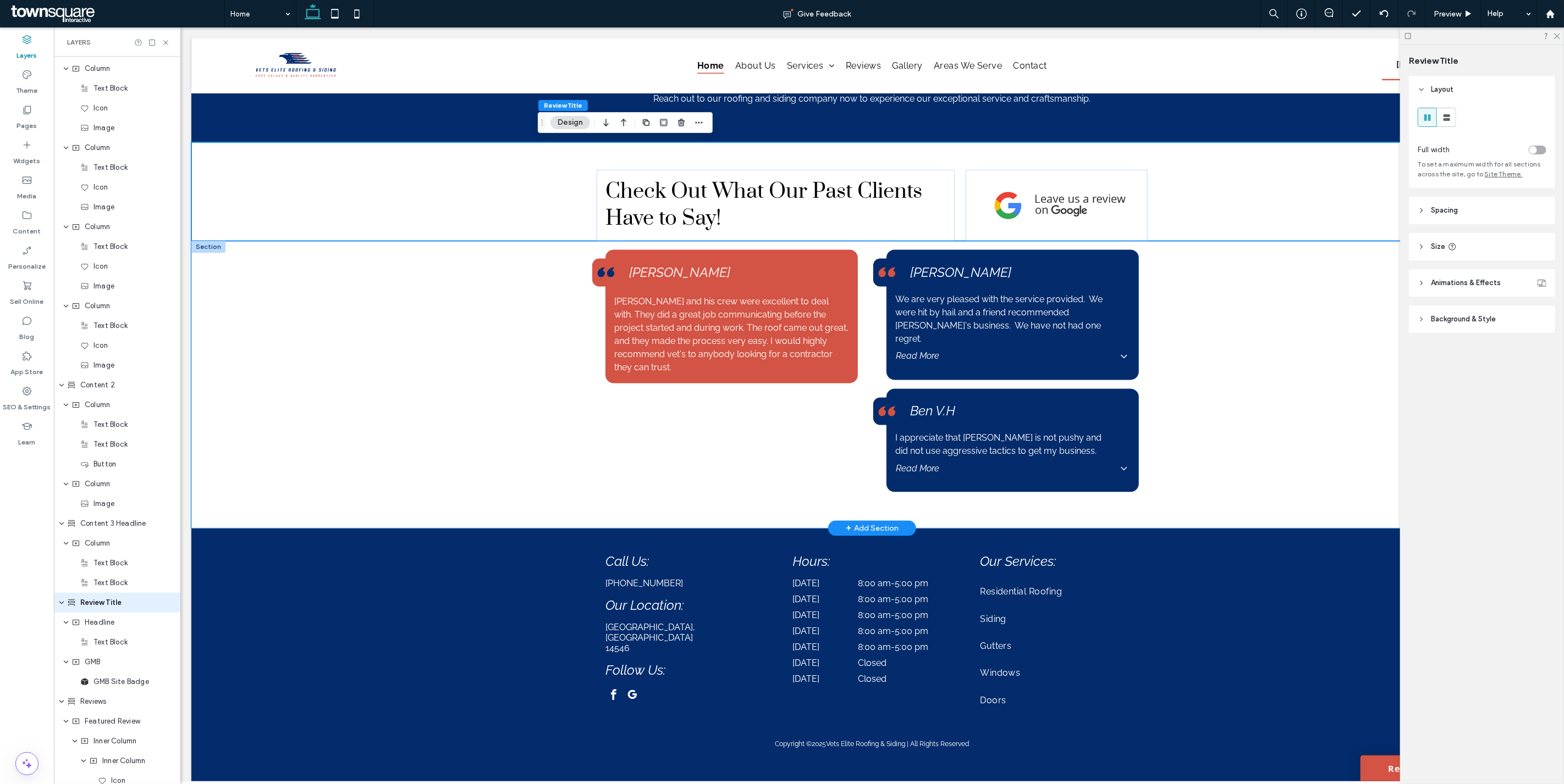
scroll to position [952, 0]
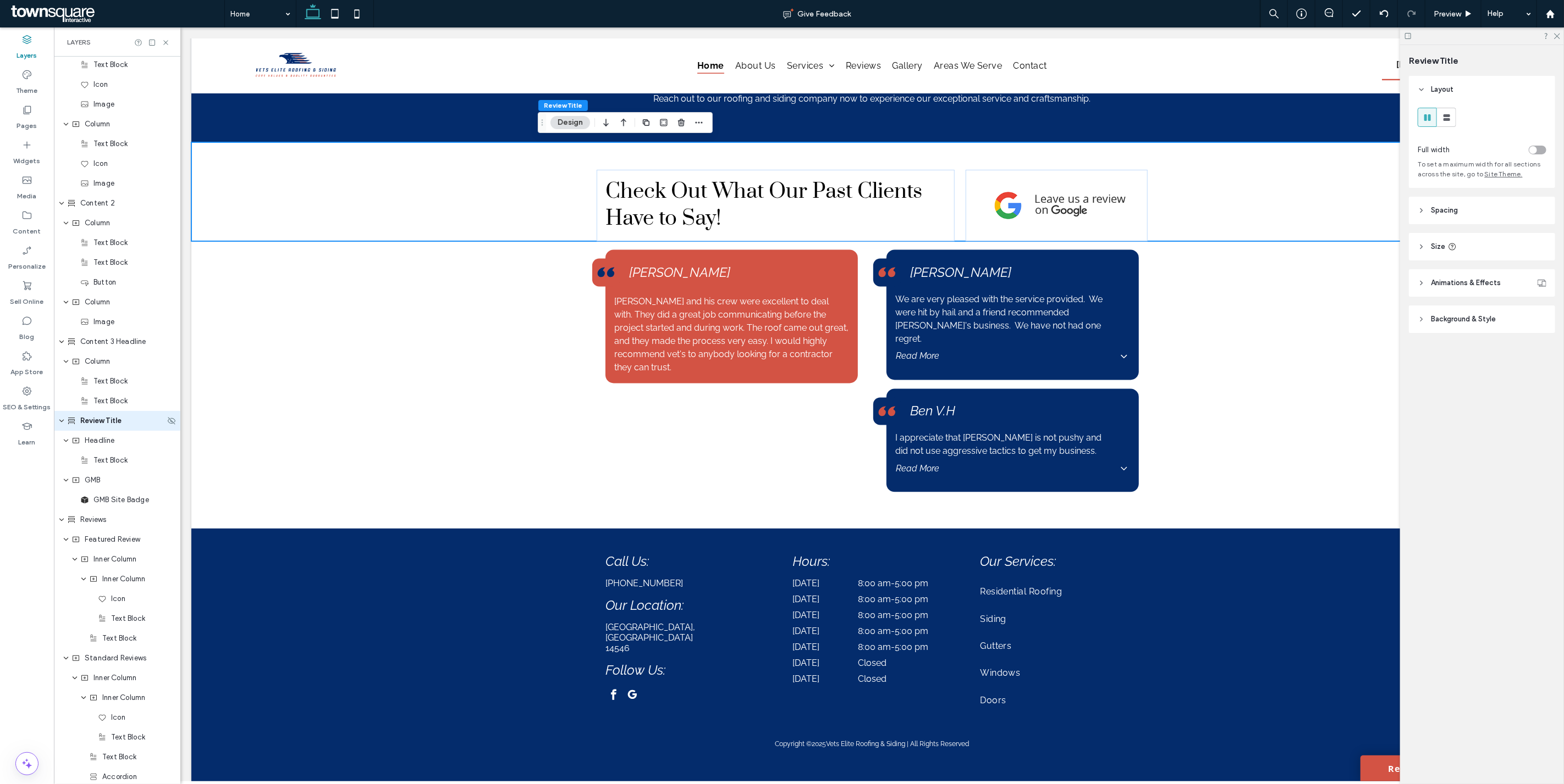
click at [105, 425] on span "Review Title" at bounding box center [100, 421] width 41 height 11
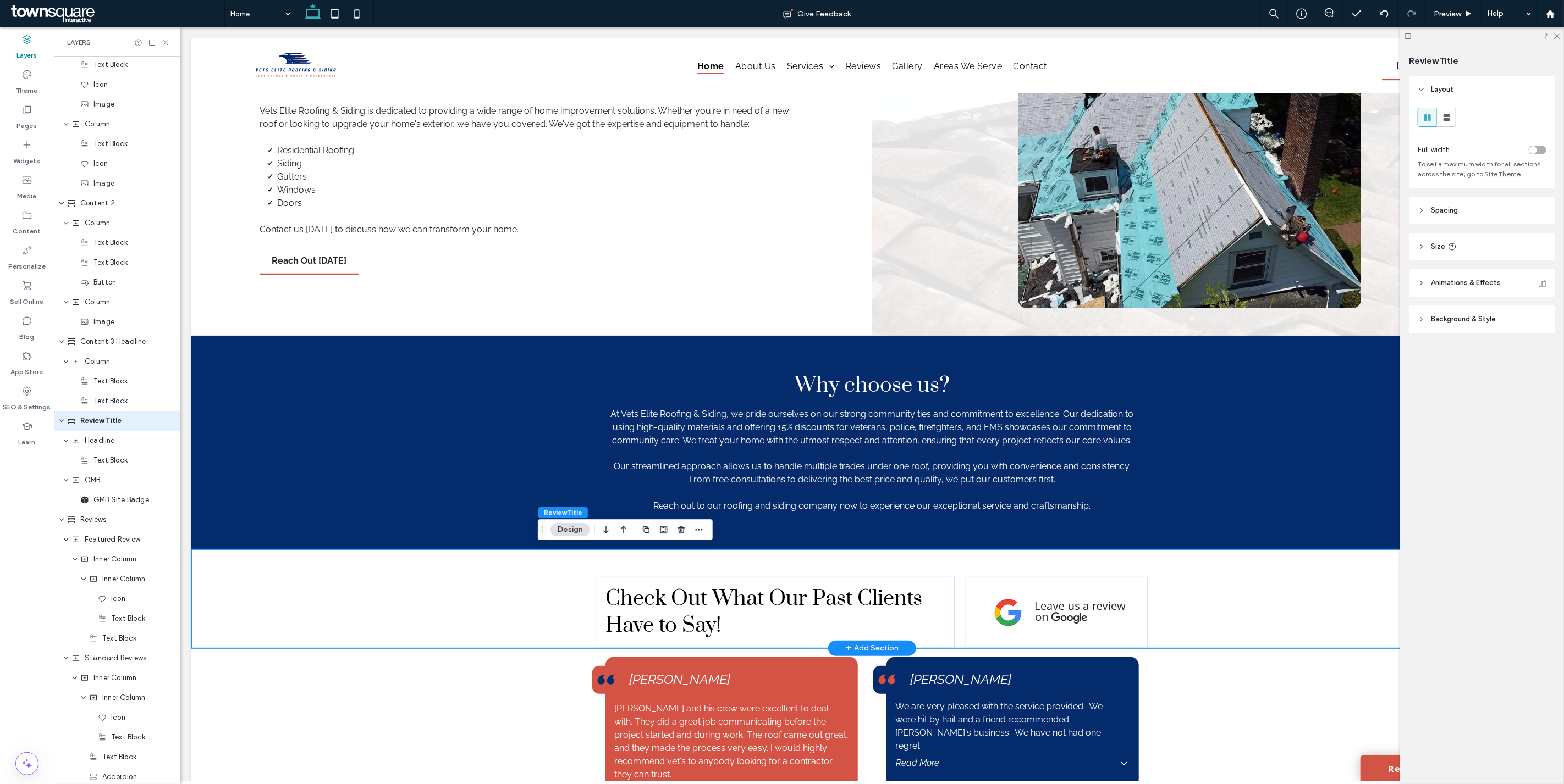
scroll to position [1737, 0]
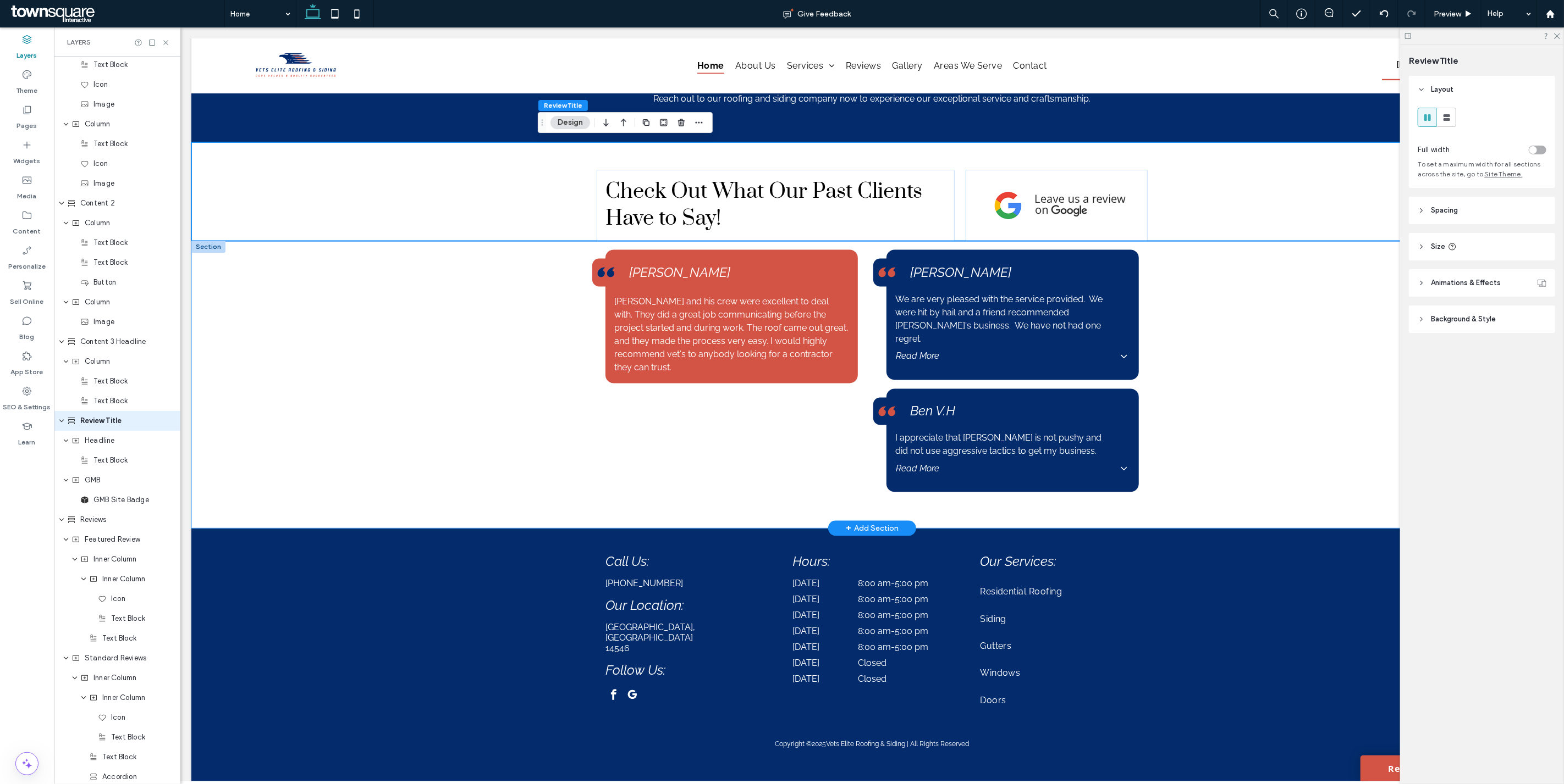
click at [315, 433] on div "[PERSON_NAME] and his crew were excellent to deal with. They did a great job co…" at bounding box center [871, 385] width 1361 height 288
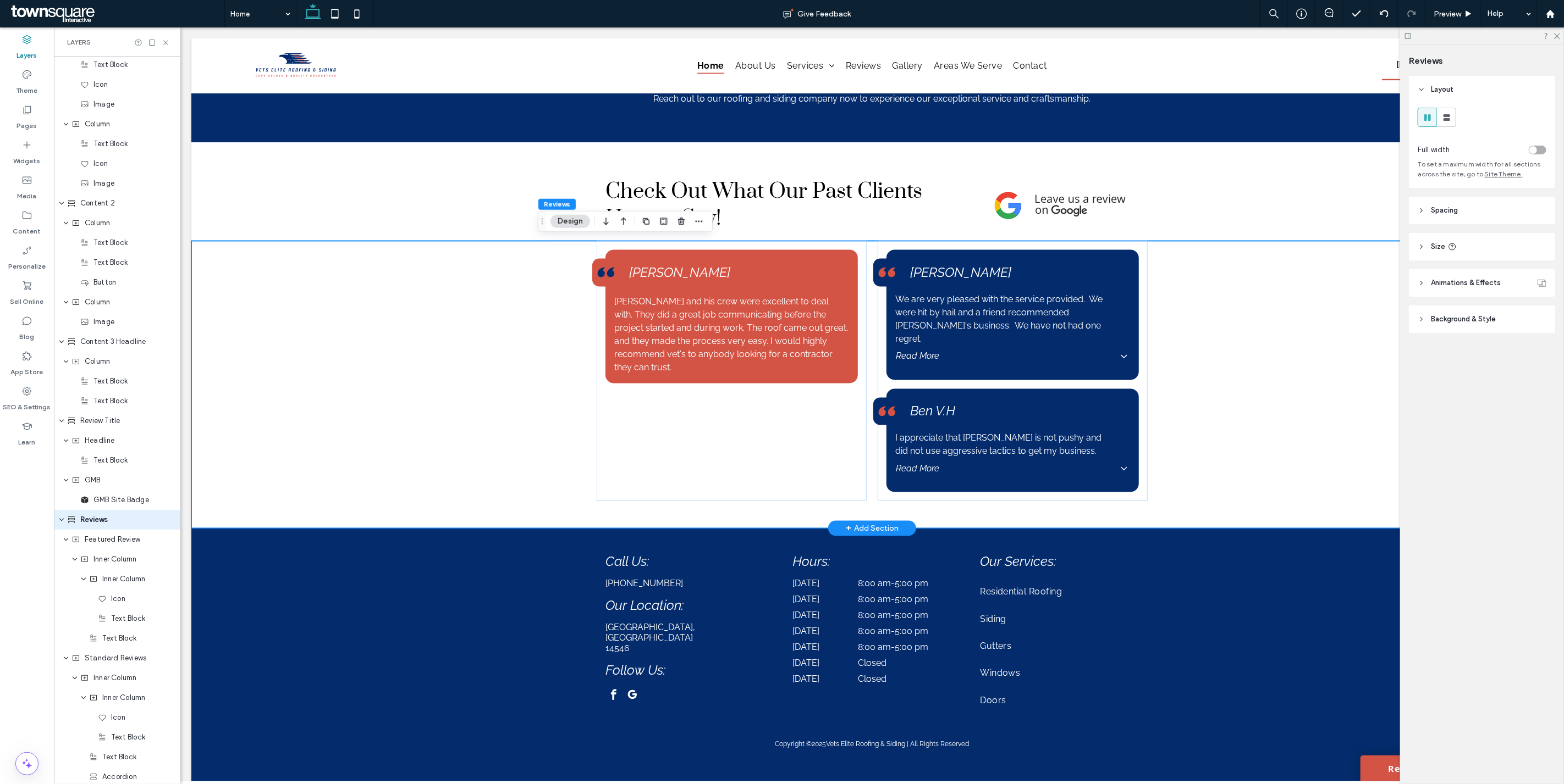
scroll to position [1050, 0]
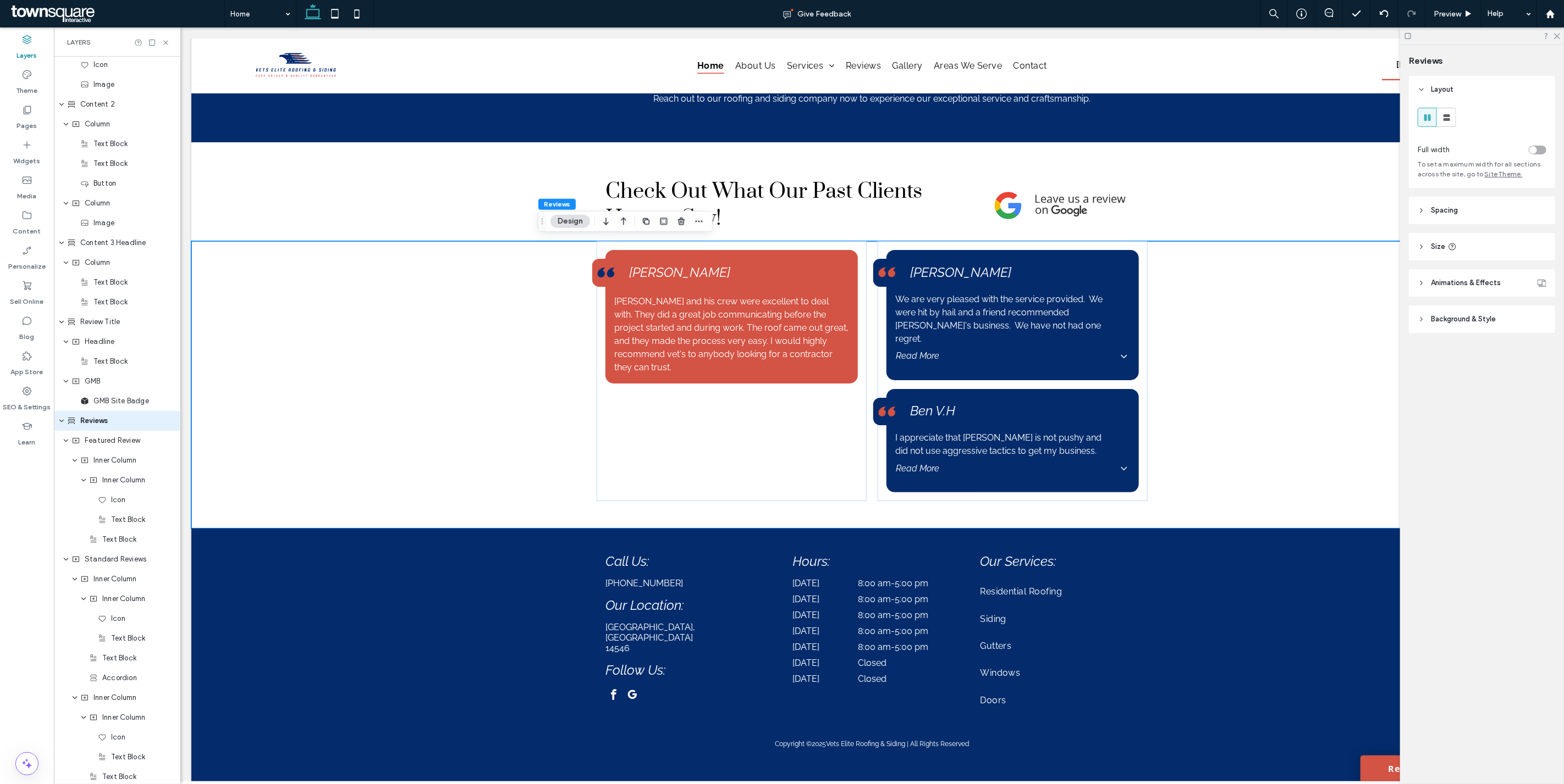
click at [1422, 214] on icon at bounding box center [1421, 210] width 7 height 7
click at [1454, 286] on span "Animations & Effects" at bounding box center [1465, 283] width 70 height 11
click at [91, 429] on div "Reviews" at bounding box center [117, 421] width 127 height 20
click at [1063, 342] on div "Read More" at bounding box center [1012, 356] width 234 height 28
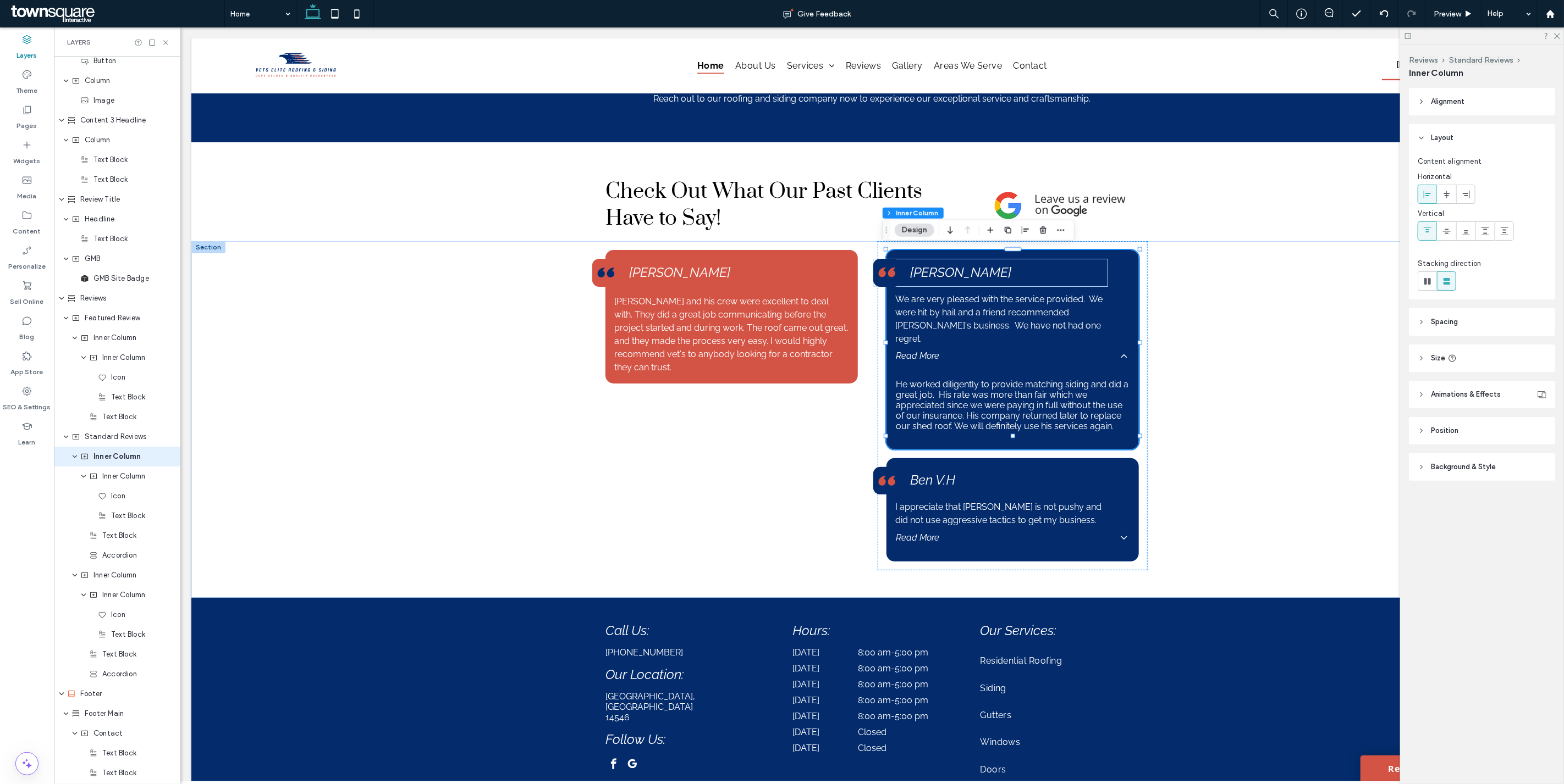
scroll to position [1208, 0]
click at [1469, 392] on span "Animations & Effects" at bounding box center [1465, 394] width 70 height 11
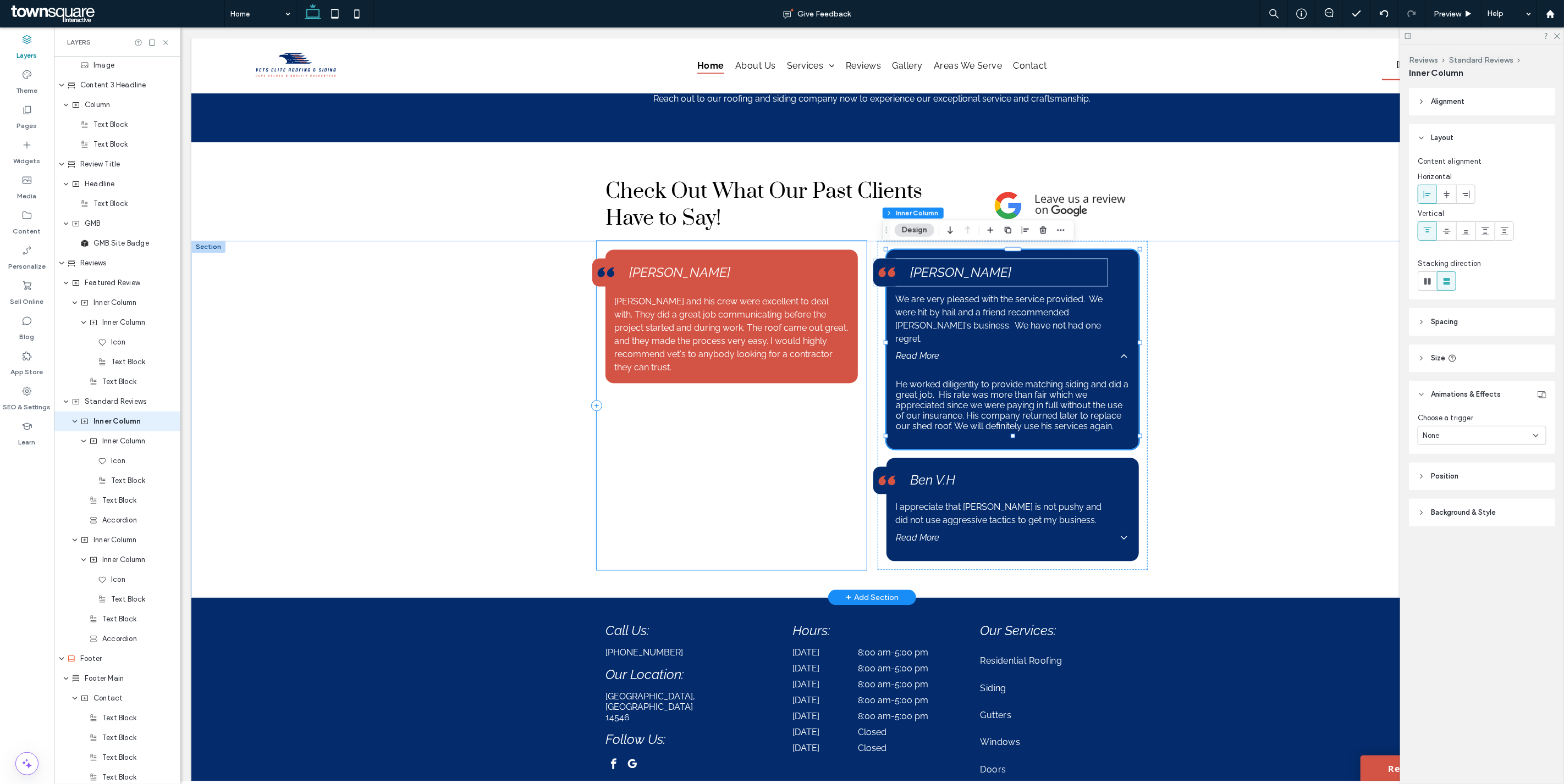
click at [854, 424] on div "[PERSON_NAME] and his crew were excellent to deal with. They did a great job co…" at bounding box center [731, 406] width 270 height 330
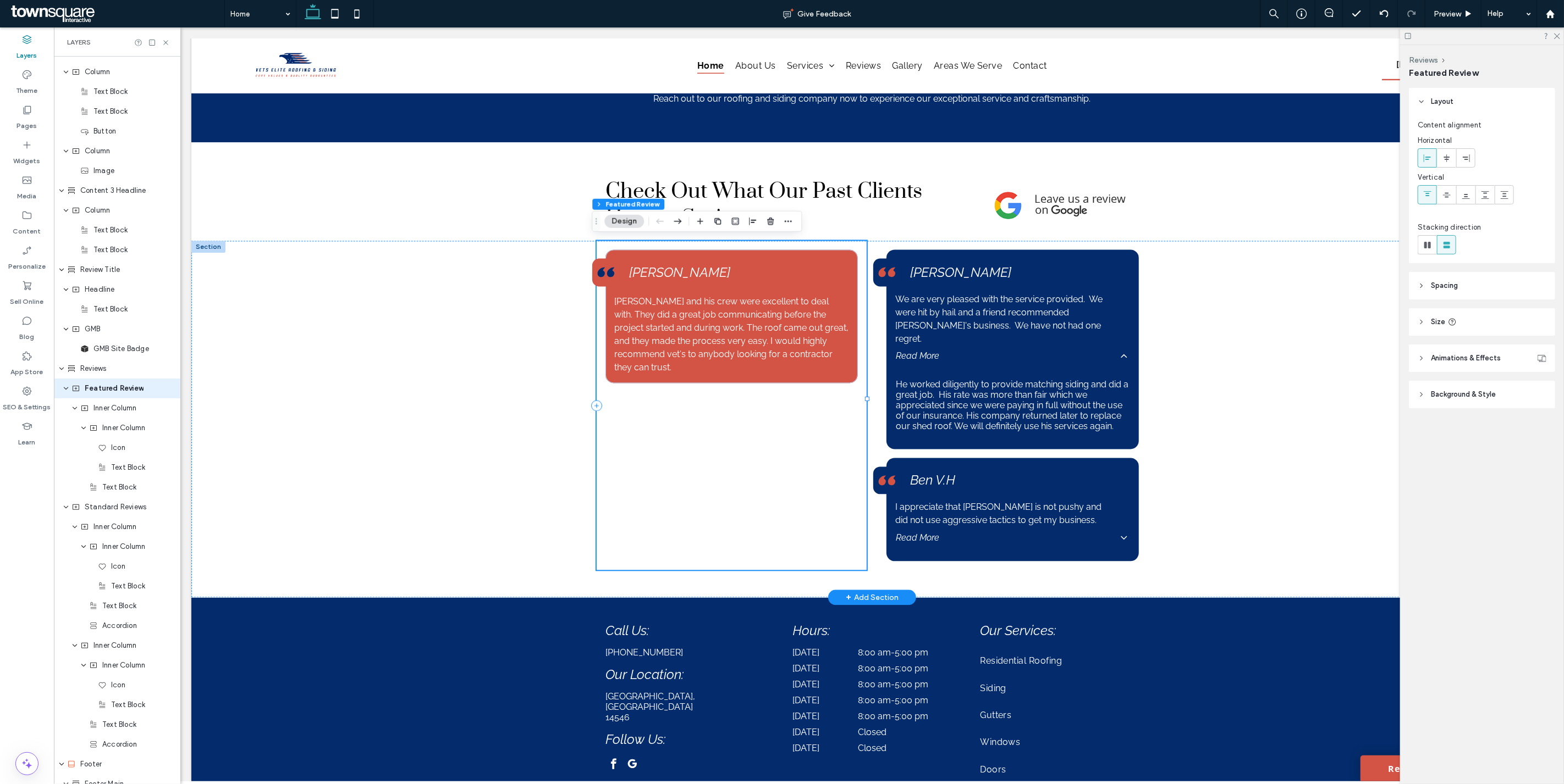
scroll to position [1070, 0]
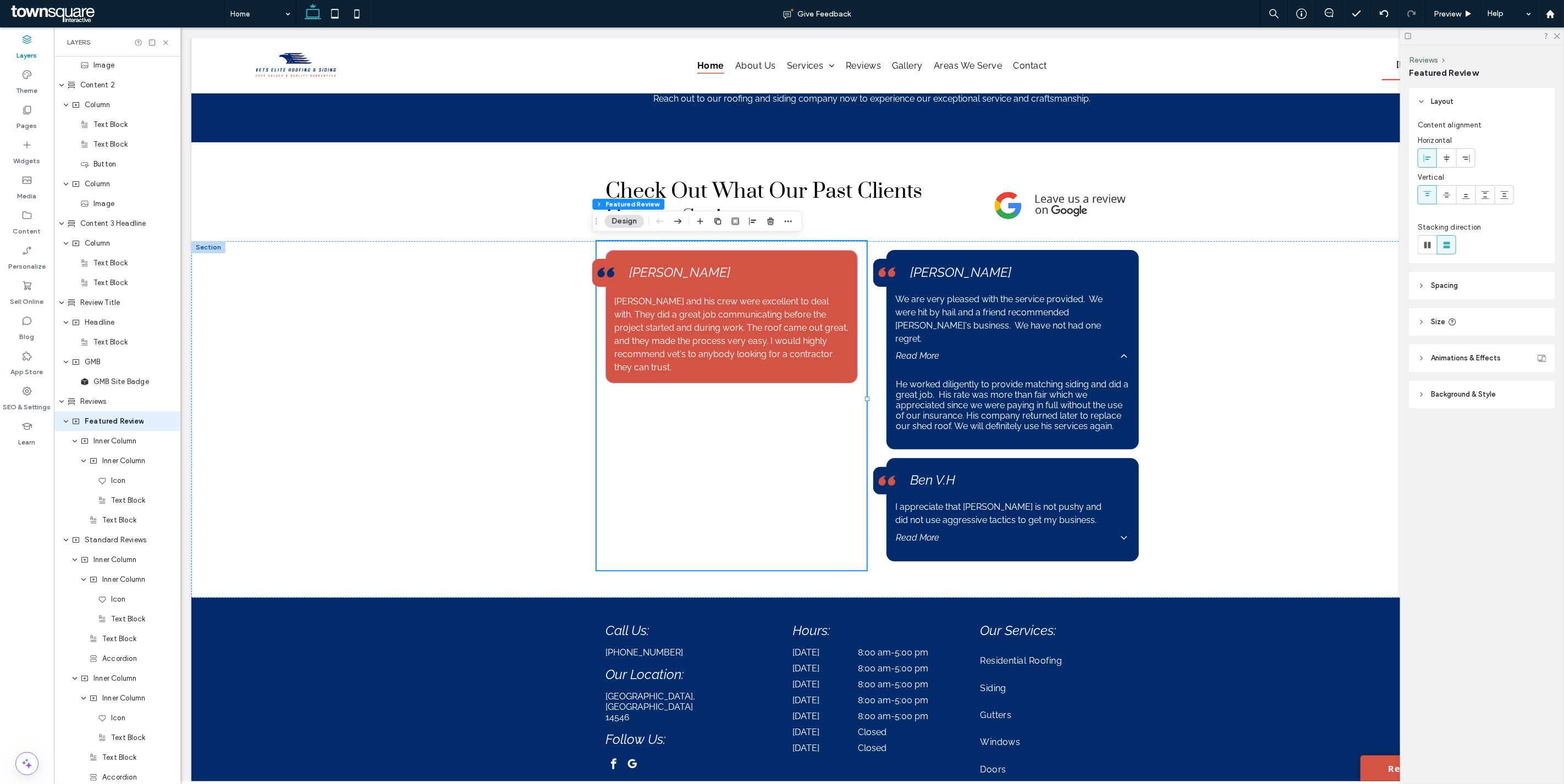
click at [1430, 361] on header "Animations & Effects" at bounding box center [1481, 358] width 147 height 27
click at [1457, 402] on div "None" at bounding box center [1477, 400] width 110 height 11
click at [1457, 424] on div "None" at bounding box center [1482, 418] width 128 height 19
click at [1139, 526] on div "[PERSON_NAME] We are very pleased with the service provided. We were hit by hai…" at bounding box center [1012, 406] width 270 height 330
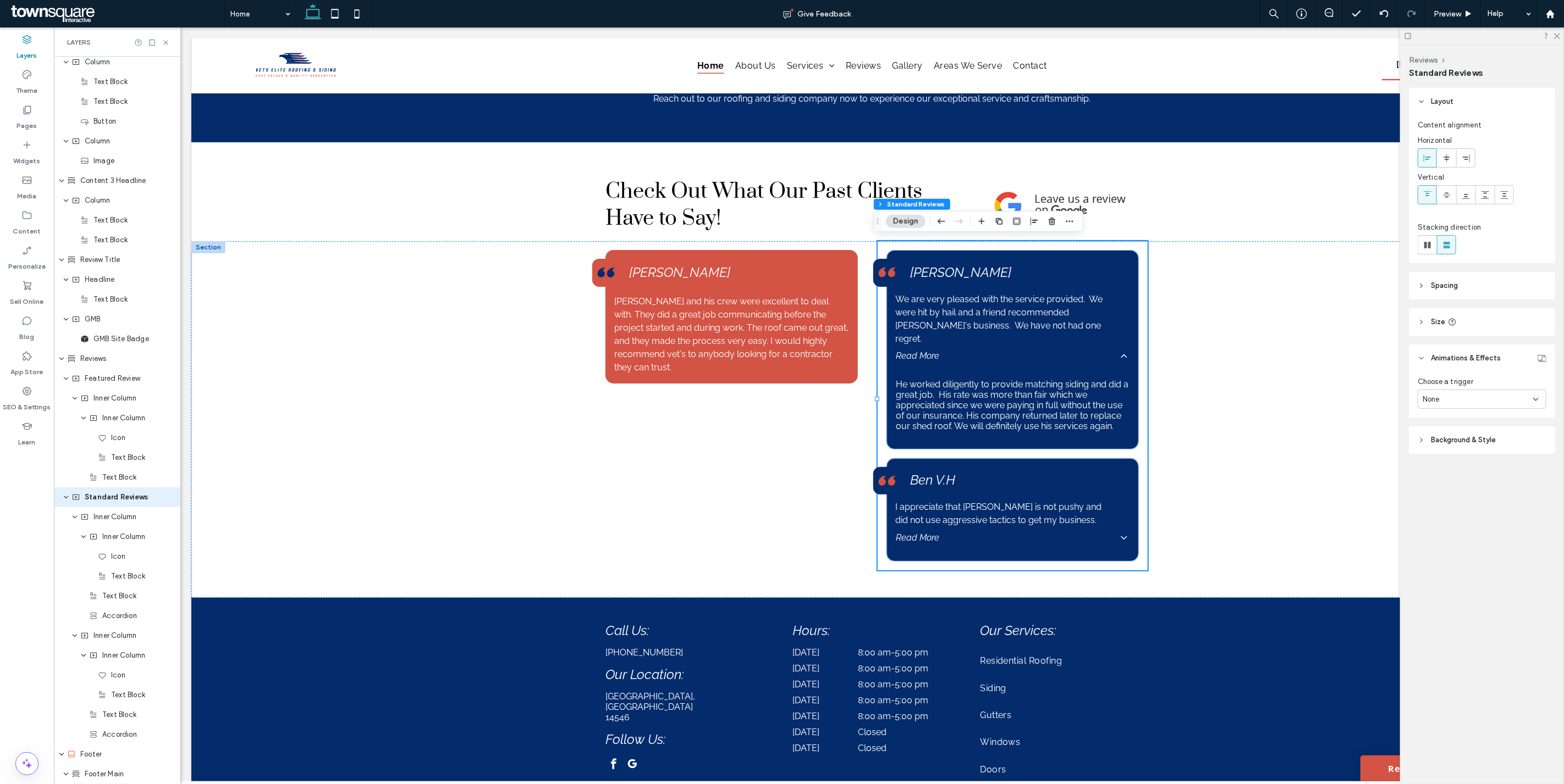
scroll to position [1189, 0]
click at [1450, 392] on div "None" at bounding box center [1481, 399] width 128 height 19
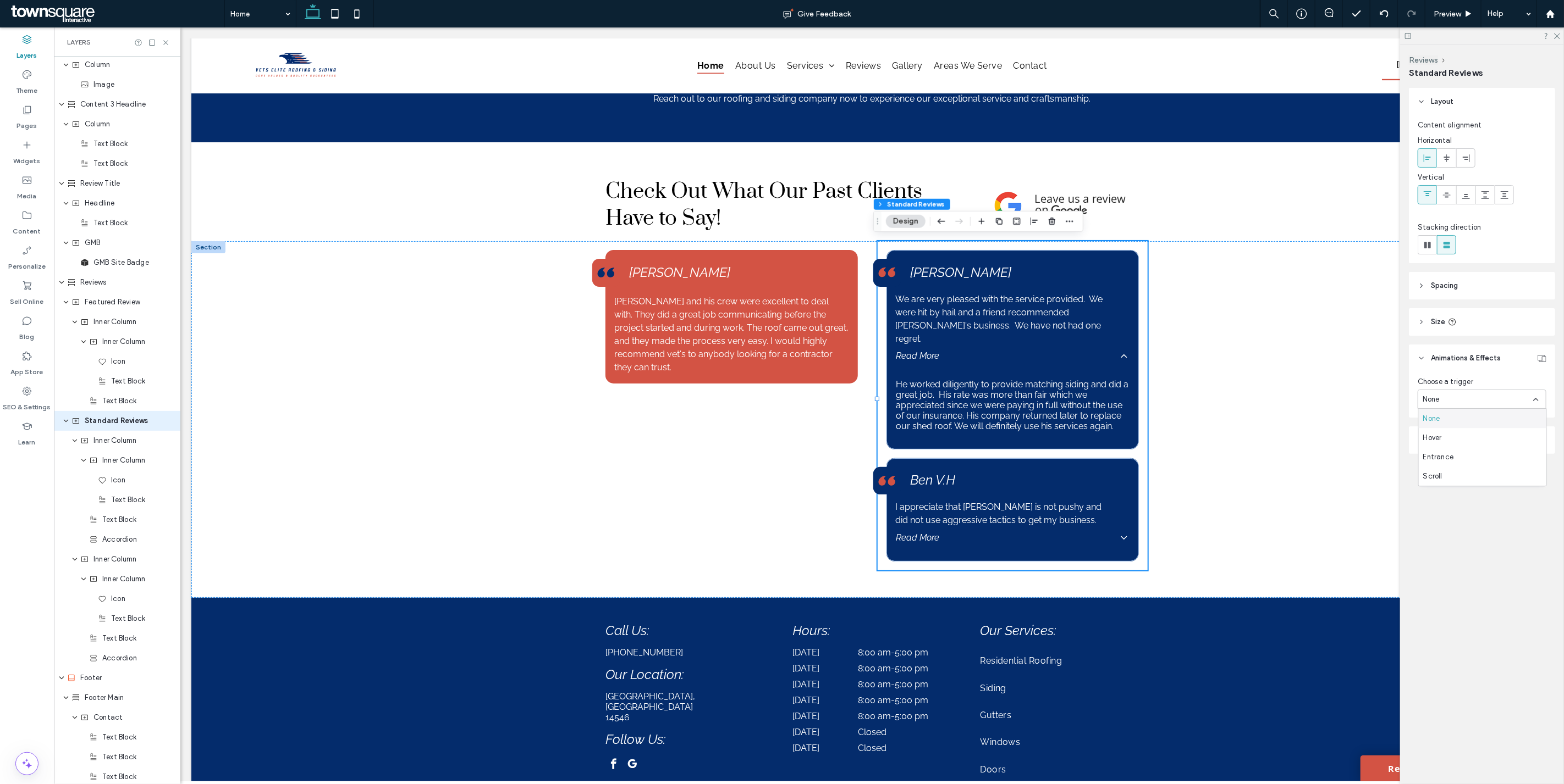
drag, startPoint x: 1454, startPoint y: 419, endPoint x: 1443, endPoint y: 424, distance: 12.1
click at [1454, 423] on div "None" at bounding box center [1482, 418] width 128 height 19
click at [1271, 465] on div "[PERSON_NAME] and his crew were excellent to deal with. They did a great job co…" at bounding box center [871, 420] width 1361 height 357
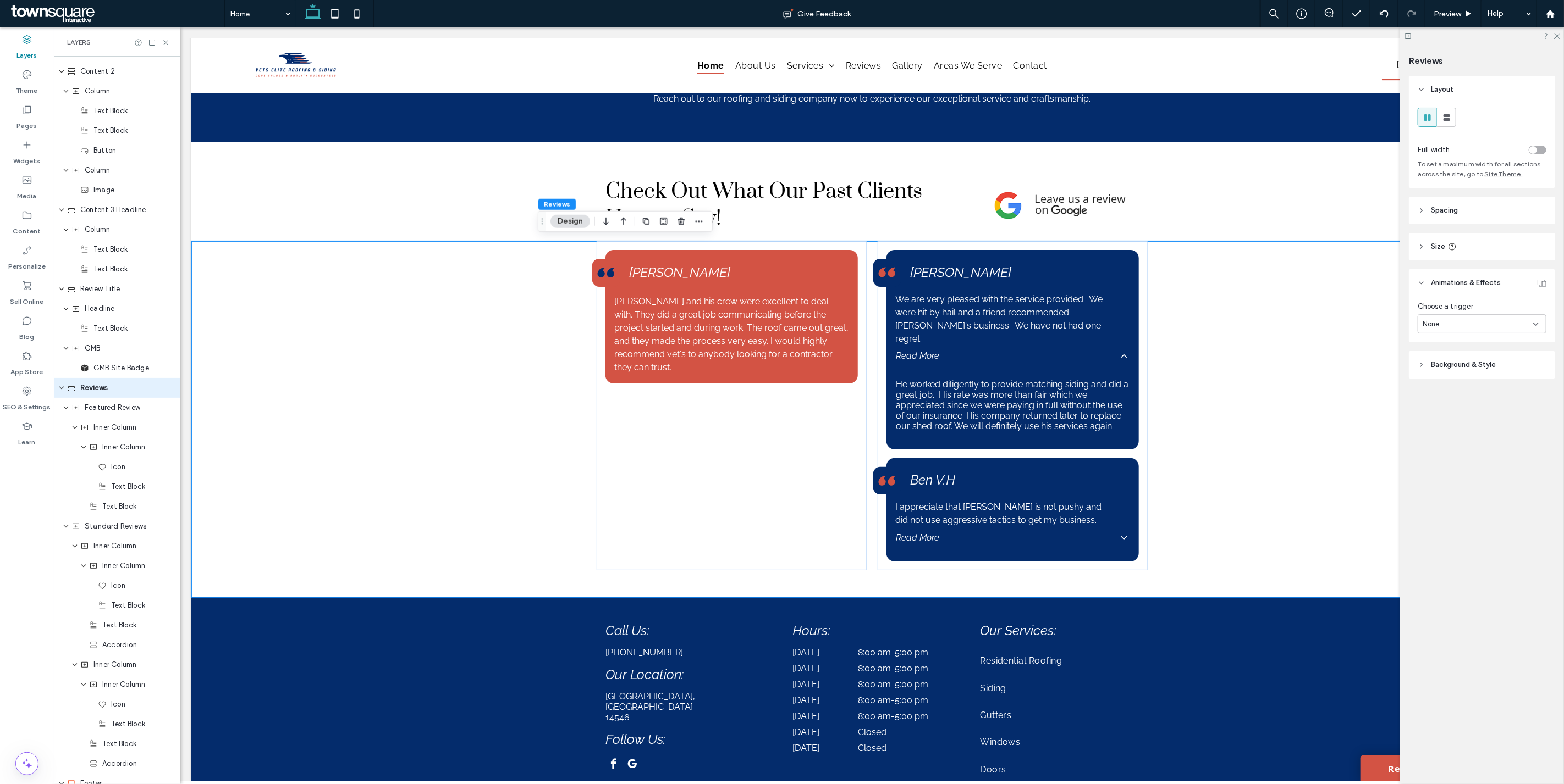
scroll to position [1050, 0]
click at [1470, 330] on div "None" at bounding box center [1477, 324] width 110 height 11
click at [1456, 344] on div "None" at bounding box center [1482, 344] width 128 height 19
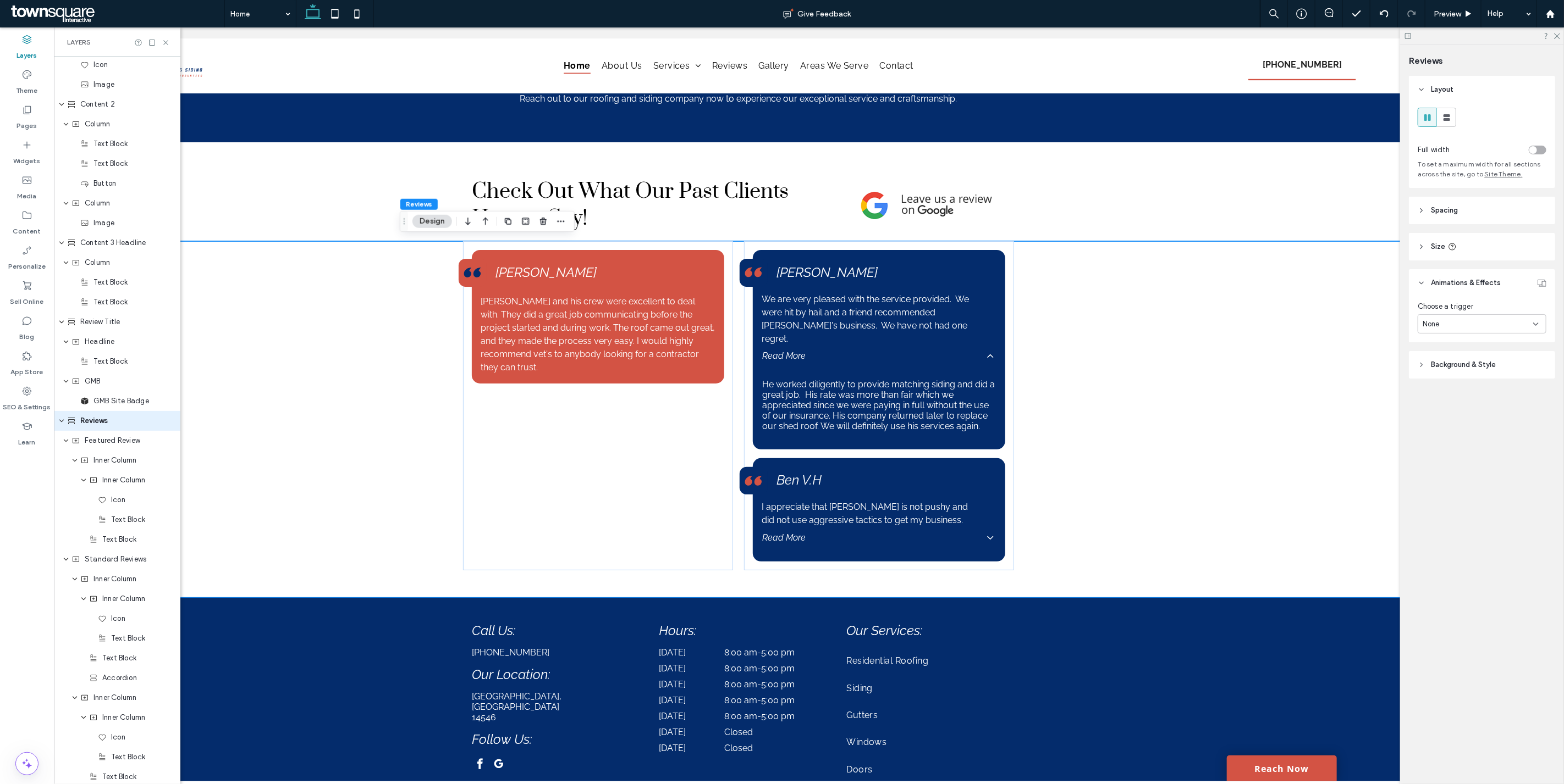
scroll to position [0, 138]
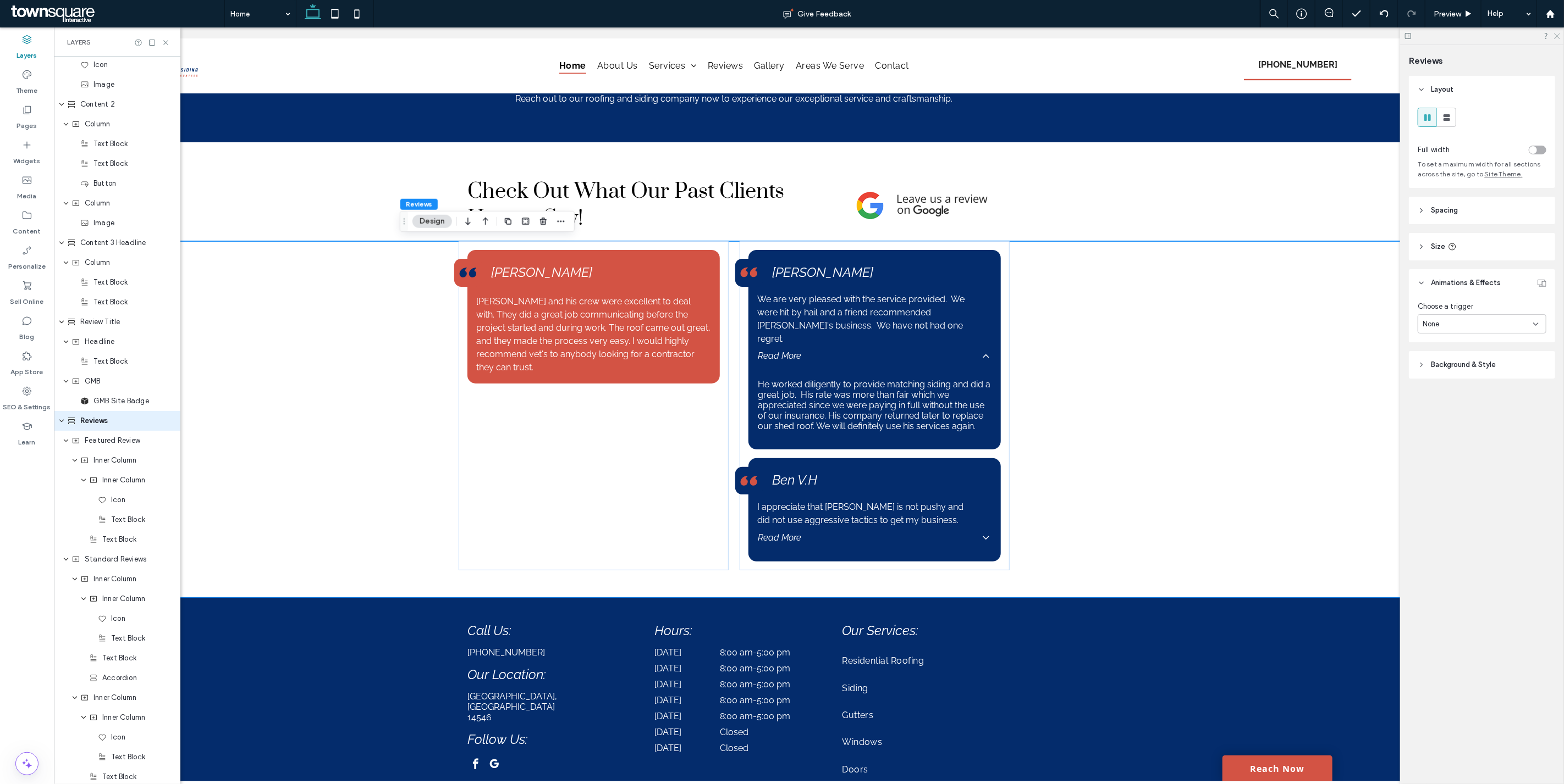
click at [1556, 35] on use at bounding box center [1557, 36] width 6 height 6
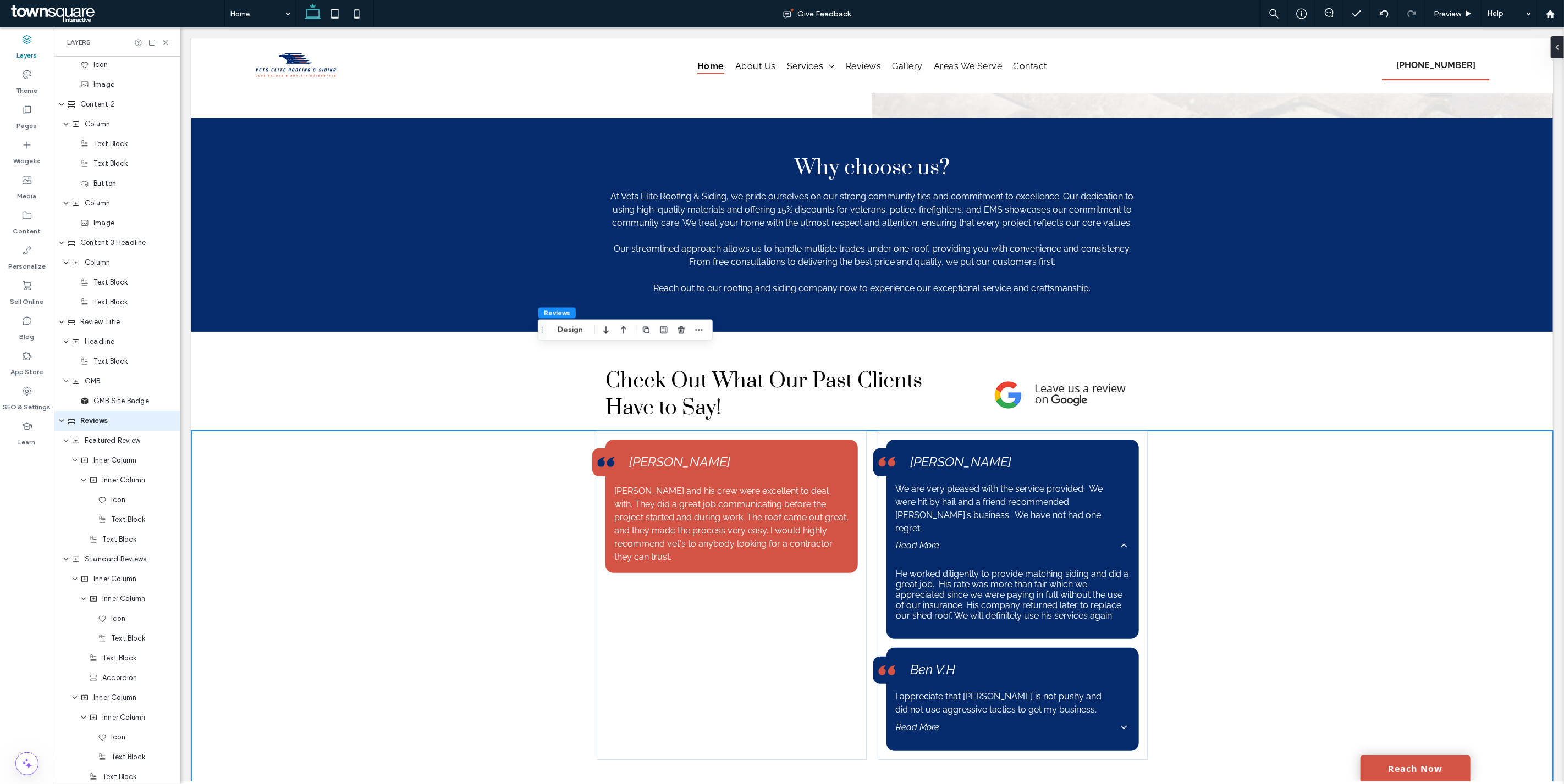
scroll to position [1675, 0]
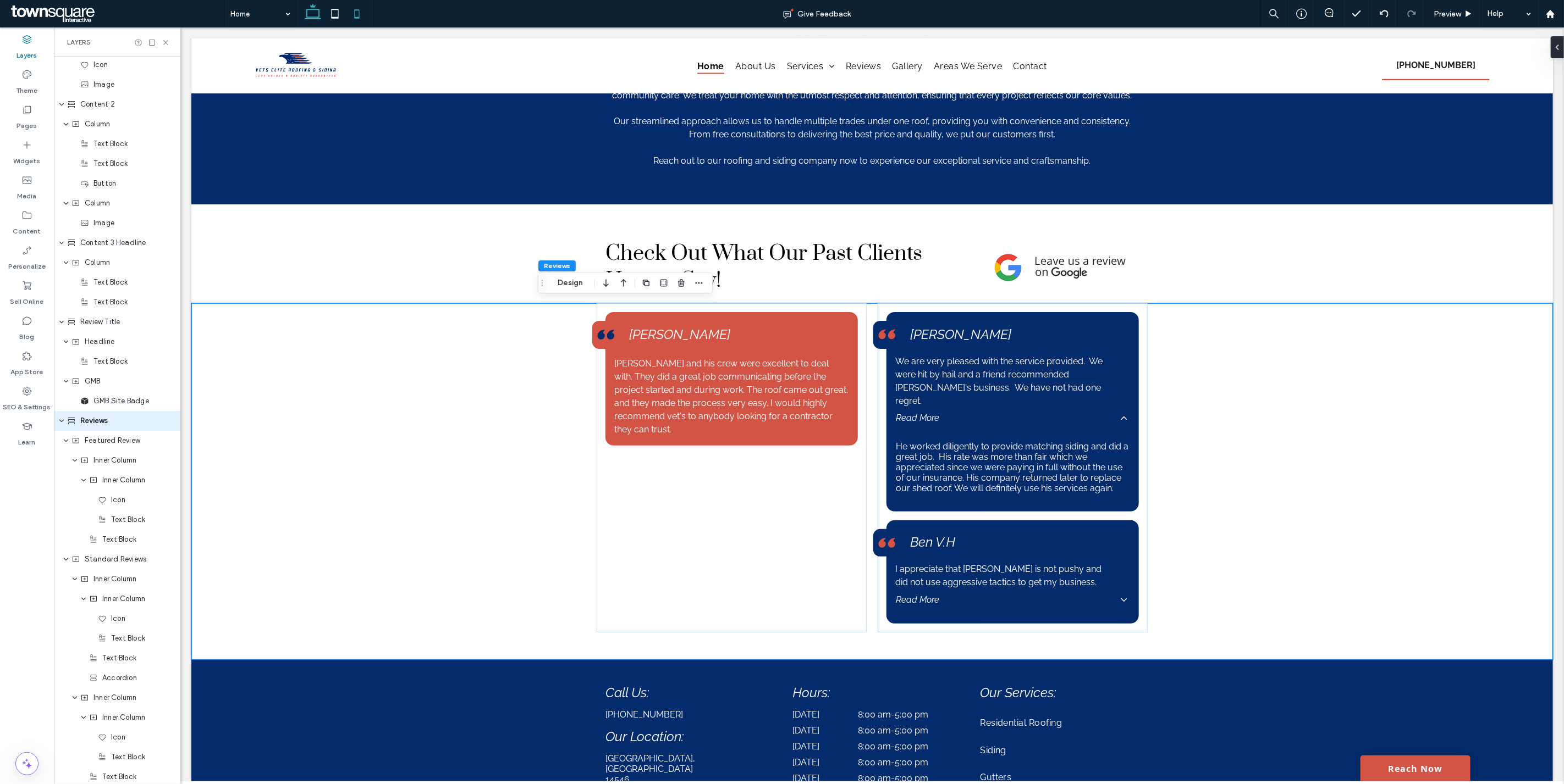
click at [357, 7] on icon at bounding box center [357, 14] width 22 height 22
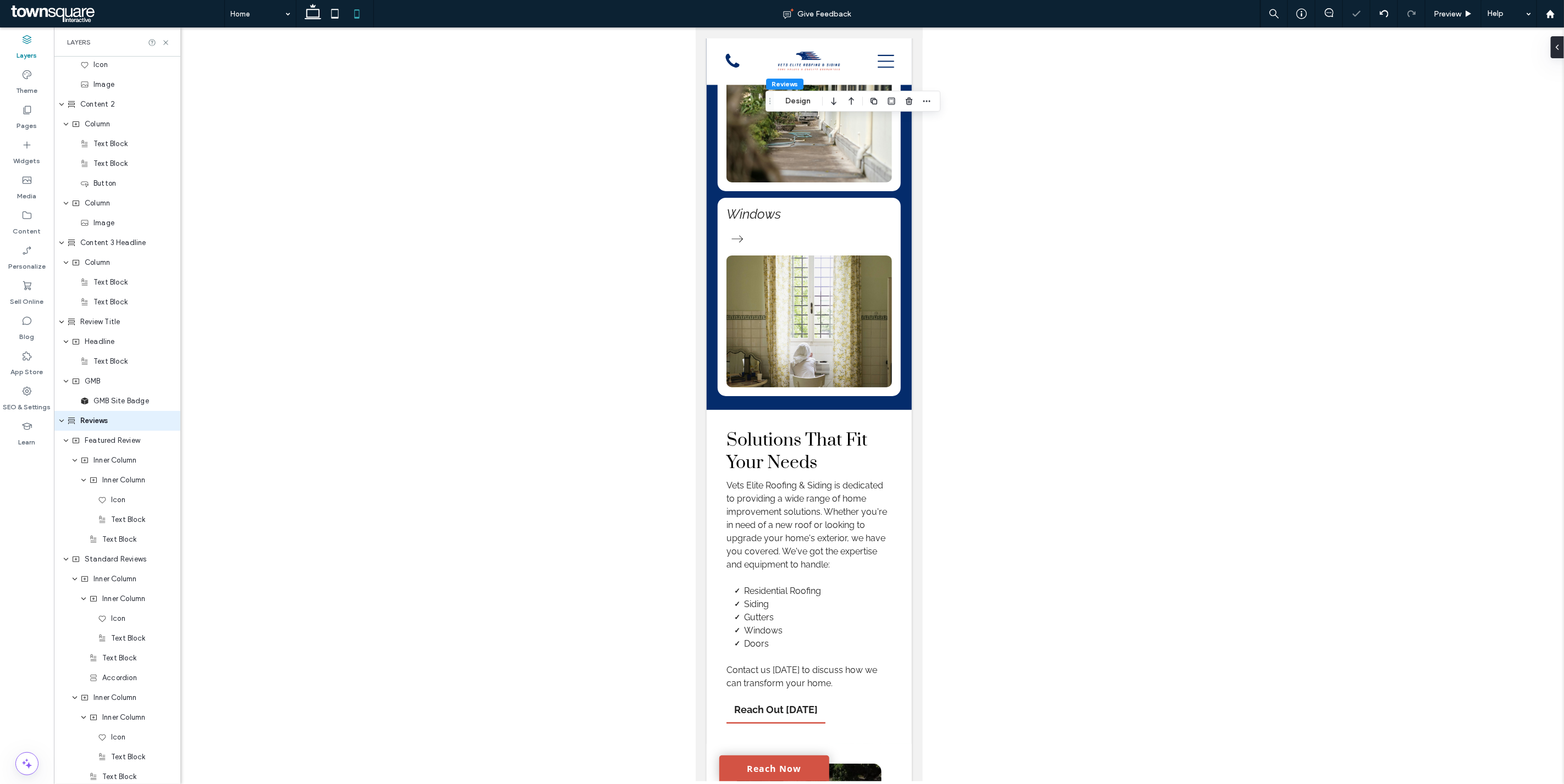
scroll to position [3070, 0]
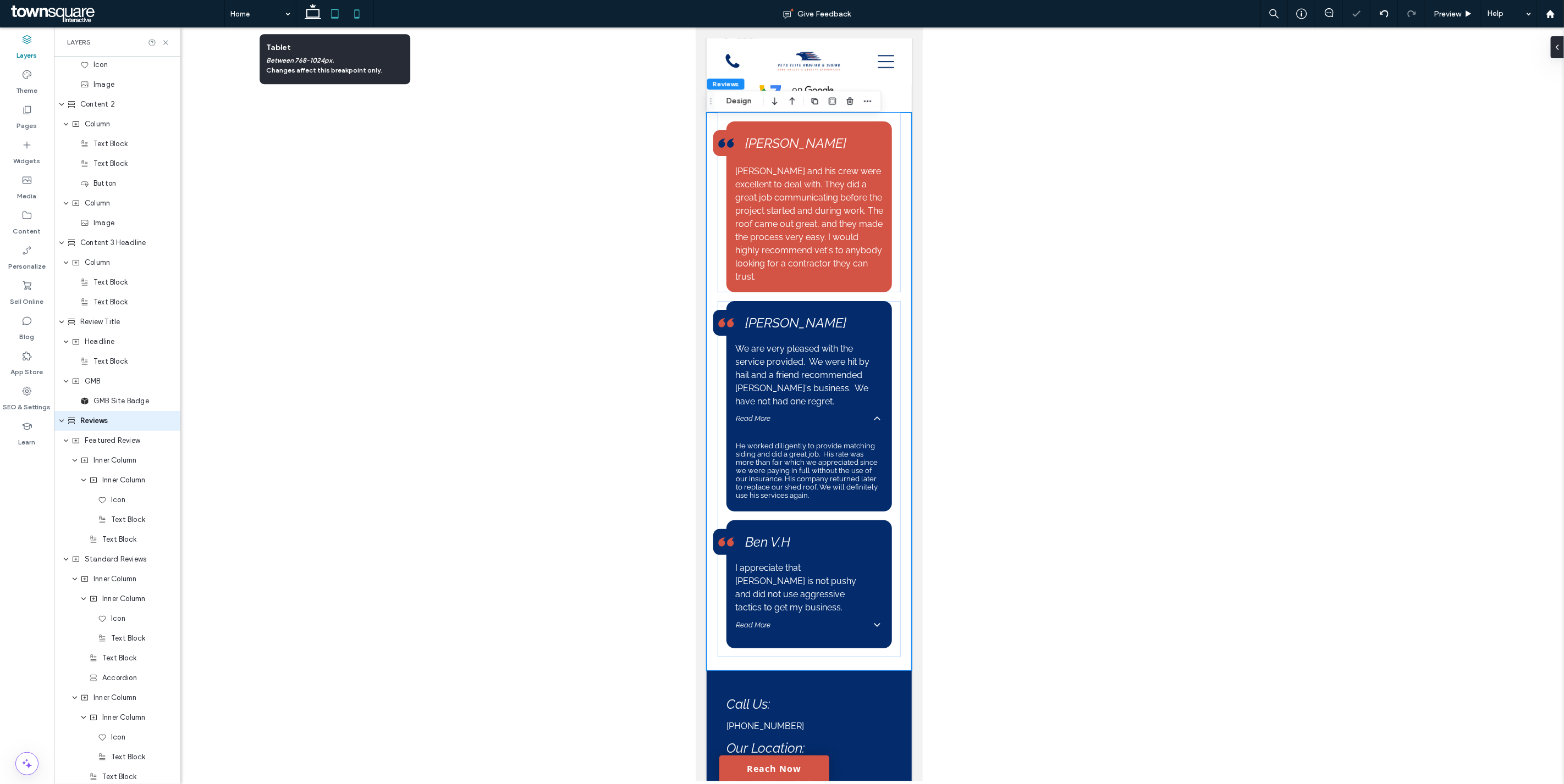
click at [327, 13] on icon at bounding box center [334, 14] width 22 height 22
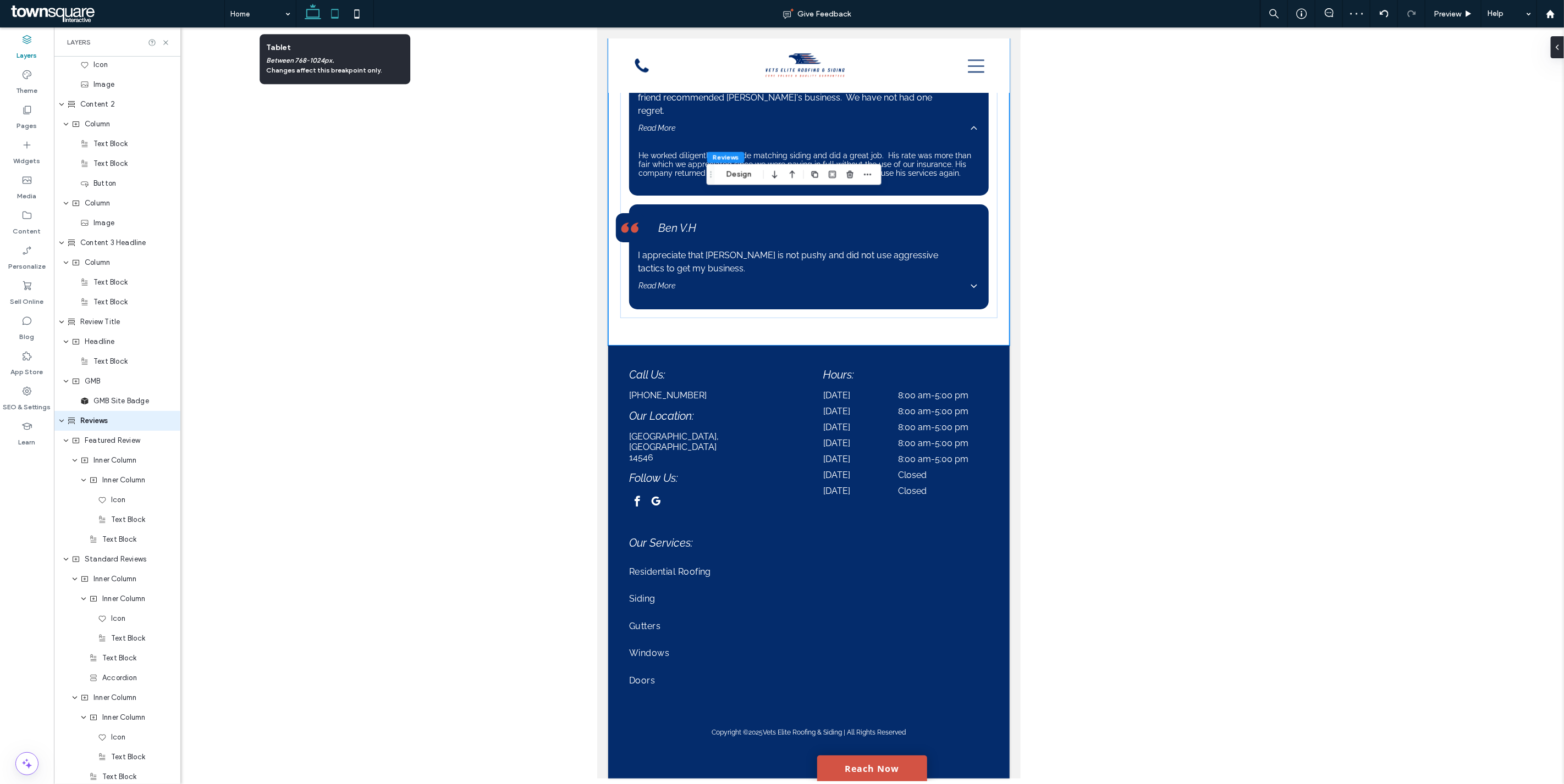
type input "**"
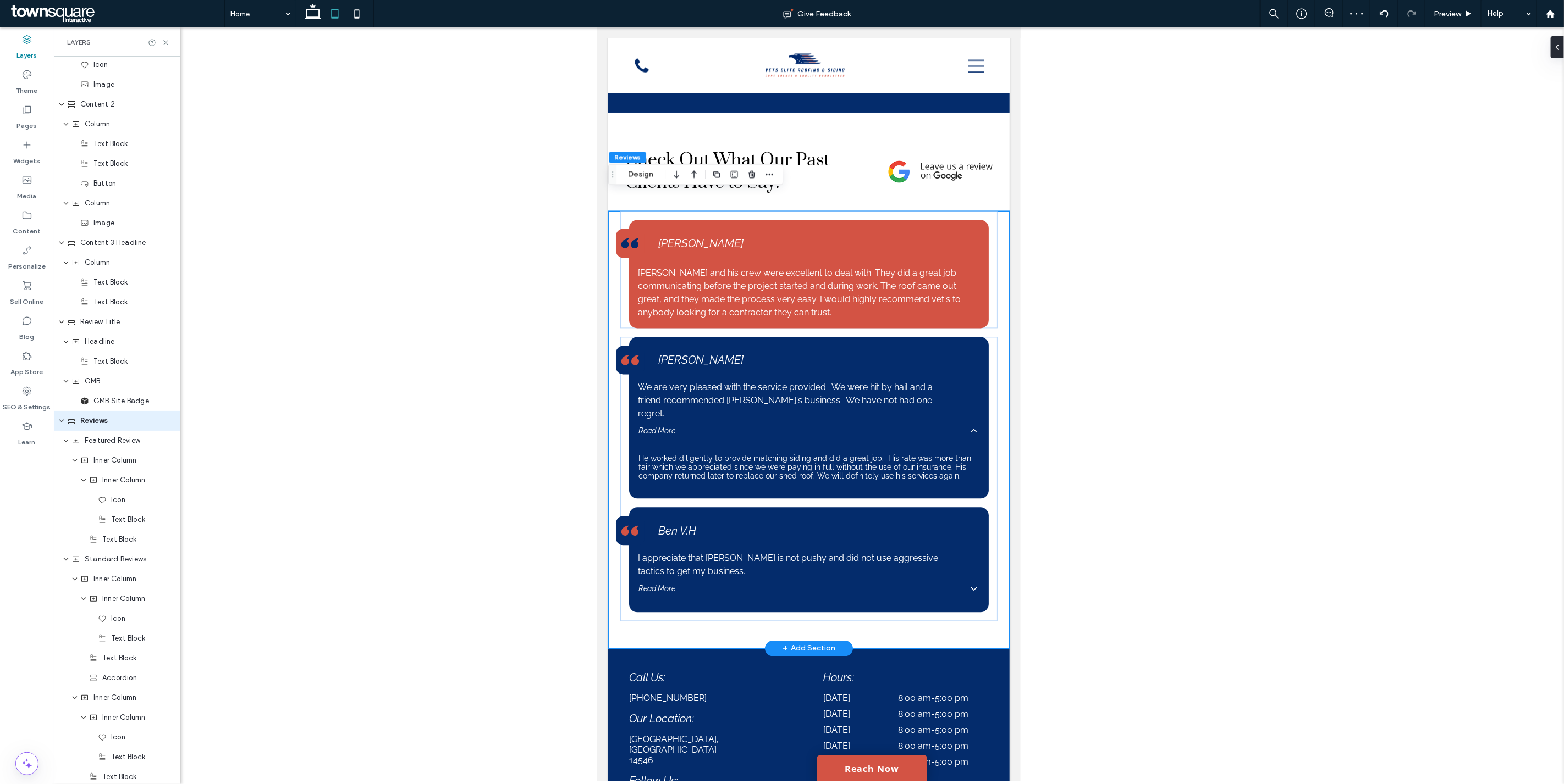
click at [992, 594] on div "[PERSON_NAME] and his crew were excellent to deal with. They did a great job co…" at bounding box center [808, 430] width 402 height 437
click at [980, 585] on div "[PERSON_NAME] We are very pleased with the service provided. We were hit by hai…" at bounding box center [808, 479] width 377 height 284
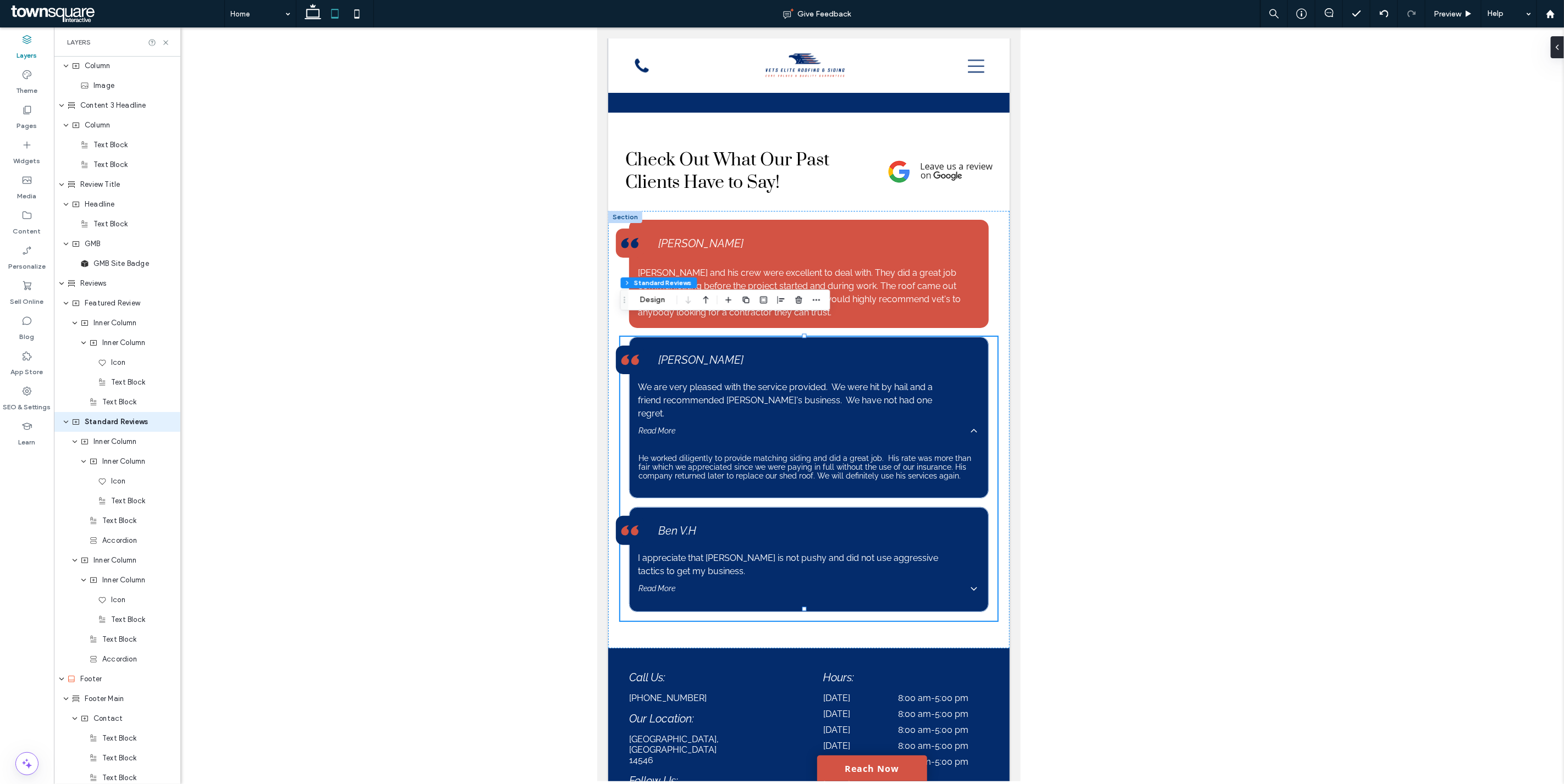
scroll to position [1189, 0]
click at [1553, 46] on use at bounding box center [1552, 46] width 2 height 5
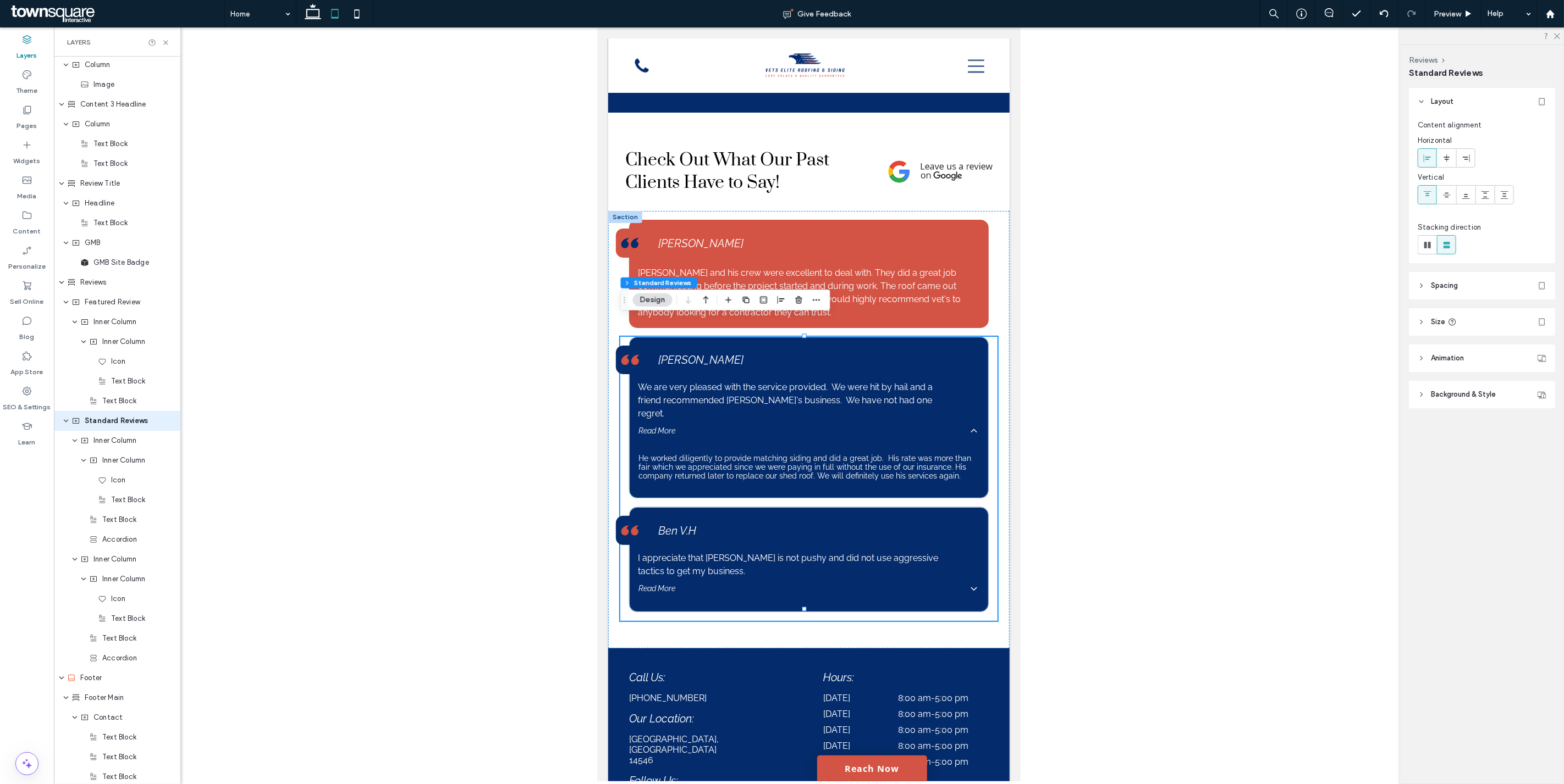
click at [1496, 393] on span "Background & Style" at bounding box center [1462, 394] width 65 height 11
click at [1460, 391] on span "Background & Style" at bounding box center [1462, 394] width 65 height 11
click at [1440, 349] on header "Animation" at bounding box center [1481, 358] width 147 height 27
click at [1466, 397] on div "None" at bounding box center [1477, 400] width 110 height 11
drag, startPoint x: 1450, startPoint y: 421, endPoint x: 1426, endPoint y: 421, distance: 24.0
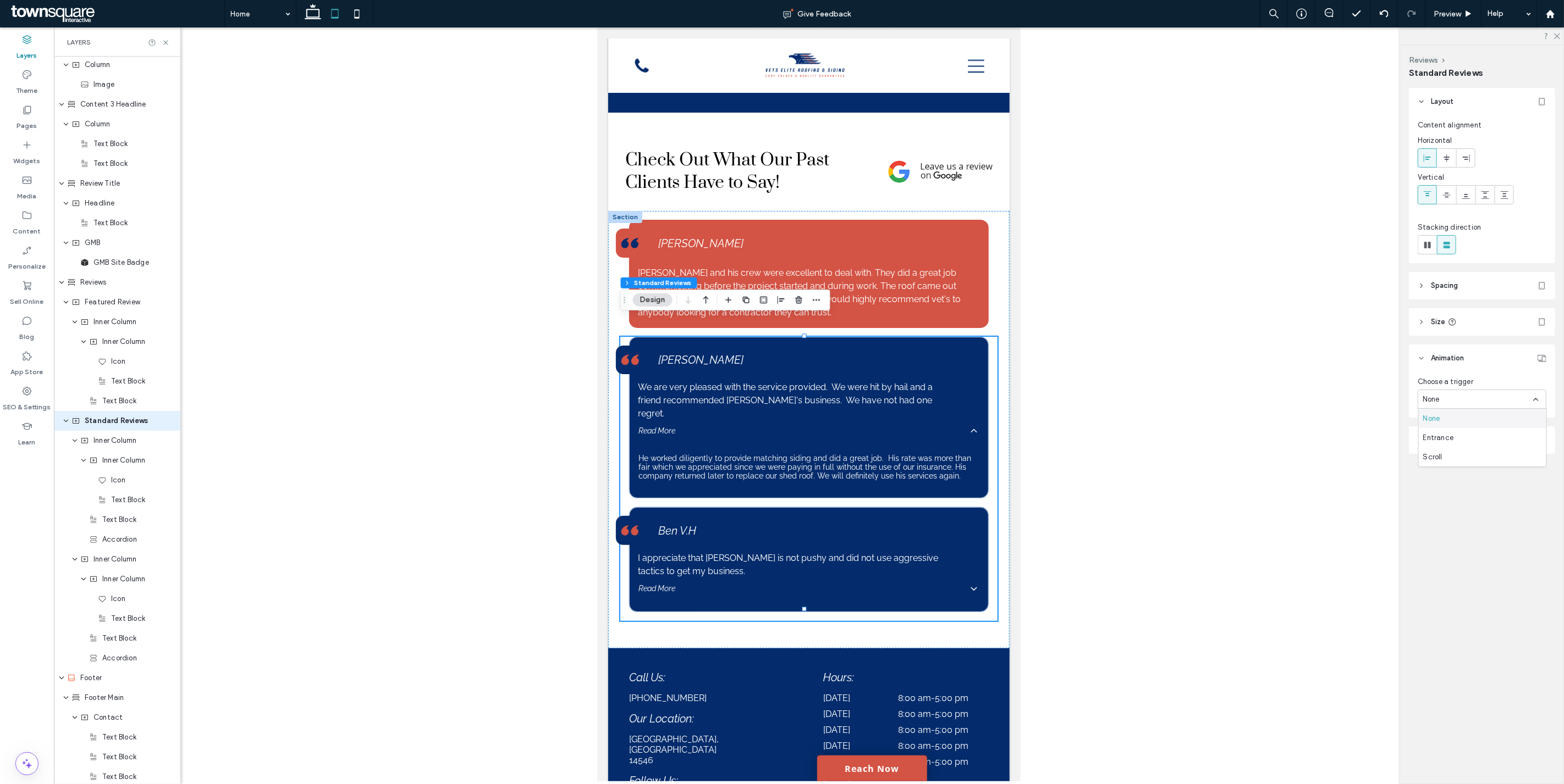
click at [1450, 421] on div "None" at bounding box center [1482, 418] width 128 height 19
drag, startPoint x: 1010, startPoint y: 545, endPoint x: 1013, endPoint y: 521, distance: 24.2
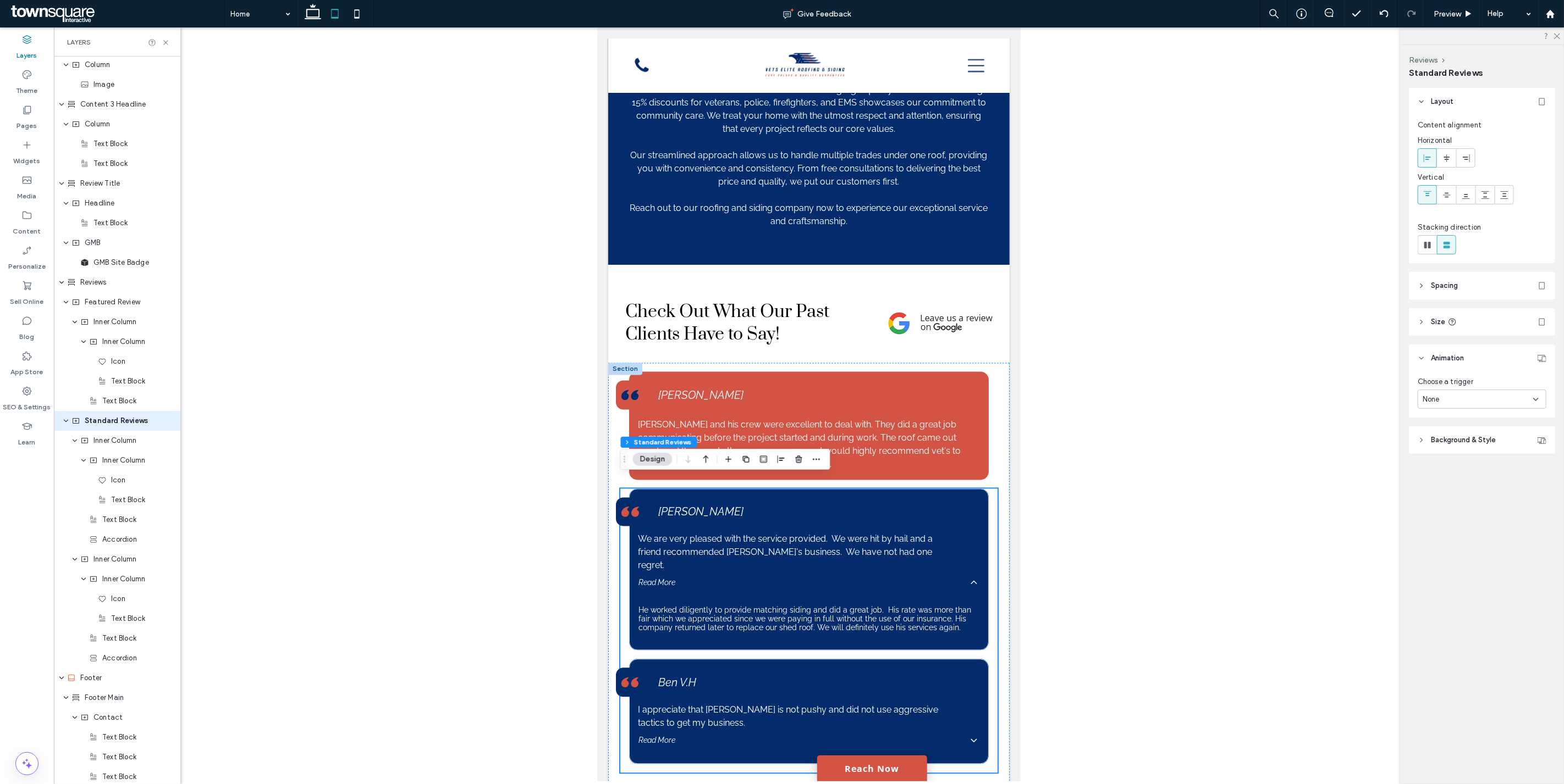
scroll to position [1684, 0]
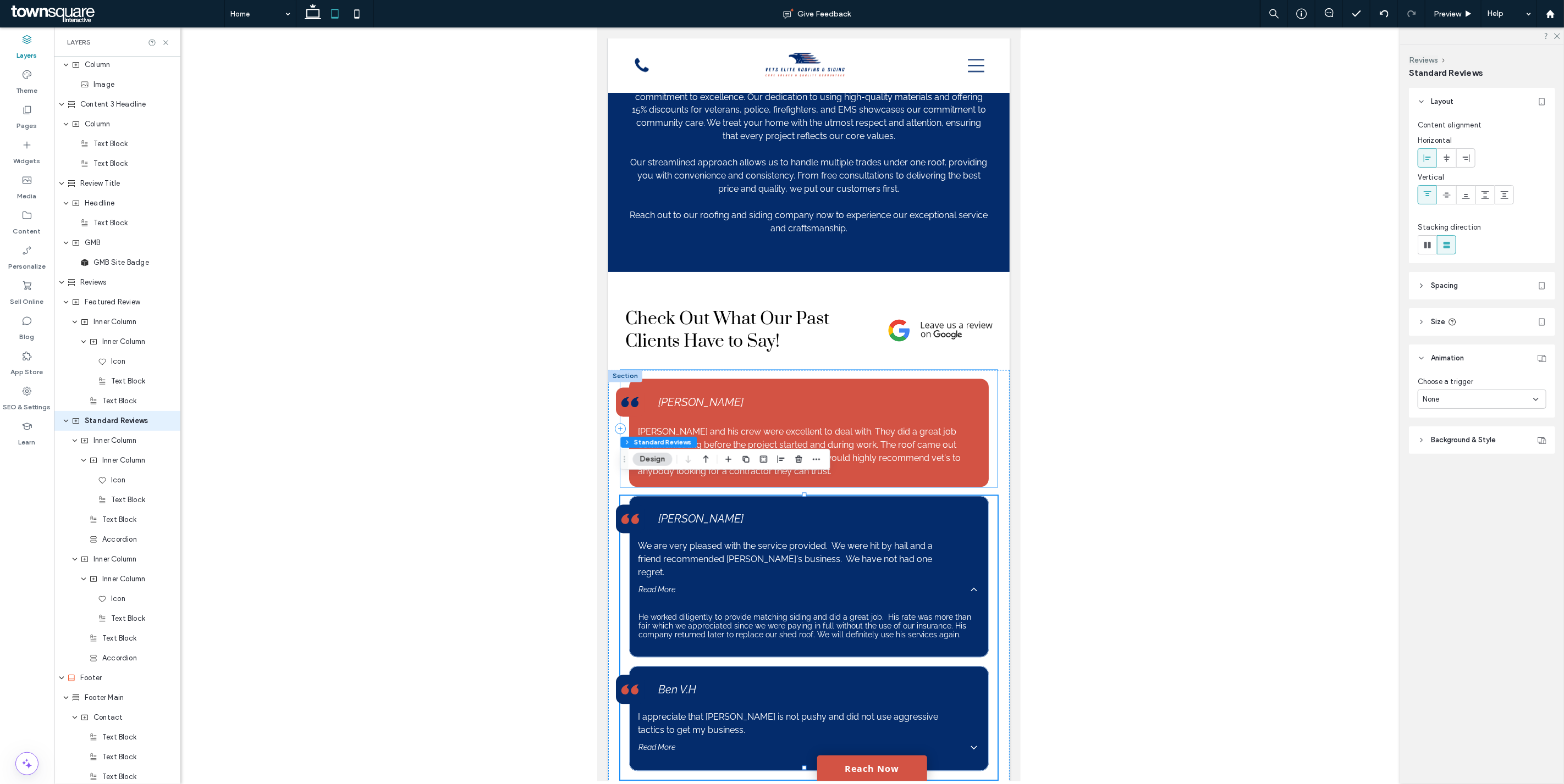
click at [983, 453] on div "[PERSON_NAME] and his crew were excellent to deal with. They did a great job co…" at bounding box center [808, 429] width 377 height 117
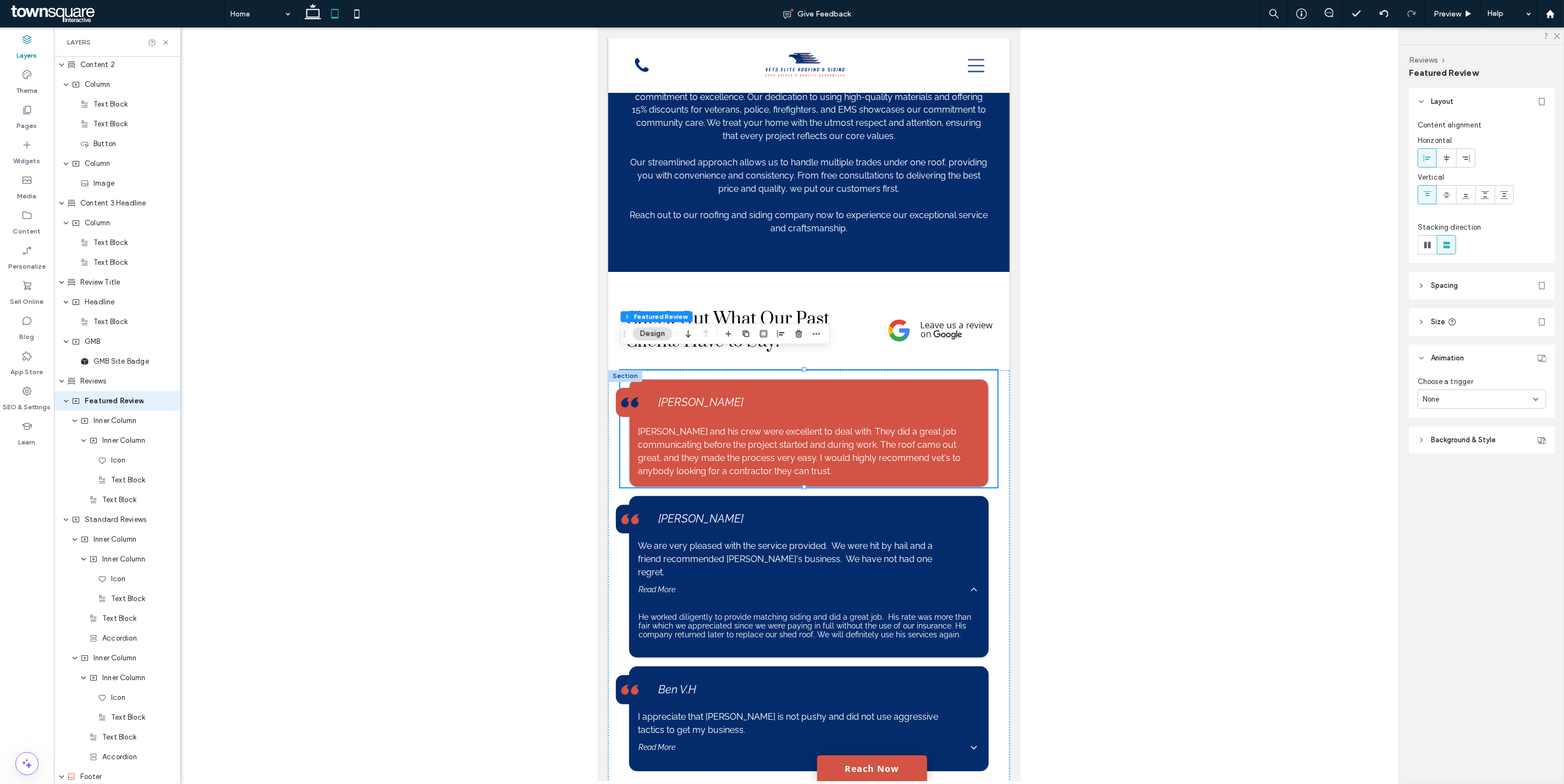
scroll to position [1070, 0]
click at [1459, 392] on div "None" at bounding box center [1481, 399] width 128 height 19
click at [1453, 412] on div "None" at bounding box center [1482, 418] width 128 height 19
click at [997, 345] on div "Check Out What Our Past Clients Have to Say!" at bounding box center [808, 321] width 402 height 98
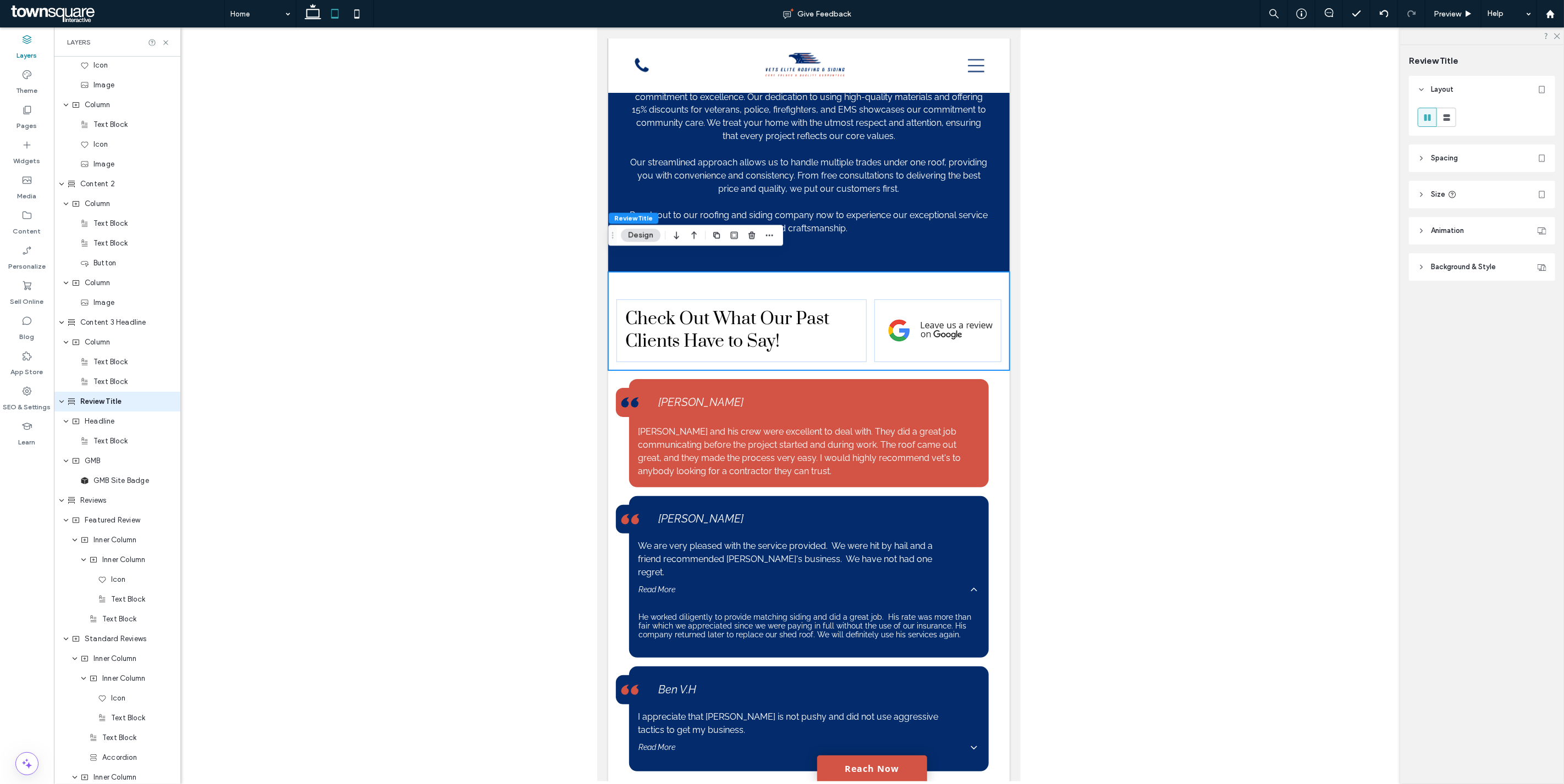
scroll to position [952, 0]
click at [1442, 234] on span "Animation" at bounding box center [1446, 230] width 33 height 11
click at [1442, 273] on div "None" at bounding box center [1477, 272] width 110 height 11
click at [1447, 291] on div "None" at bounding box center [1482, 290] width 128 height 19
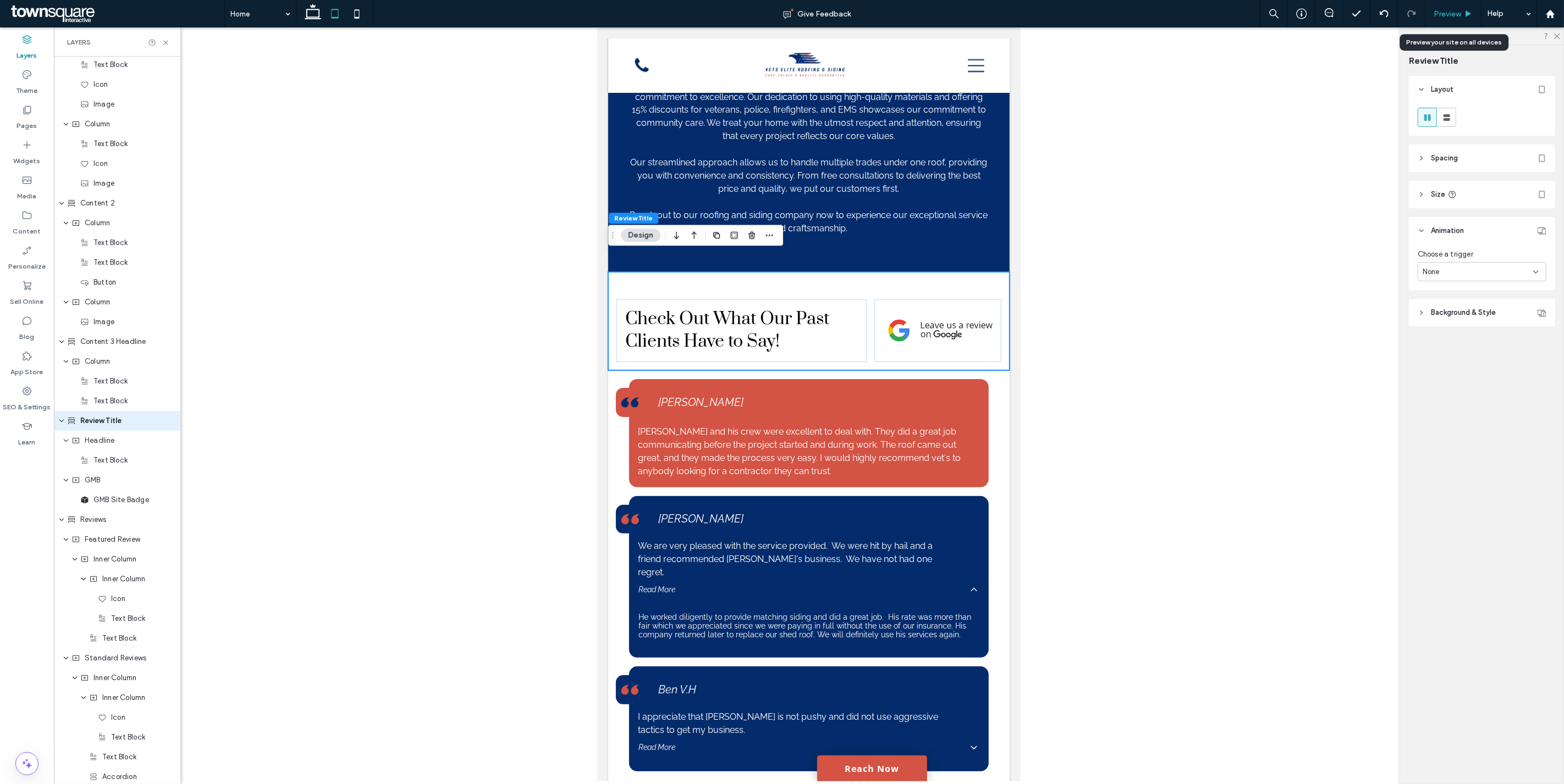
click at [1443, 18] on div "Preview" at bounding box center [1453, 14] width 56 height 27
click at [983, 463] on div "[PERSON_NAME] and his crew were excellent to deal with. They did a great job co…" at bounding box center [808, 429] width 377 height 117
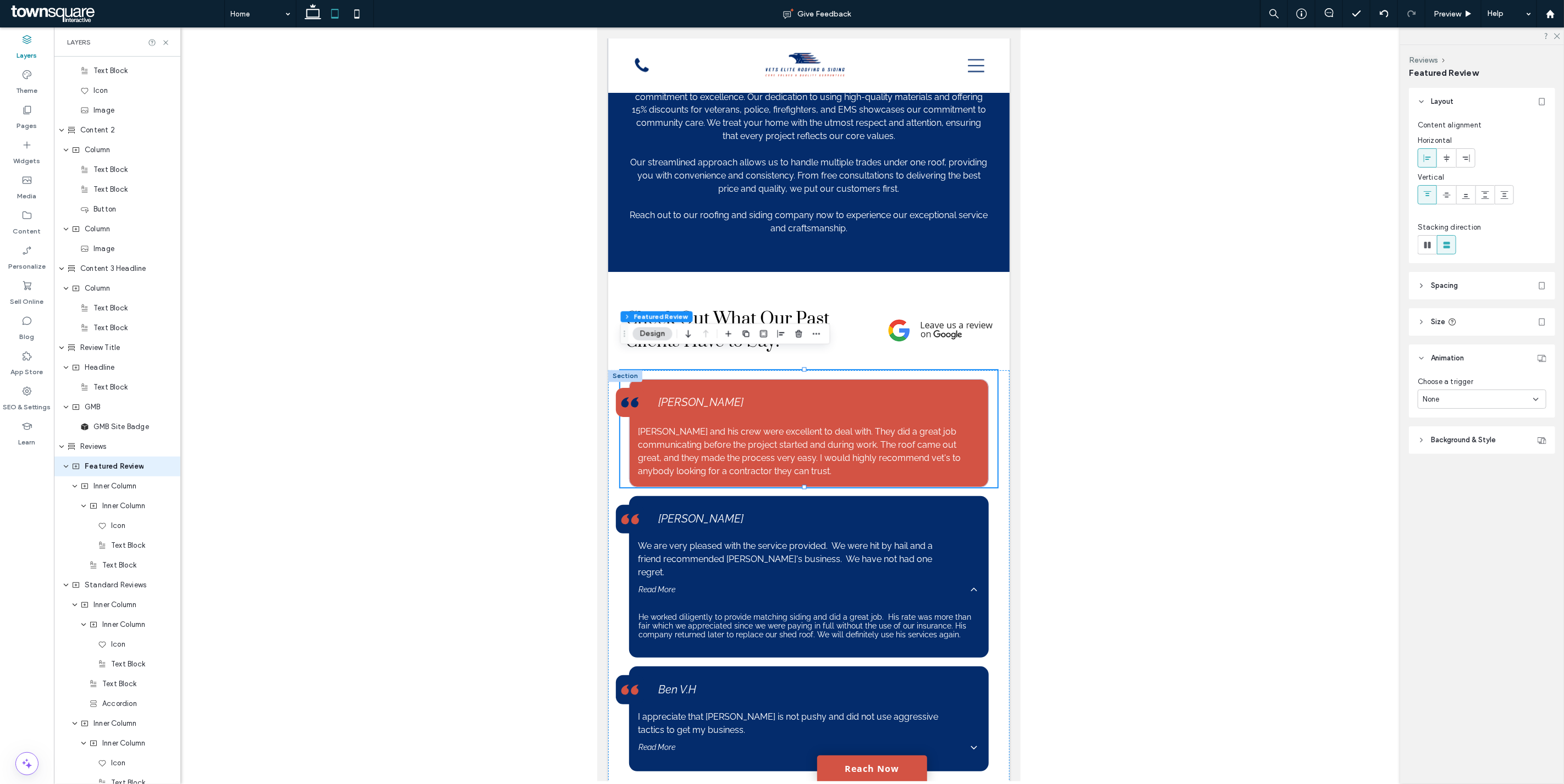
scroll to position [1070, 0]
click at [1453, 398] on div "None" at bounding box center [1477, 400] width 110 height 11
click at [1451, 422] on div "None" at bounding box center [1482, 418] width 128 height 19
click at [948, 426] on p "[PERSON_NAME] and his crew were excellent to deal with. They did a great job co…" at bounding box center [808, 453] width 342 height 53
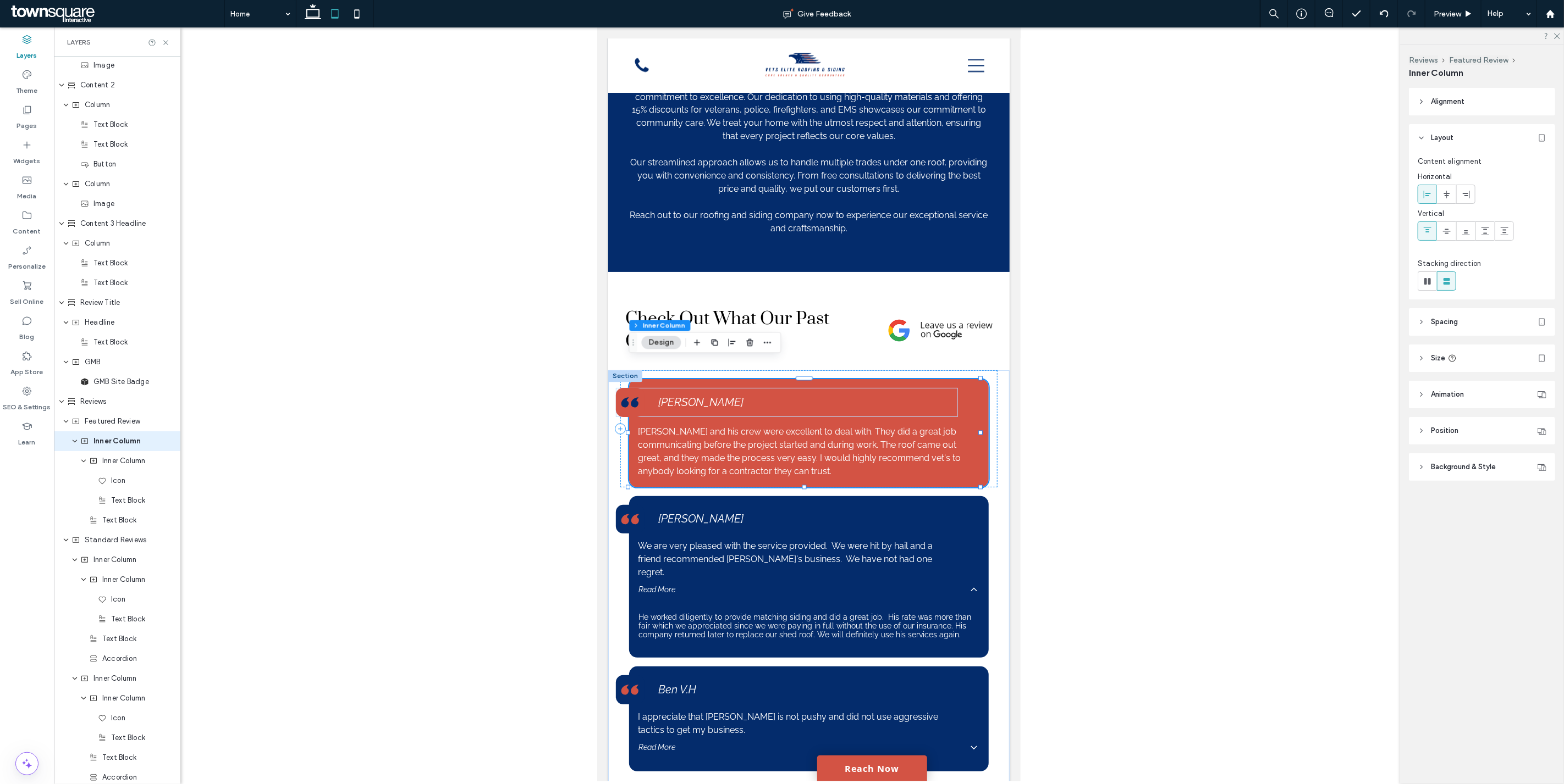
scroll to position [1090, 0]
click at [1457, 392] on span "Animation" at bounding box center [1446, 394] width 33 height 11
click at [1466, 436] on div "None" at bounding box center [1477, 436] width 110 height 11
drag, startPoint x: 1459, startPoint y: 449, endPoint x: 1444, endPoint y: 454, distance: 15.8
click at [1457, 453] on div "None" at bounding box center [1482, 454] width 128 height 19
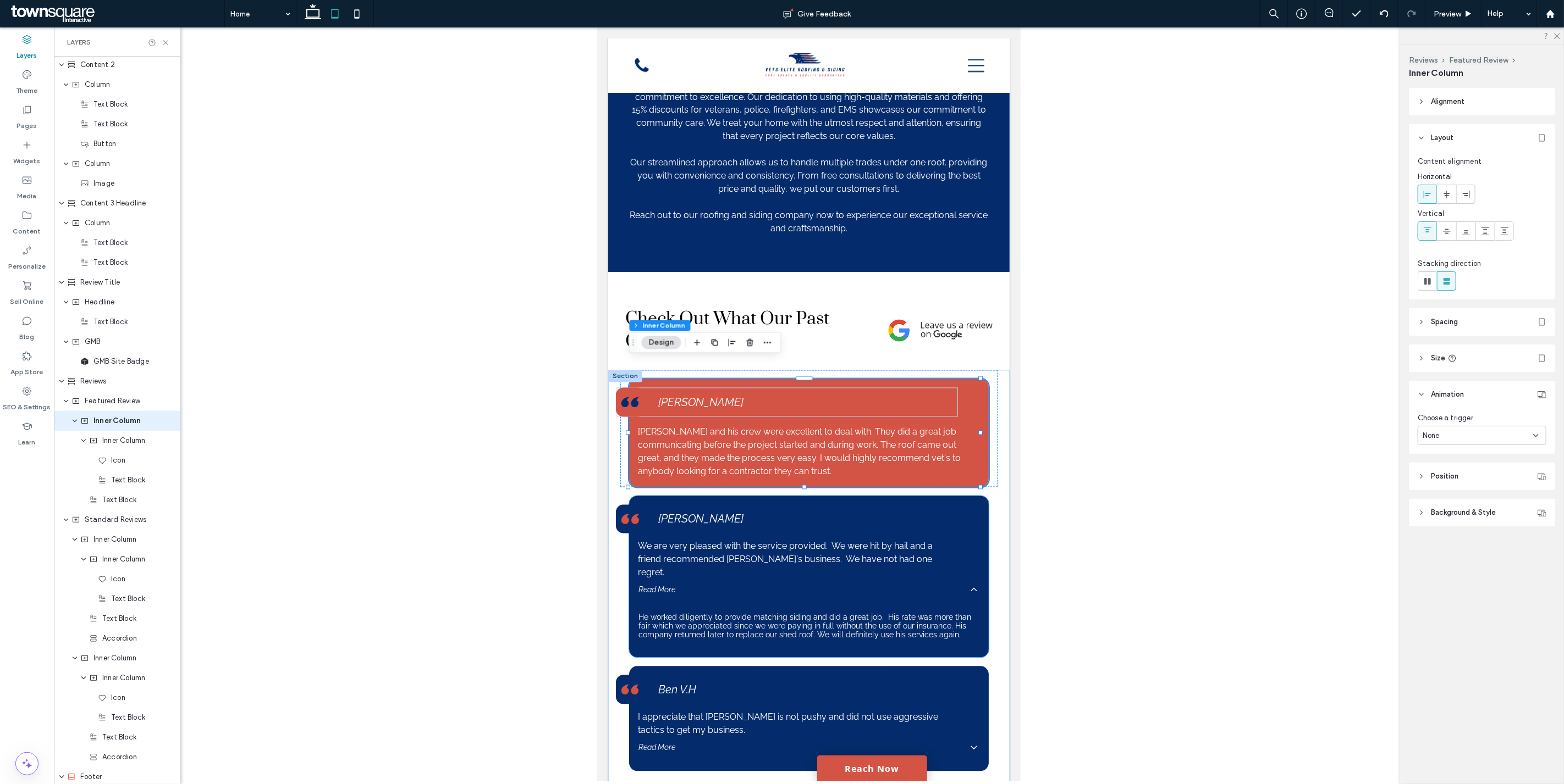
click at [974, 537] on div "[PERSON_NAME] We are very pleased with the service provided. We were hit by hai…" at bounding box center [808, 577] width 360 height 162
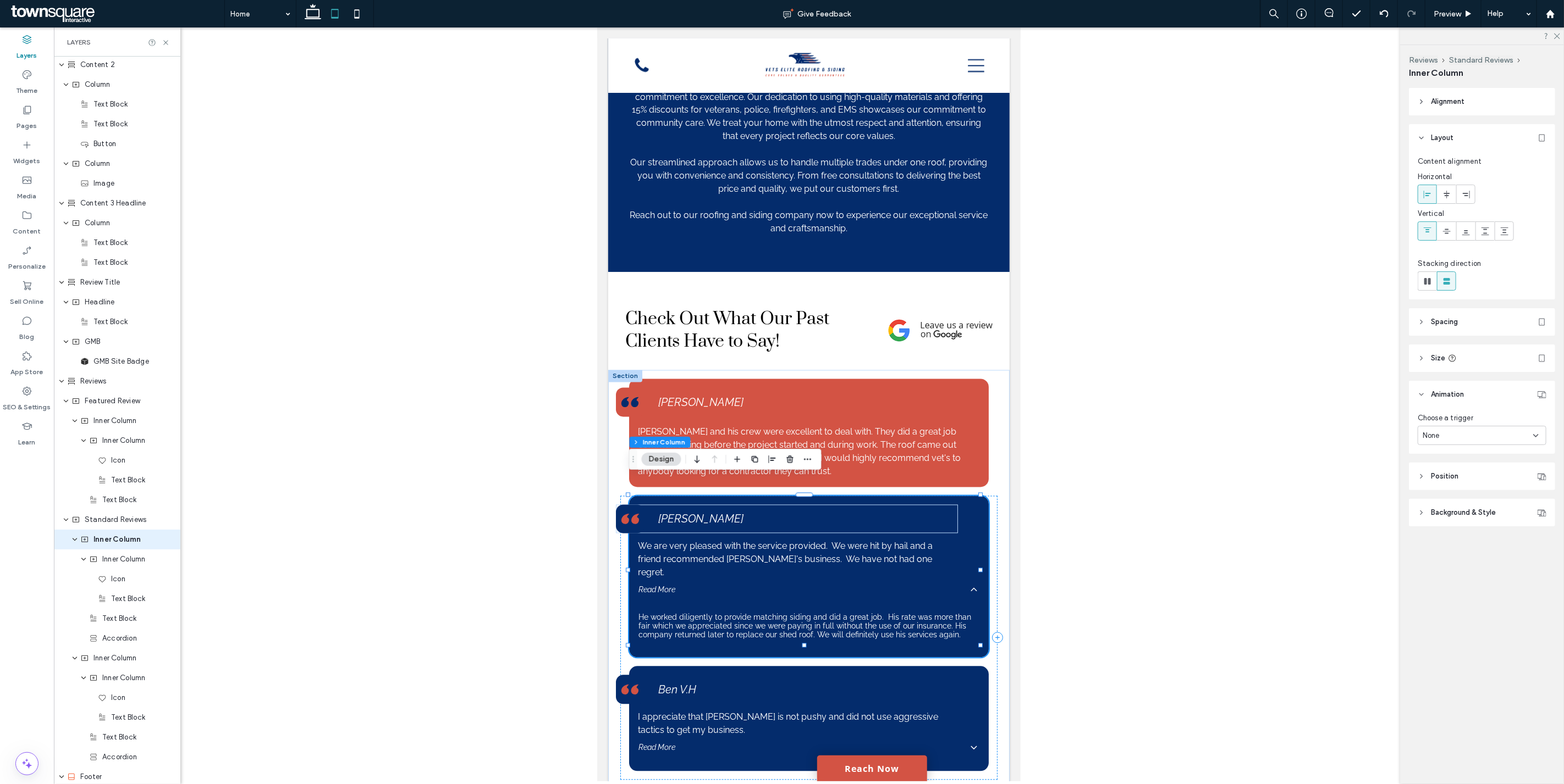
scroll to position [1208, 0]
click at [1442, 429] on div "None" at bounding box center [1481, 435] width 128 height 19
drag, startPoint x: 1443, startPoint y: 454, endPoint x: 1432, endPoint y: 458, distance: 11.7
click at [1443, 454] on div "None" at bounding box center [1482, 454] width 128 height 19
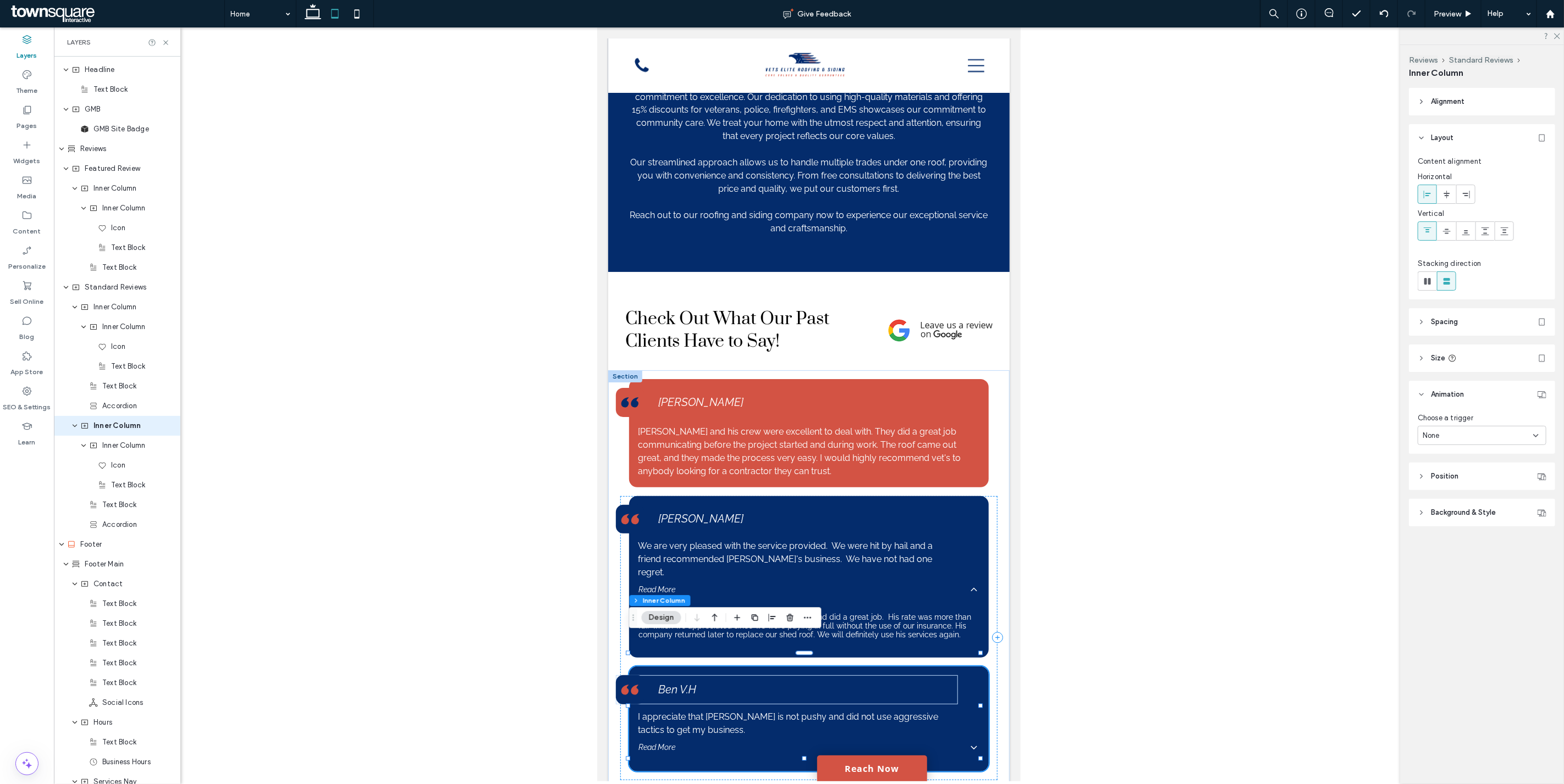
scroll to position [1327, 0]
click at [1443, 432] on div "None" at bounding box center [1477, 436] width 110 height 11
click at [1443, 454] on div "None" at bounding box center [1482, 454] width 128 height 19
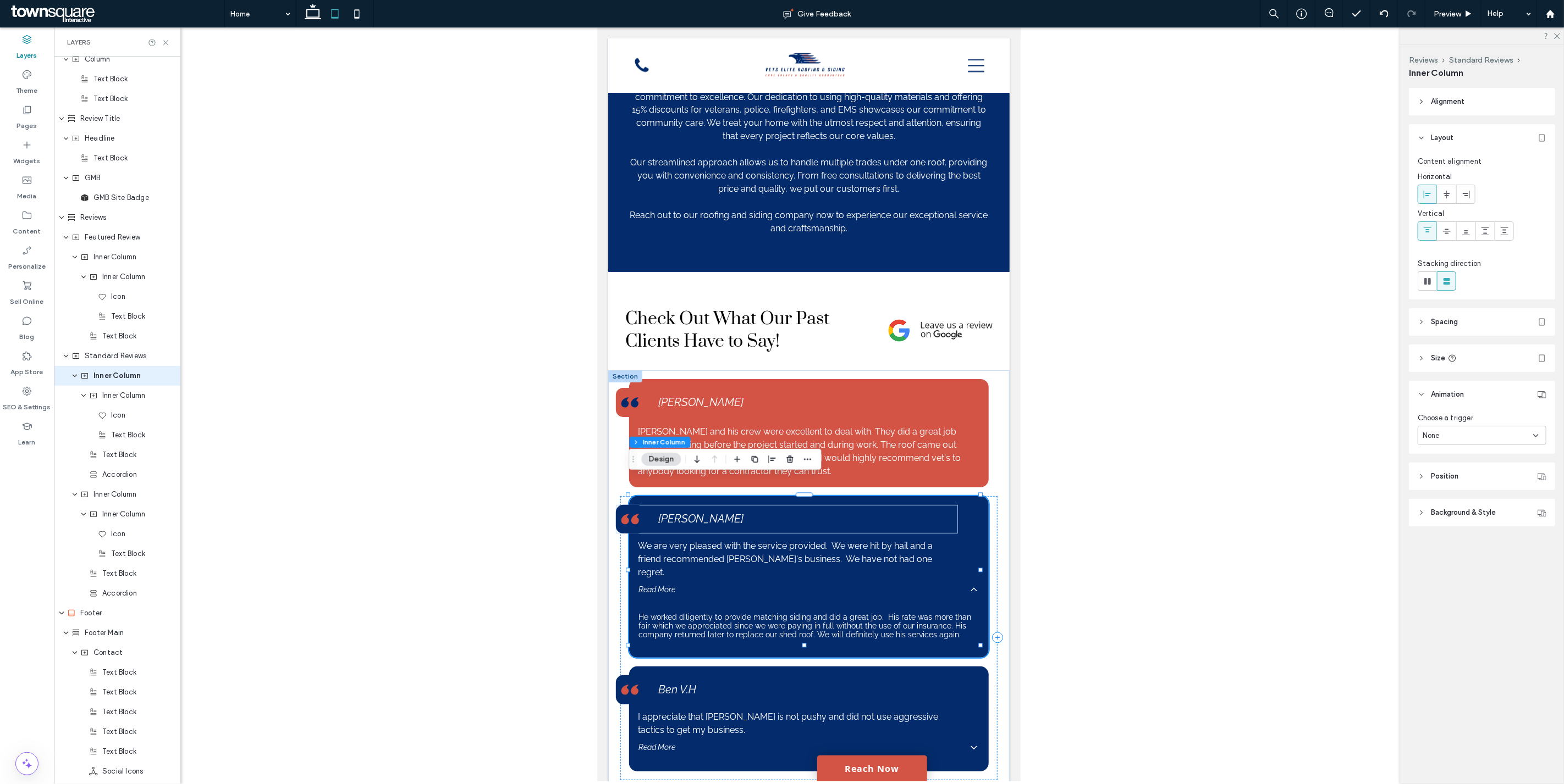
scroll to position [1208, 0]
click at [1443, 428] on div "None" at bounding box center [1481, 435] width 128 height 19
click at [1446, 446] on div "None" at bounding box center [1482, 454] width 128 height 19
click at [1443, 481] on span "Position" at bounding box center [1444, 476] width 27 height 11
click at [983, 558] on div "[PERSON_NAME] We are very pleased with the service provided. We were hit by hai…" at bounding box center [808, 638] width 377 height 284
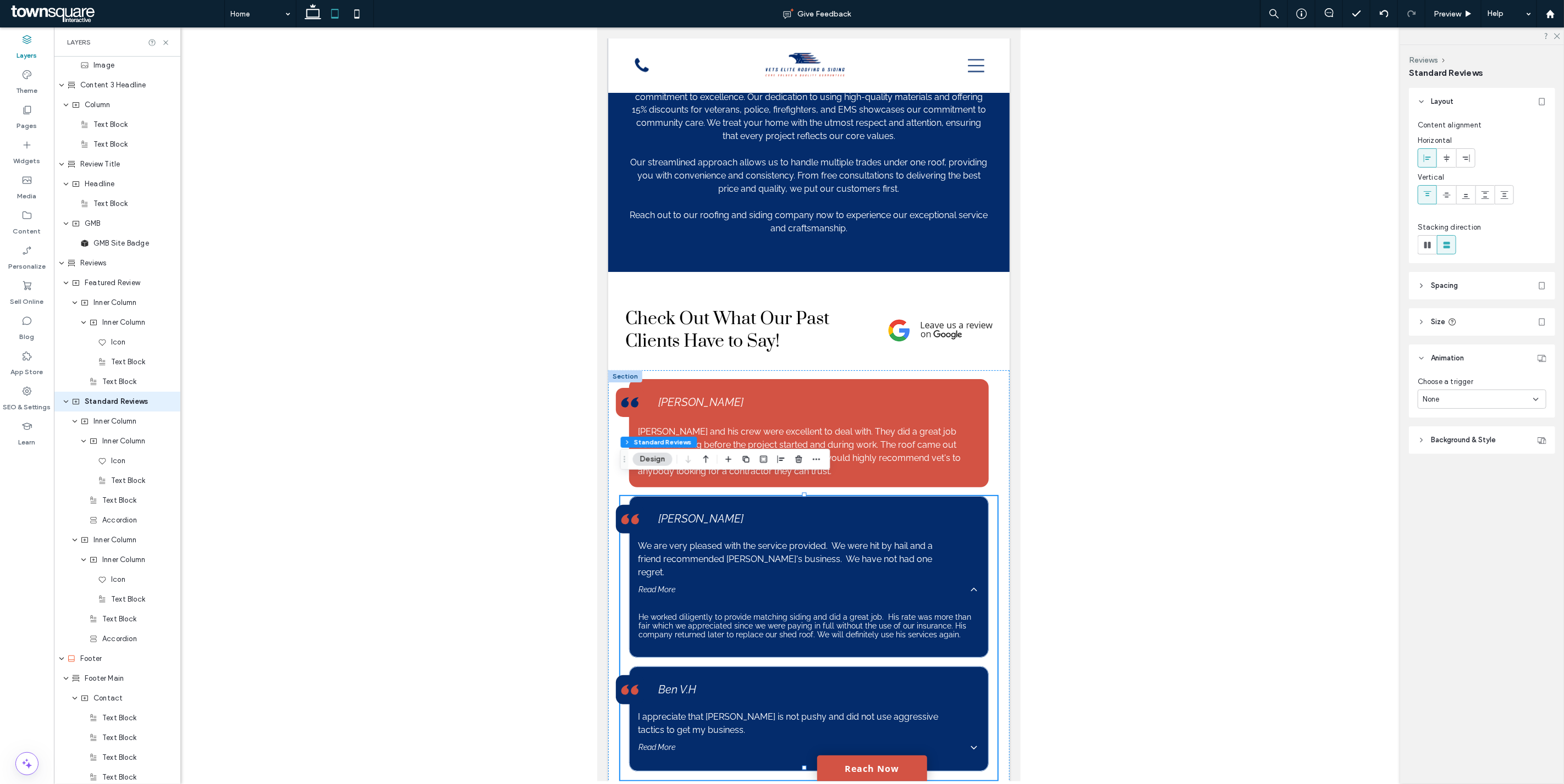
scroll to position [1189, 0]
drag, startPoint x: 983, startPoint y: 396, endPoint x: 1713, endPoint y: 421, distance: 730.4
click at [983, 396] on div "[PERSON_NAME] and his crew were excellent to deal with. They did a great job co…" at bounding box center [808, 429] width 377 height 117
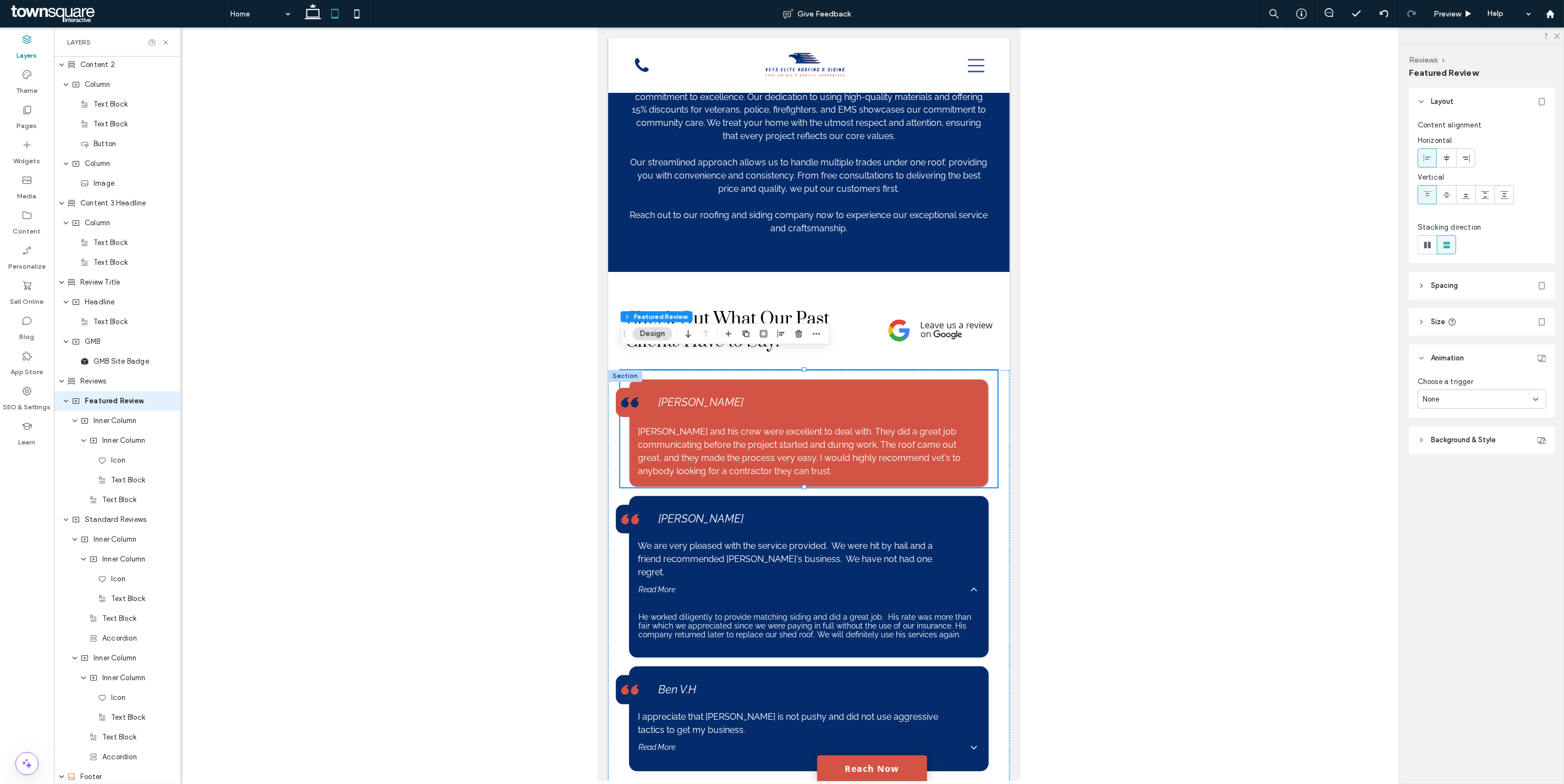
scroll to position [1070, 0]
click at [993, 415] on div "[PERSON_NAME] and his crew were excellent to deal with. They did a great job co…" at bounding box center [808, 589] width 402 height 437
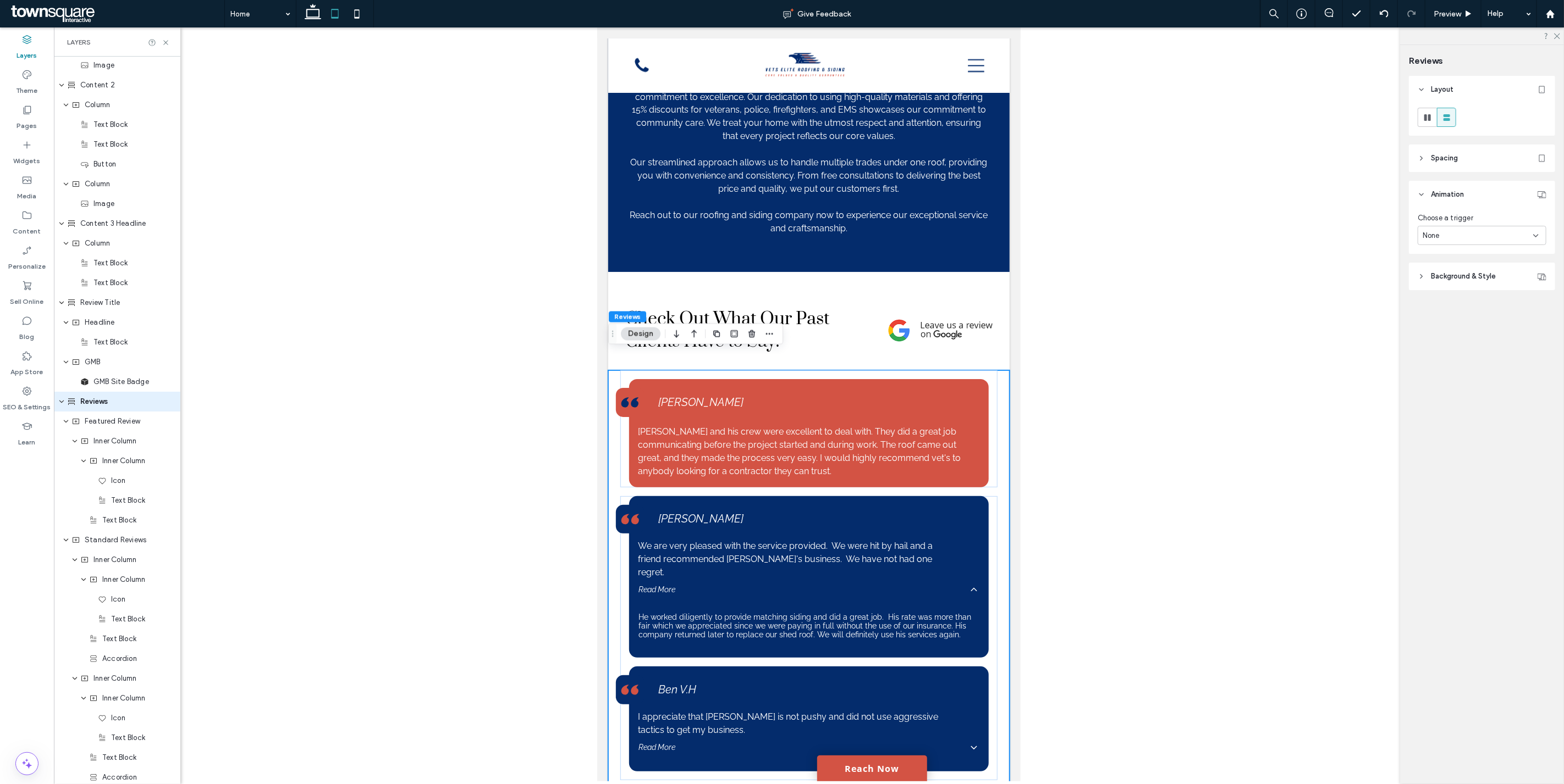
scroll to position [1050, 0]
click at [1452, 277] on span "Background & Style" at bounding box center [1462, 277] width 65 height 11
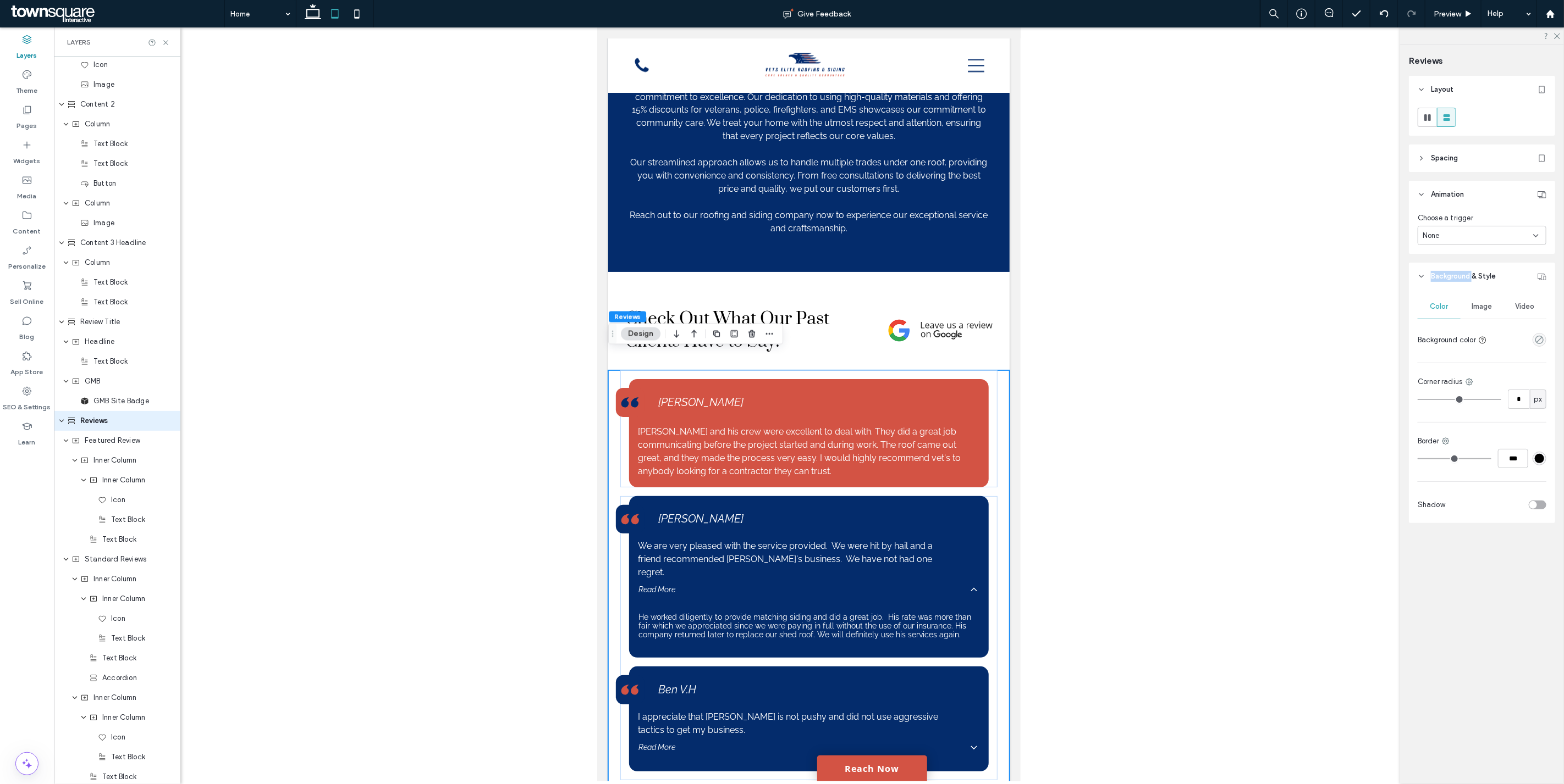
click at [1452, 277] on span "Background & Style" at bounding box center [1462, 277] width 65 height 11
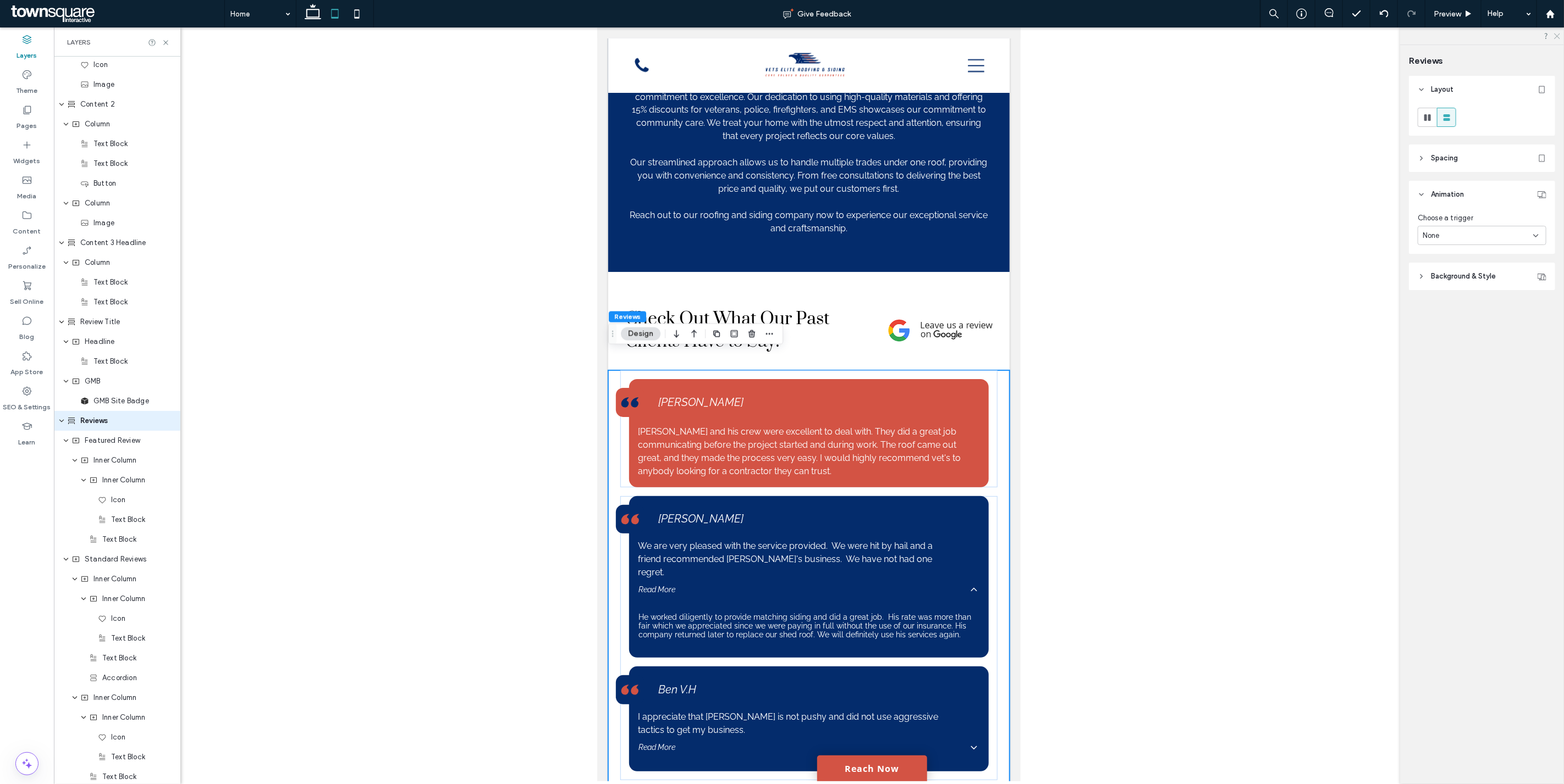
click at [1553, 32] on icon at bounding box center [1556, 36] width 7 height 7
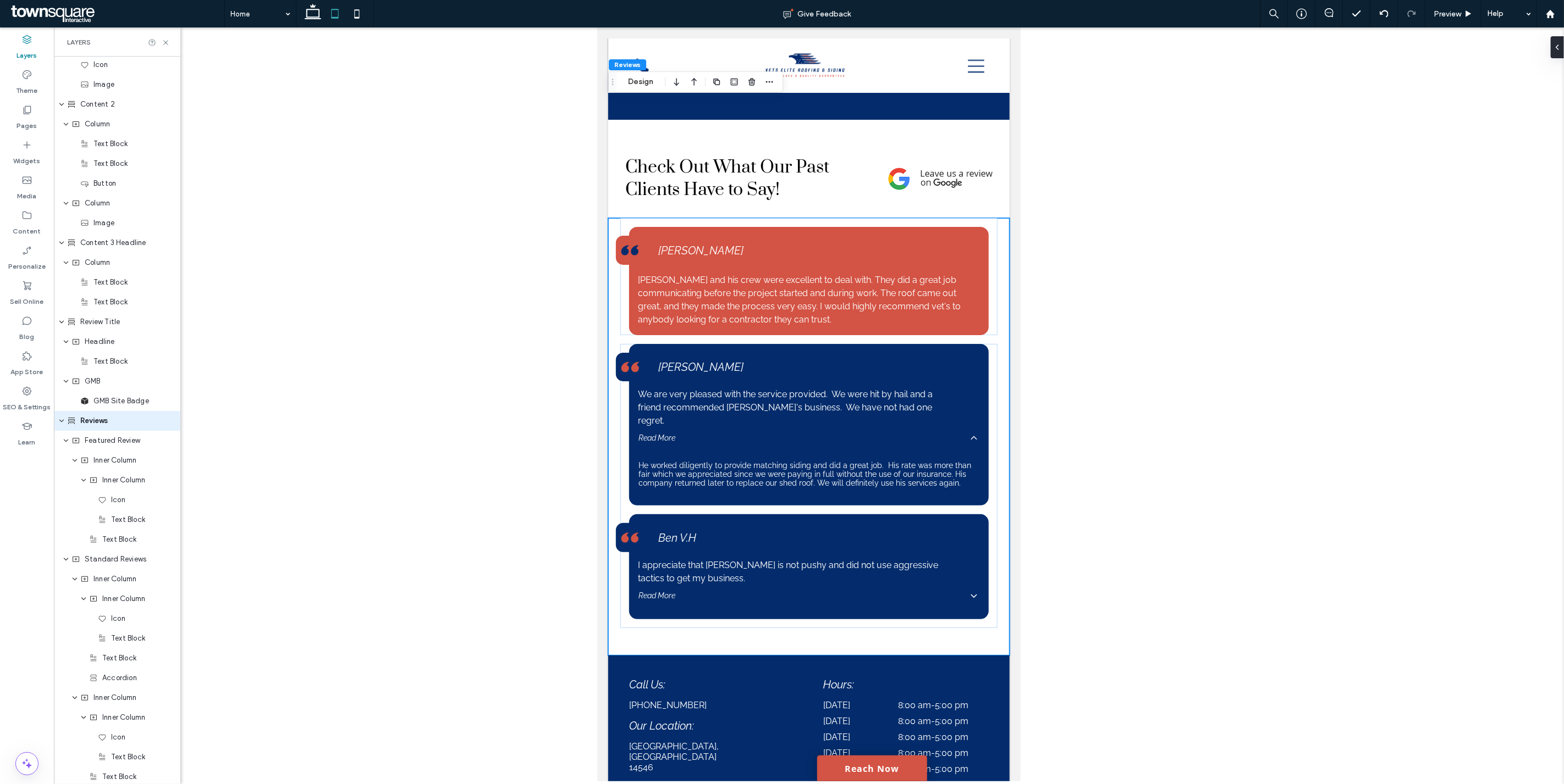
scroll to position [1806, 0]
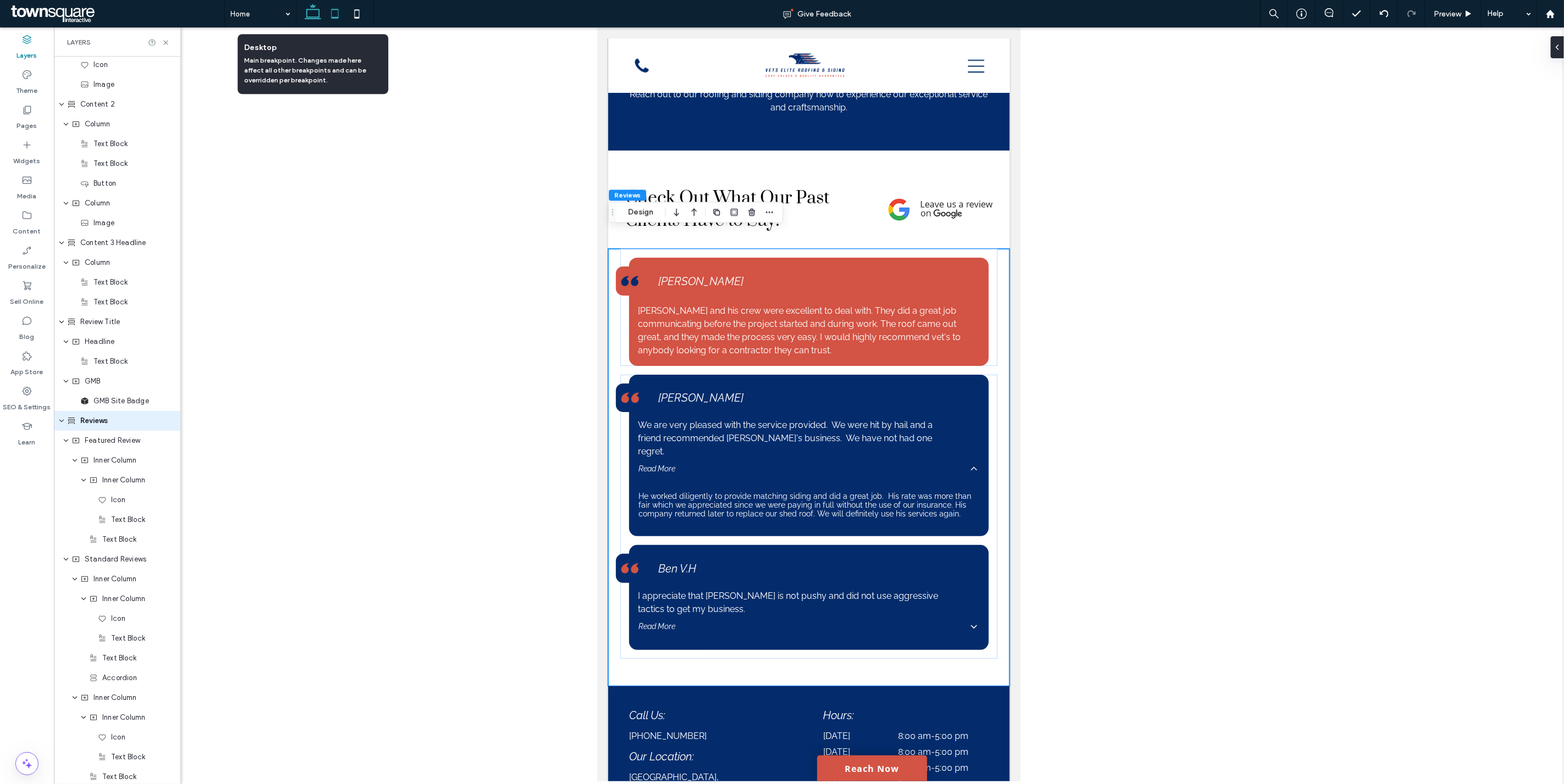
drag, startPoint x: 310, startPoint y: 13, endPoint x: 736, endPoint y: 374, distance: 558.4
click at [310, 13] on icon at bounding box center [312, 14] width 22 height 22
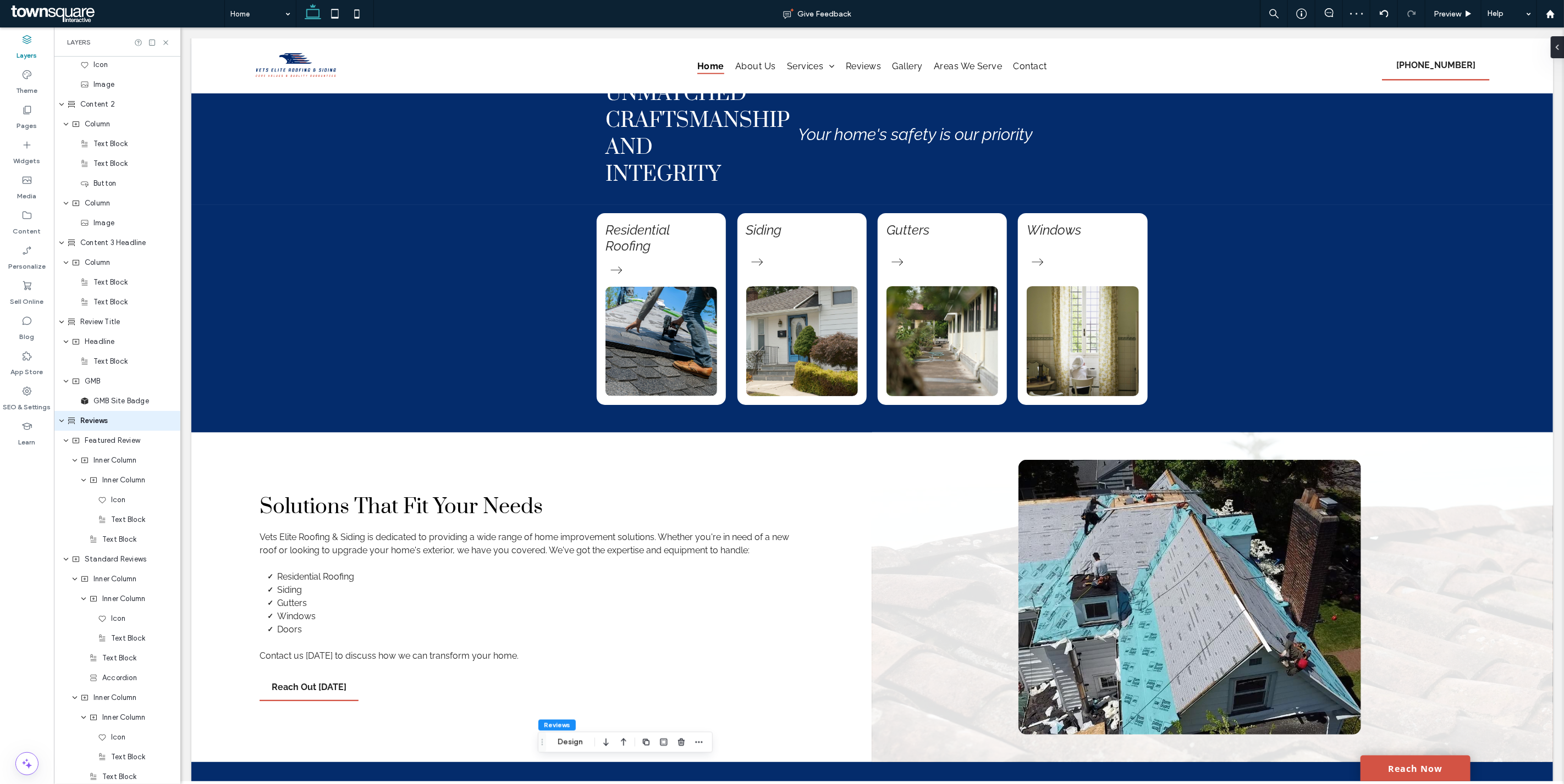
scroll to position [968, 0]
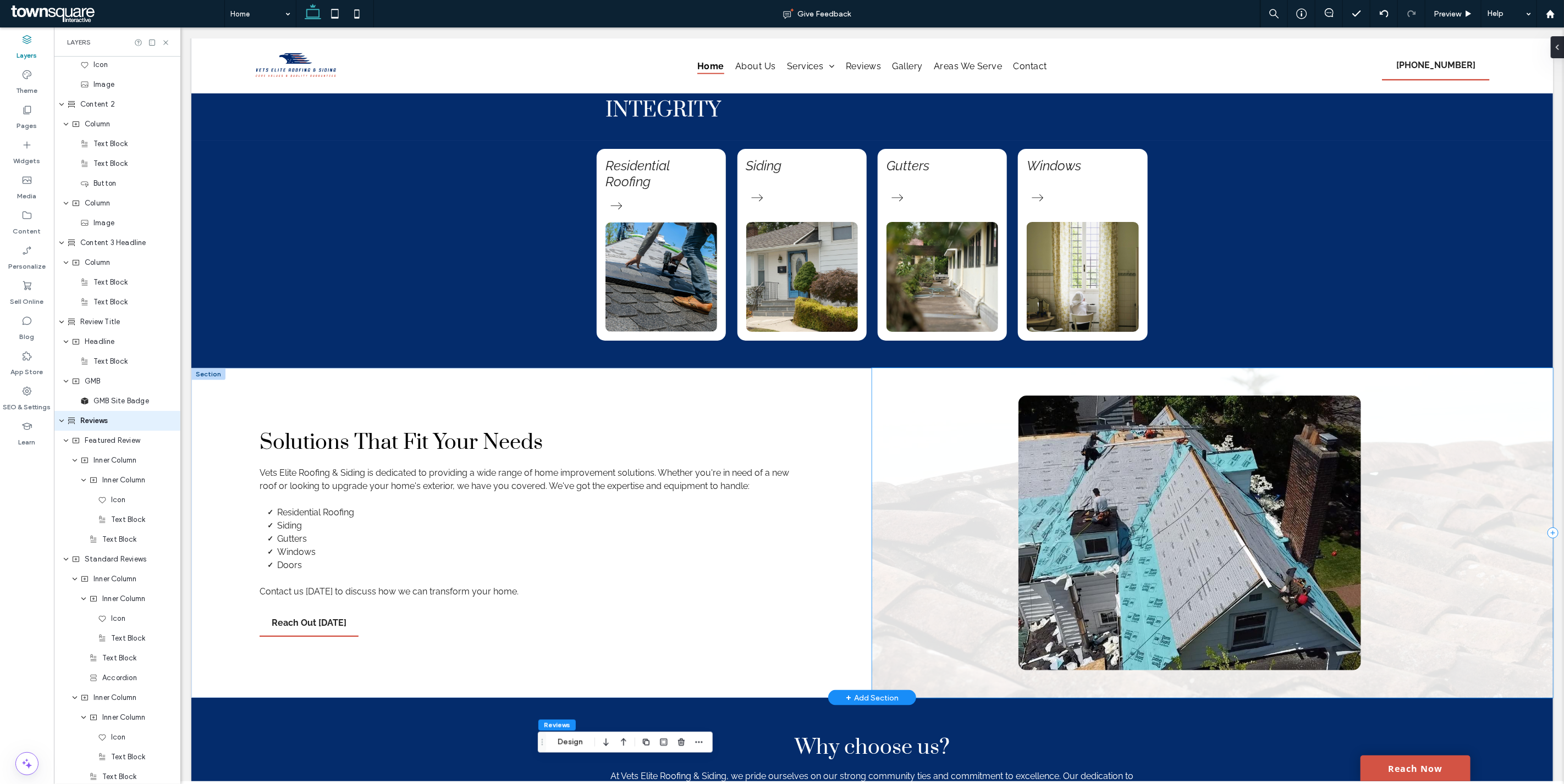
click at [1516, 526] on div at bounding box center [1211, 533] width 680 height 330
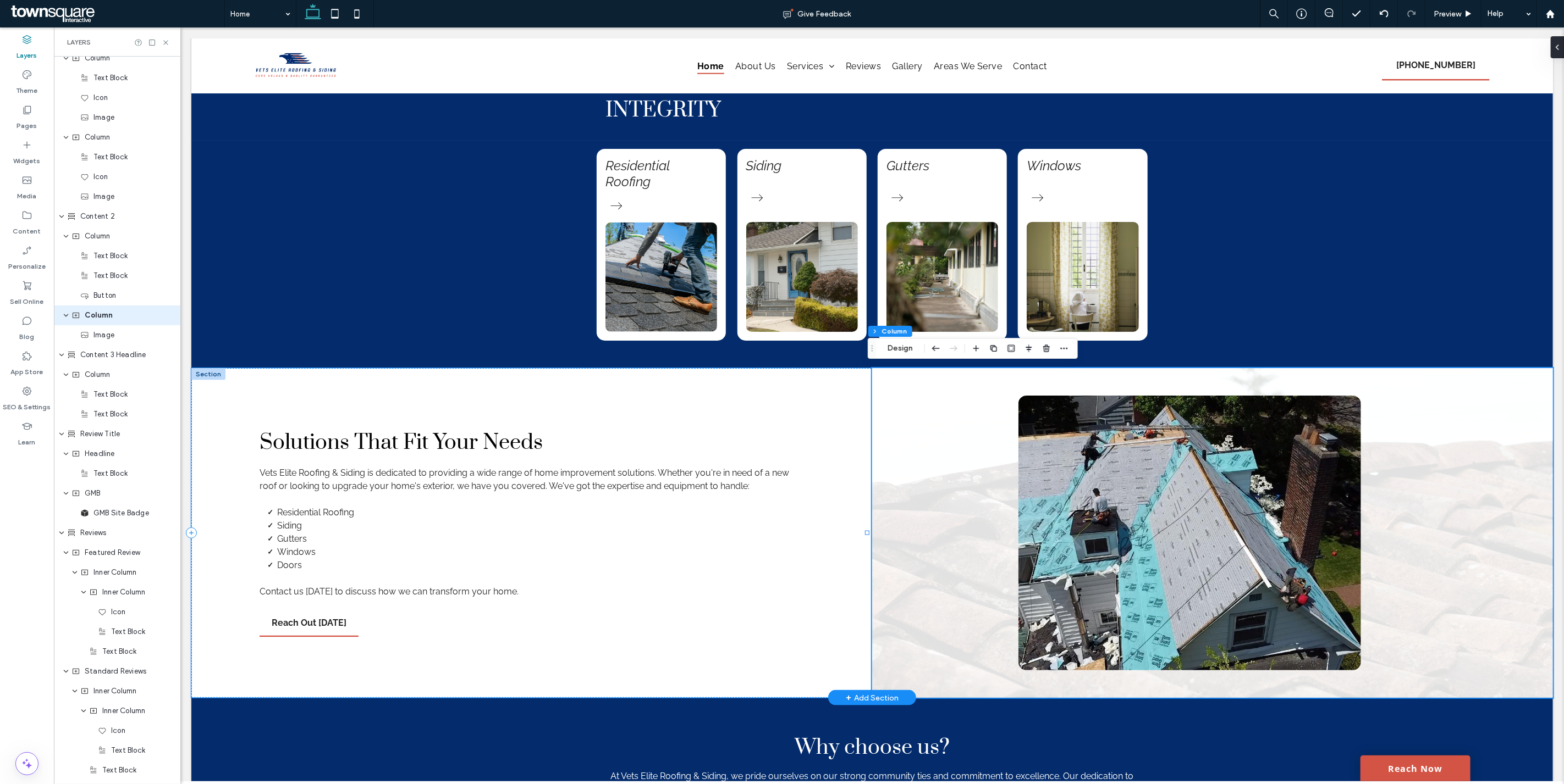
scroll to position [832, 0]
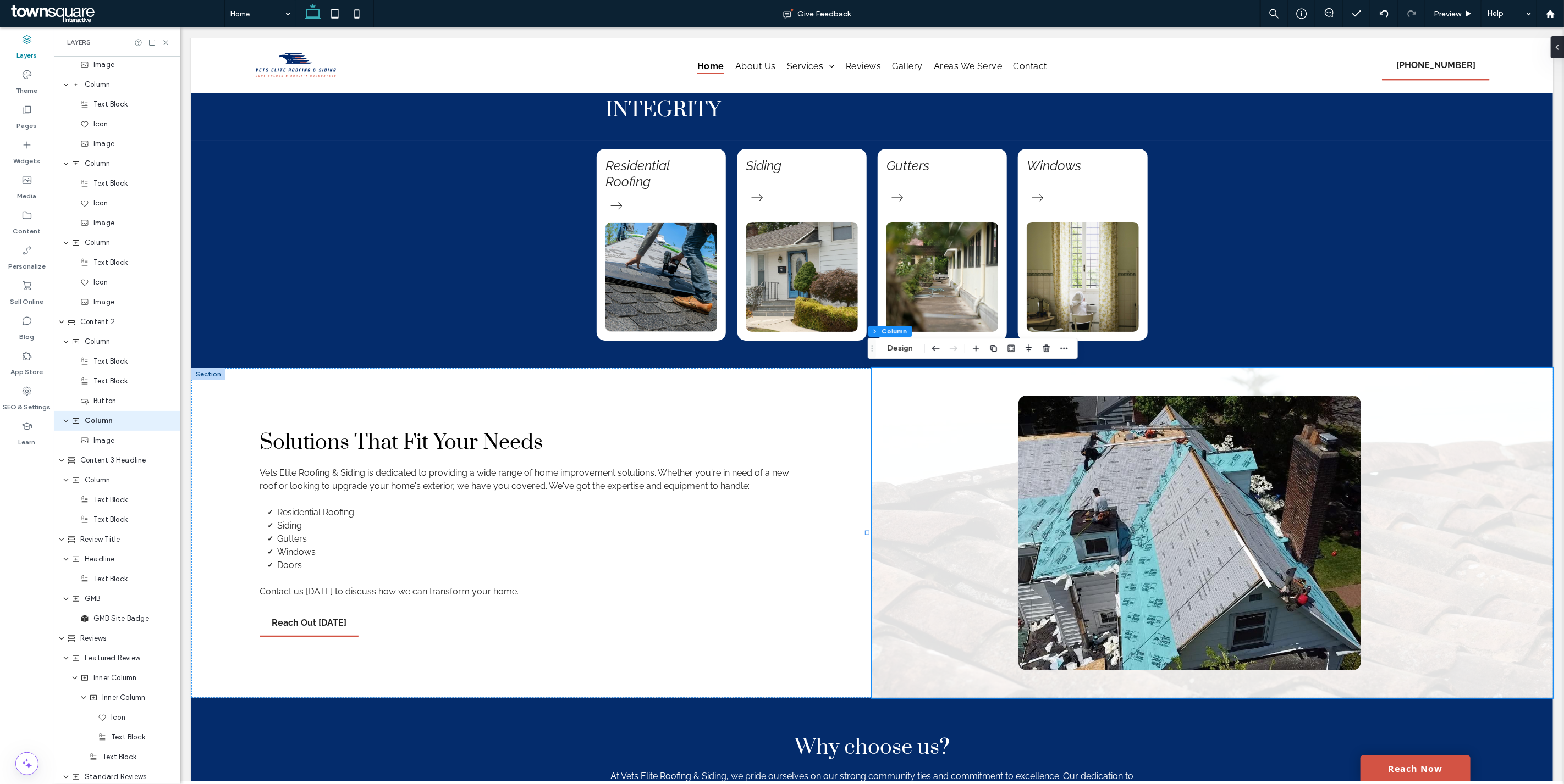
click at [1559, 41] on div at bounding box center [1559, 47] width 17 height 22
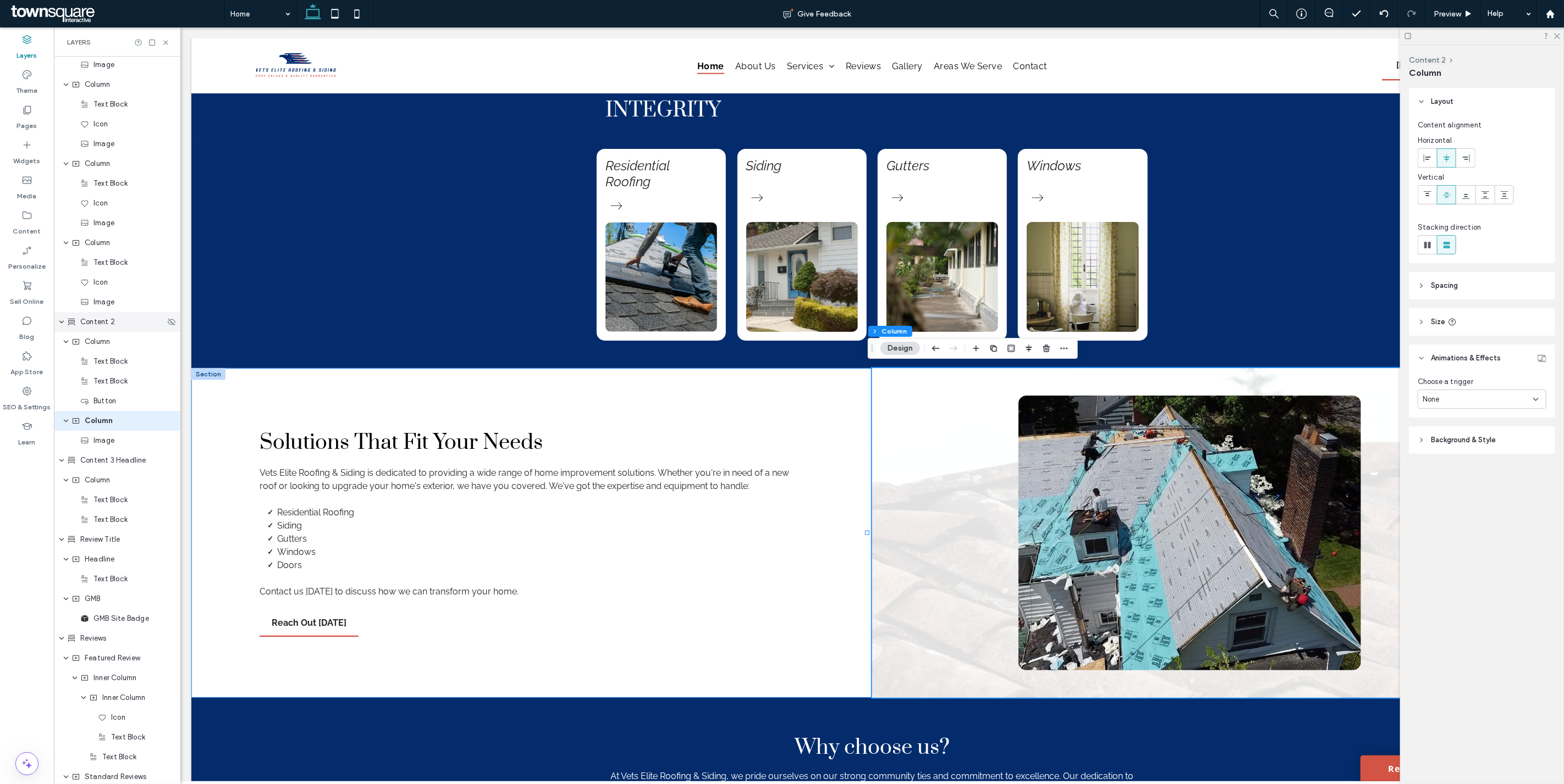
click at [103, 317] on span "Content 2" at bounding box center [97, 322] width 35 height 11
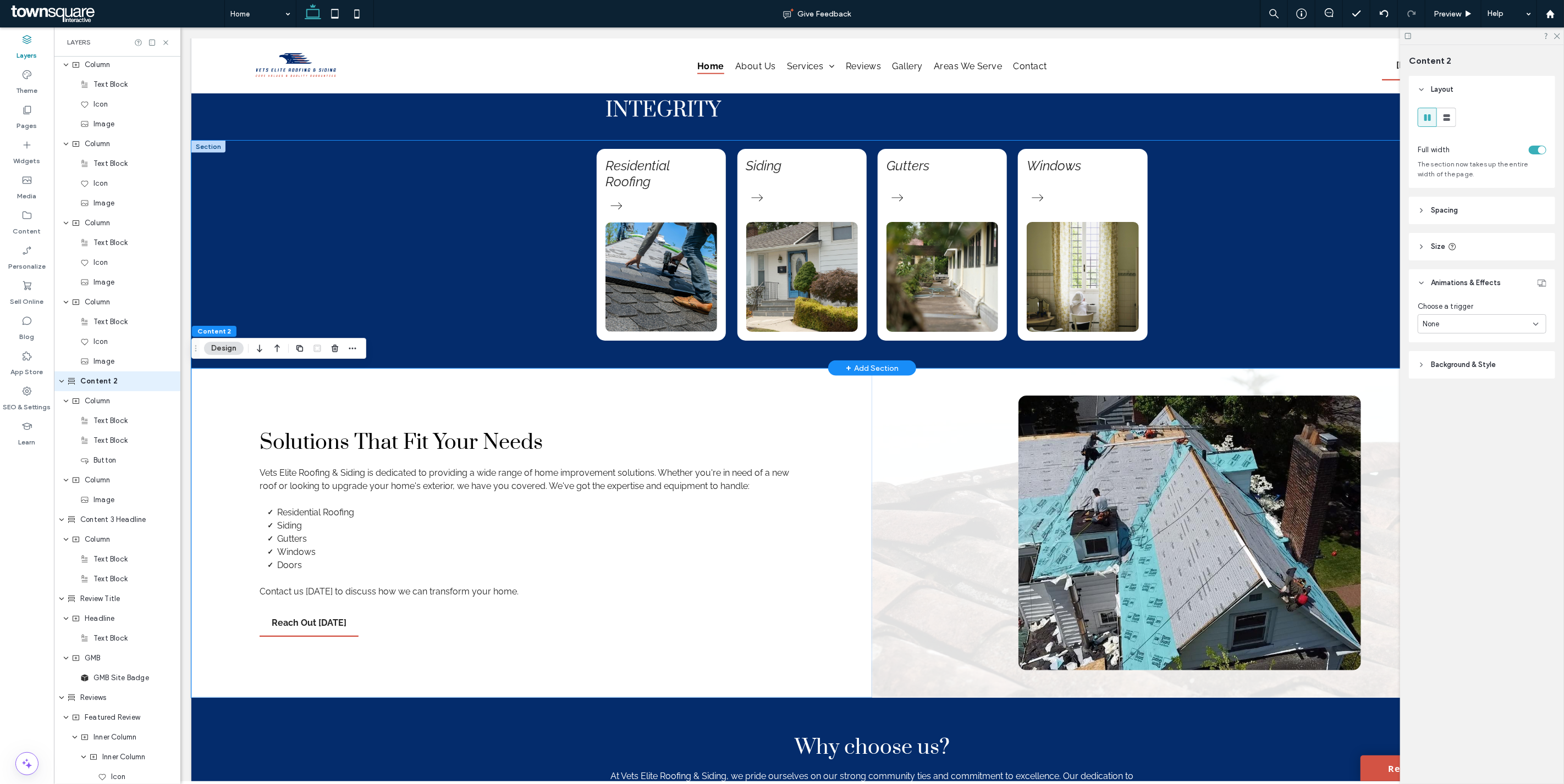
scroll to position [734, 0]
click at [1536, 147] on div "toggle" at bounding box center [1537, 150] width 17 height 9
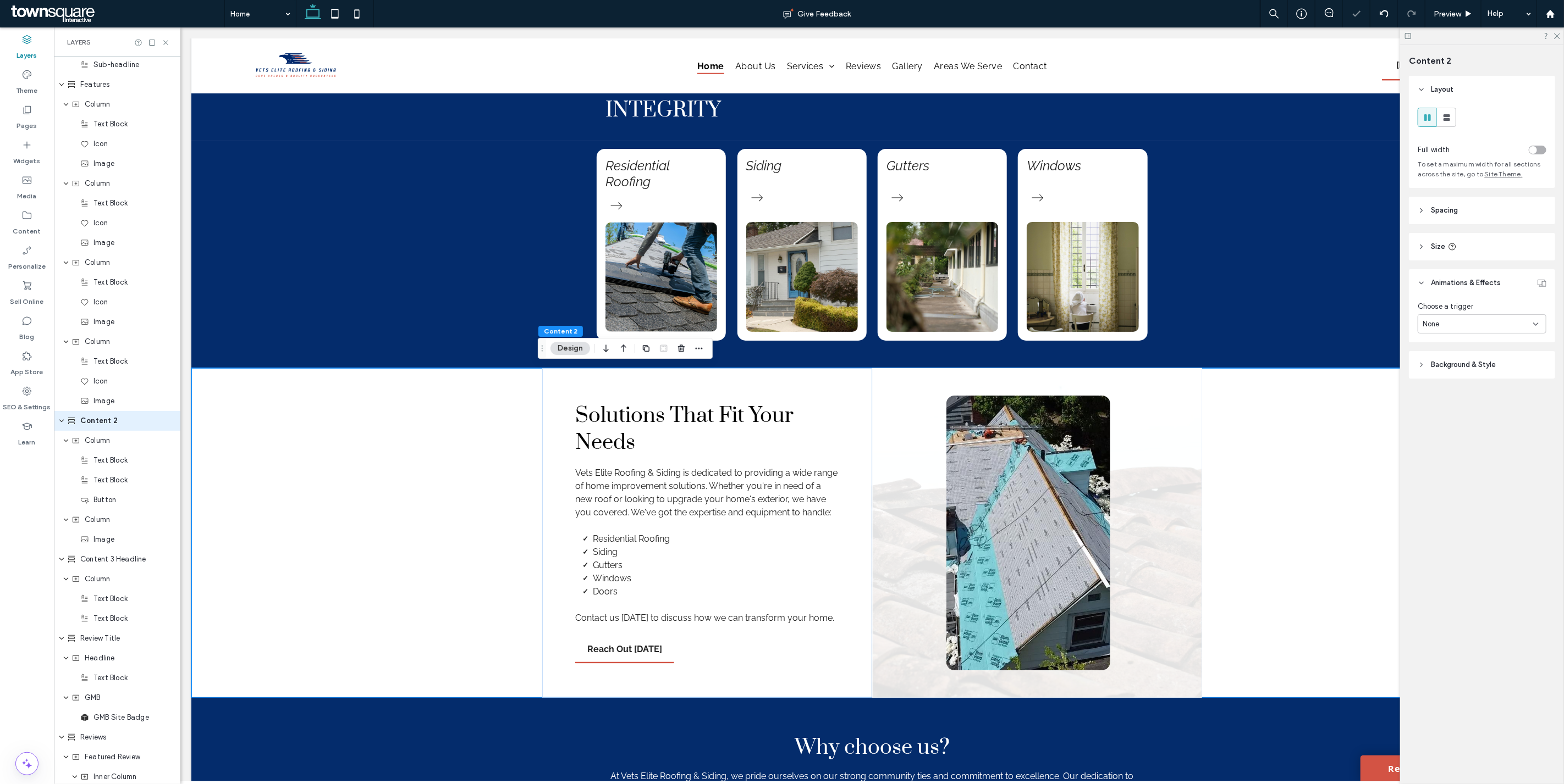
click at [1445, 214] on span "Spacing" at bounding box center [1444, 210] width 27 height 11
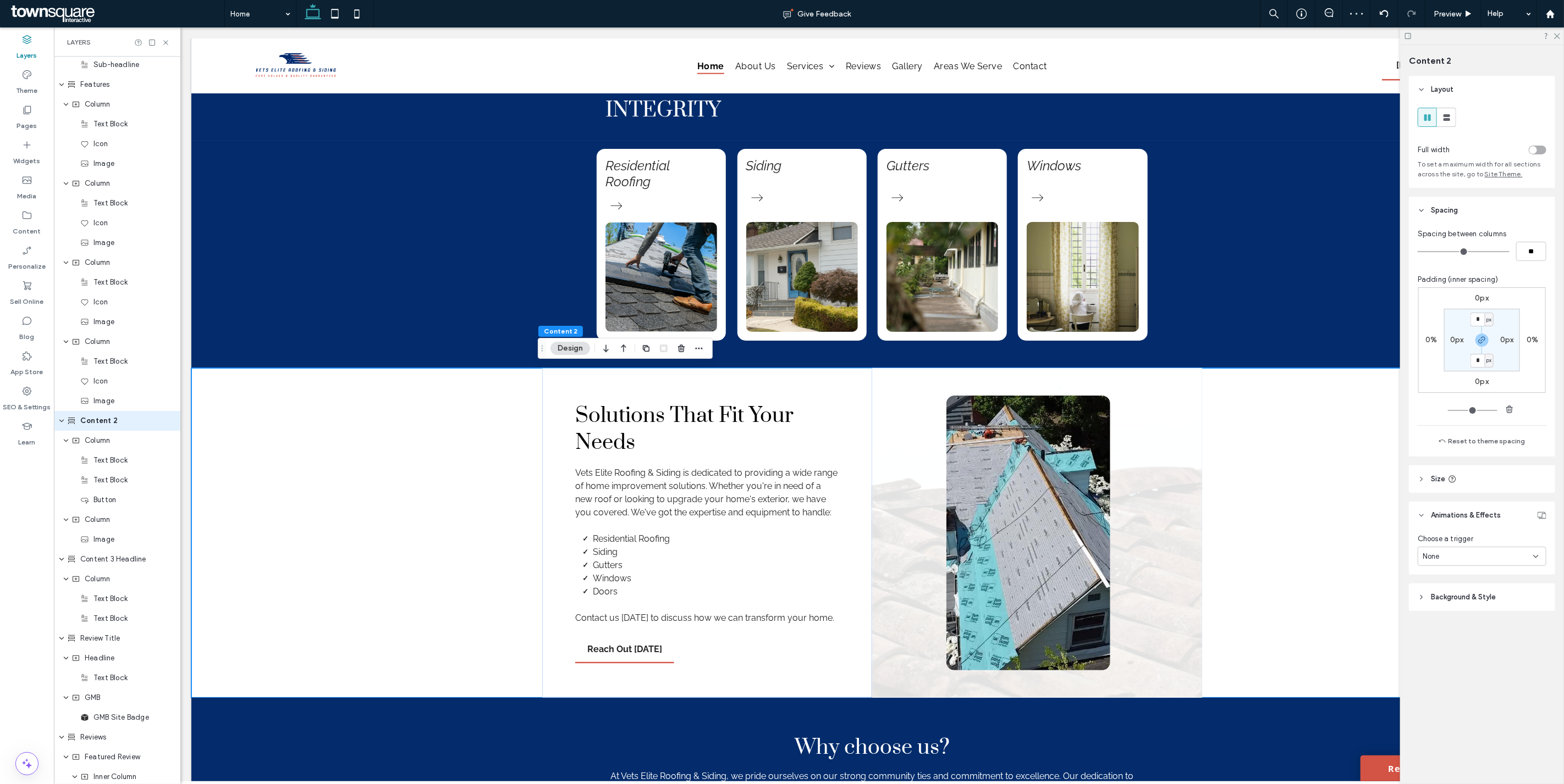
click at [1445, 213] on span "Spacing" at bounding box center [1444, 210] width 27 height 11
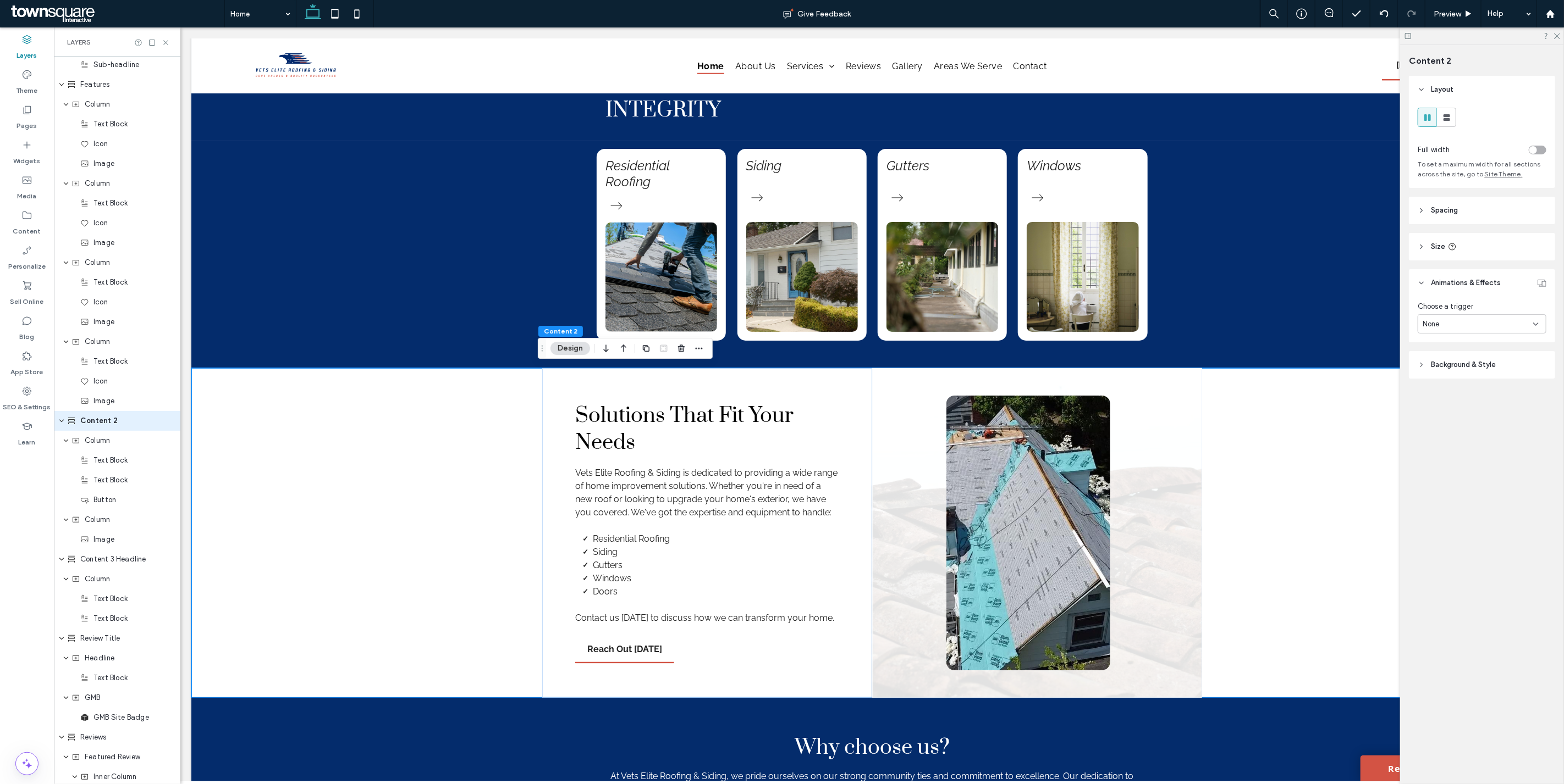
click at [1433, 252] on span "Size" at bounding box center [1437, 247] width 15 height 11
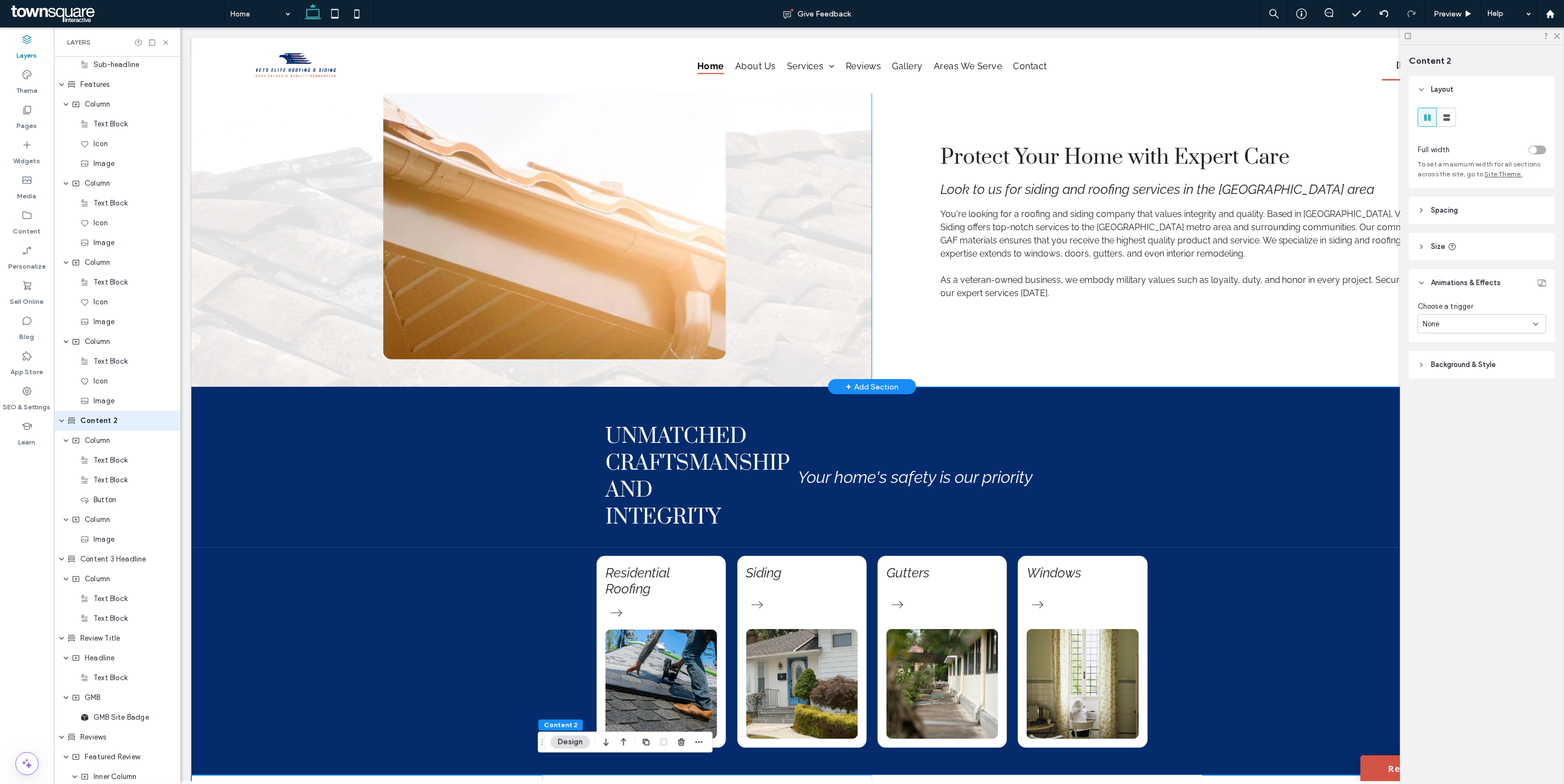
click at [1246, 343] on div "Protect Your Home with Expert Care Look to us for siding and roofing services i…" at bounding box center [1211, 222] width 680 height 330
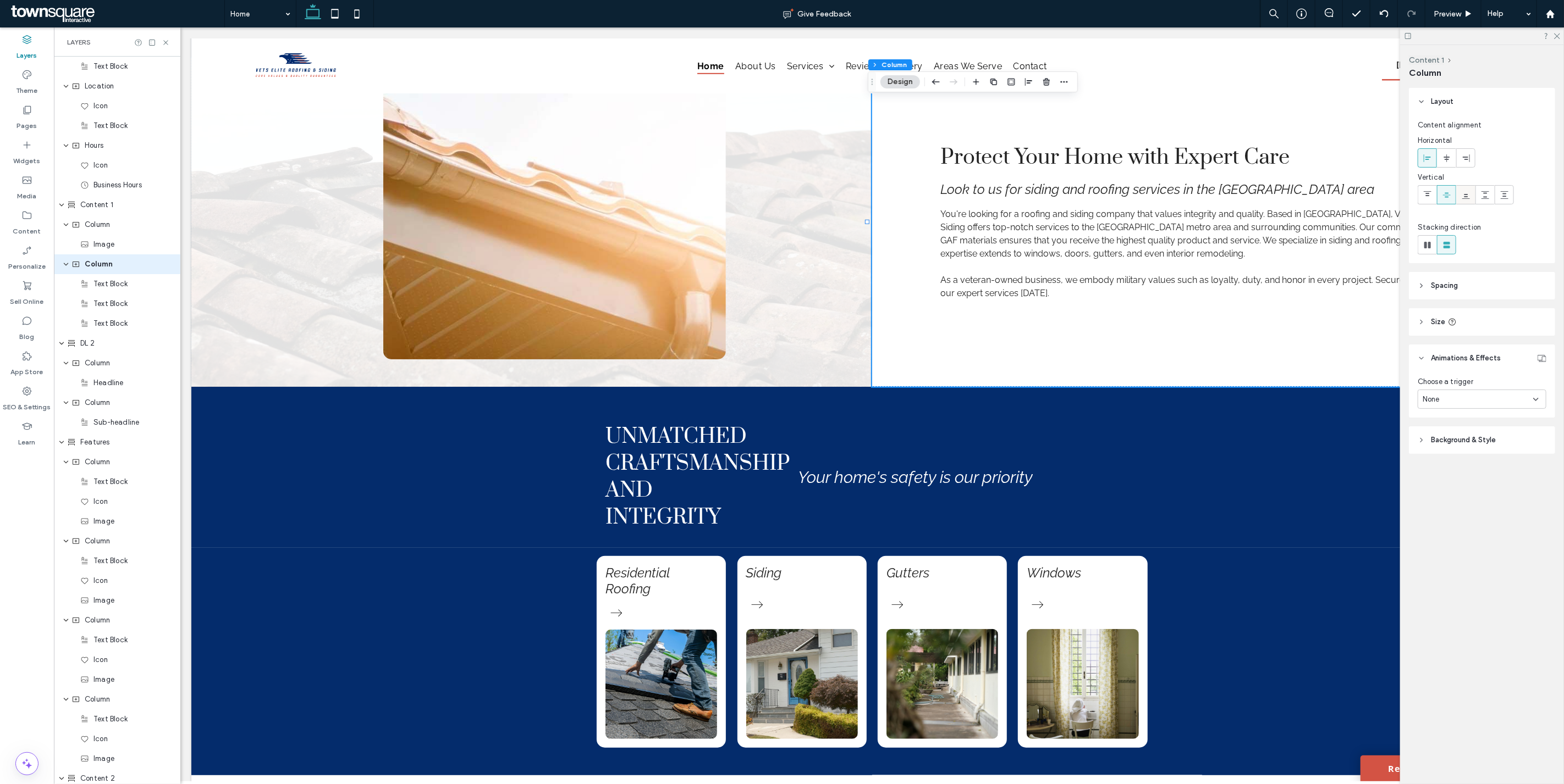
scroll to position [219, 0]
click at [1434, 278] on header "Spacing" at bounding box center [1481, 286] width 147 height 27
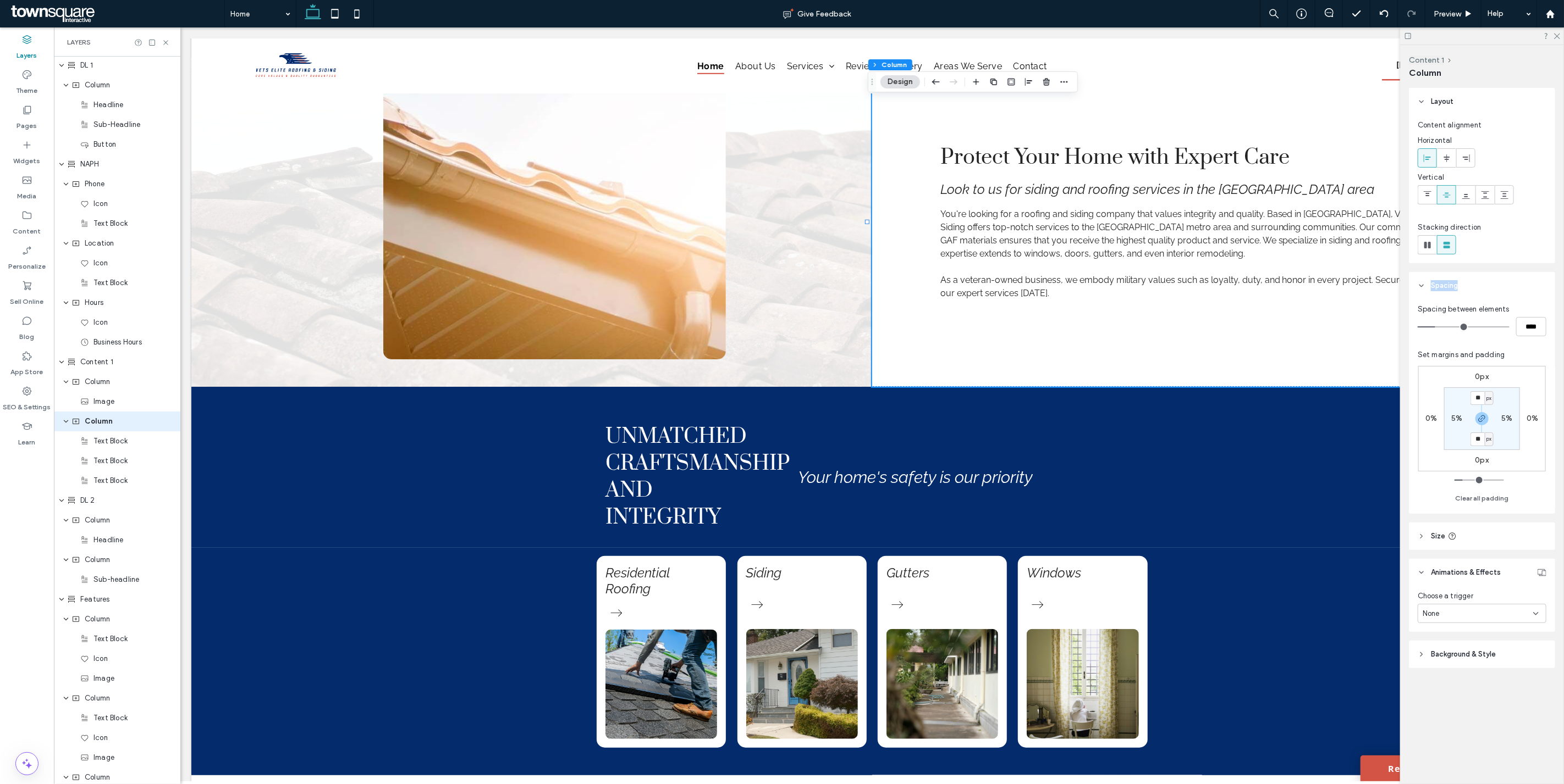
click at [1434, 278] on header "Spacing" at bounding box center [1481, 286] width 147 height 27
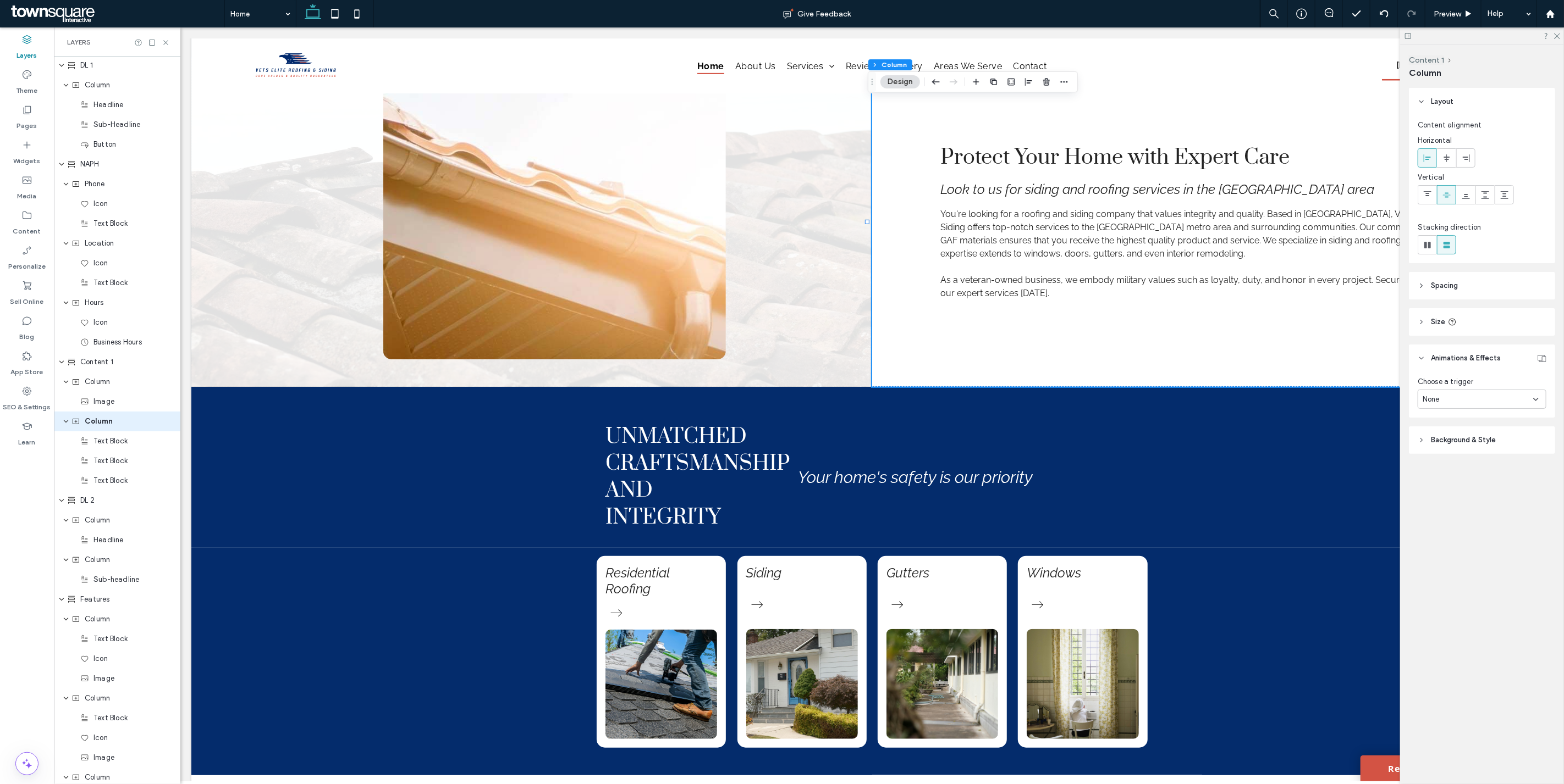
click at [1437, 100] on span "Layout" at bounding box center [1441, 102] width 23 height 11
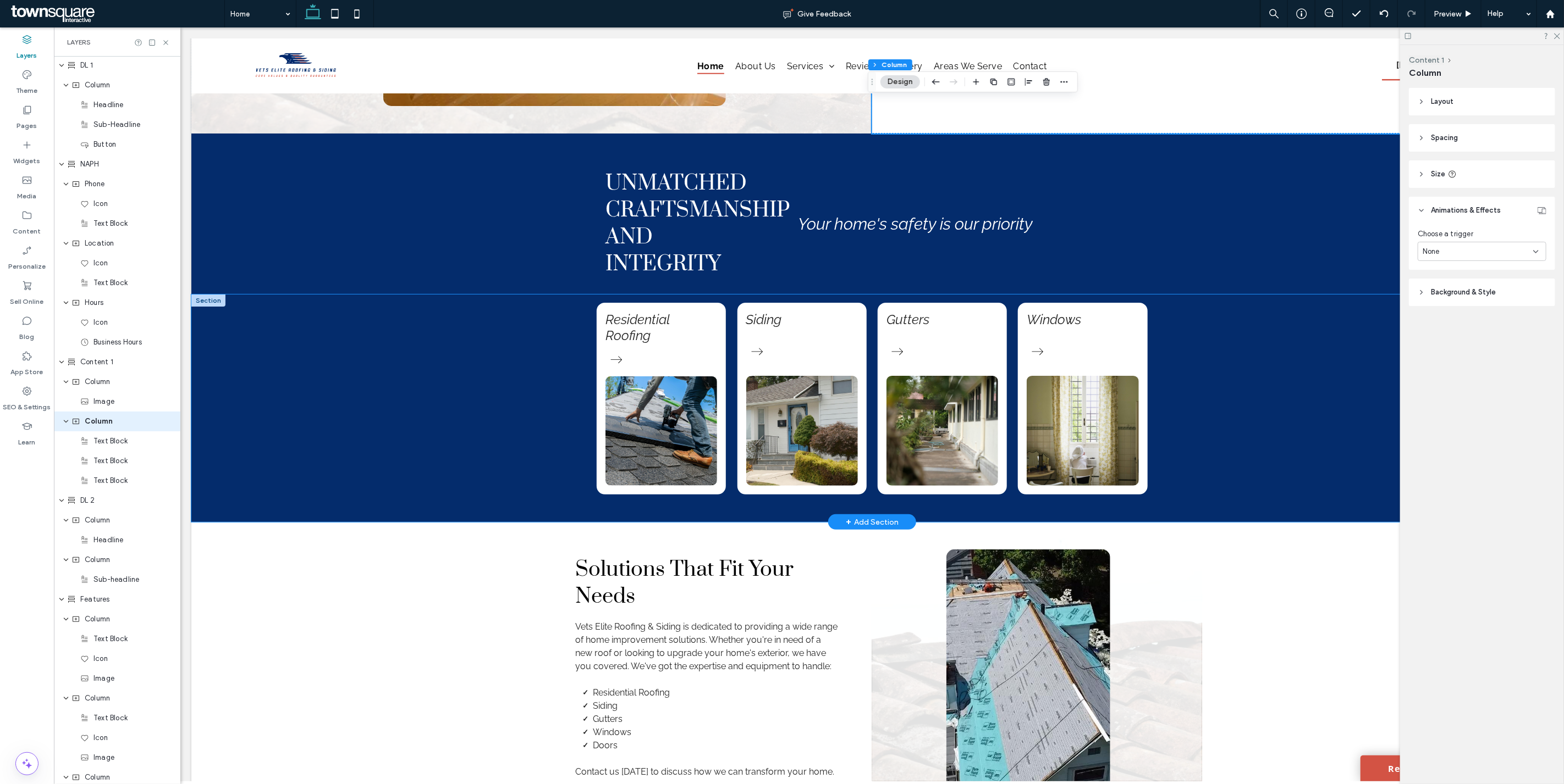
scroll to position [407, 0]
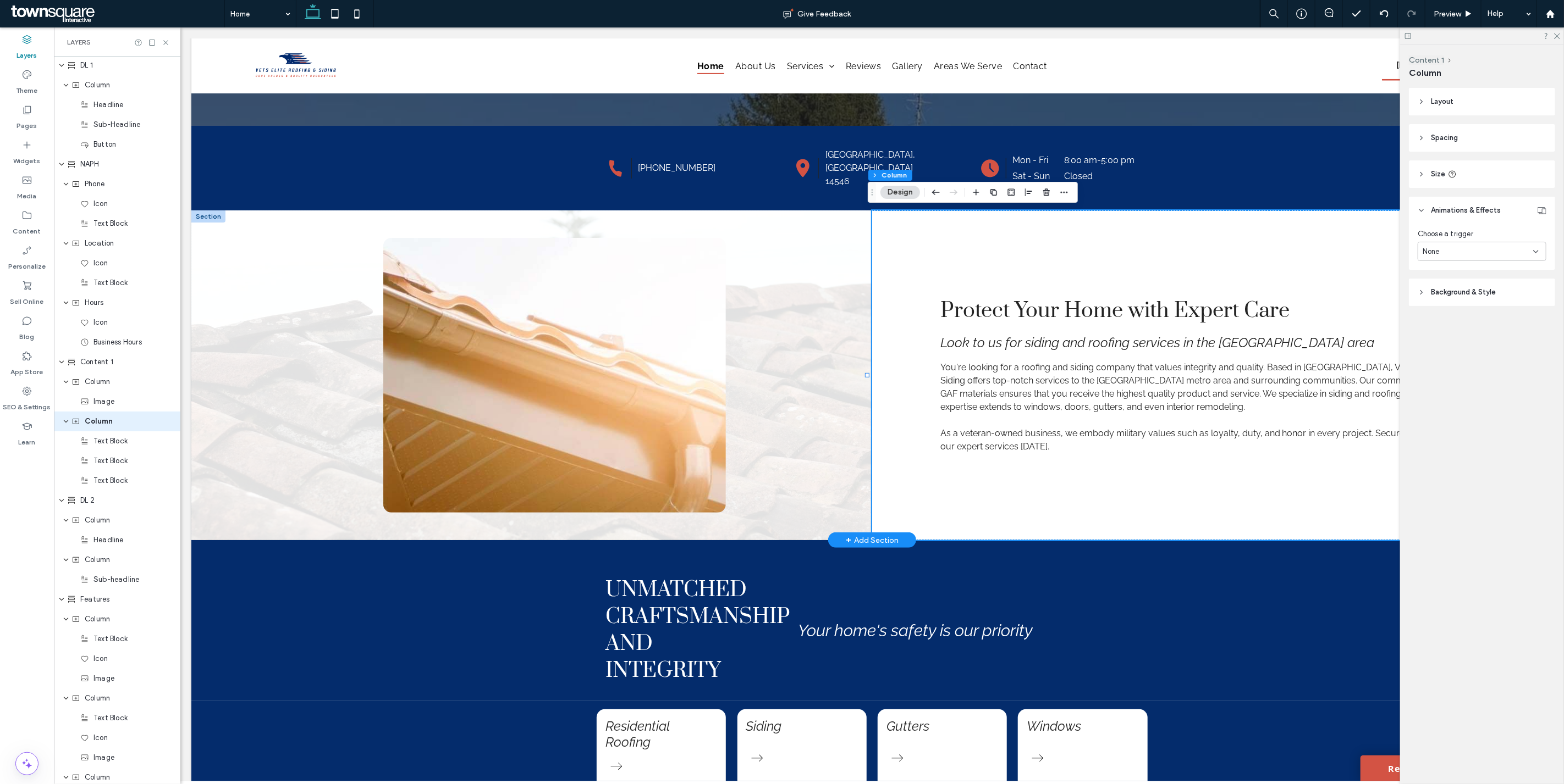
click at [202, 218] on div at bounding box center [207, 216] width 34 height 12
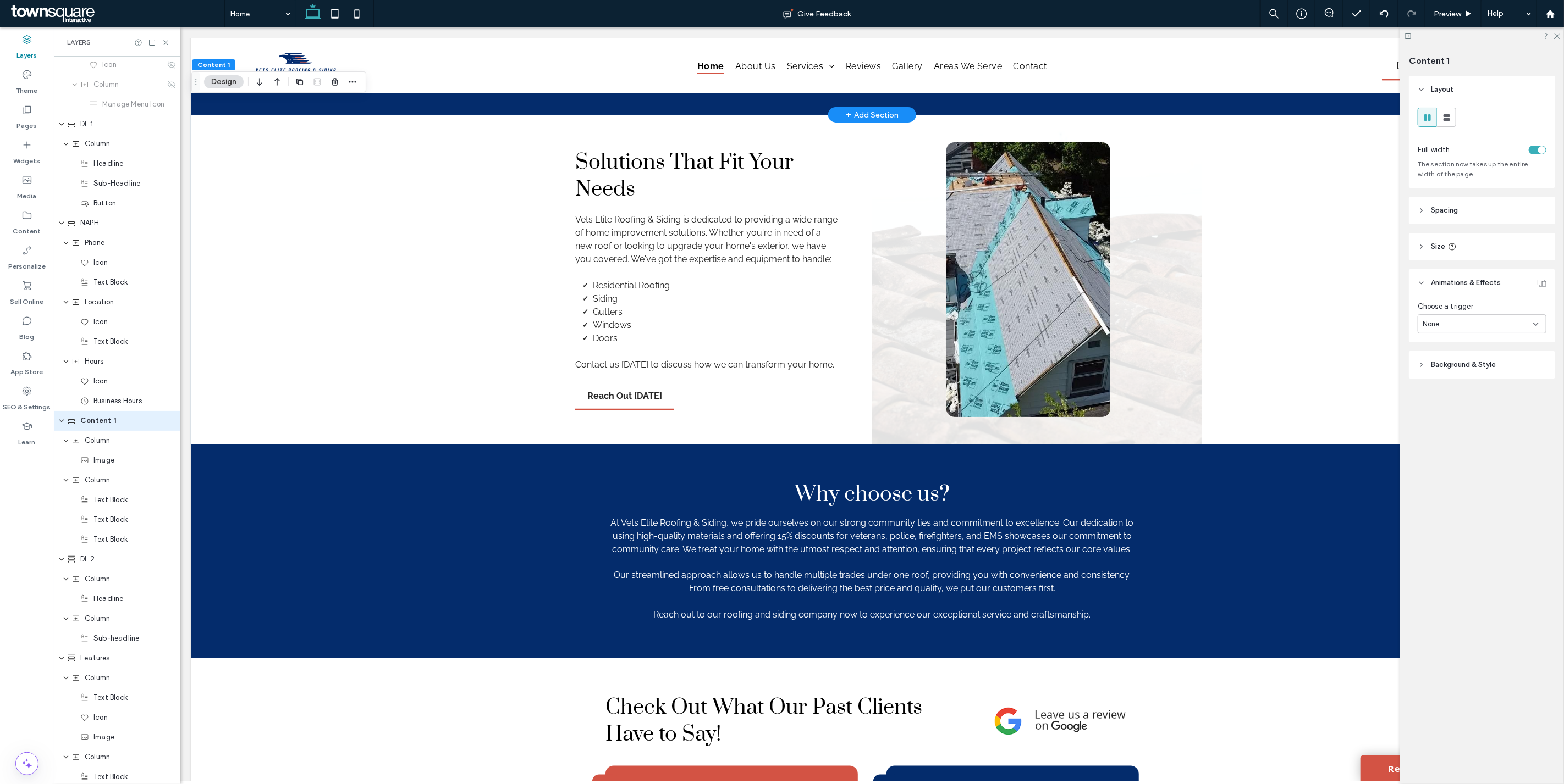
scroll to position [814, 0]
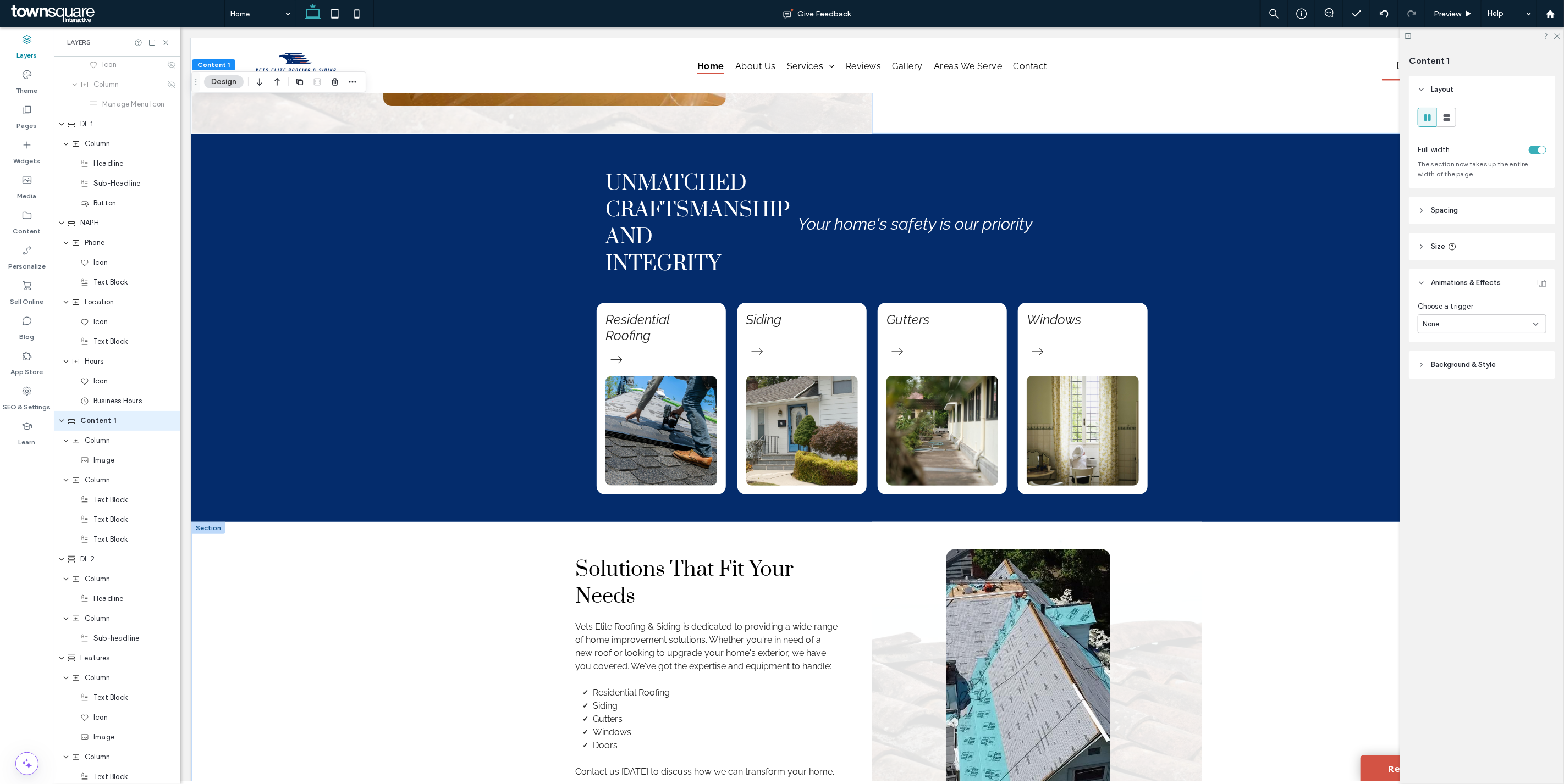
click at [200, 528] on div at bounding box center [207, 527] width 34 height 12
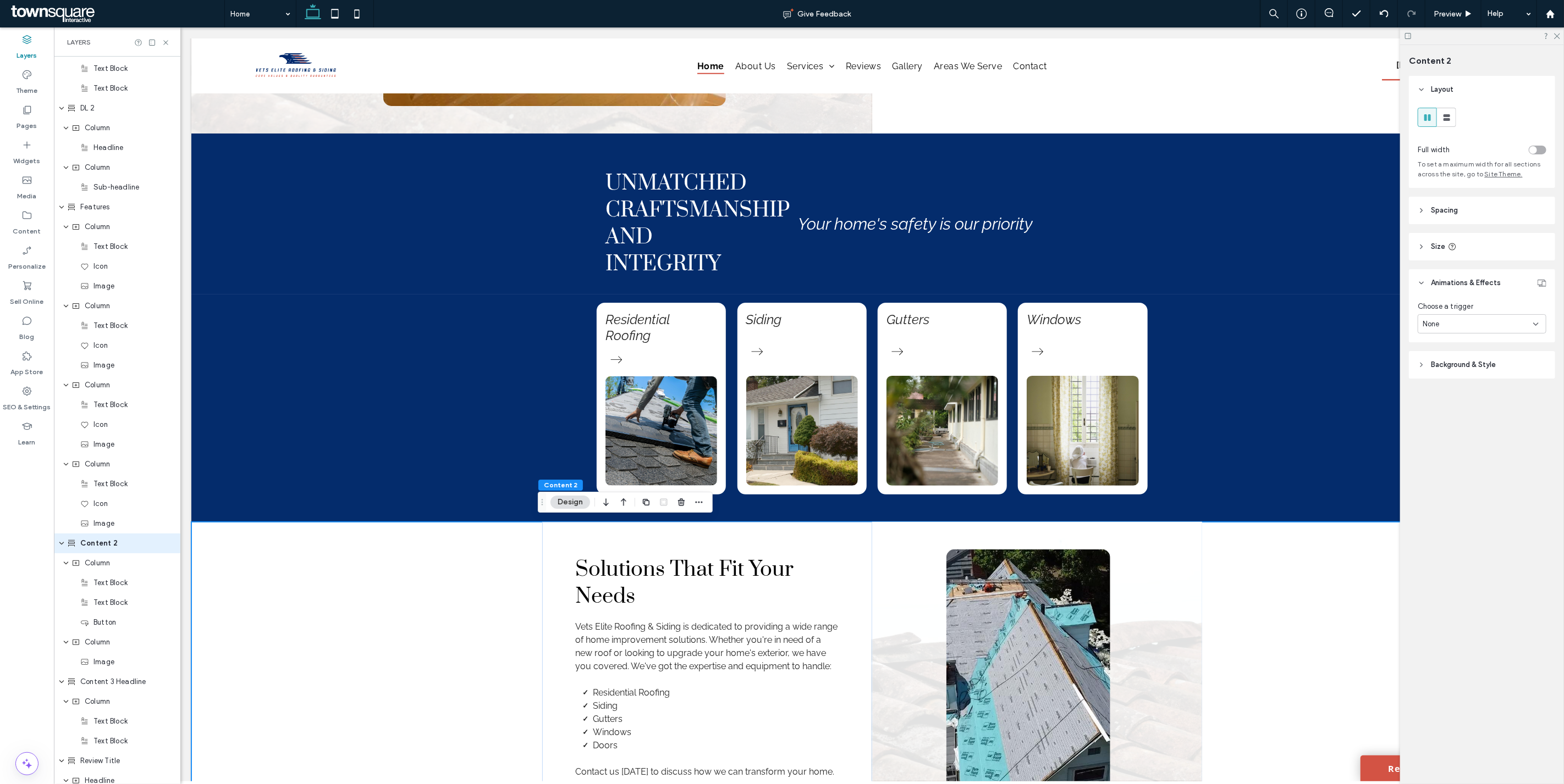
scroll to position [734, 0]
click at [1538, 150] on div "toggle" at bounding box center [1537, 150] width 17 height 9
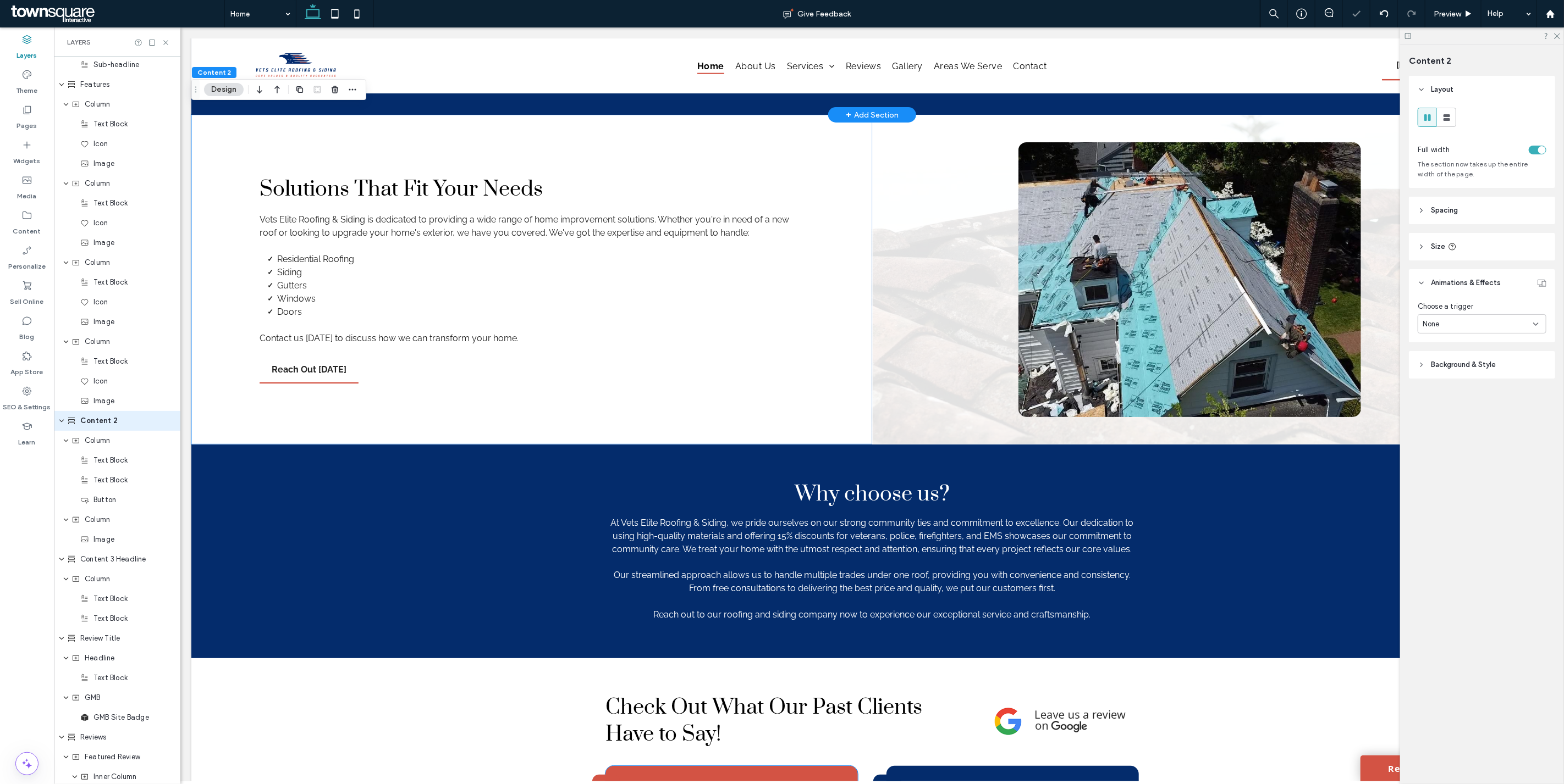
scroll to position [1628, 0]
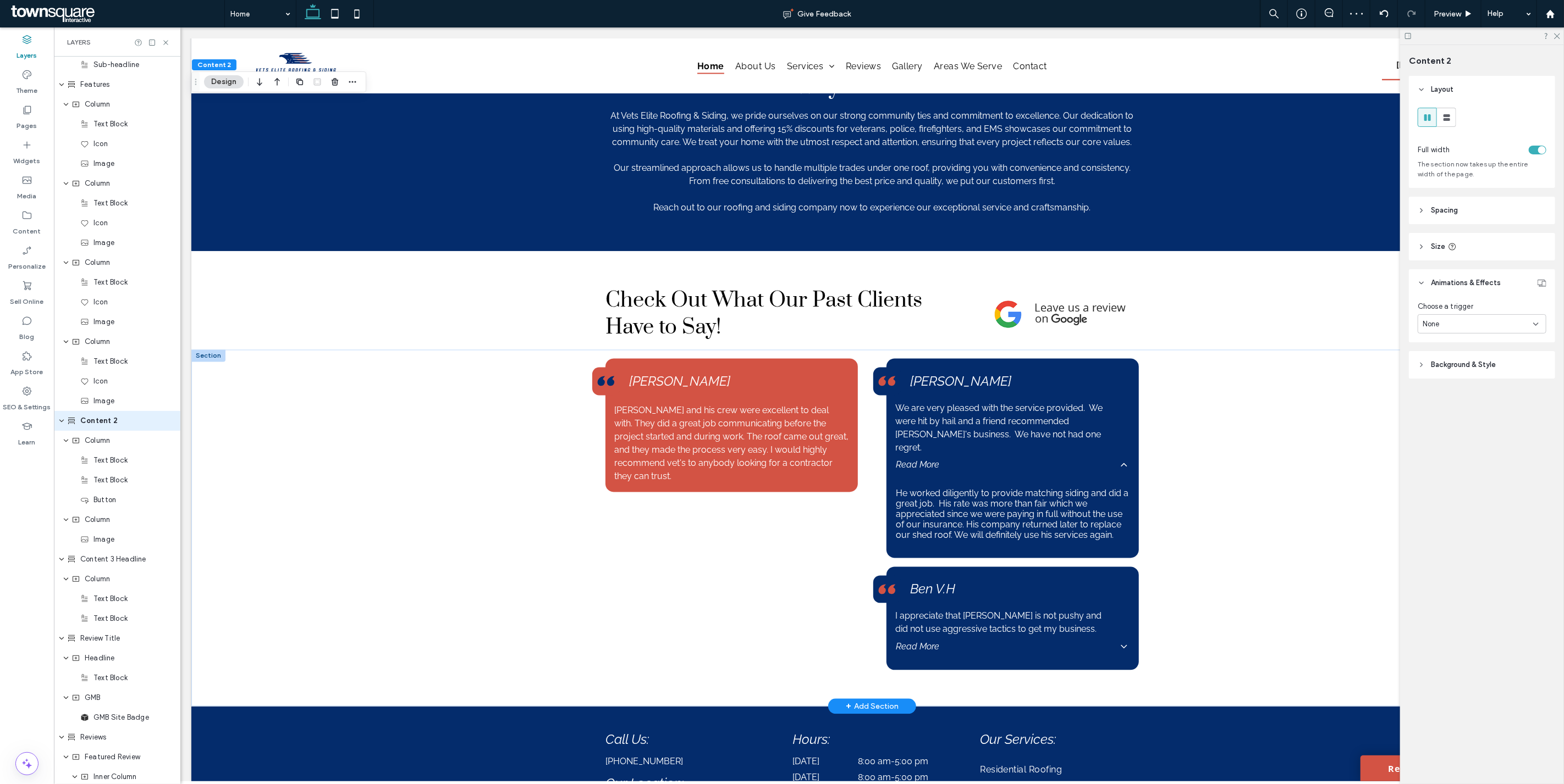
click at [207, 353] on div at bounding box center [207, 355] width 34 height 12
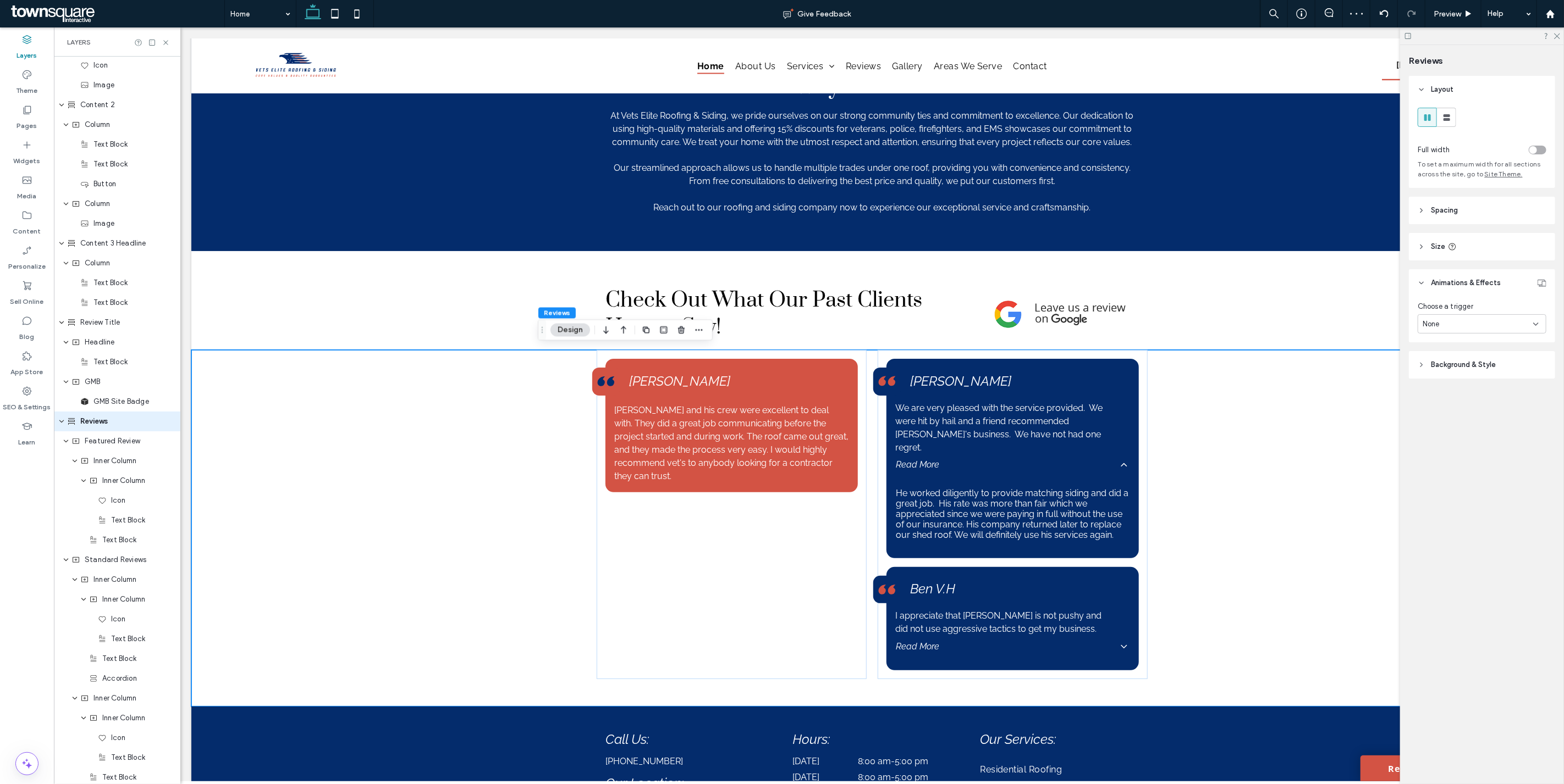
scroll to position [1050, 0]
click at [1540, 151] on div "toggle" at bounding box center [1537, 150] width 17 height 9
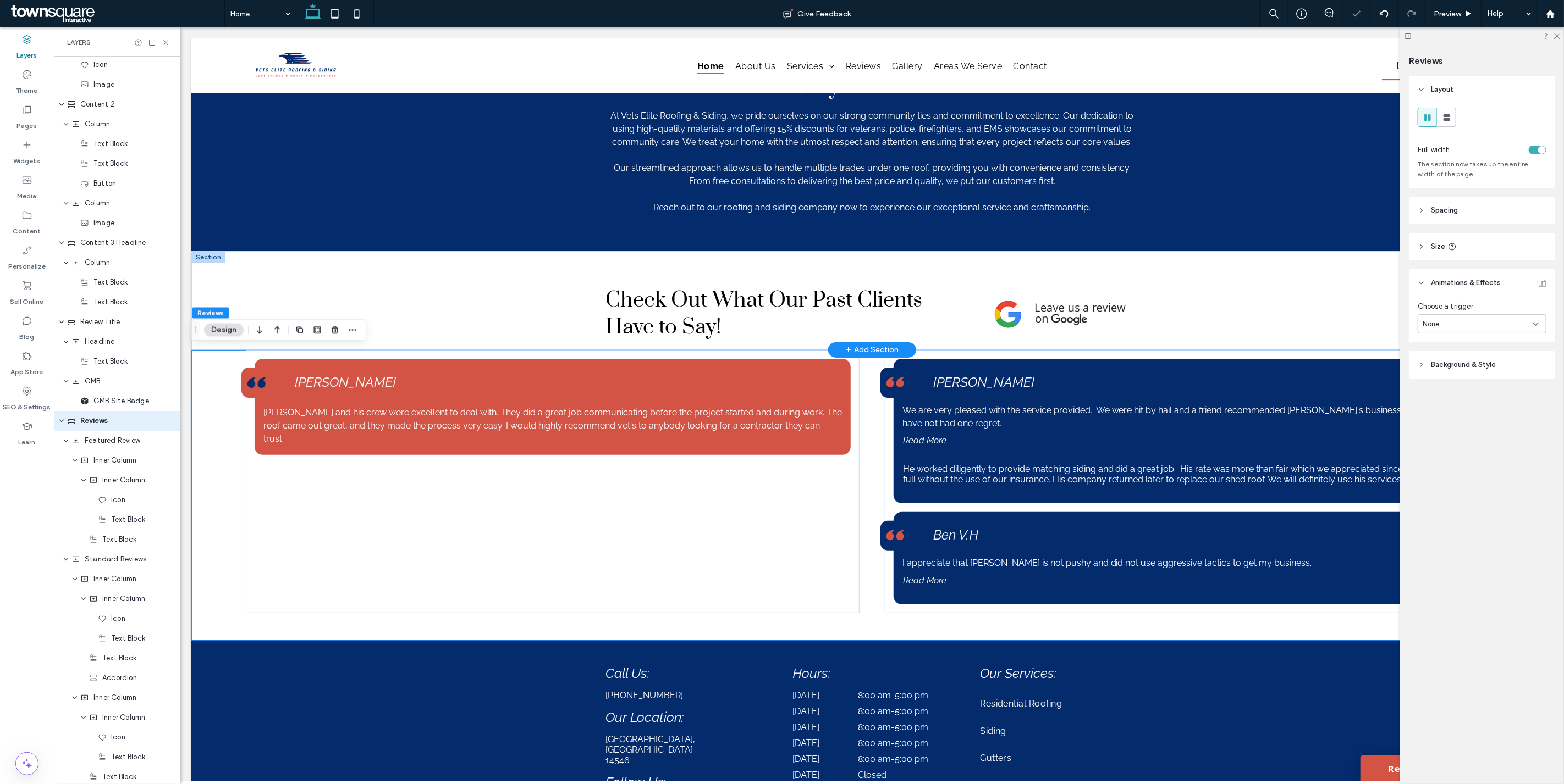
click at [205, 257] on div at bounding box center [207, 257] width 34 height 12
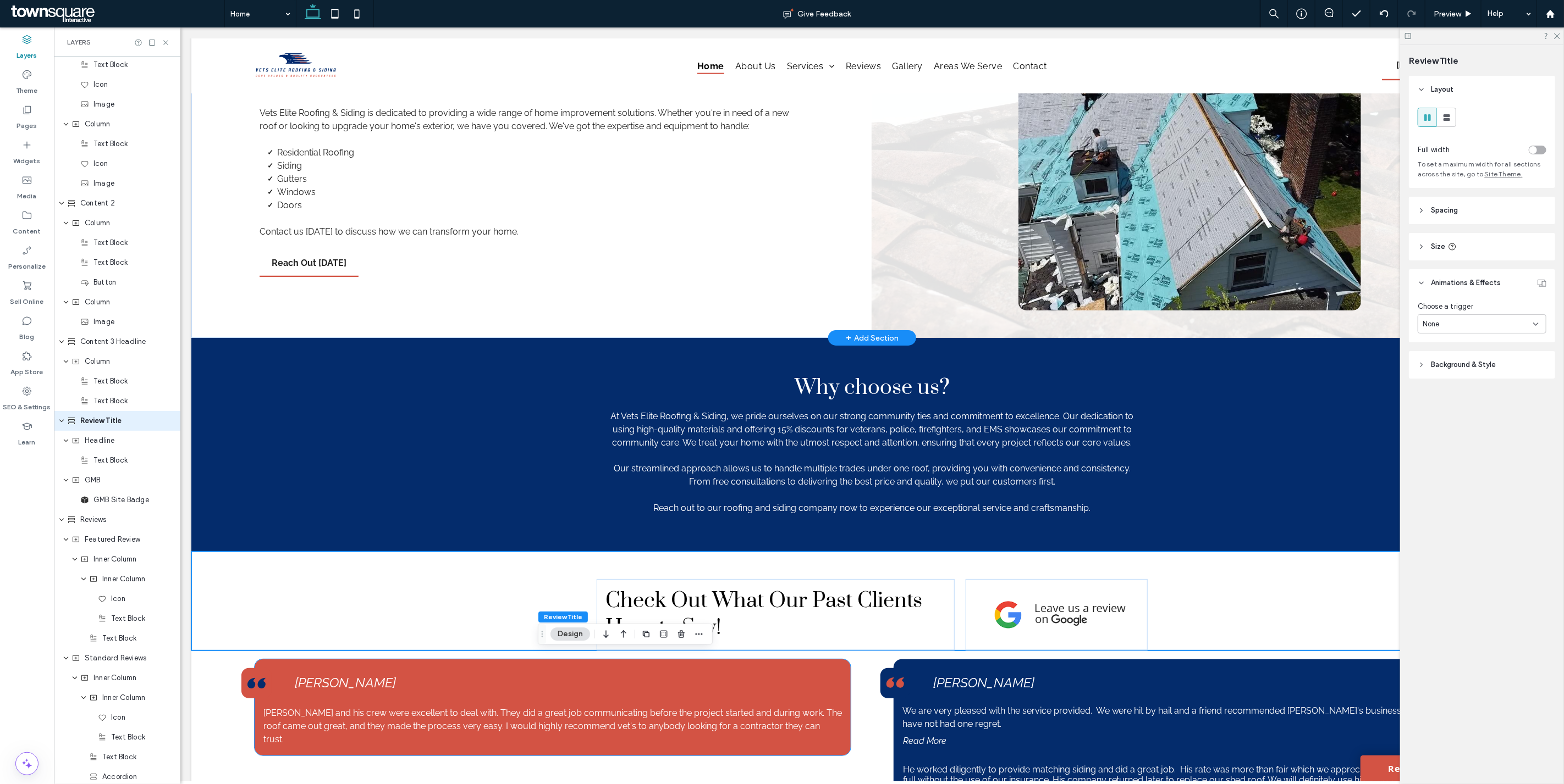
scroll to position [1628, 0]
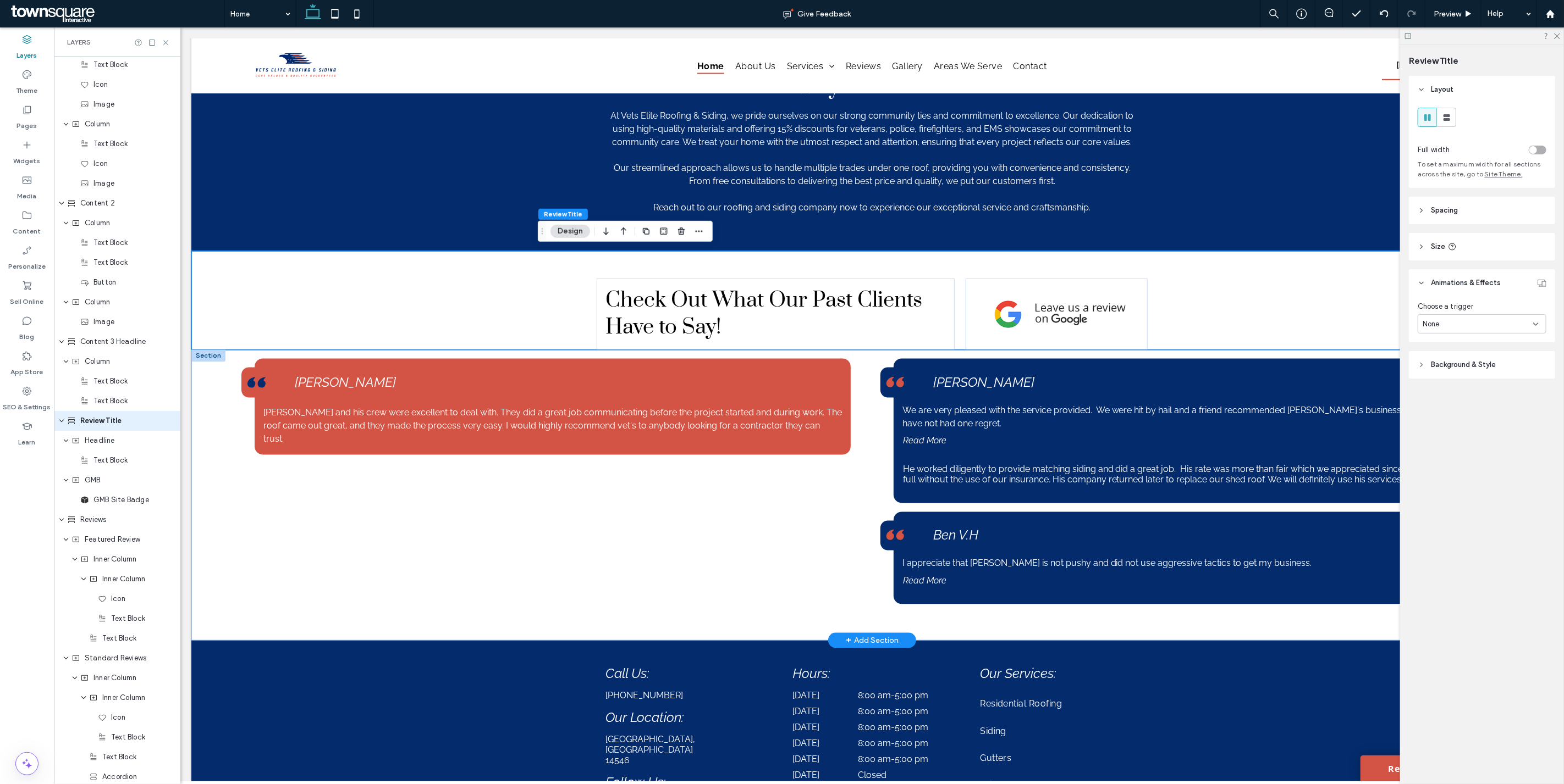
click at [199, 542] on div "[PERSON_NAME] and his crew were excellent to deal with. They did a great job co…" at bounding box center [871, 494] width 1361 height 290
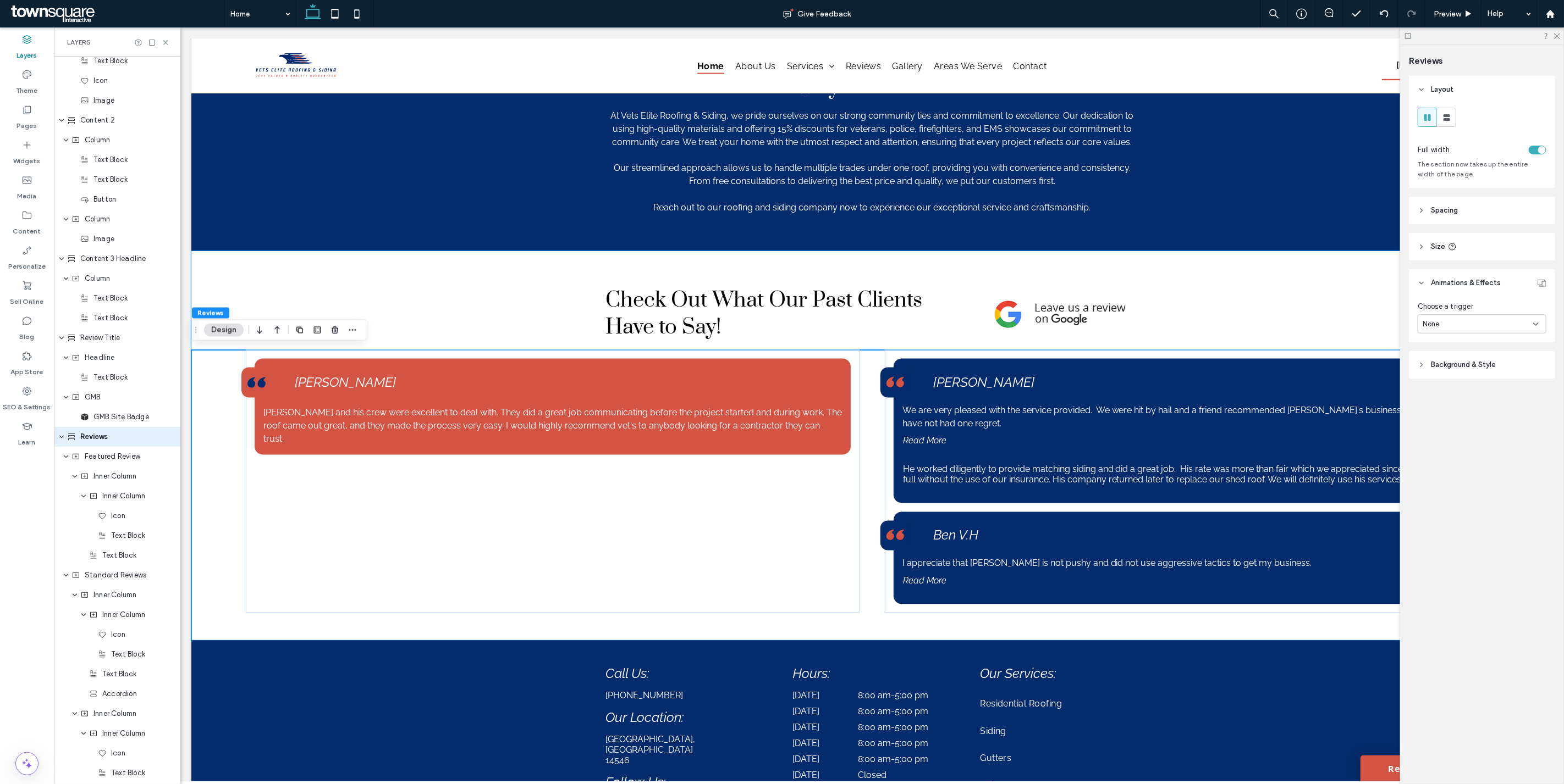
scroll to position [1050, 0]
click at [1538, 144] on div at bounding box center [1499, 149] width 92 height 19
click at [1535, 149] on div "toggle" at bounding box center [1537, 150] width 17 height 9
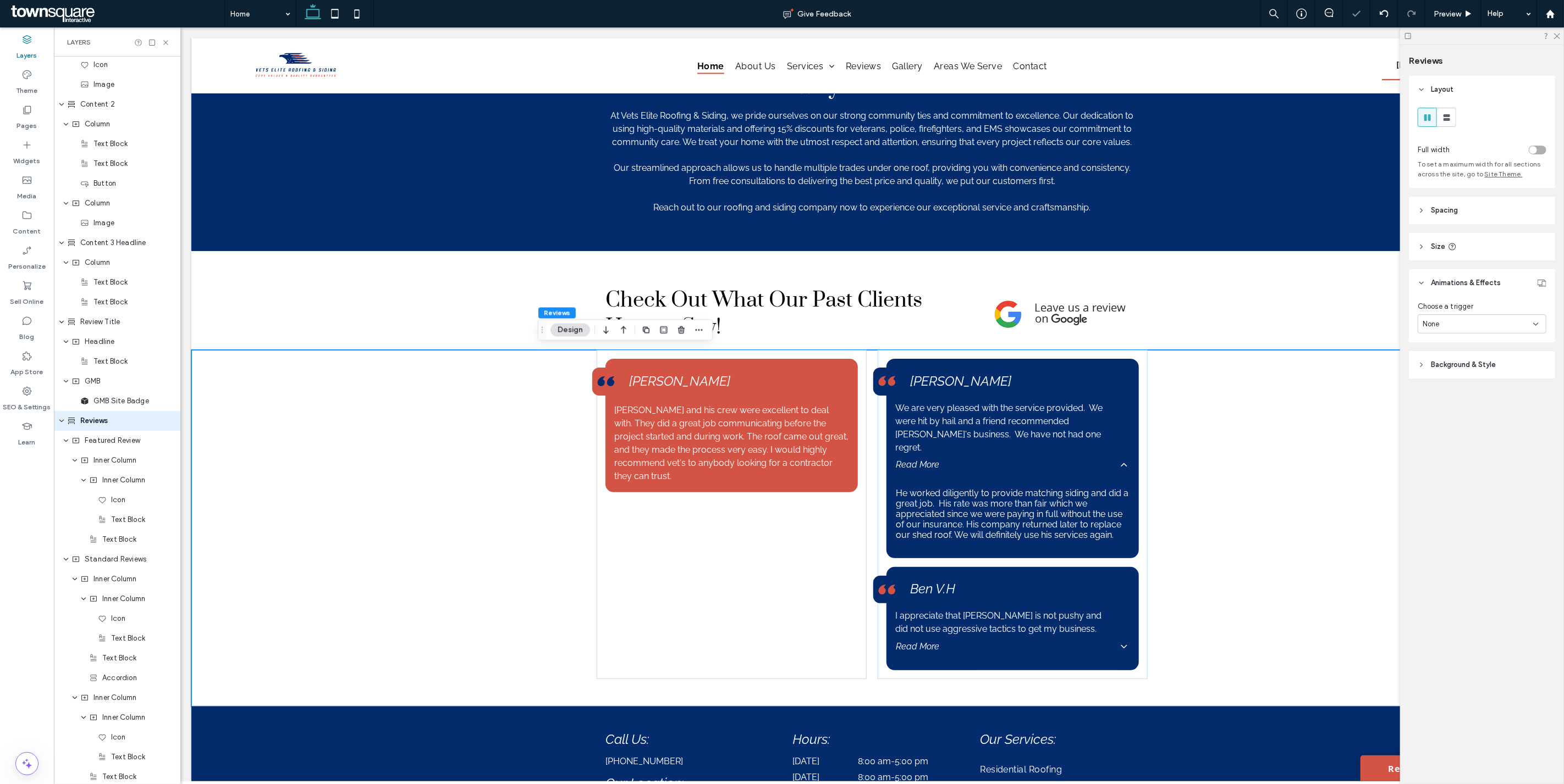
click at [1558, 30] on div at bounding box center [1482, 36] width 164 height 17
click at [1555, 36] on icon at bounding box center [1556, 36] width 7 height 7
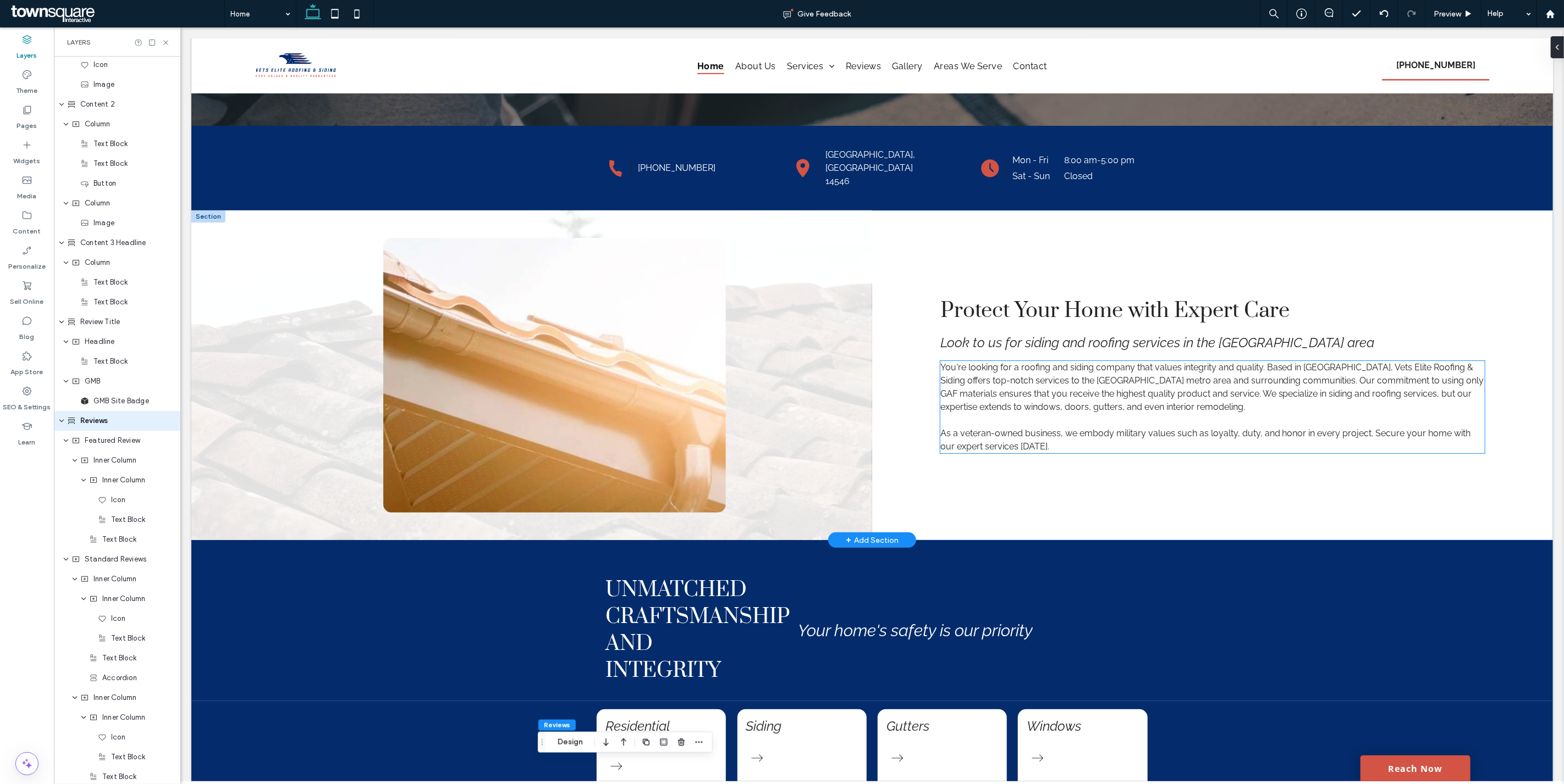
scroll to position [814, 0]
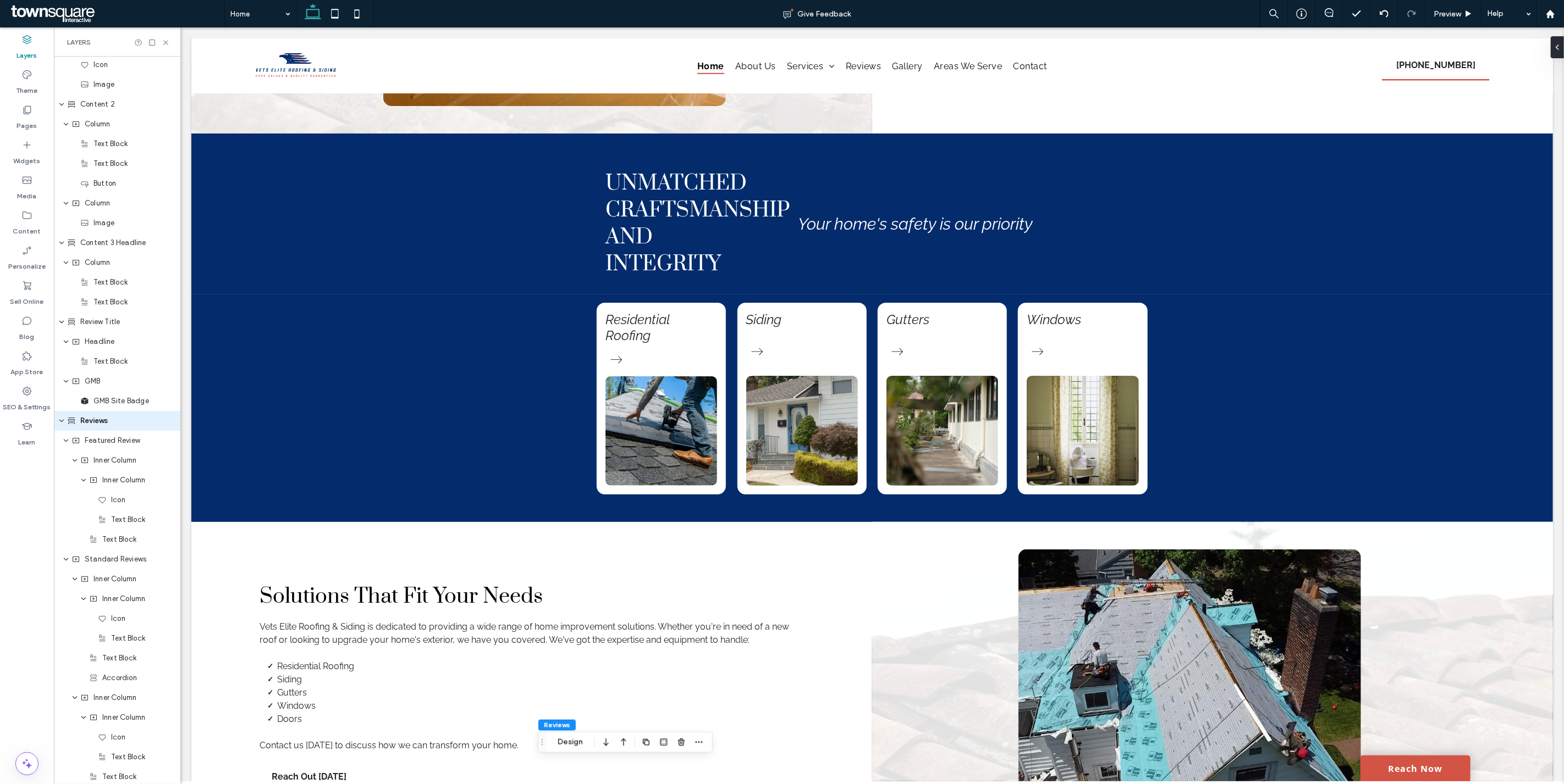
drag, startPoint x: 336, startPoint y: 13, endPoint x: 370, endPoint y: 37, distance: 41.6
click at [336, 13] on icon at bounding box center [334, 14] width 22 height 22
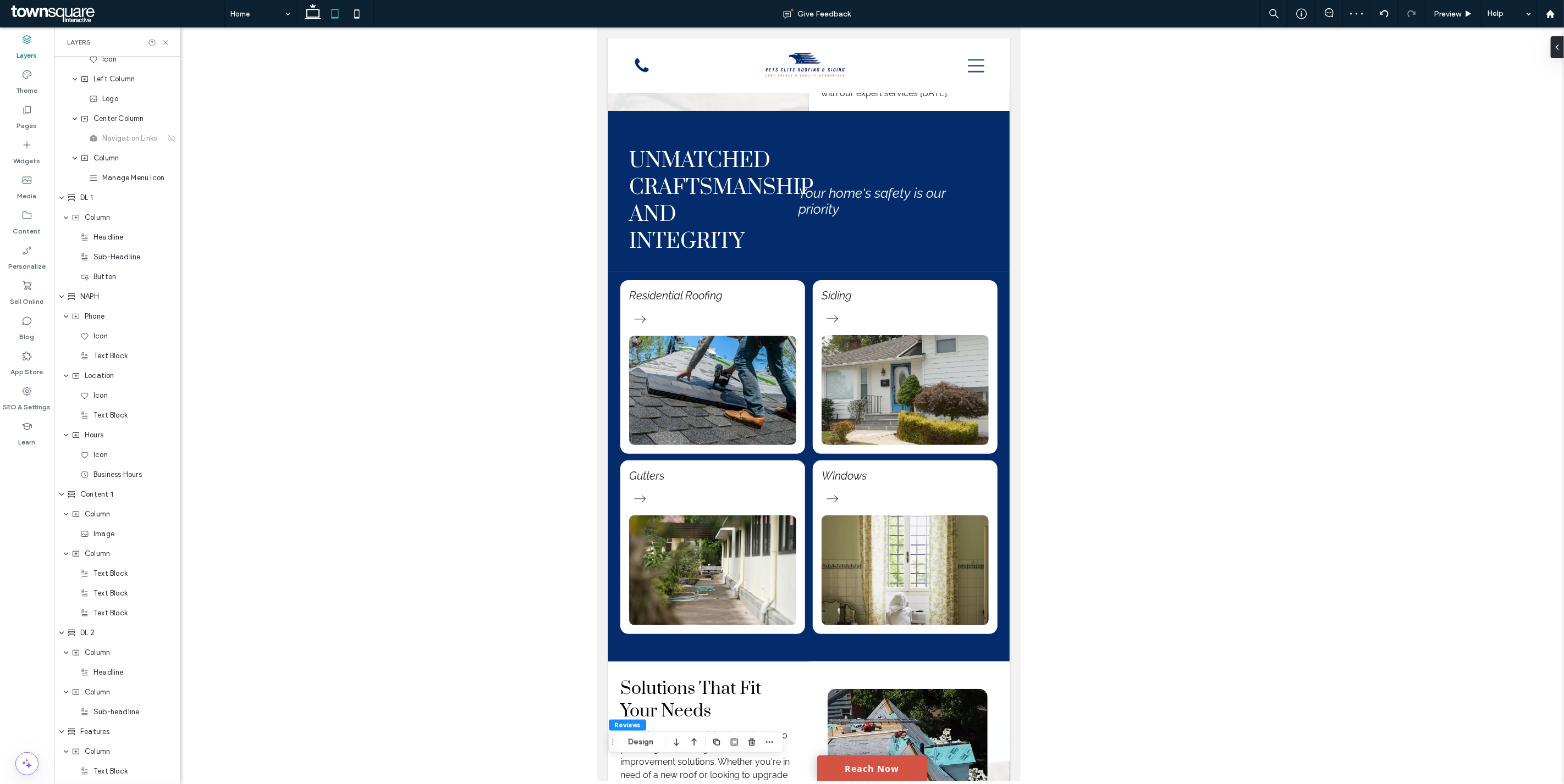
scroll to position [0, 0]
click at [95, 62] on span "Header" at bounding box center [92, 66] width 25 height 11
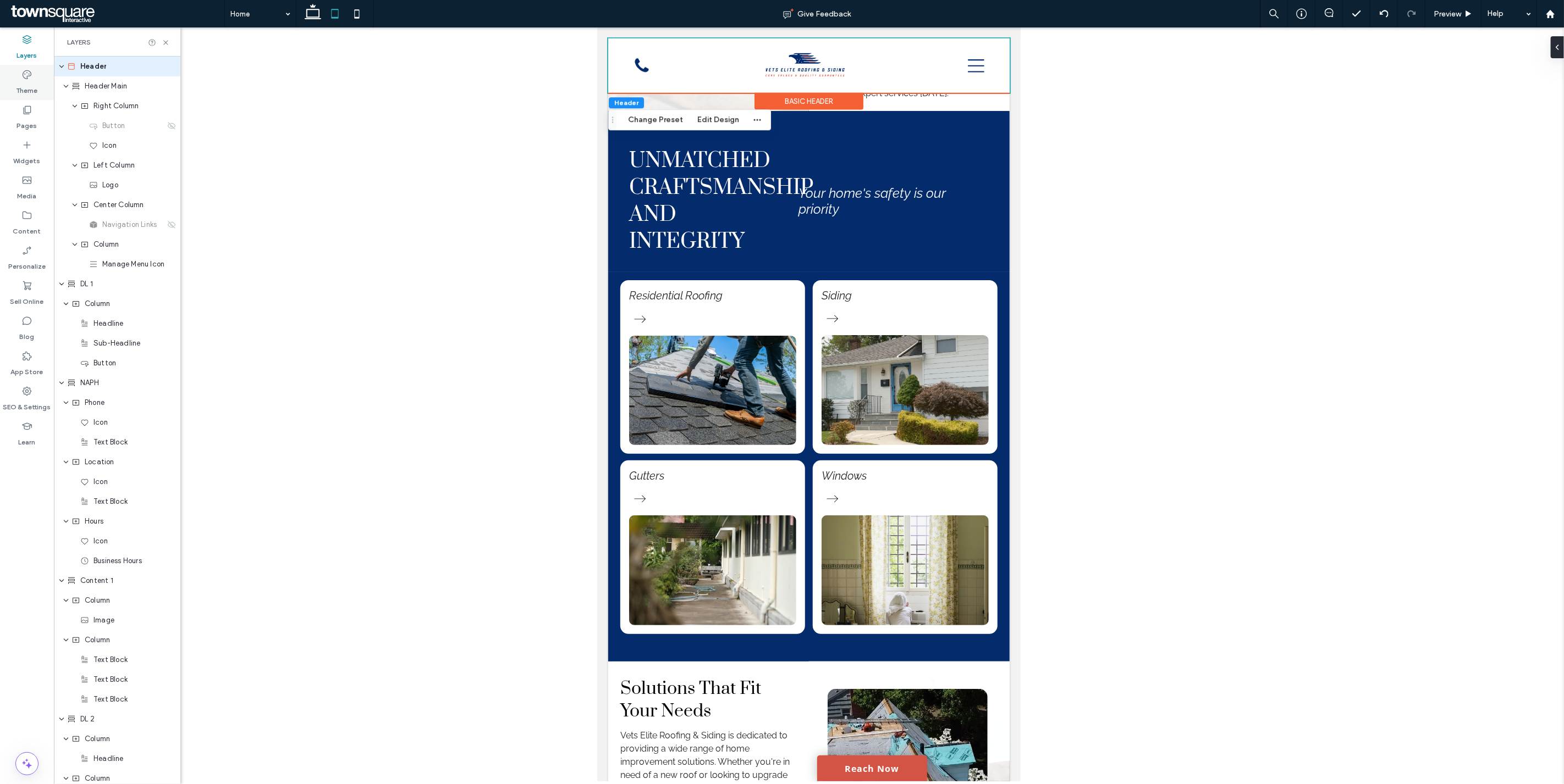
click at [32, 81] on label "Theme" at bounding box center [27, 87] width 22 height 15
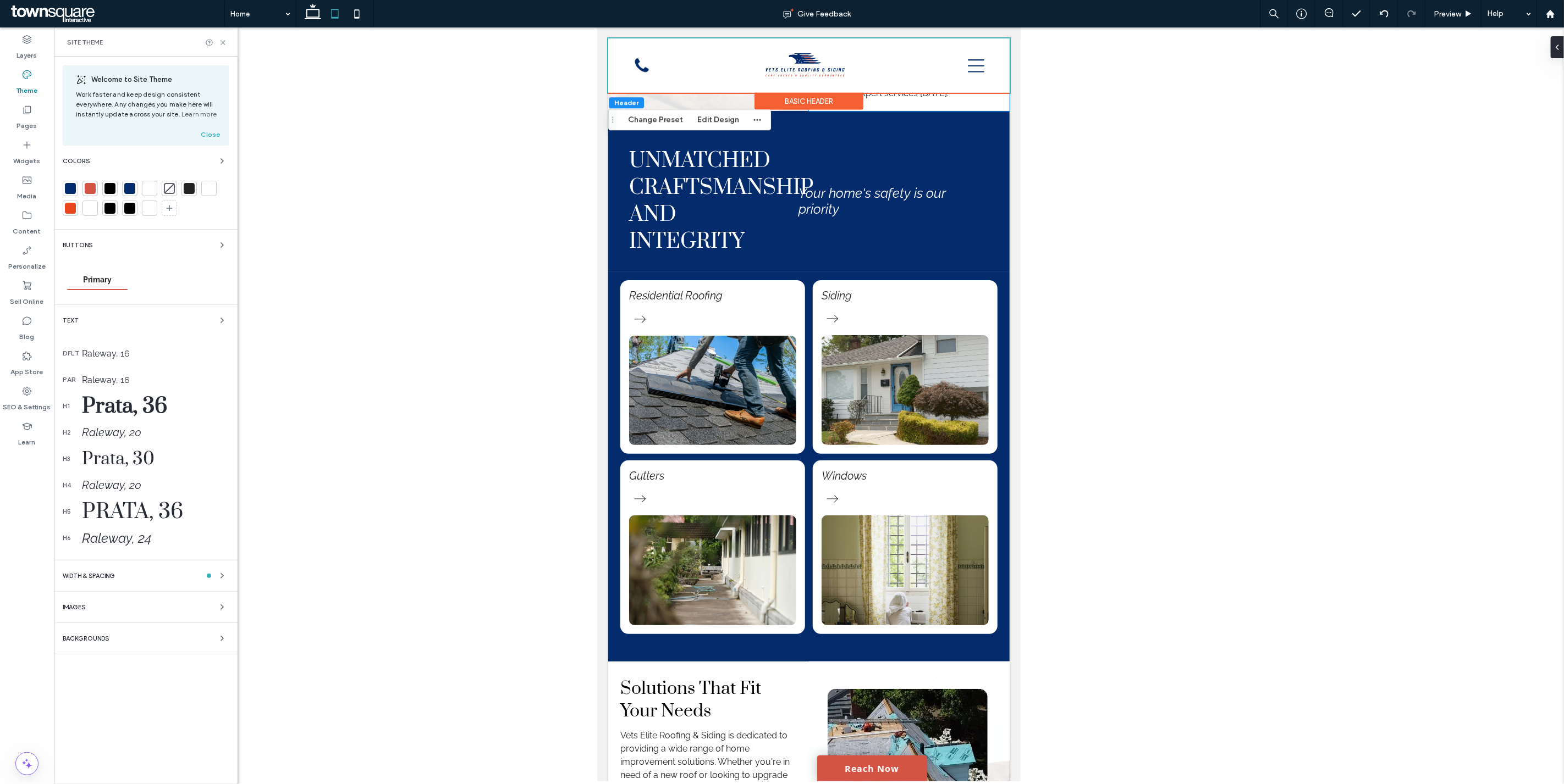
click at [175, 572] on div "WIDTH & SPACING" at bounding box center [146, 575] width 166 height 13
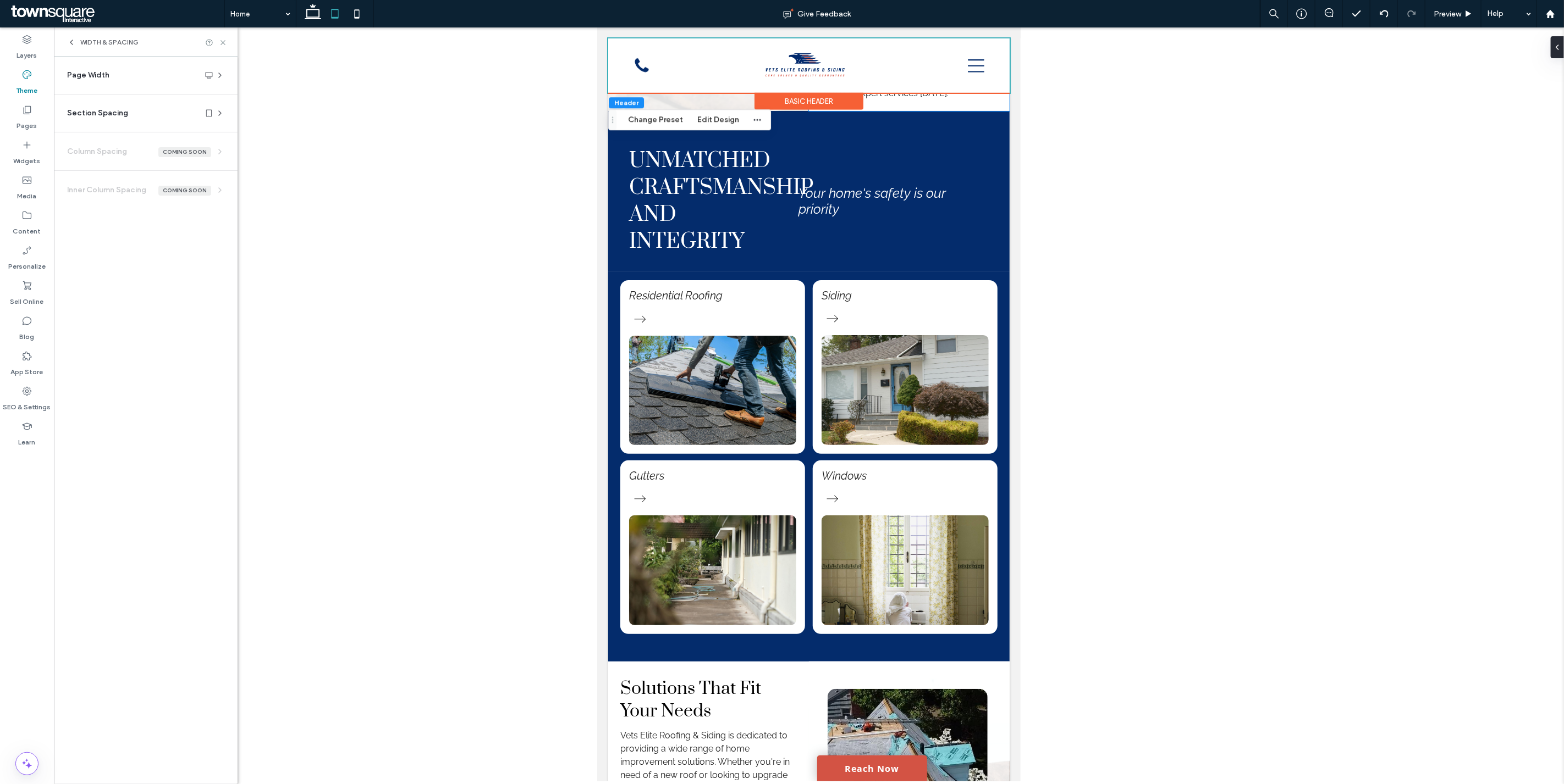
click at [218, 76] on icon at bounding box center [220, 76] width 9 height 9
click at [146, 174] on div "Section Spacing" at bounding box center [141, 178] width 148 height 11
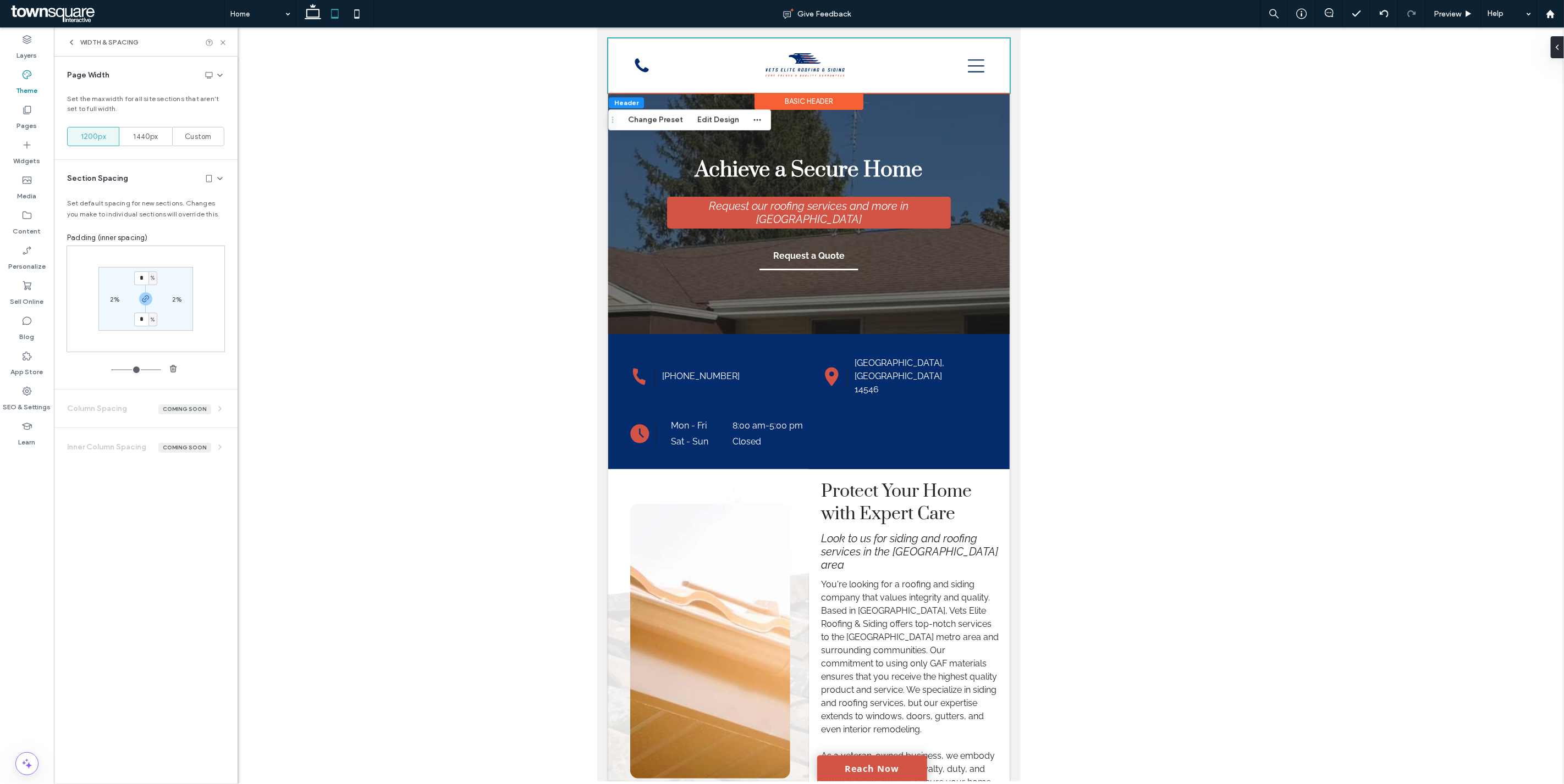
click at [210, 71] on icon at bounding box center [210, 76] width 9 height 9
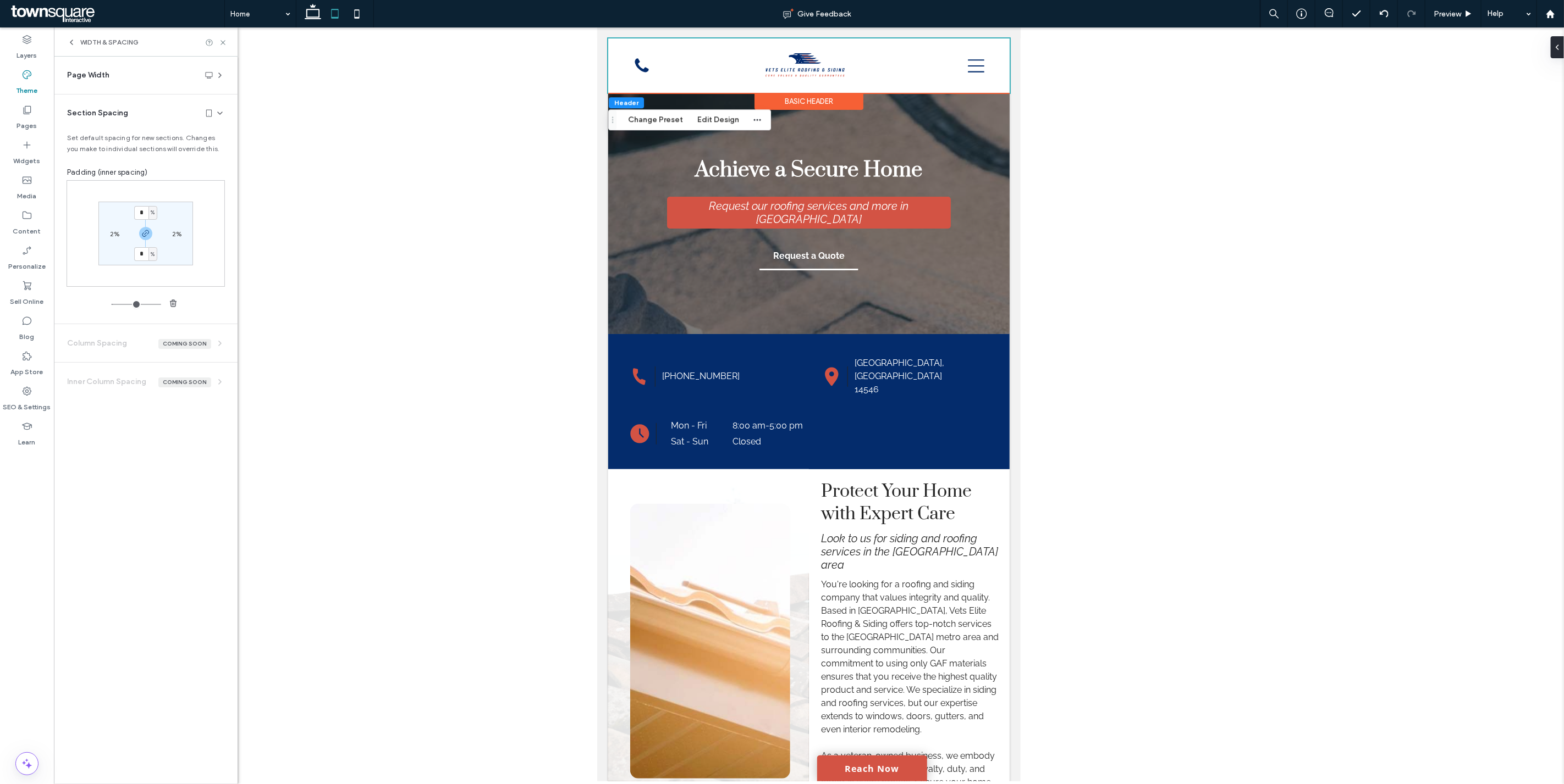
click at [218, 74] on icon at bounding box center [220, 76] width 9 height 9
click at [209, 76] on icon at bounding box center [210, 76] width 9 height 9
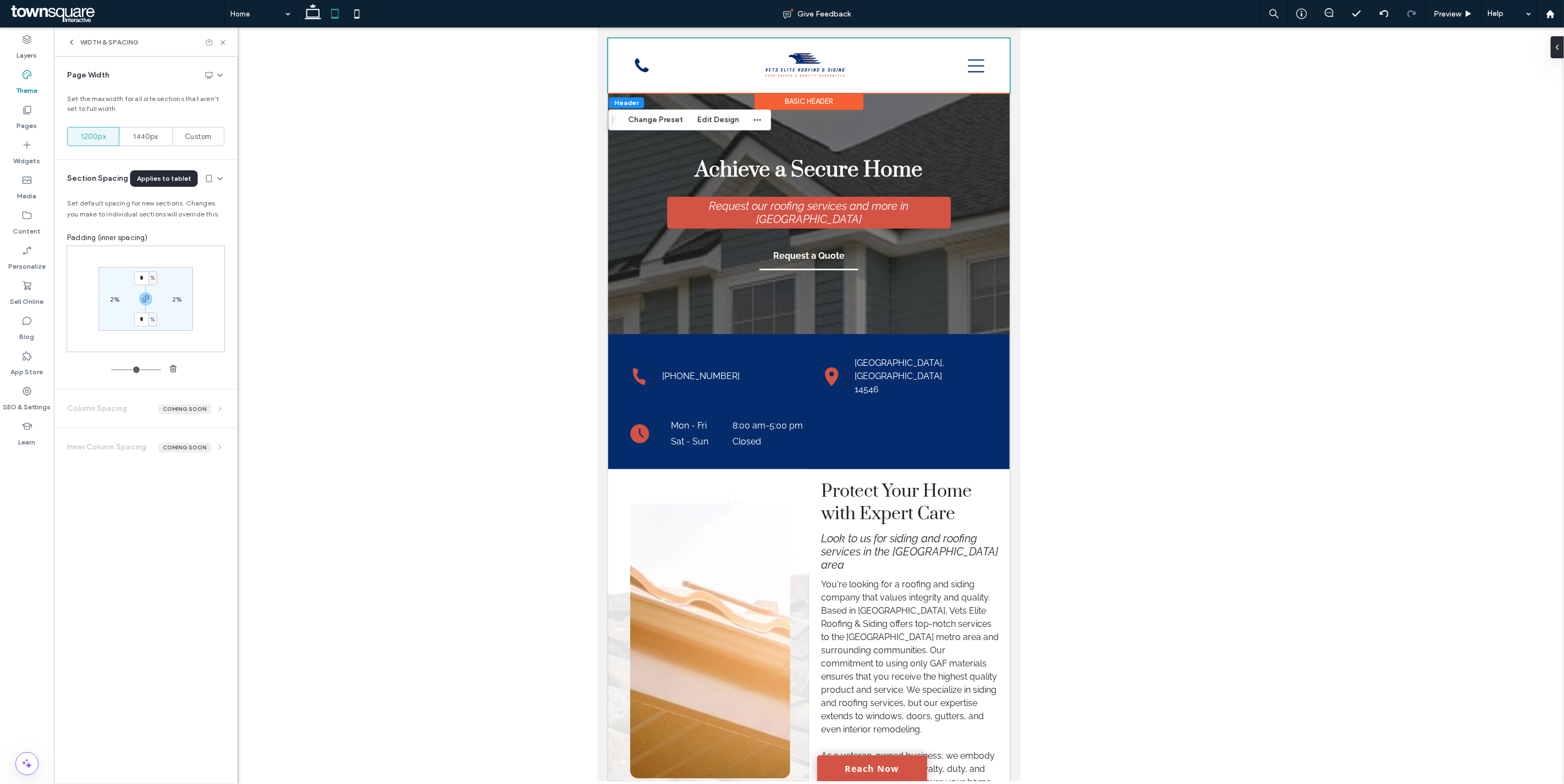
click at [210, 177] on icon at bounding box center [210, 178] width 9 height 9
click at [210, 177] on icon at bounding box center [210, 178] width 9 height 9
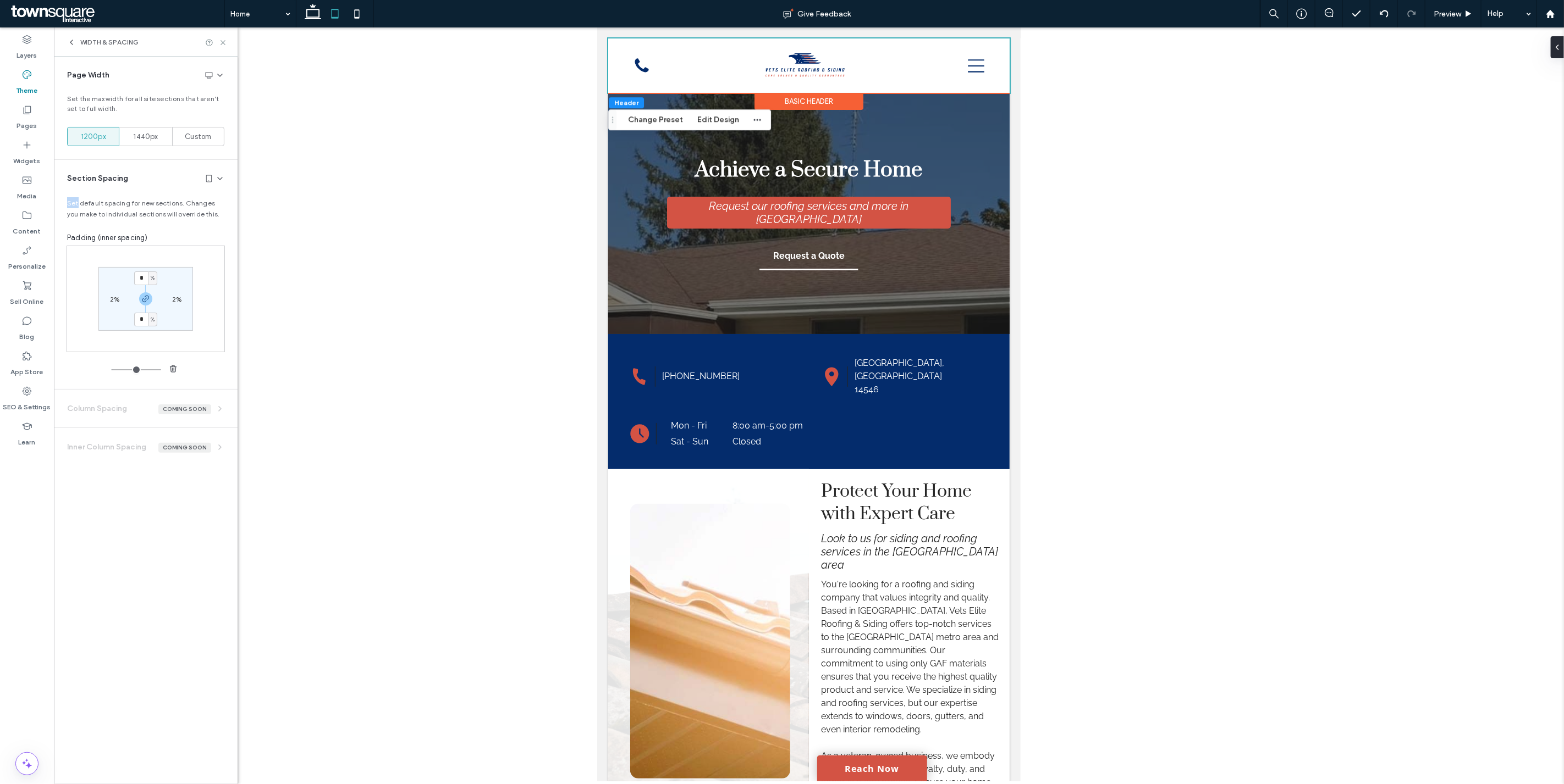
click at [208, 177] on icon at bounding box center [210, 178] width 9 height 9
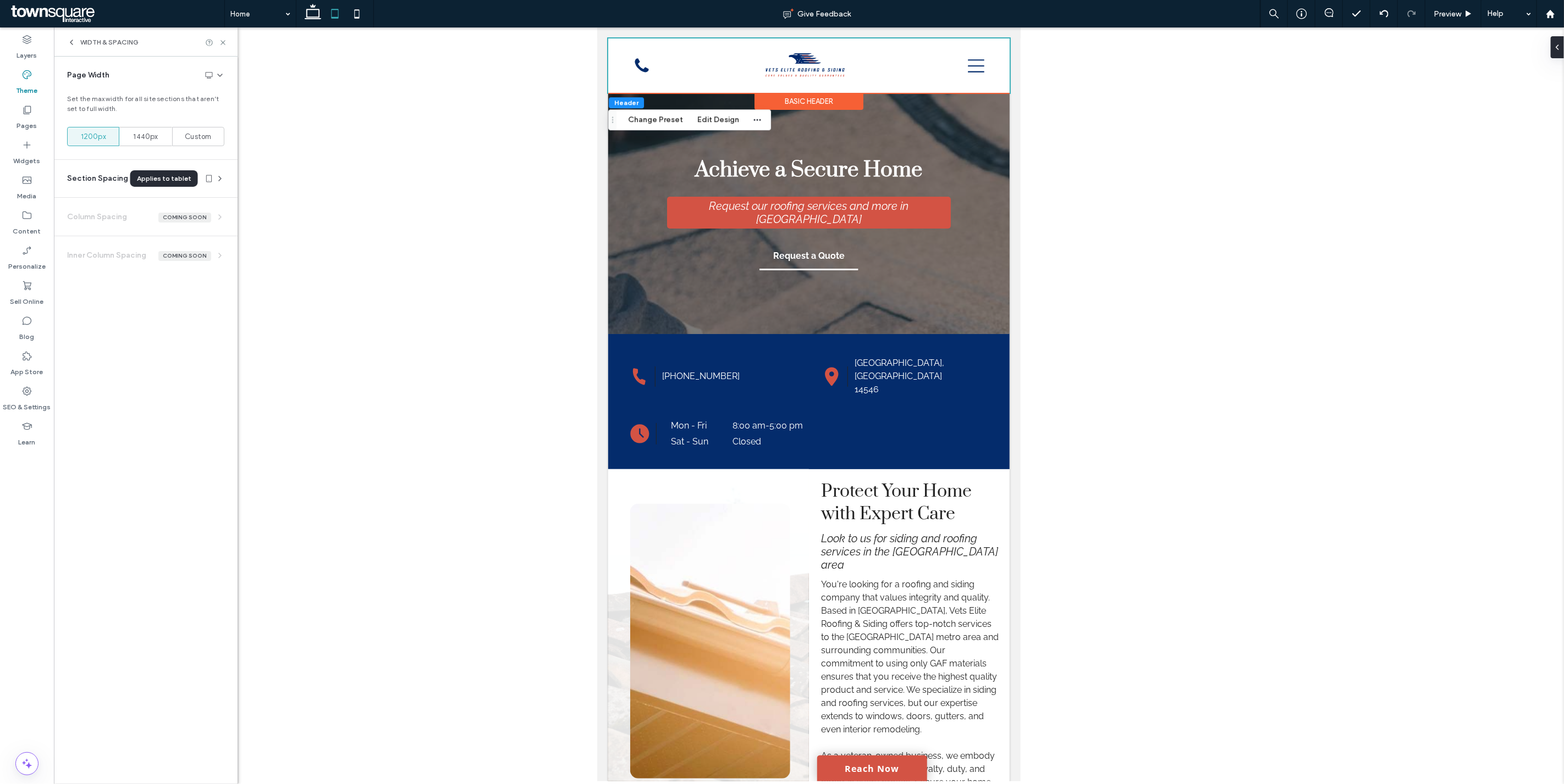
click at [208, 177] on icon at bounding box center [210, 178] width 9 height 9
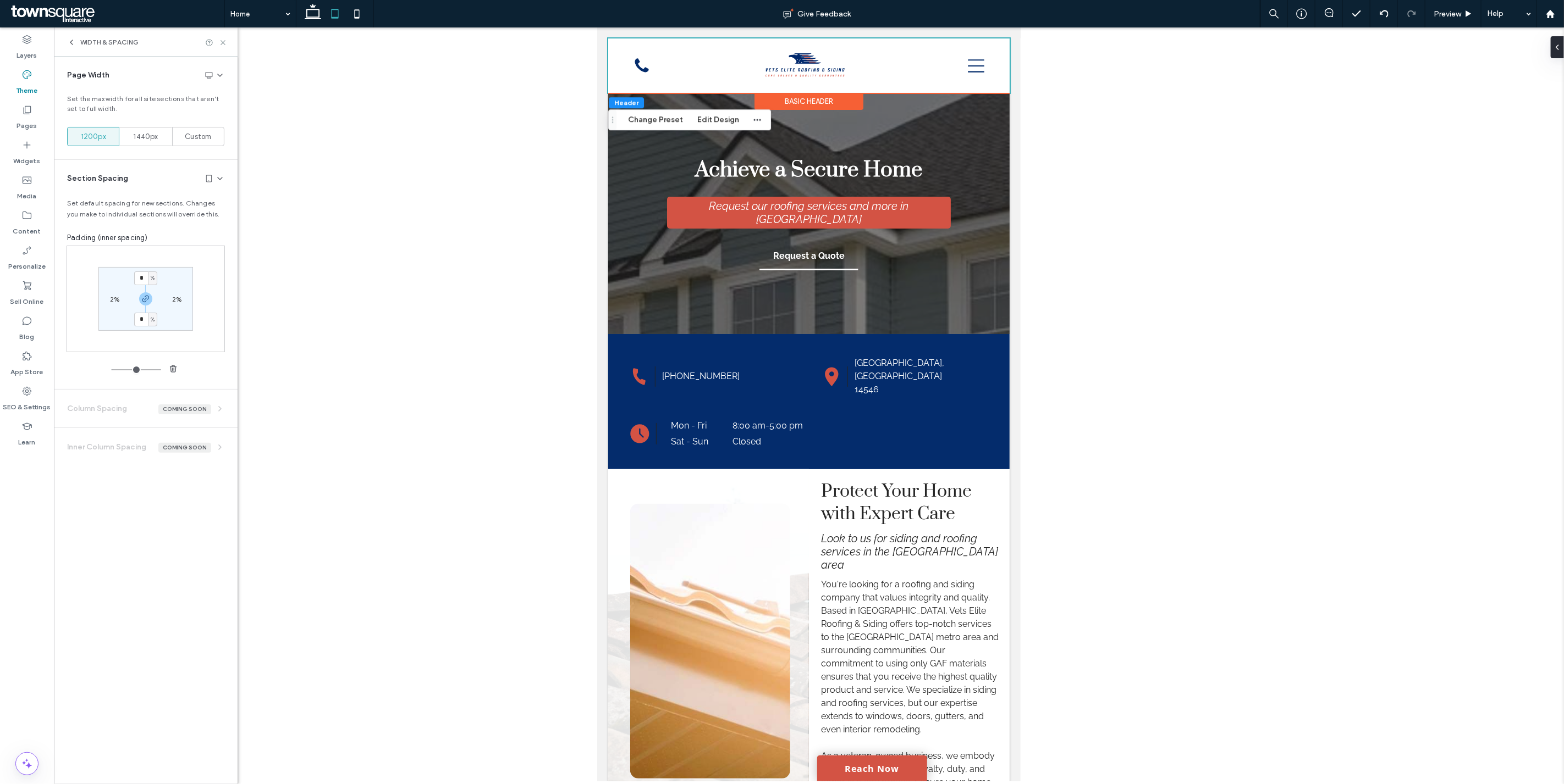
click at [208, 76] on icon at bounding box center [210, 76] width 9 height 9
click at [357, 12] on icon at bounding box center [357, 14] width 22 height 22
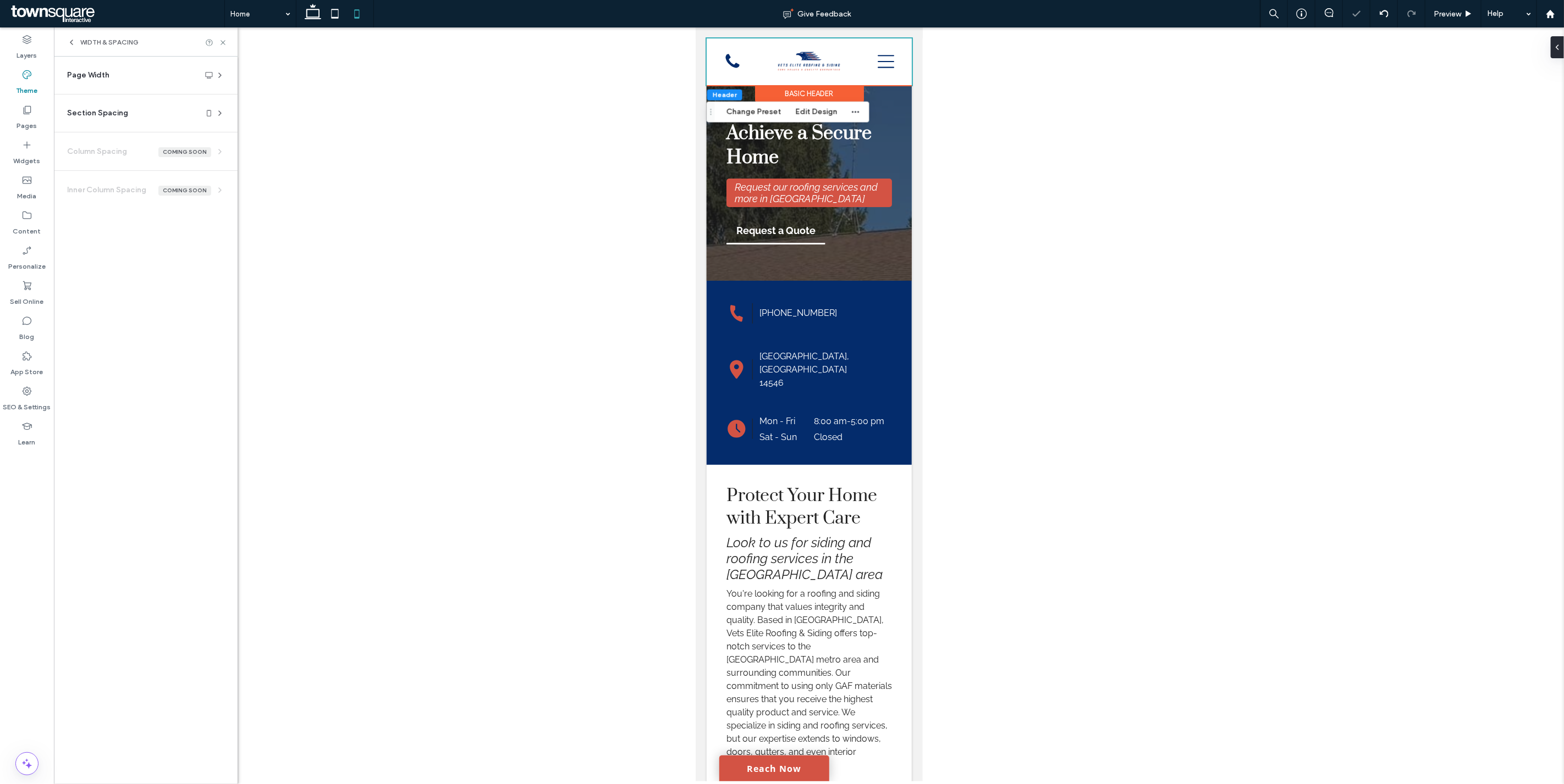
click at [218, 75] on icon at bounding box center [220, 76] width 9 height 9
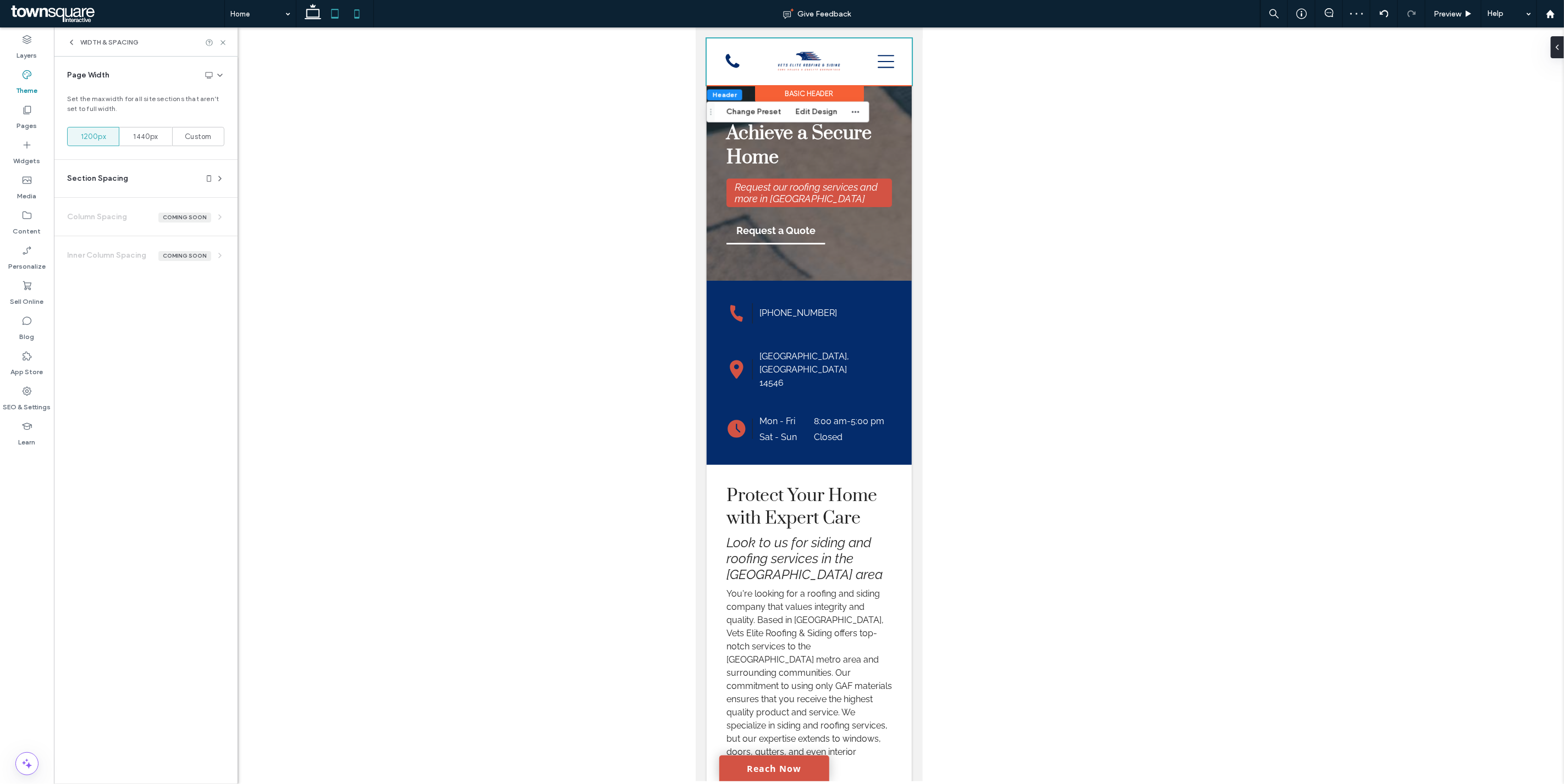
click at [339, 14] on icon at bounding box center [334, 14] width 22 height 22
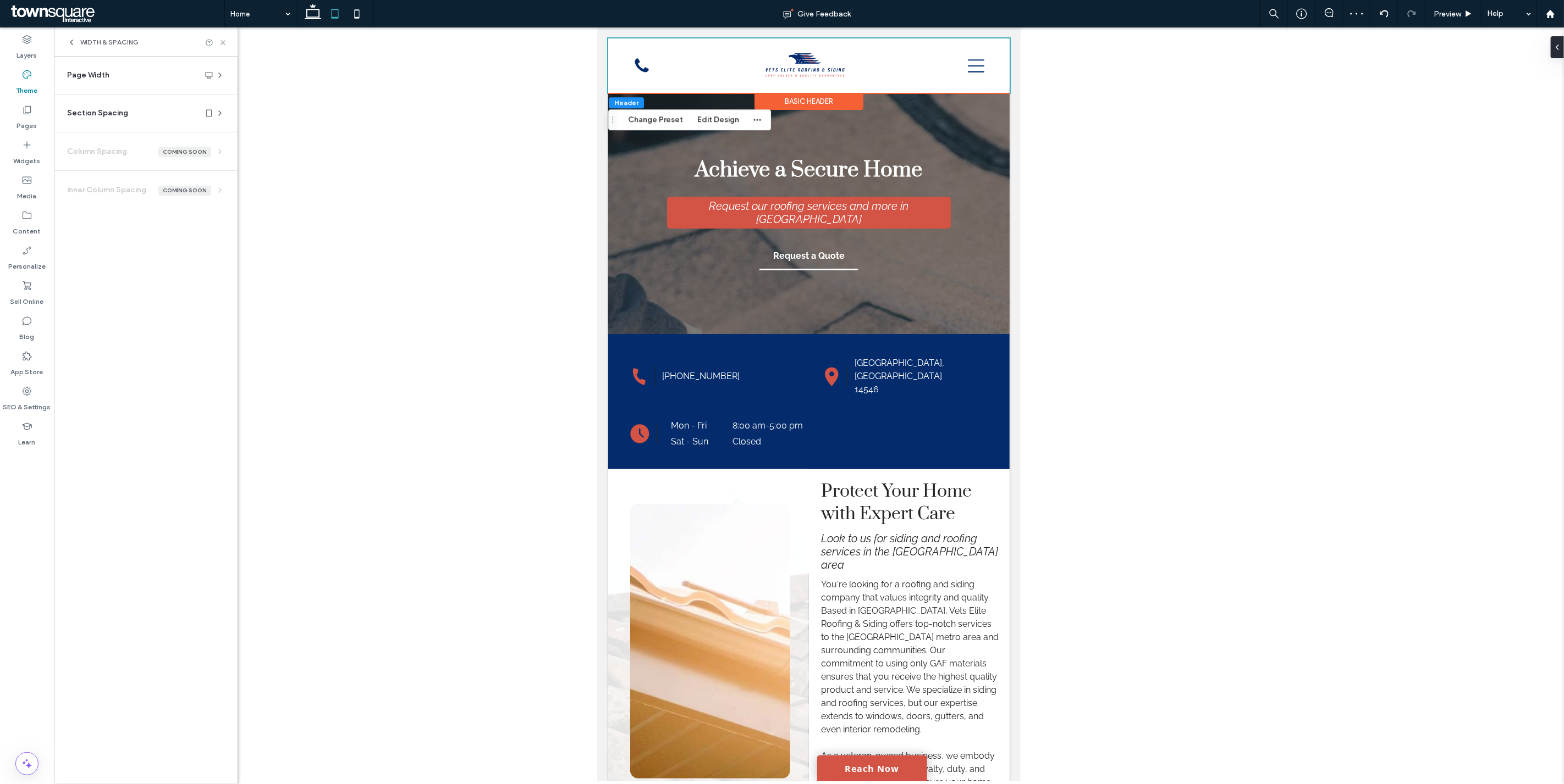
click at [210, 73] on icon at bounding box center [210, 76] width 9 height 9
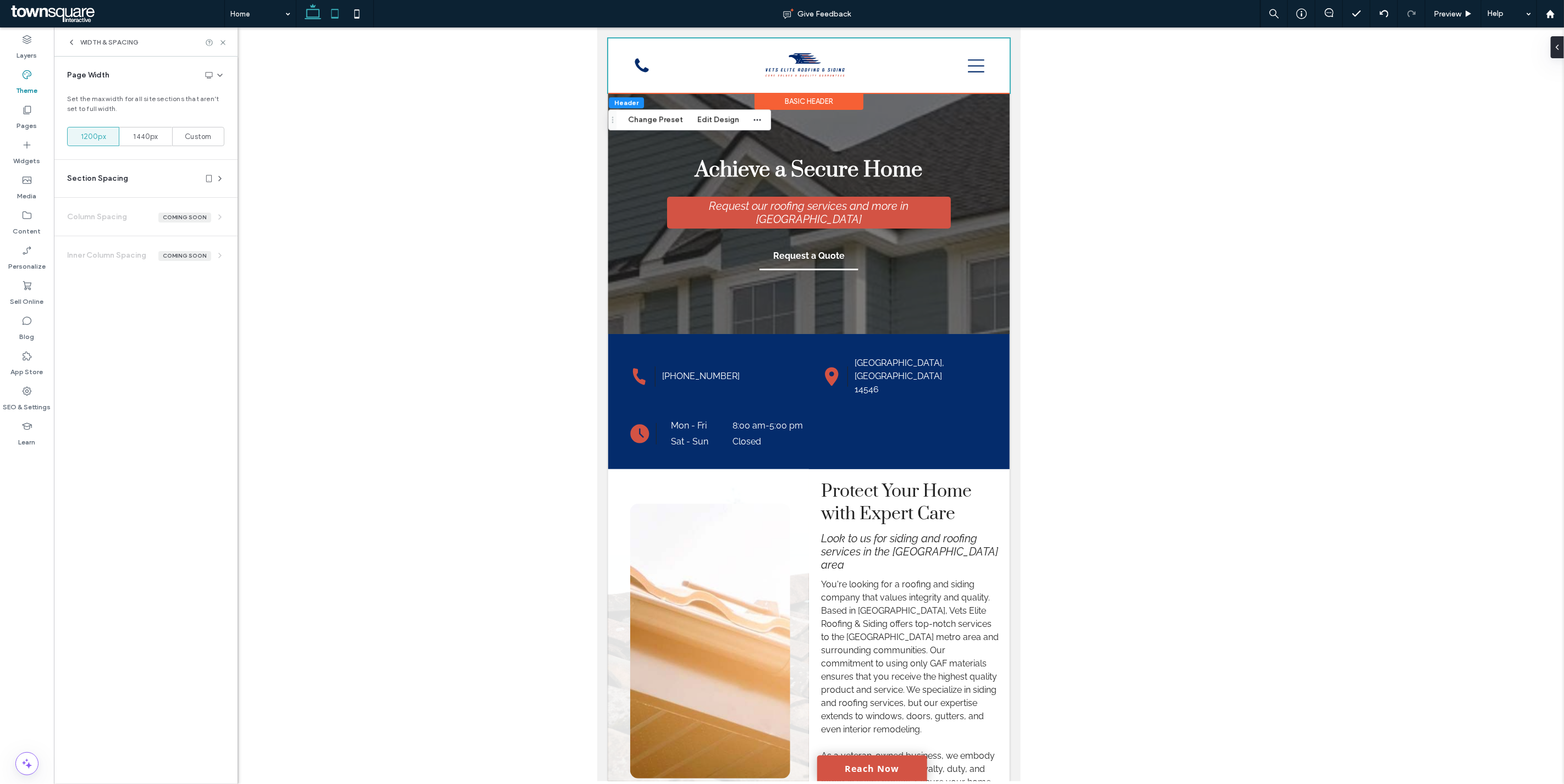
drag, startPoint x: 310, startPoint y: 13, endPoint x: 214, endPoint y: 2, distance: 96.6
click at [310, 13] on icon at bounding box center [312, 14] width 22 height 22
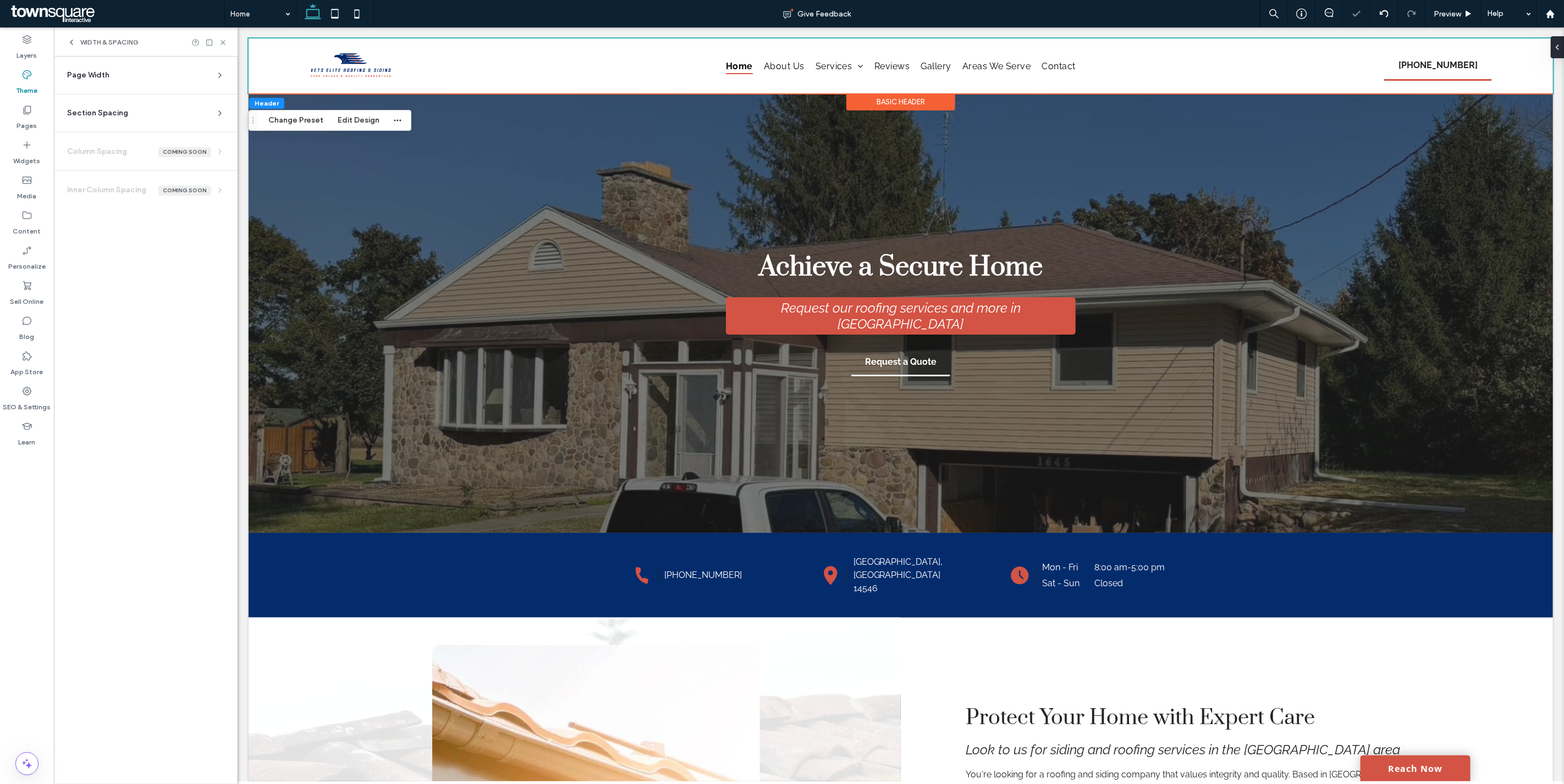
click at [216, 76] on icon at bounding box center [220, 76] width 9 height 9
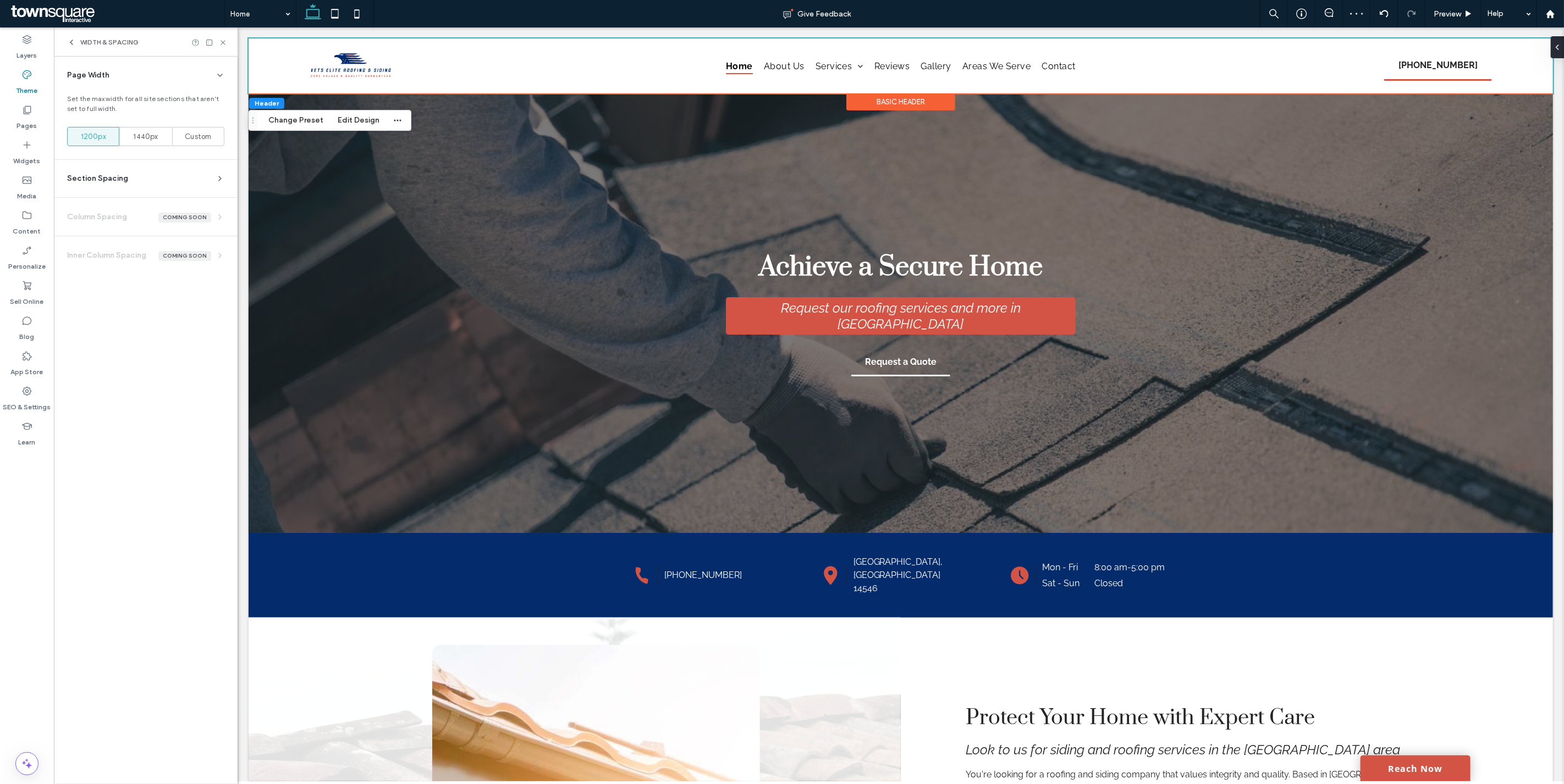
click at [222, 74] on icon at bounding box center [220, 76] width 9 height 9
